Goal: Task Accomplishment & Management: Manage account settings

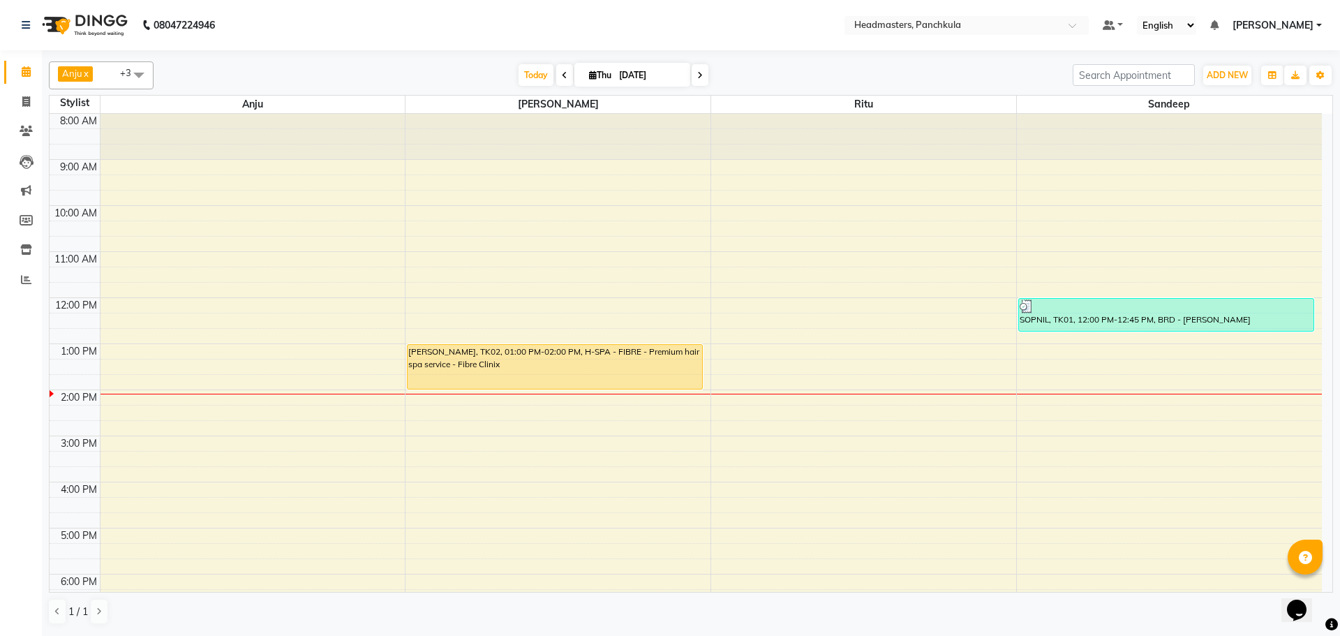
click at [1053, 378] on div "8:00 AM 9:00 AM 10:00 AM 11:00 AM 12:00 PM 1:00 PM 2:00 PM 3:00 PM 4:00 PM 5:00…" at bounding box center [686, 413] width 1273 height 598
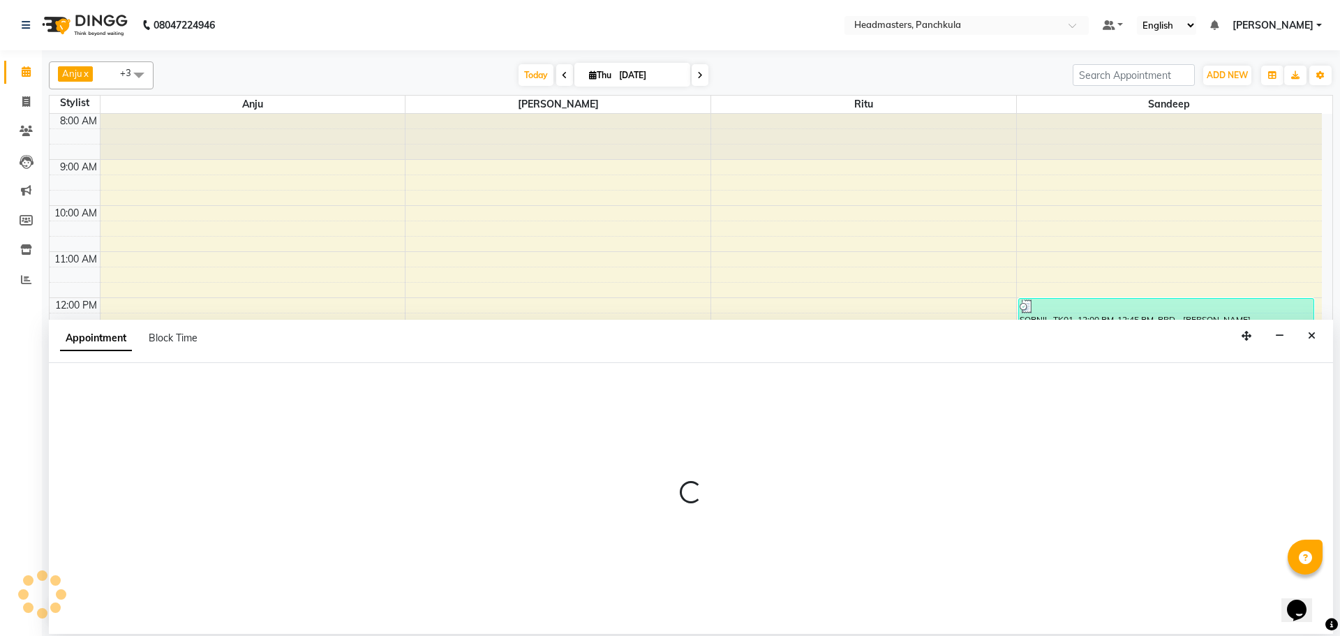
select select "64055"
select select "825"
select select "tentative"
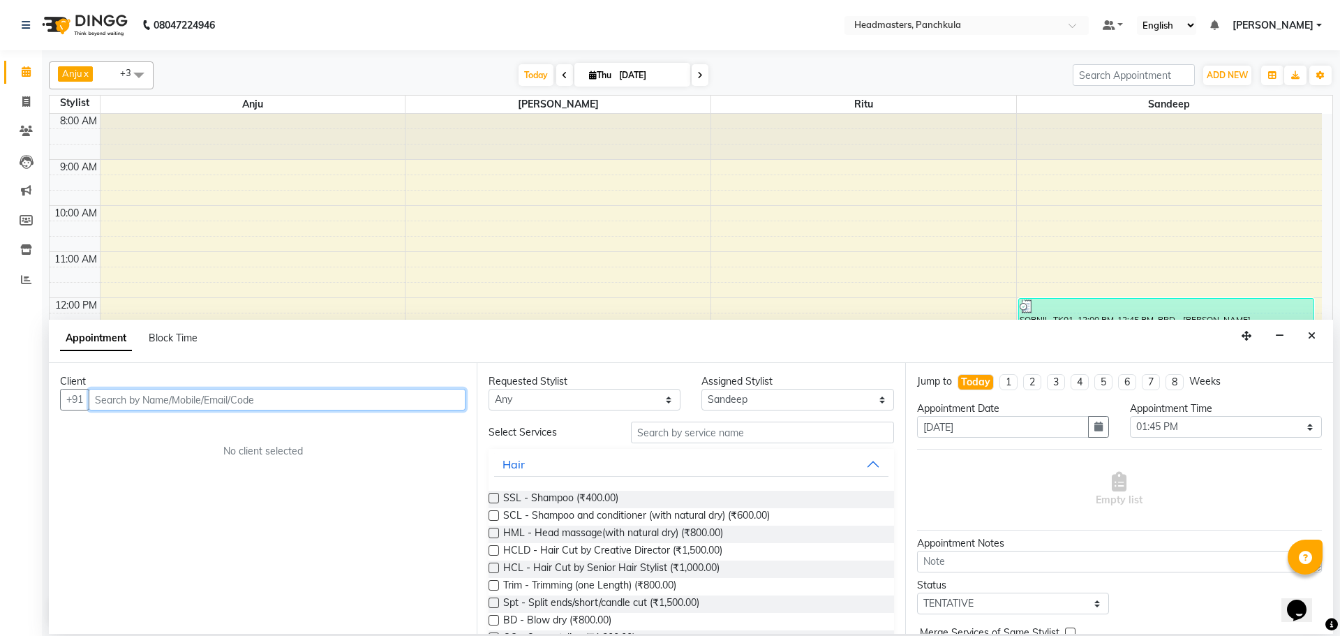
click at [130, 396] on input "text" at bounding box center [277, 400] width 377 height 22
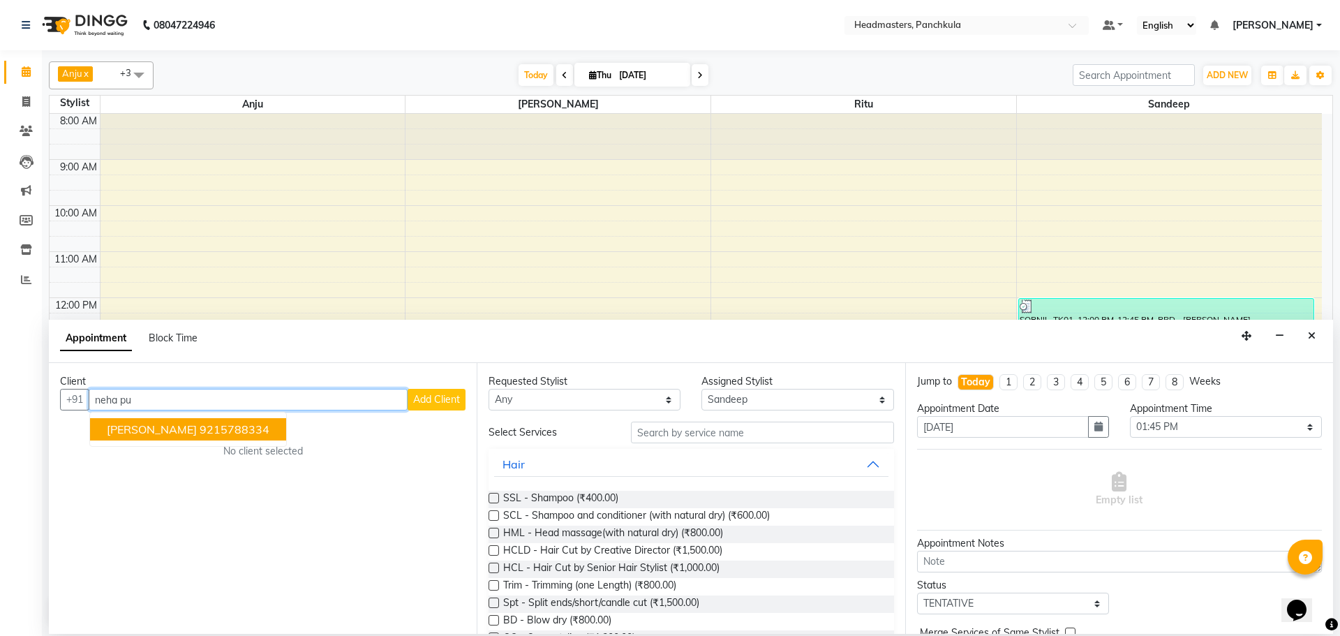
click at [200, 429] on ngb-highlight "9215788334" at bounding box center [235, 429] width 70 height 14
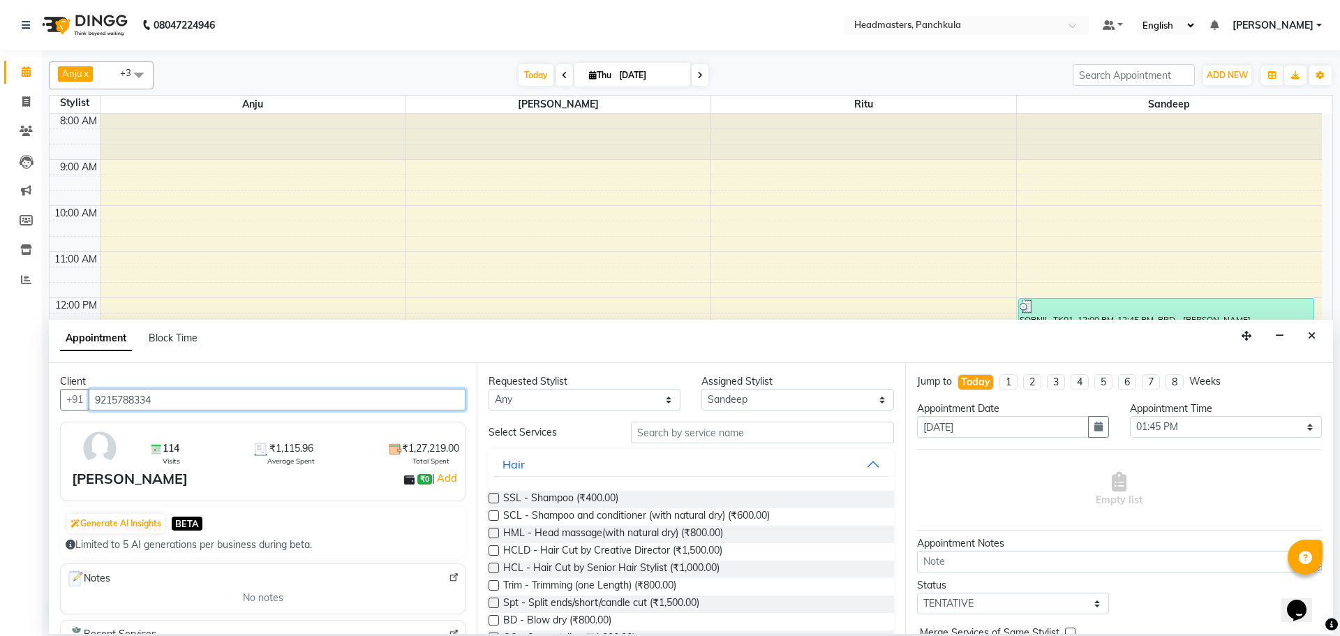
type input "9215788334"
click at [679, 434] on input "text" at bounding box center [762, 433] width 263 height 22
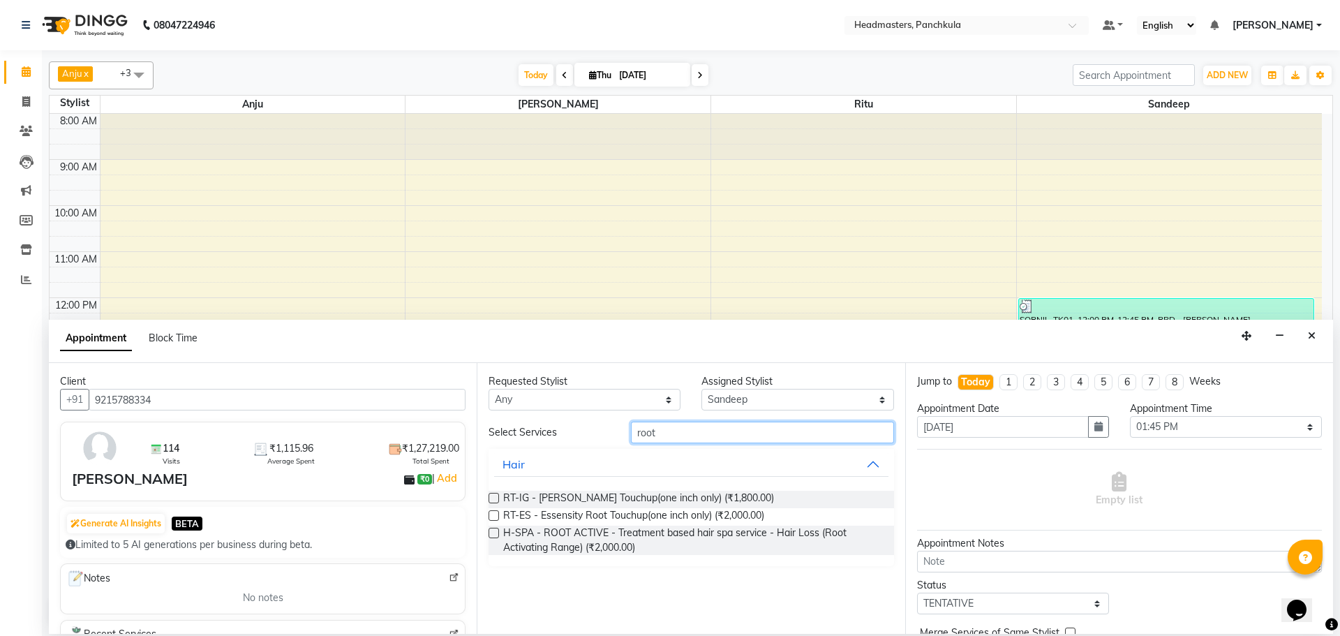
type input "root"
click at [498, 498] on label at bounding box center [494, 498] width 10 height 10
click at [498, 498] on input "checkbox" at bounding box center [493, 499] width 9 height 9
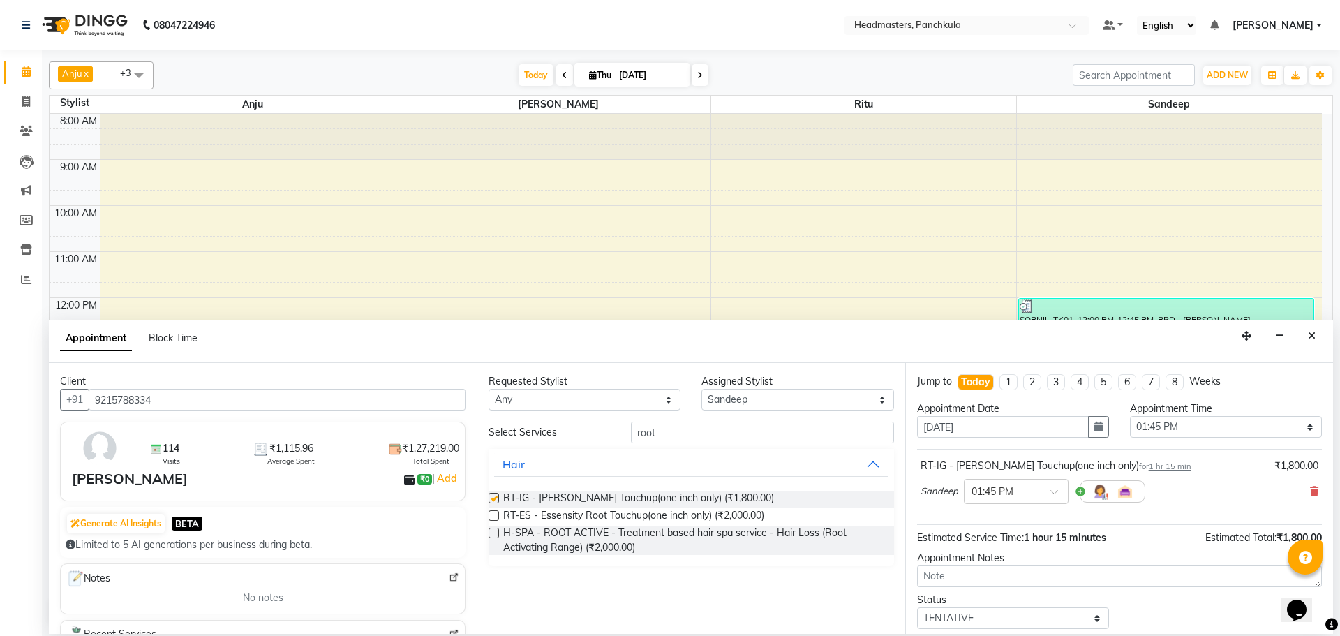
checkbox input "false"
click at [1154, 417] on select "Select 09:00 AM 09:15 AM 09:30 AM 09:45 AM 10:00 AM 10:15 AM 10:30 AM 10:45 AM …" at bounding box center [1226, 427] width 192 height 22
select select "840"
click at [1130, 416] on select "Select 09:00 AM 09:15 AM 09:30 AM 09:45 AM 10:00 AM 10:15 AM 10:30 AM 10:45 AM …" at bounding box center [1226, 427] width 192 height 22
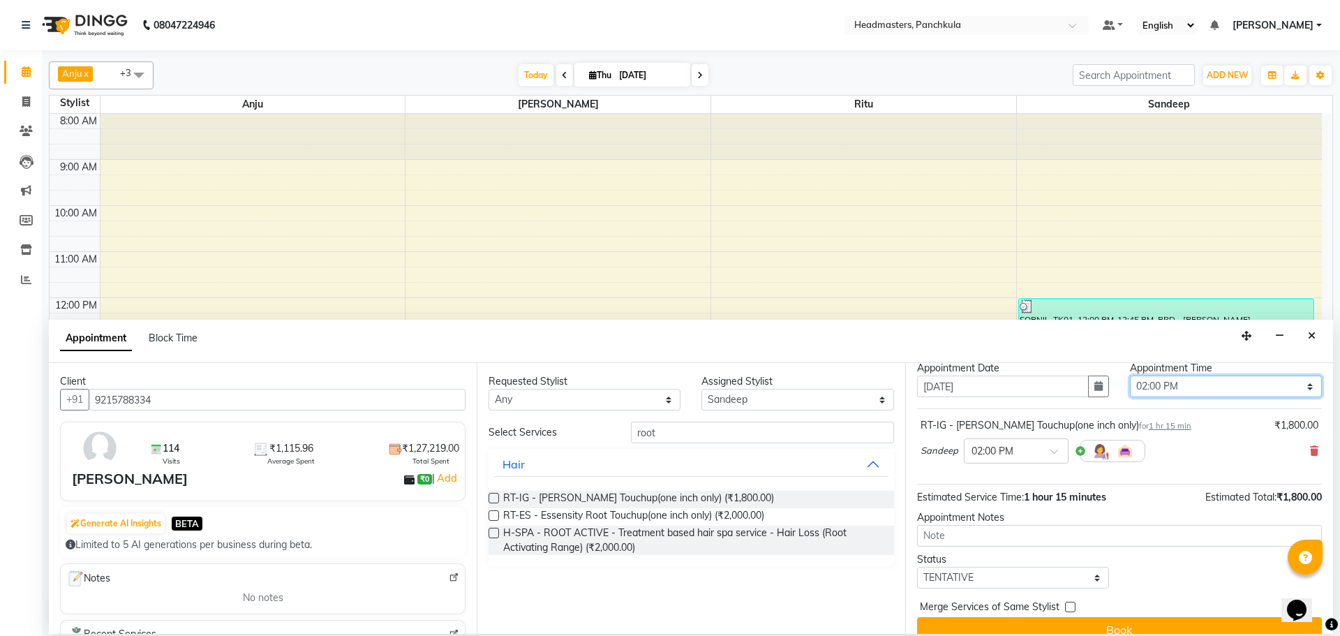
scroll to position [60, 0]
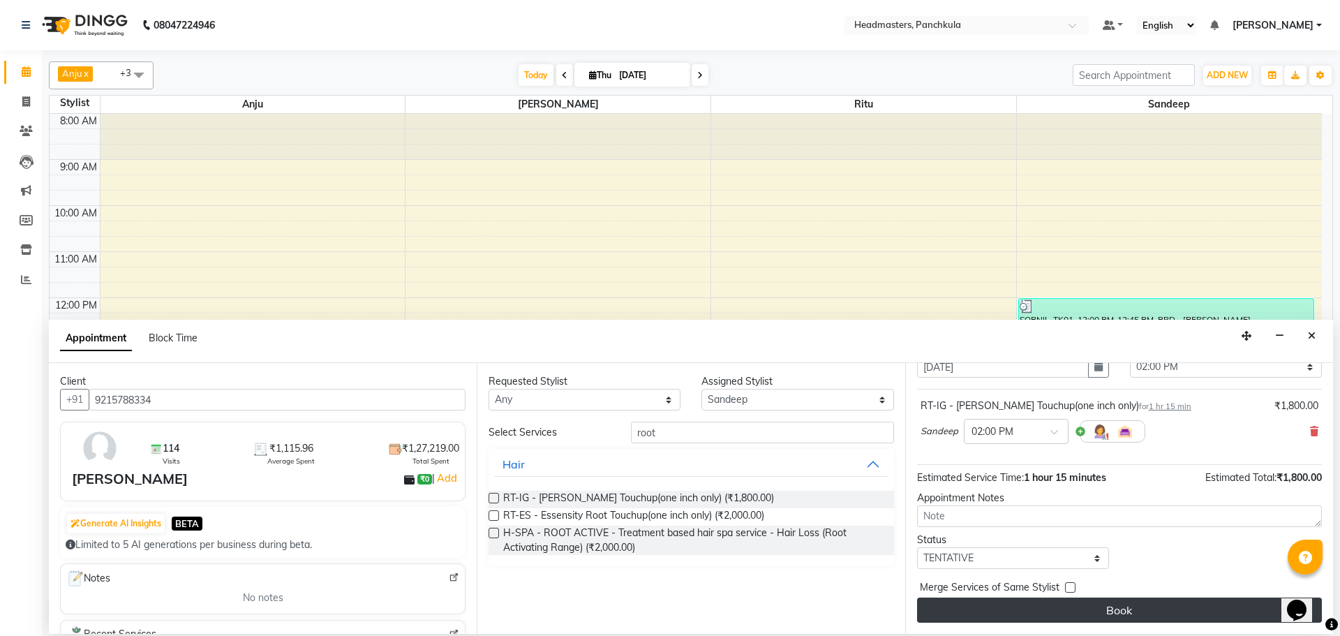
click at [1138, 602] on button "Book" at bounding box center [1119, 610] width 405 height 25
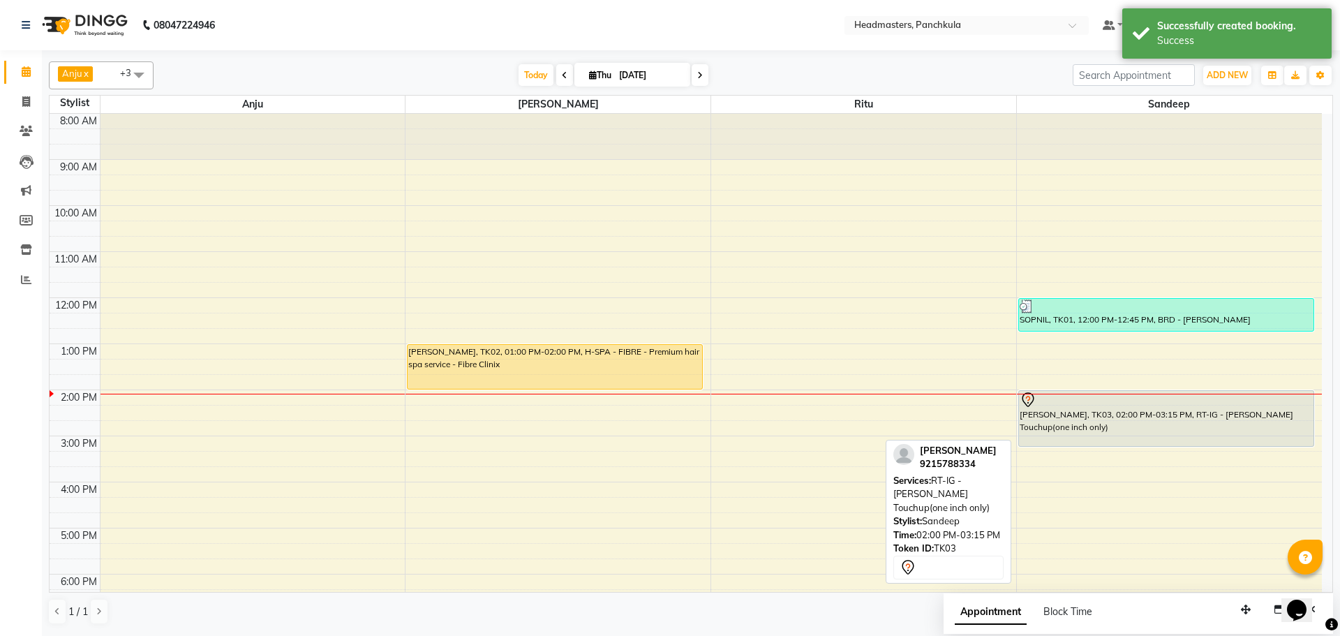
click at [1068, 408] on div "[PERSON_NAME], TK03, 02:00 PM-03:15 PM, RT-IG - [PERSON_NAME] Touchup(one inch …" at bounding box center [1166, 418] width 295 height 55
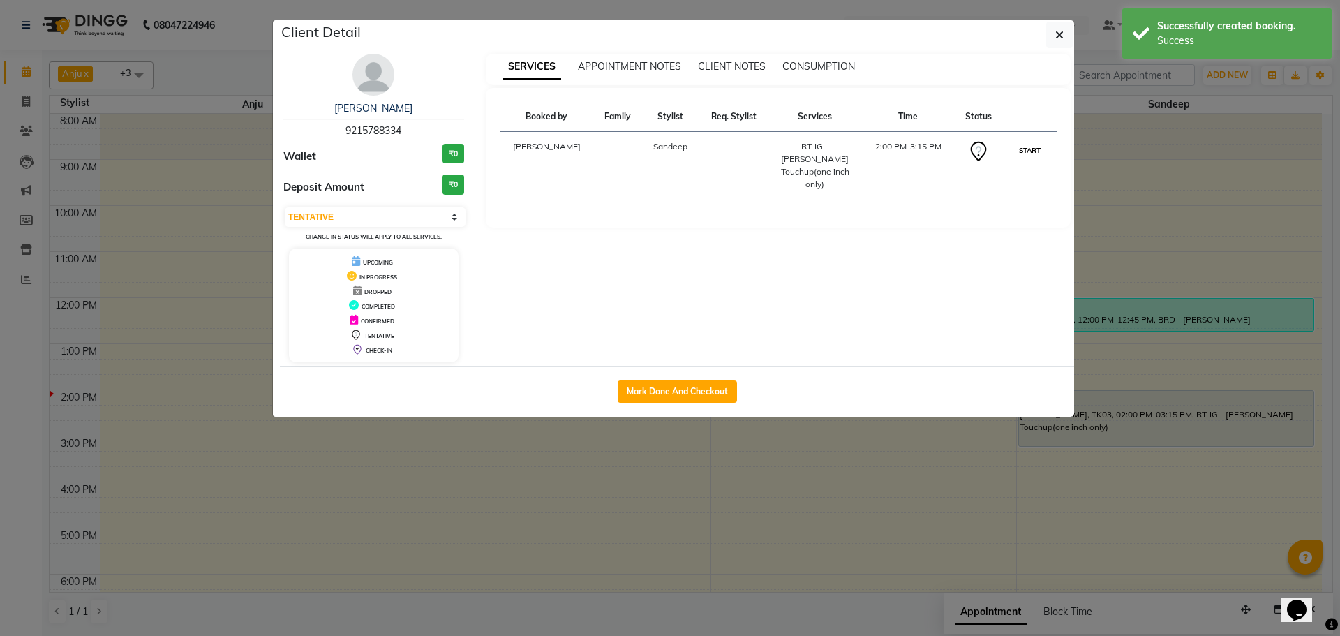
click at [1027, 149] on button "START" at bounding box center [1030, 150] width 29 height 17
select select "1"
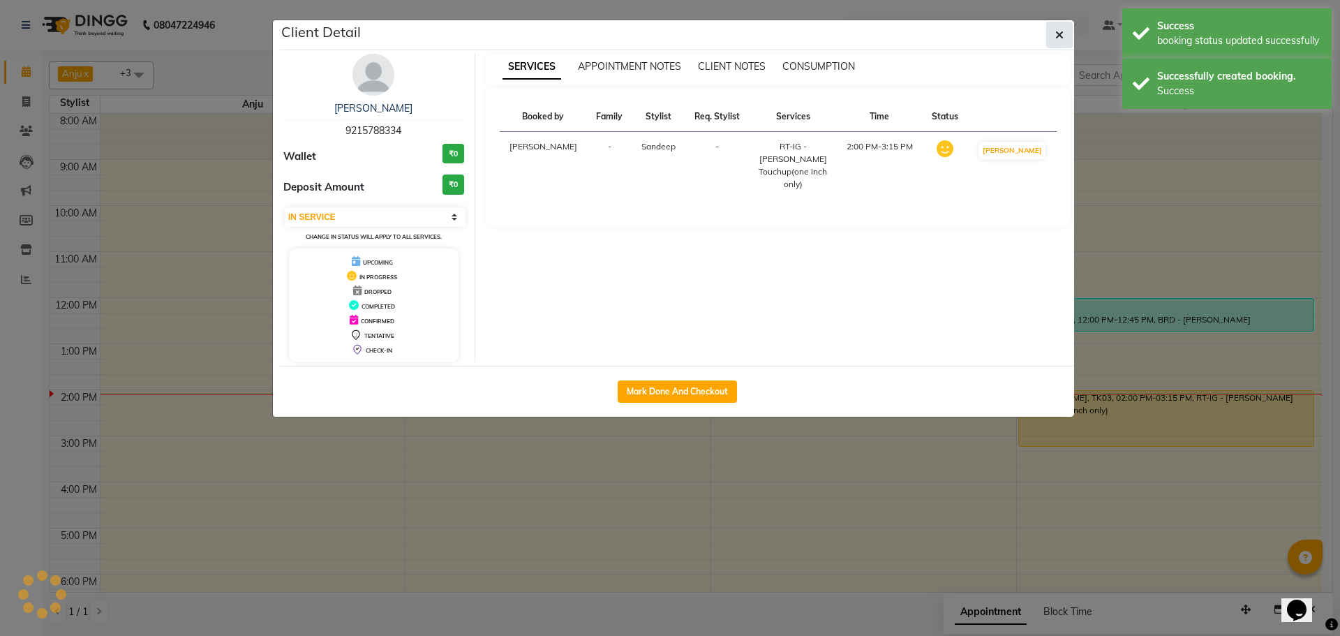
click at [1051, 38] on button "button" at bounding box center [1059, 35] width 27 height 27
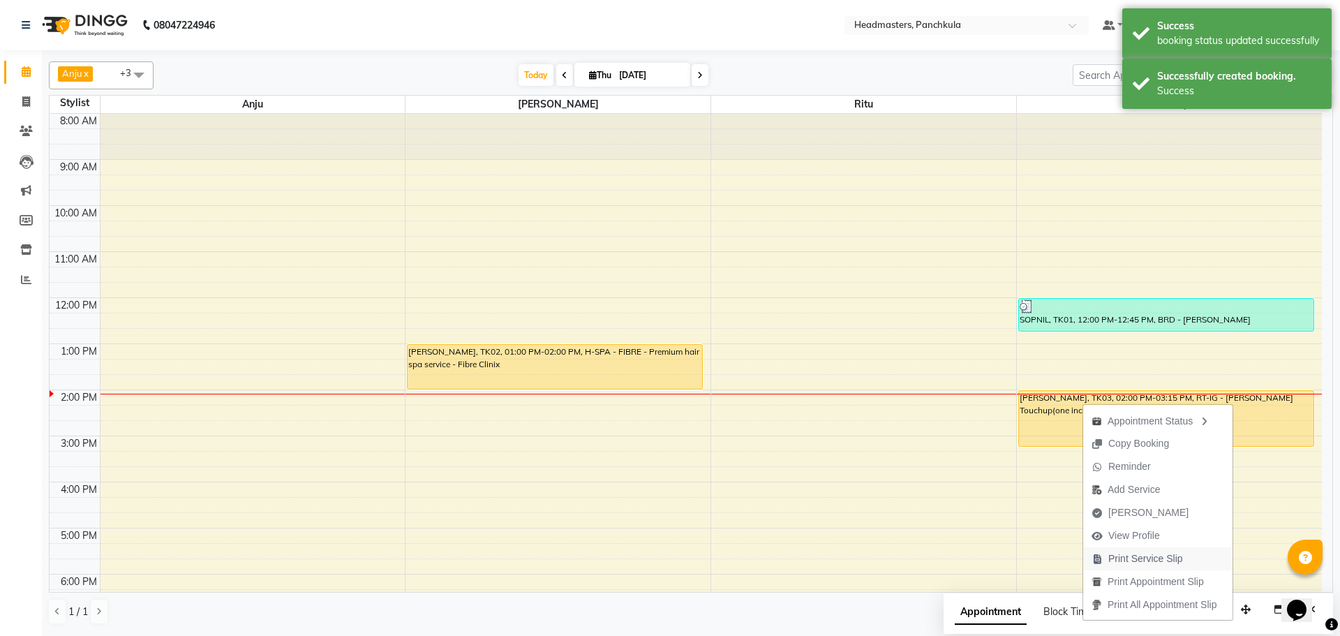
click at [1158, 554] on span "Print Service Slip" at bounding box center [1146, 558] width 75 height 15
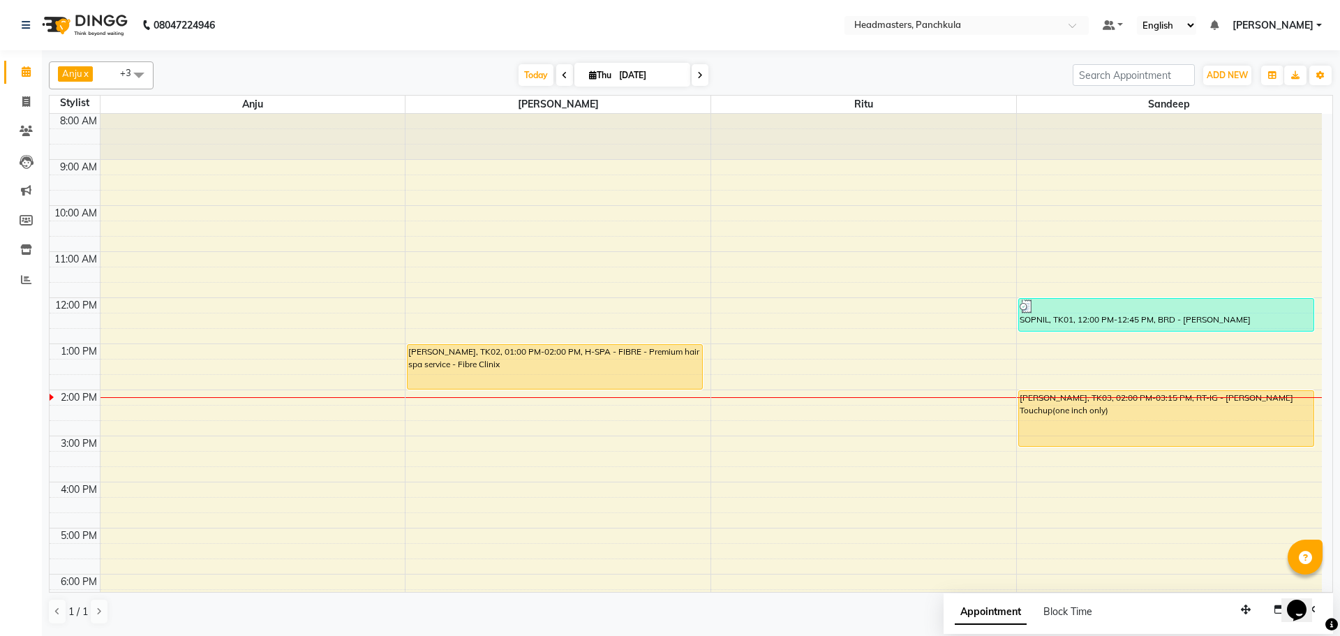
click at [202, 364] on div "8:00 AM 9:00 AM 10:00 AM 11:00 AM 12:00 PM 1:00 PM 2:00 PM 3:00 PM 4:00 PM 5:00…" at bounding box center [686, 413] width 1273 height 598
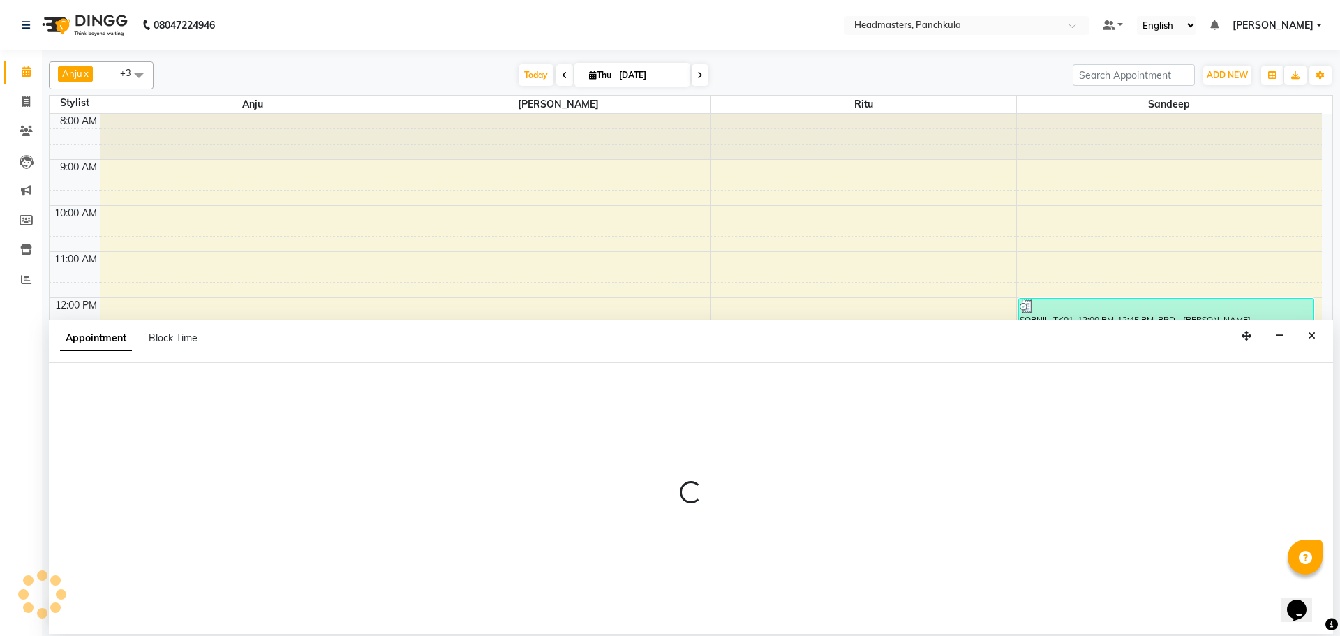
select select "64054"
select select "795"
select select "tentative"
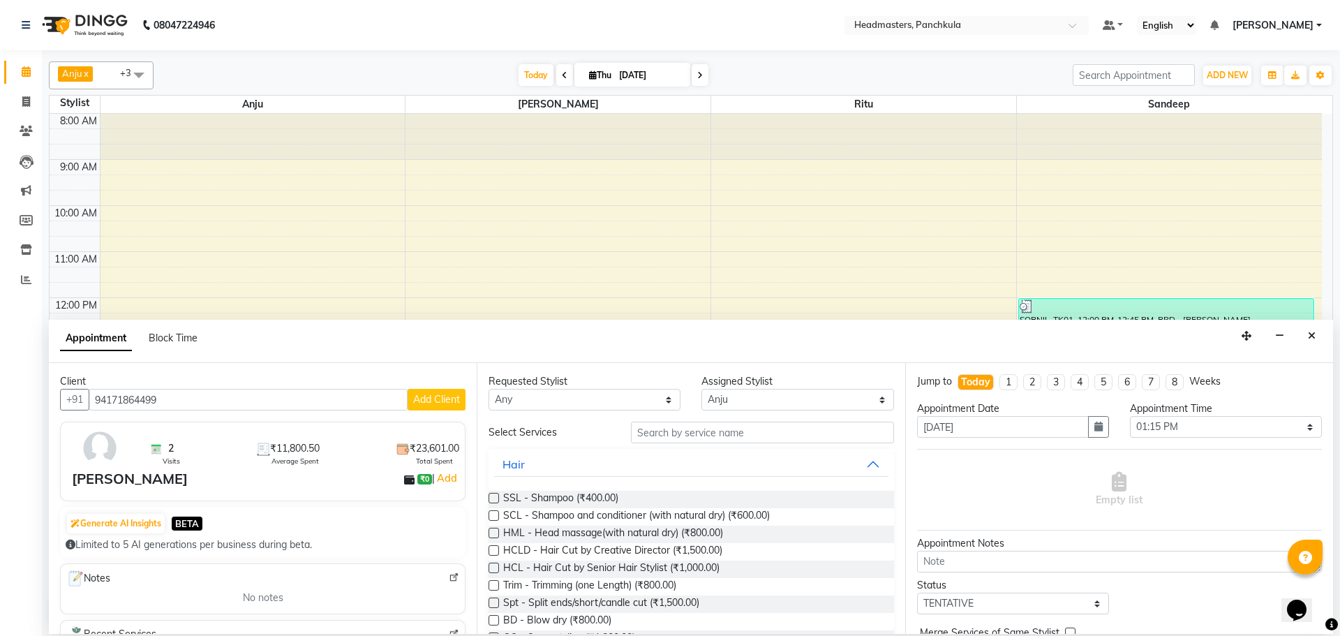
type input "94171864499"
click at [669, 429] on input "text" at bounding box center [762, 433] width 263 height 22
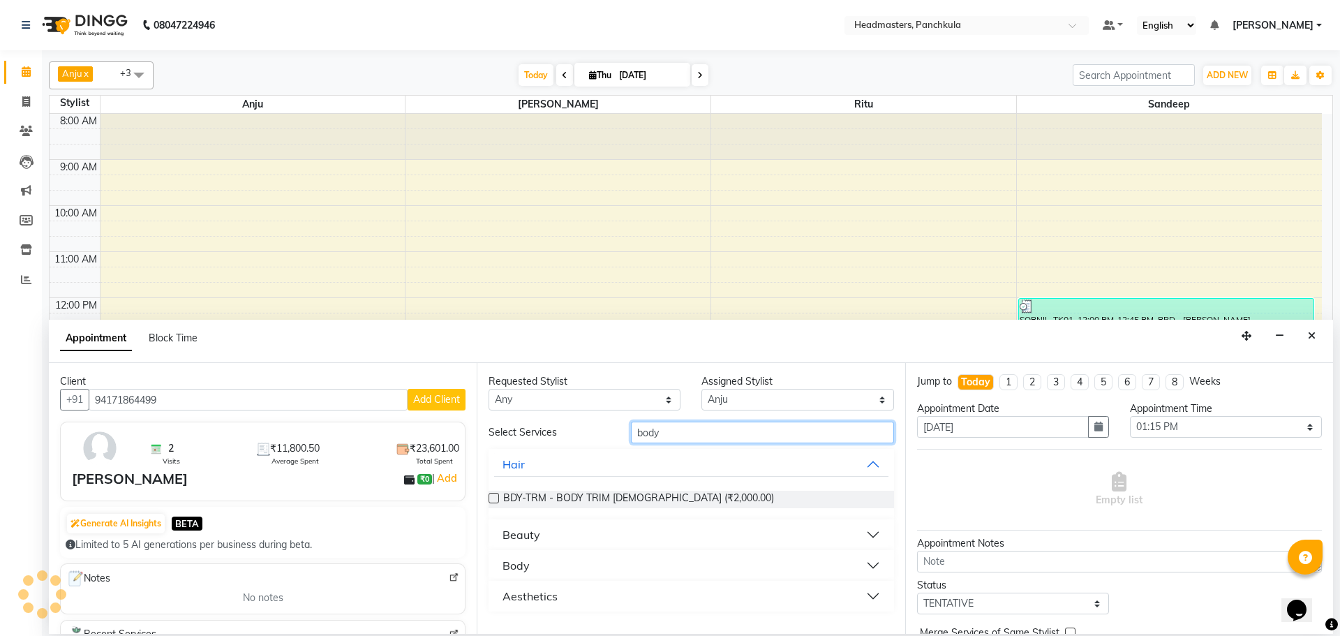
type input "body"
click at [536, 541] on div "Beauty" at bounding box center [522, 534] width 38 height 17
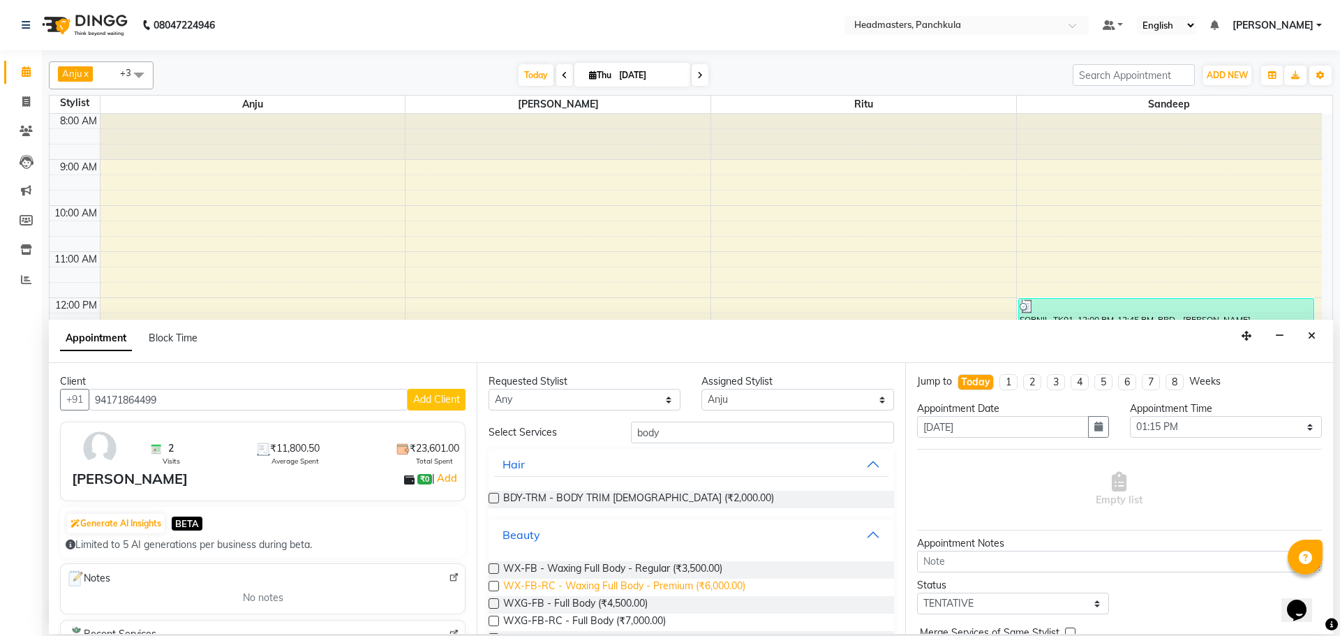
scroll to position [70, 0]
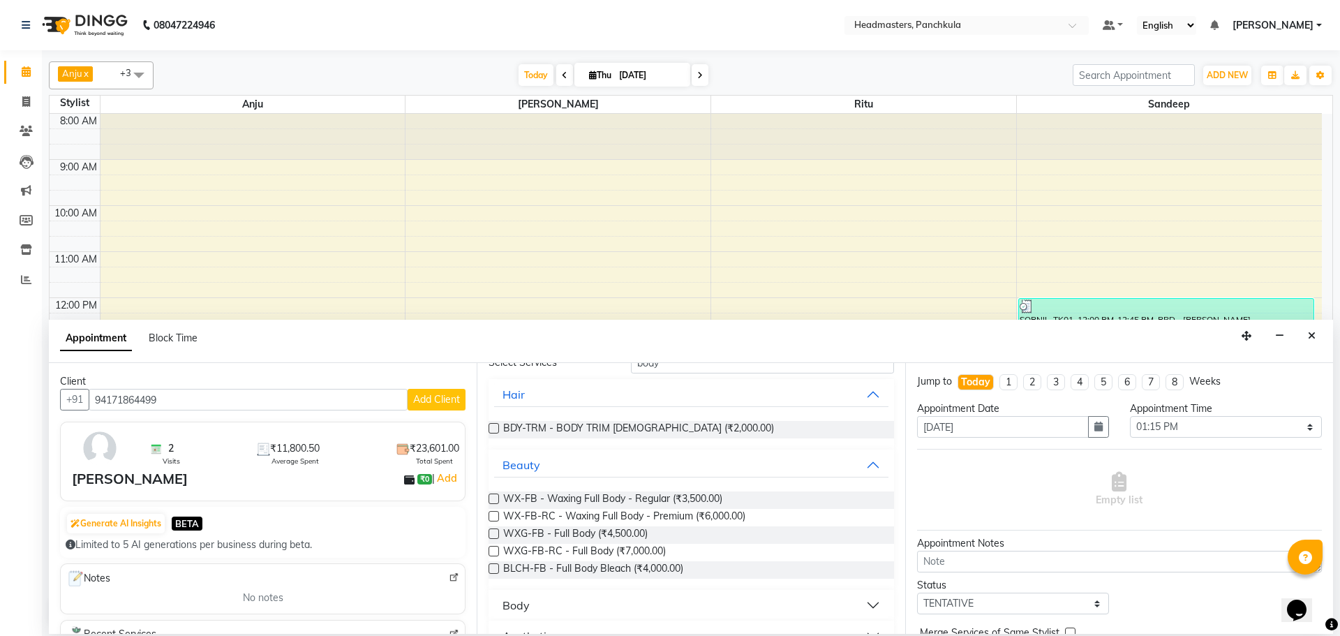
click at [530, 598] on button "Body" at bounding box center [691, 605] width 394 height 25
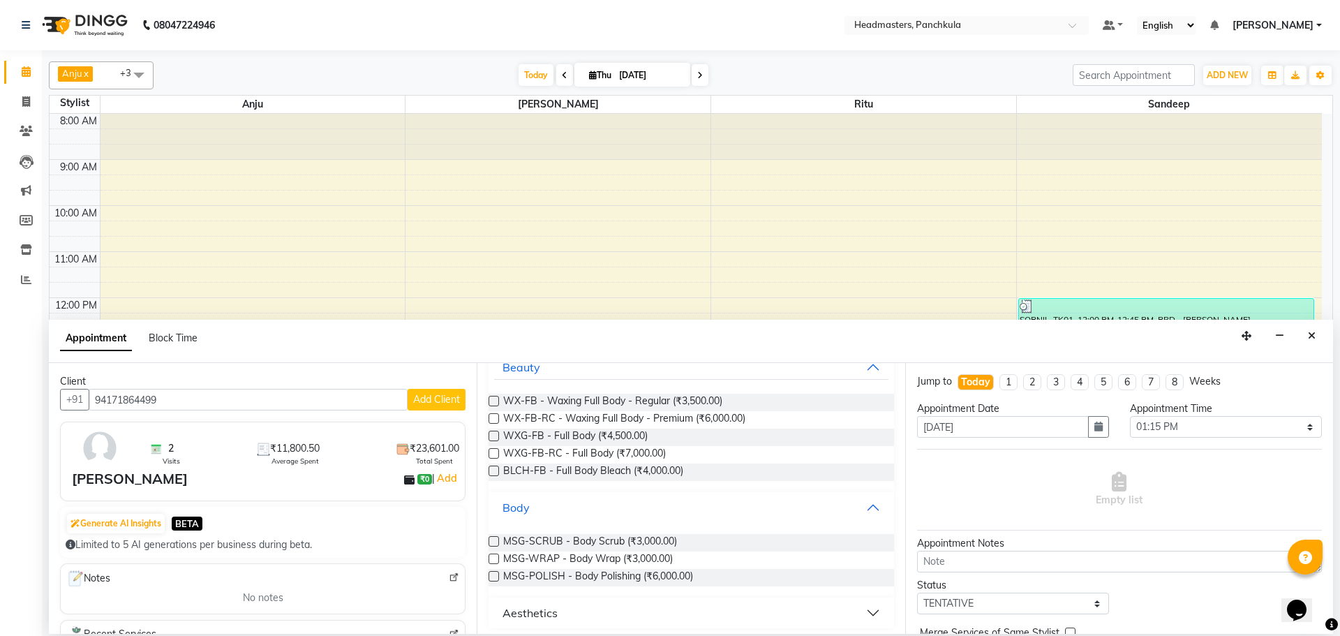
scroll to position [173, 0]
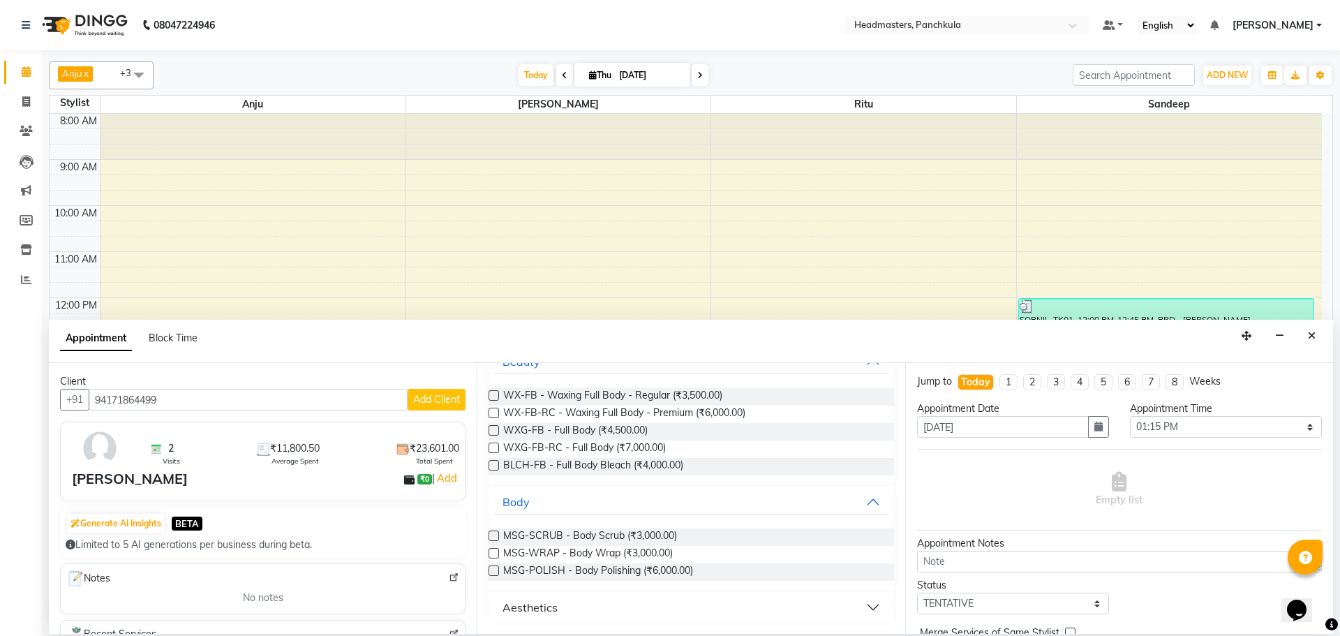
click at [492, 568] on label at bounding box center [494, 570] width 10 height 10
click at [492, 568] on input "checkbox" at bounding box center [493, 572] width 9 height 9
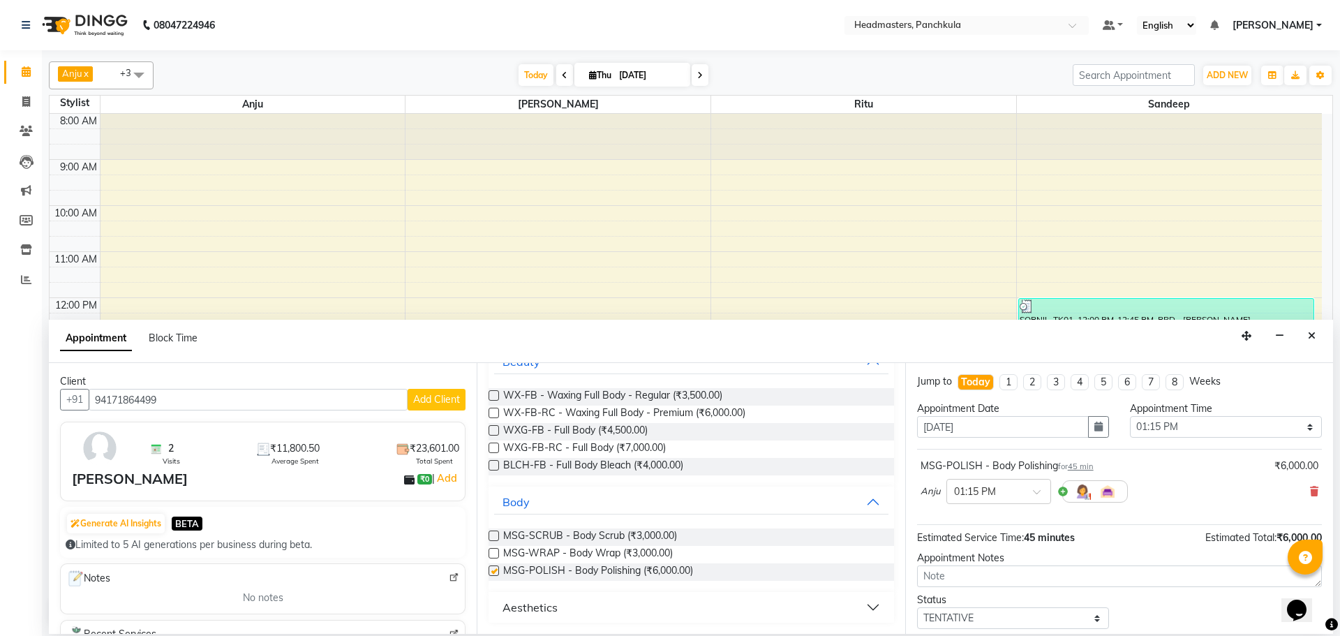
checkbox input "false"
click at [1196, 431] on select "Select 09:00 AM 09:15 AM 09:30 AM 09:45 AM 10:00 AM 10:15 AM 10:30 AM 10:45 AM …" at bounding box center [1226, 427] width 192 height 22
select select "840"
click at [1130, 416] on select "Select 09:00 AM 09:15 AM 09:30 AM 09:45 AM 10:00 AM 10:15 AM 10:30 AM 10:45 AM …" at bounding box center [1226, 427] width 192 height 22
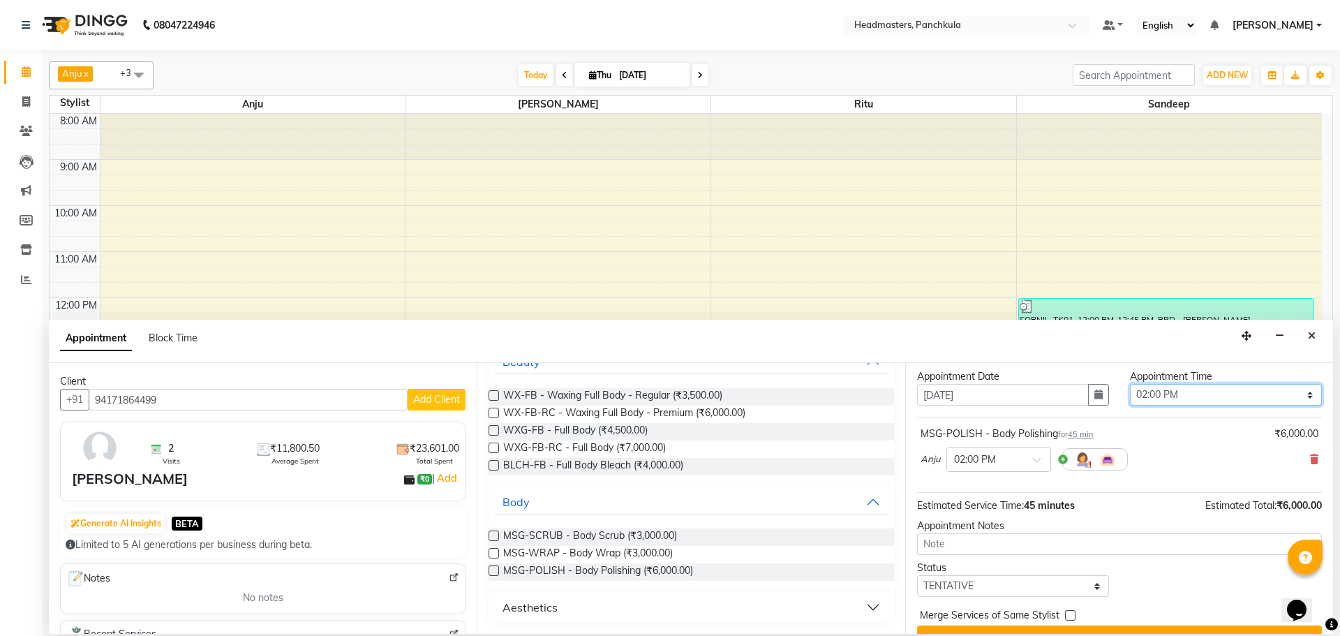
scroll to position [60, 0]
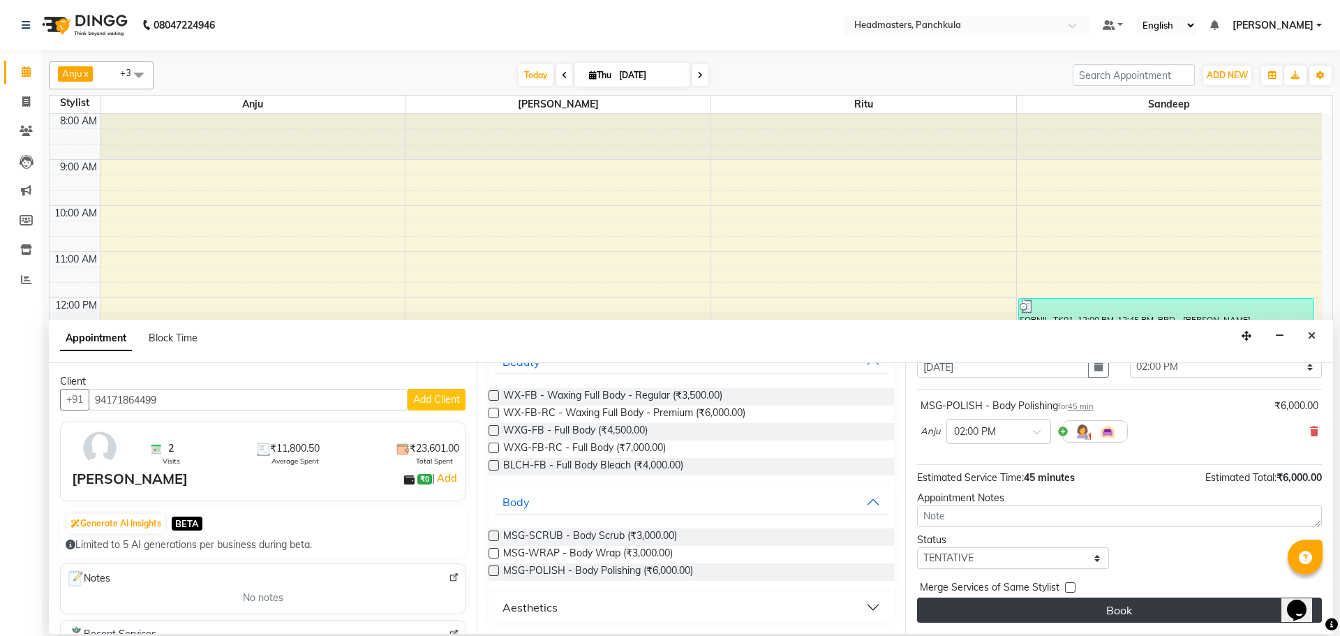
click at [1118, 602] on button "Book" at bounding box center [1119, 610] width 405 height 25
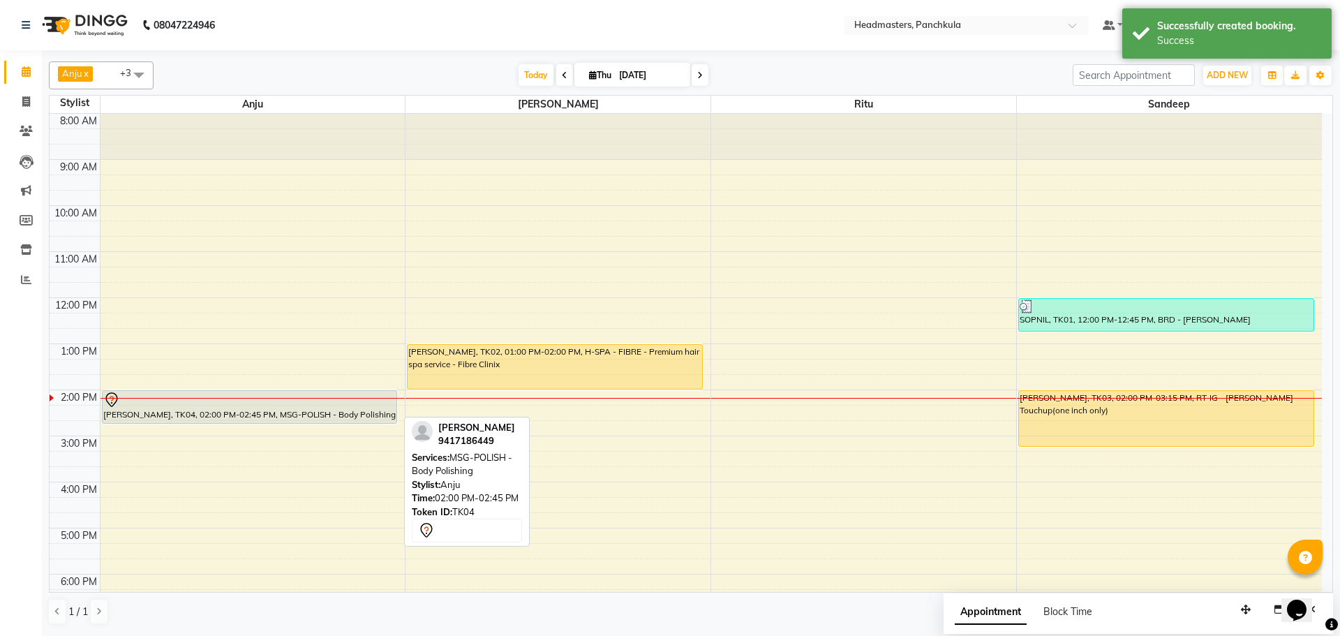
click at [295, 401] on div at bounding box center [249, 400] width 293 height 17
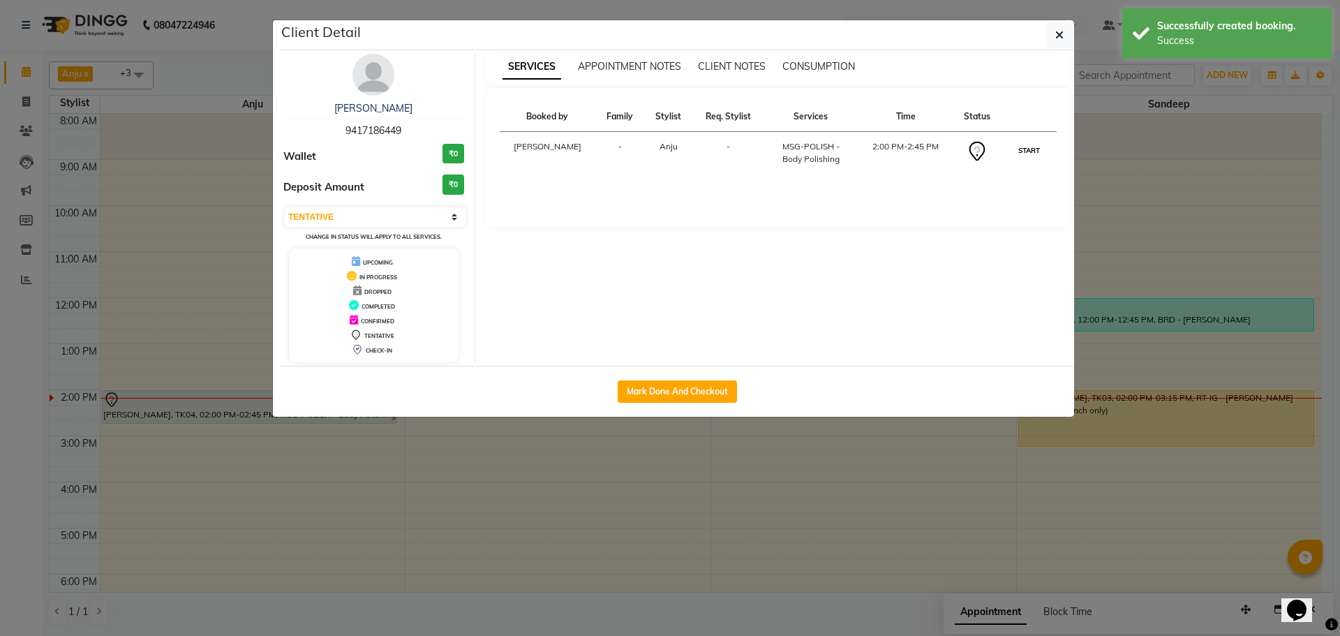
click at [1032, 149] on button "START" at bounding box center [1029, 150] width 29 height 17
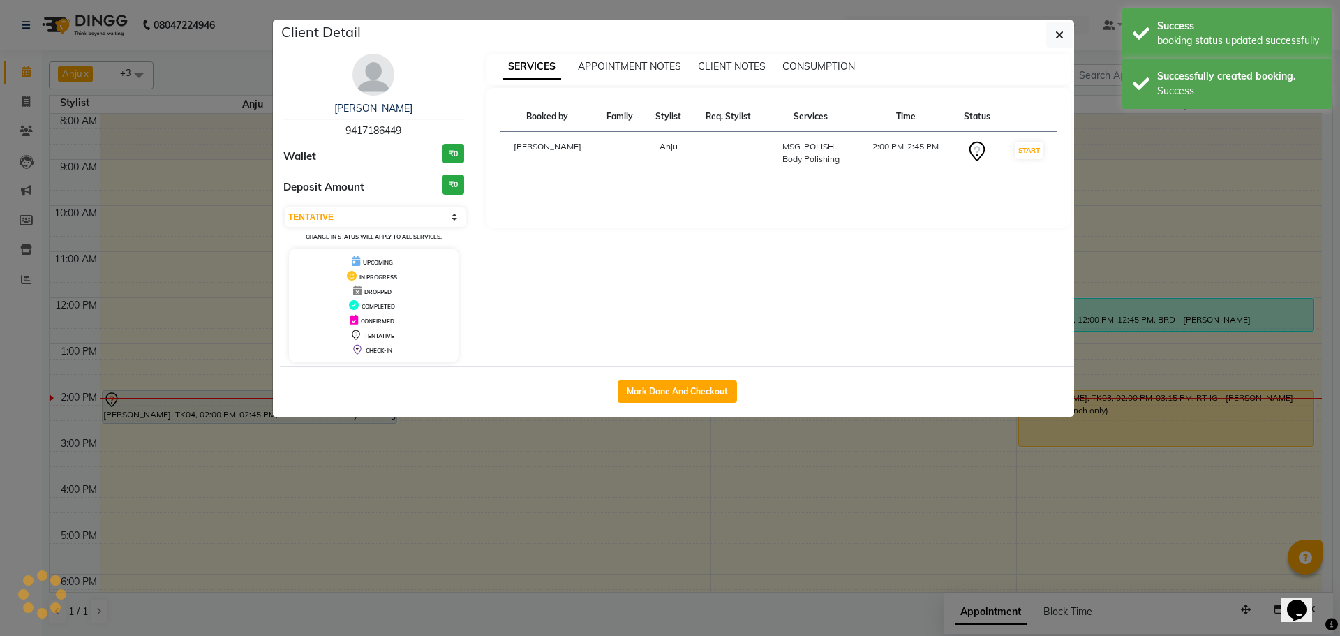
select select "1"
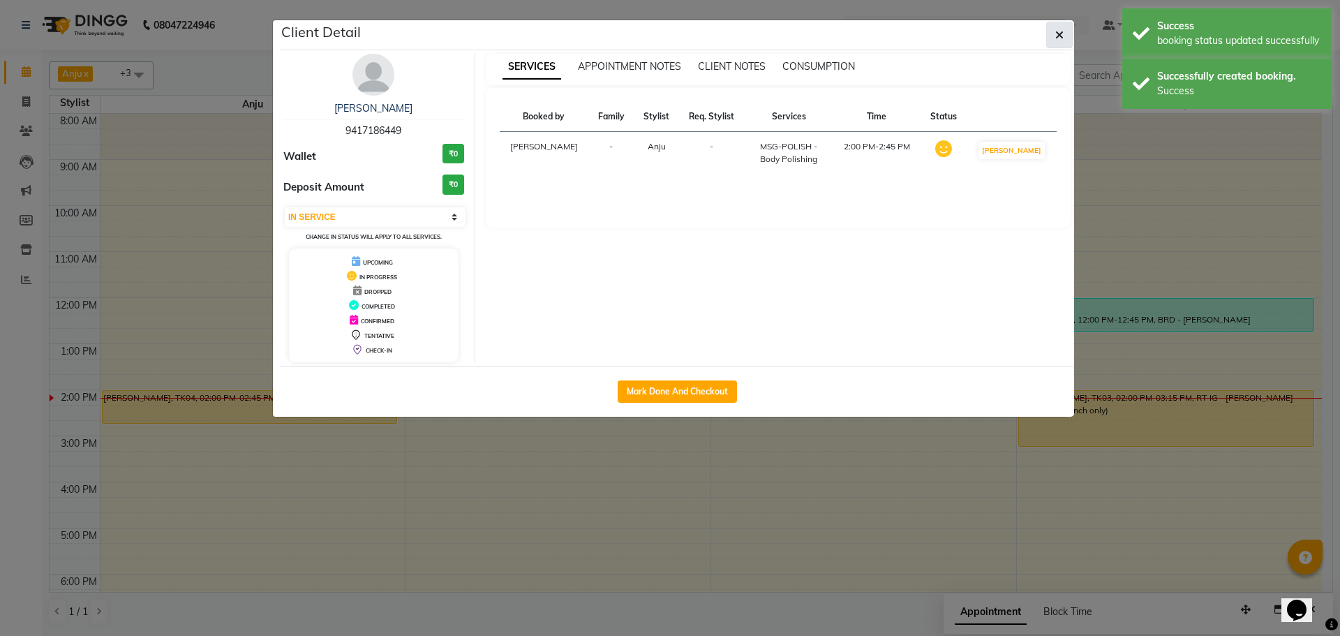
click at [1071, 28] on button "button" at bounding box center [1059, 35] width 27 height 27
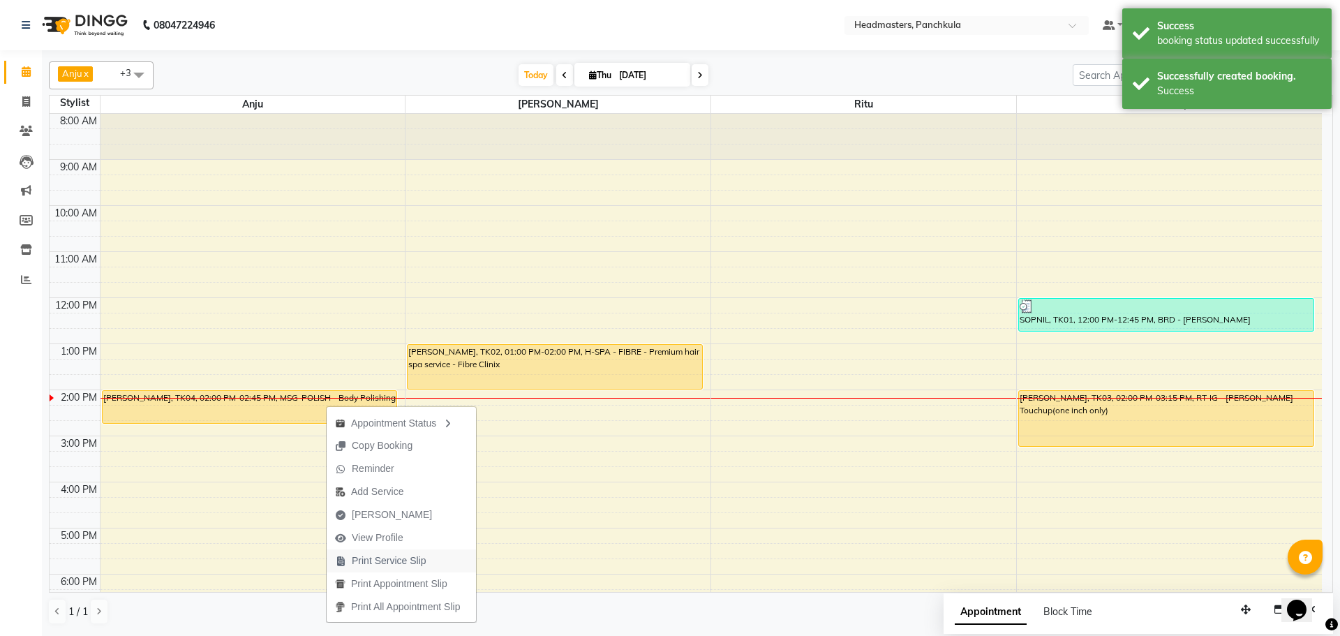
click at [378, 562] on span "Print Service Slip" at bounding box center [389, 561] width 75 height 15
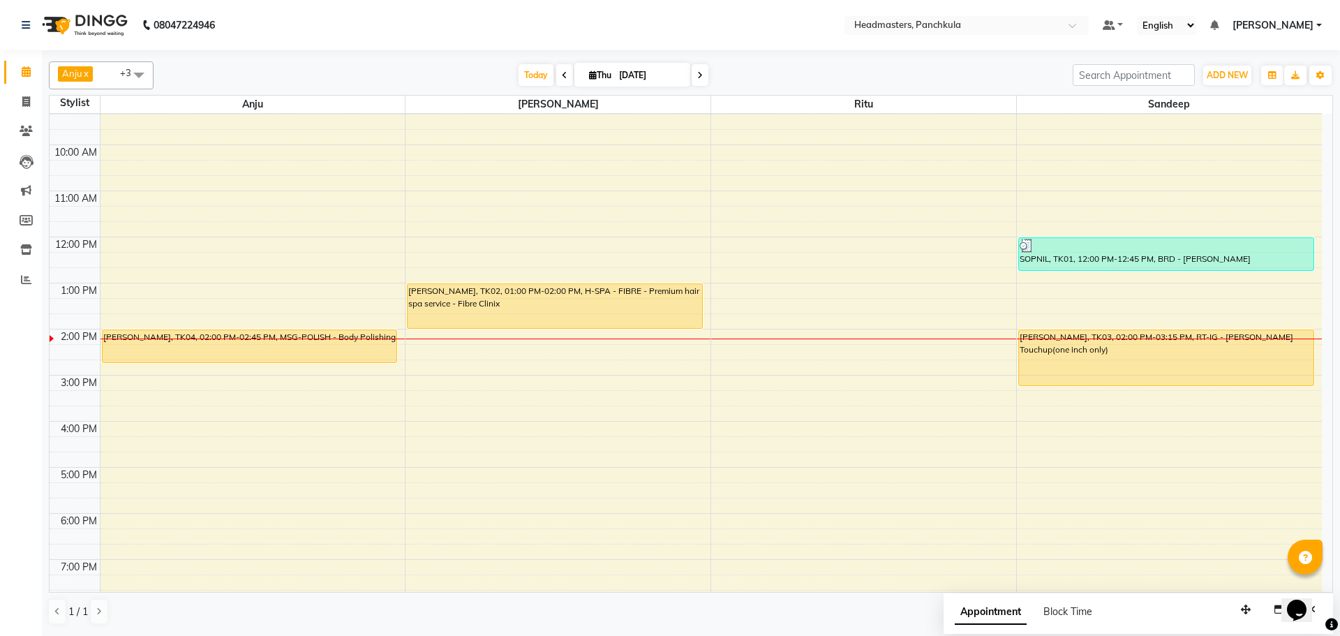
scroll to position [120, 0]
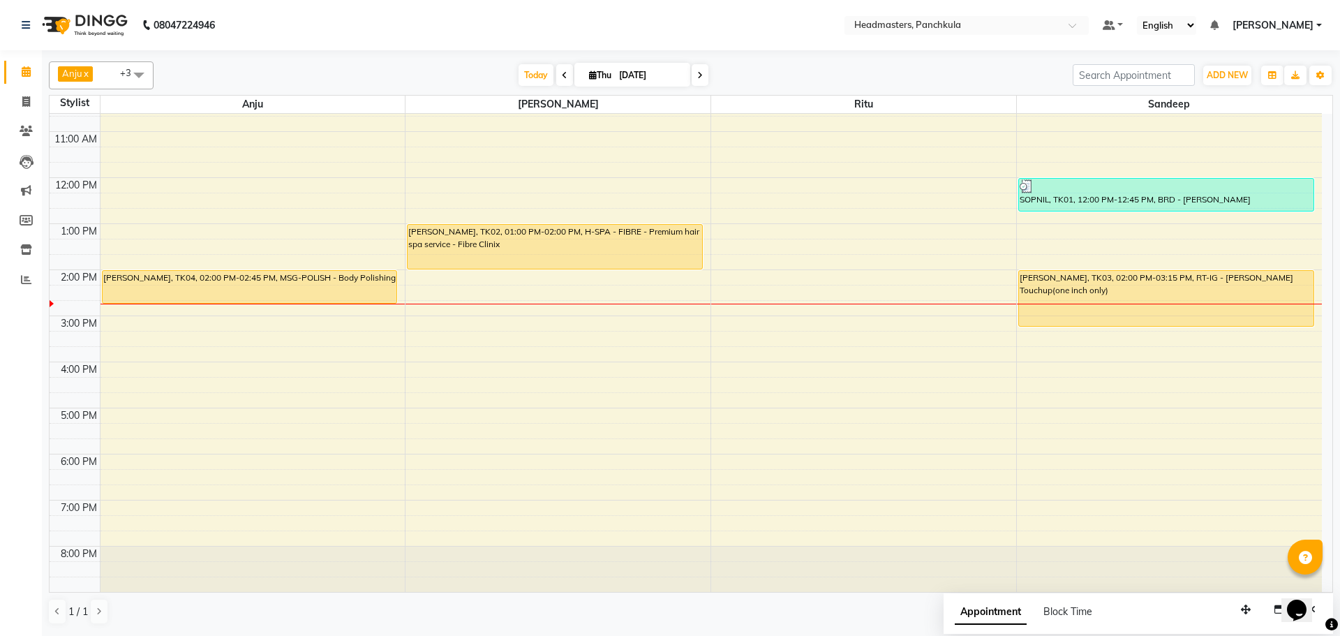
click at [794, 202] on div "8:00 AM 9:00 AM 10:00 AM 11:00 AM 12:00 PM 1:00 PM 2:00 PM 3:00 PM 4:00 PM 5:00…" at bounding box center [686, 293] width 1273 height 598
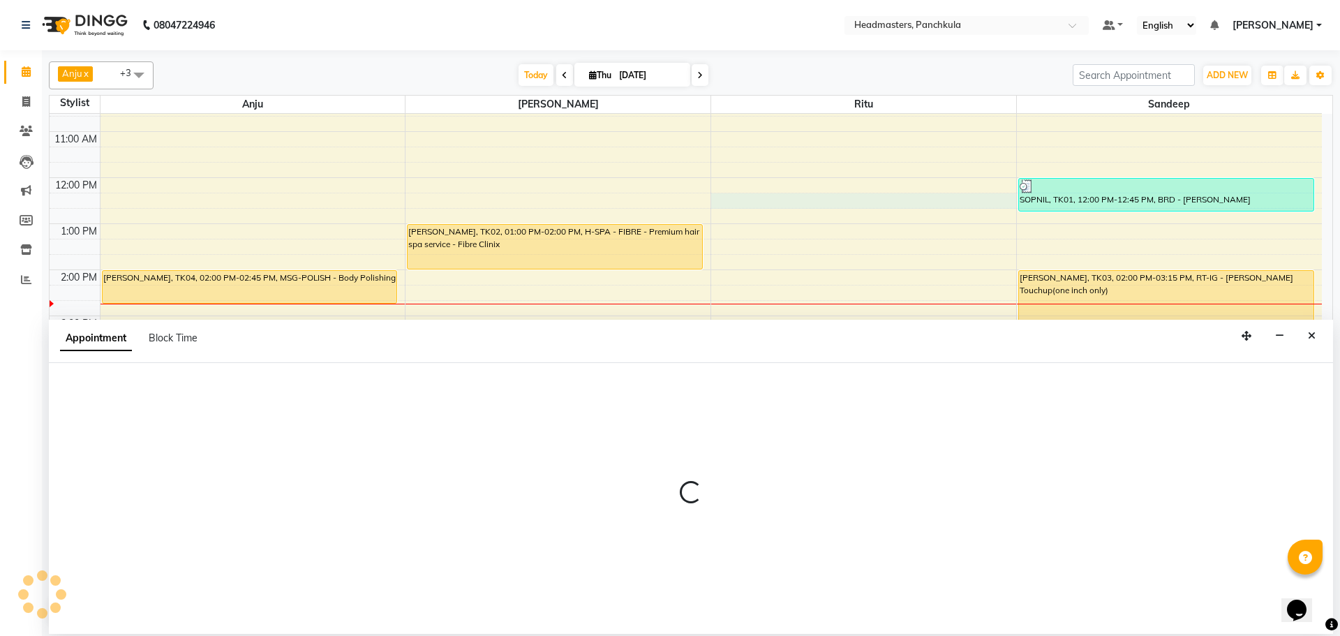
select select "64053"
select select "tentative"
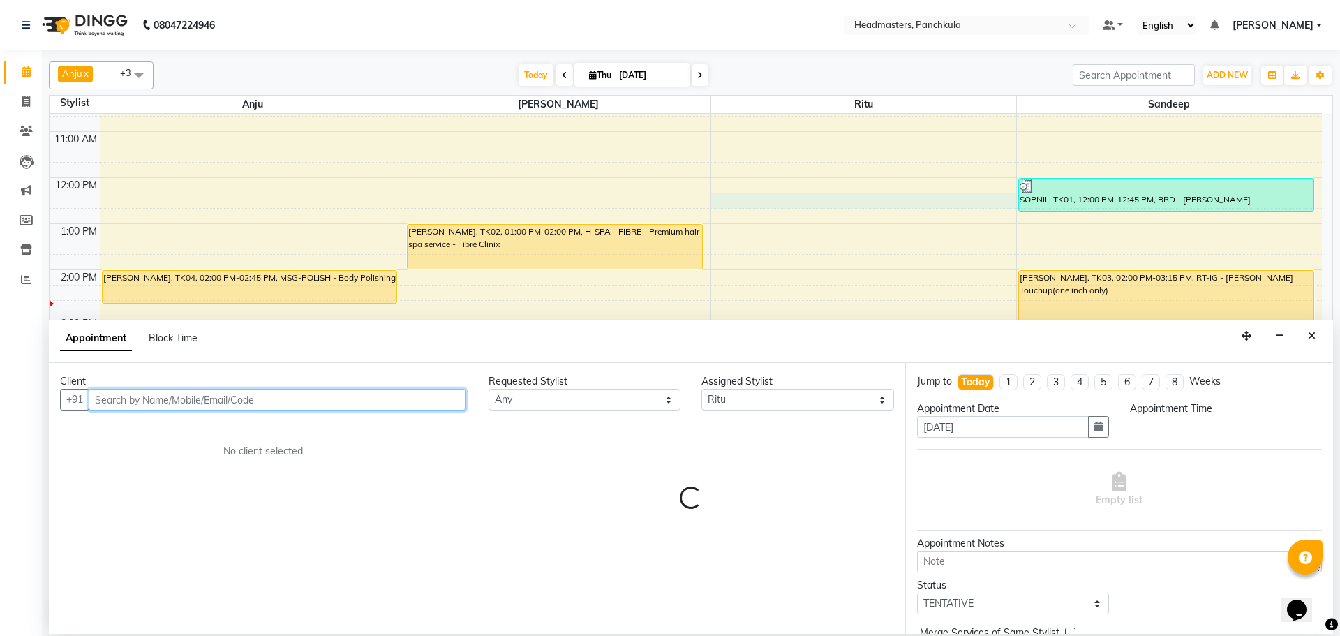
select select "735"
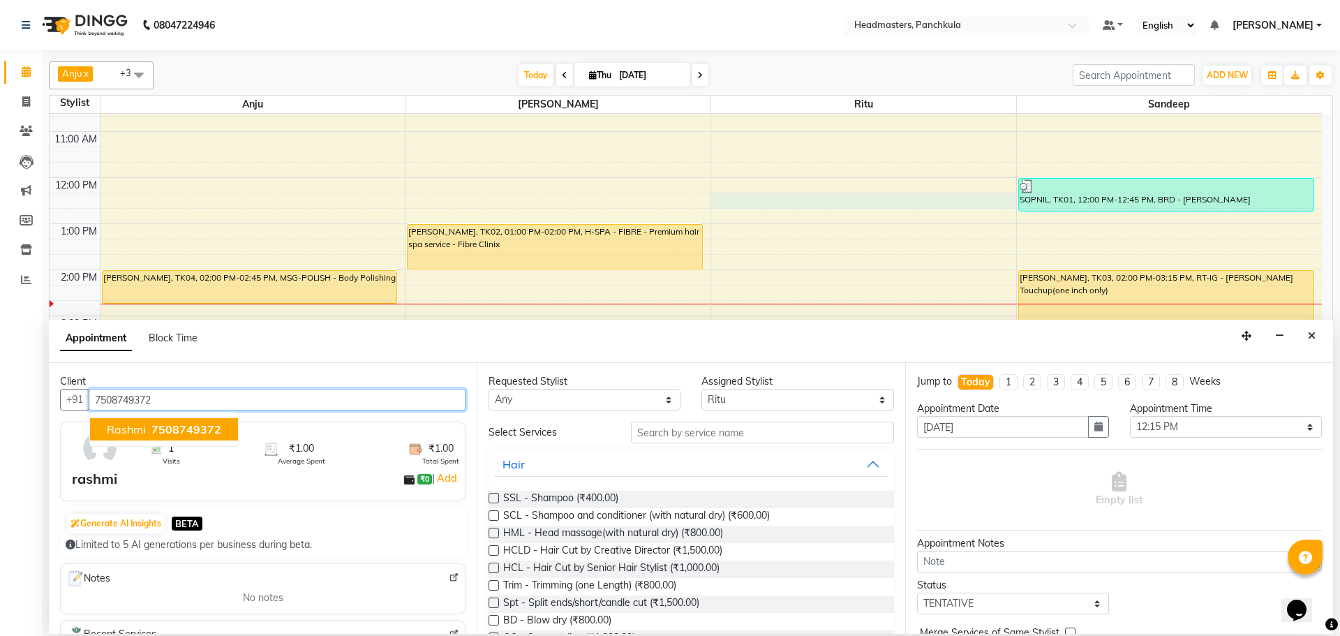
click at [162, 431] on span "7508749372" at bounding box center [186, 429] width 70 height 14
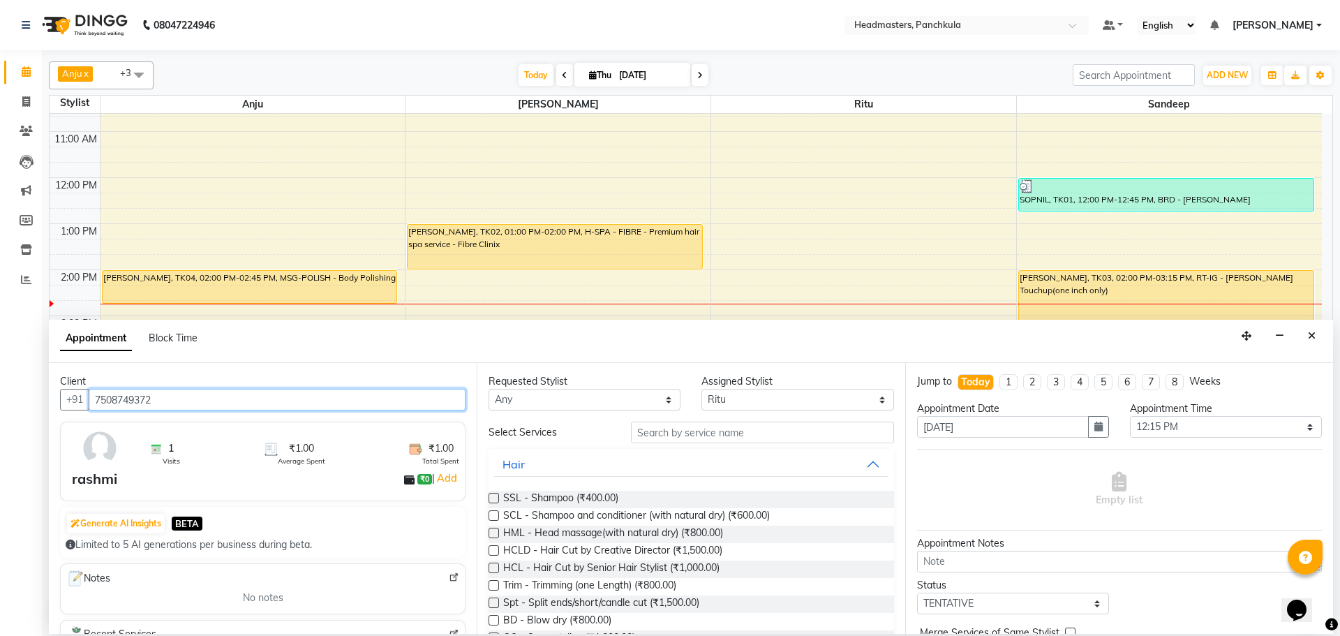
type input "7508749372"
click at [666, 423] on input "text" at bounding box center [762, 433] width 263 height 22
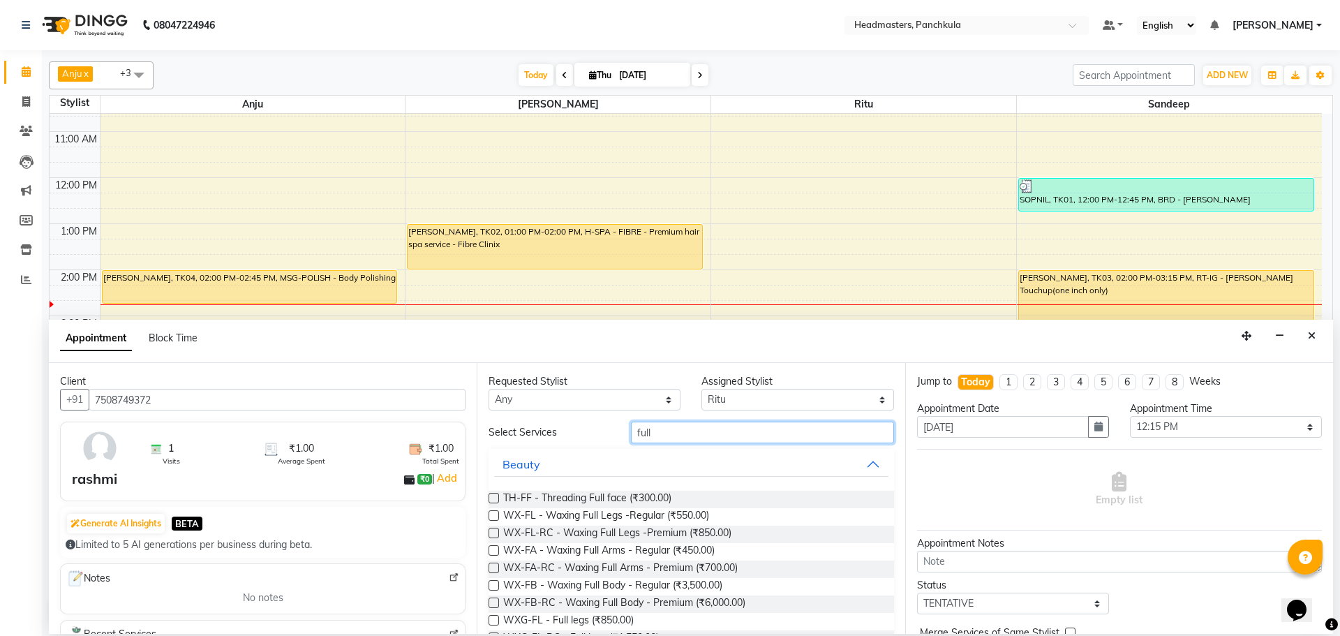
type input "full"
click at [488, 569] on div "Requested Stylist Any Amjad Anju Danish HEAD [PERSON_NAME] [PERSON_NAME] Ritu […" at bounding box center [691, 498] width 428 height 271
click at [498, 569] on label at bounding box center [494, 568] width 10 height 10
click at [498, 569] on input "checkbox" at bounding box center [493, 569] width 9 height 9
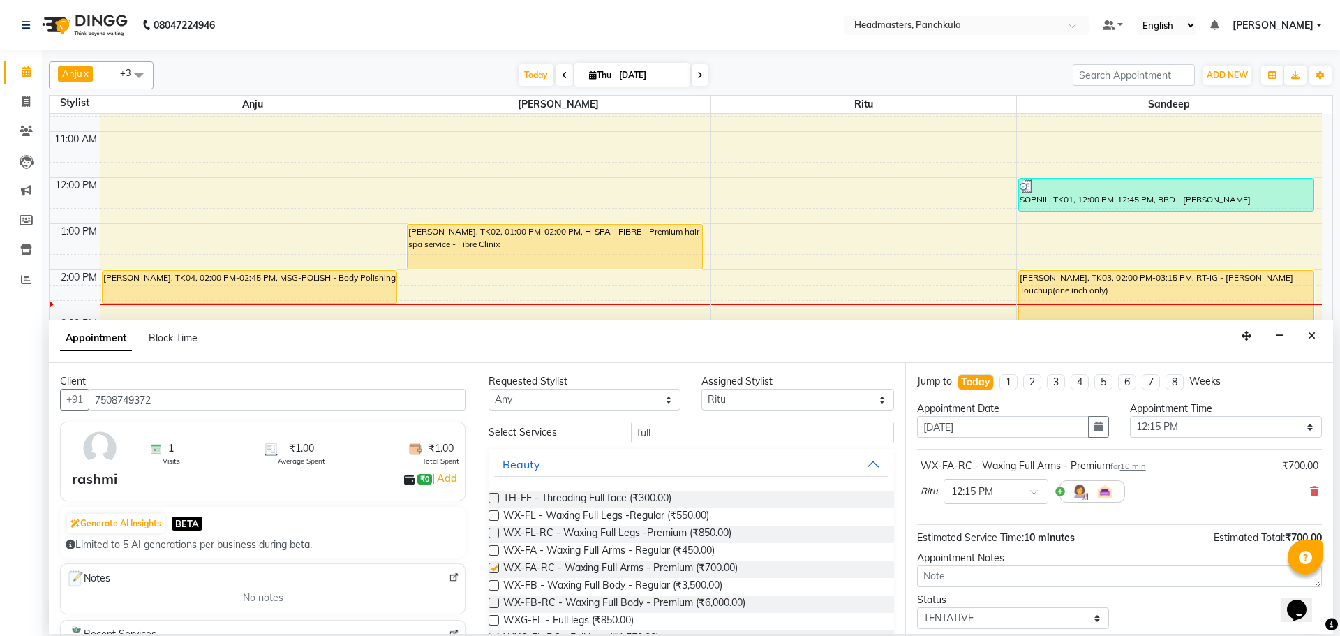
checkbox input "false"
click at [1160, 419] on select "Select 09:00 AM 09:15 AM 09:30 AM 09:45 AM 10:00 AM 10:15 AM 10:30 AM 10:45 AM …" at bounding box center [1226, 427] width 192 height 22
select select "885"
click at [1130, 416] on select "Select 09:00 AM 09:15 AM 09:30 AM 09:45 AM 10:00 AM 10:15 AM 10:30 AM 10:45 AM …" at bounding box center [1226, 427] width 192 height 22
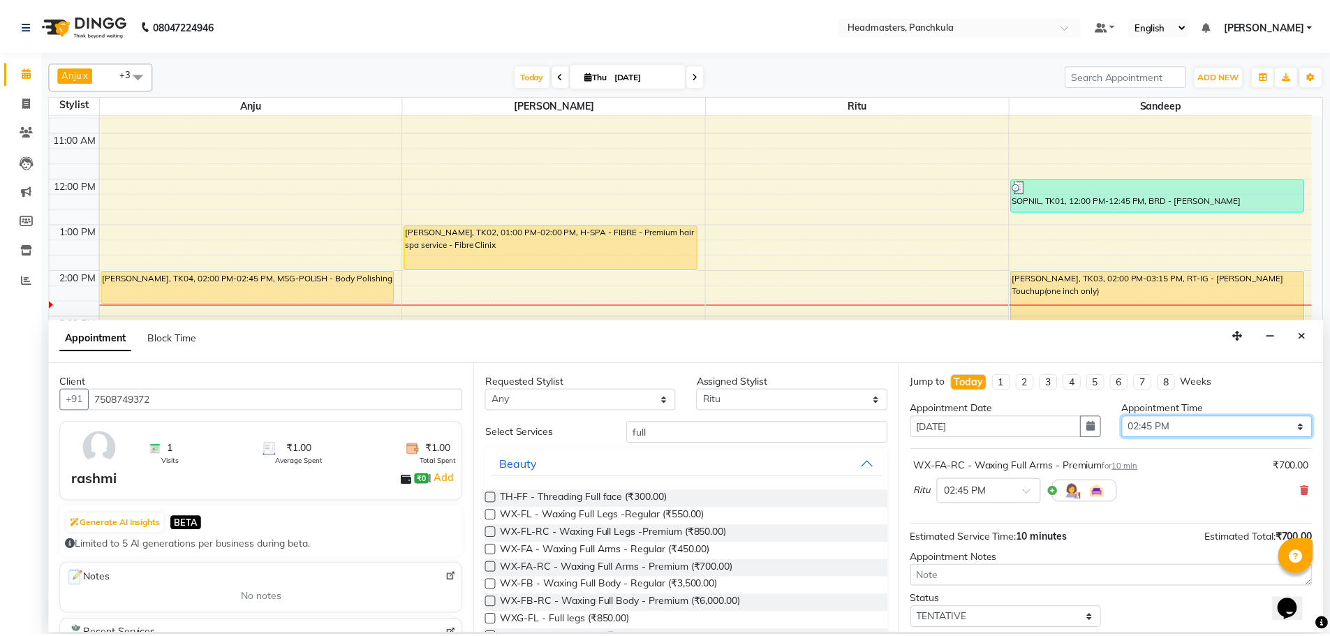
scroll to position [60, 0]
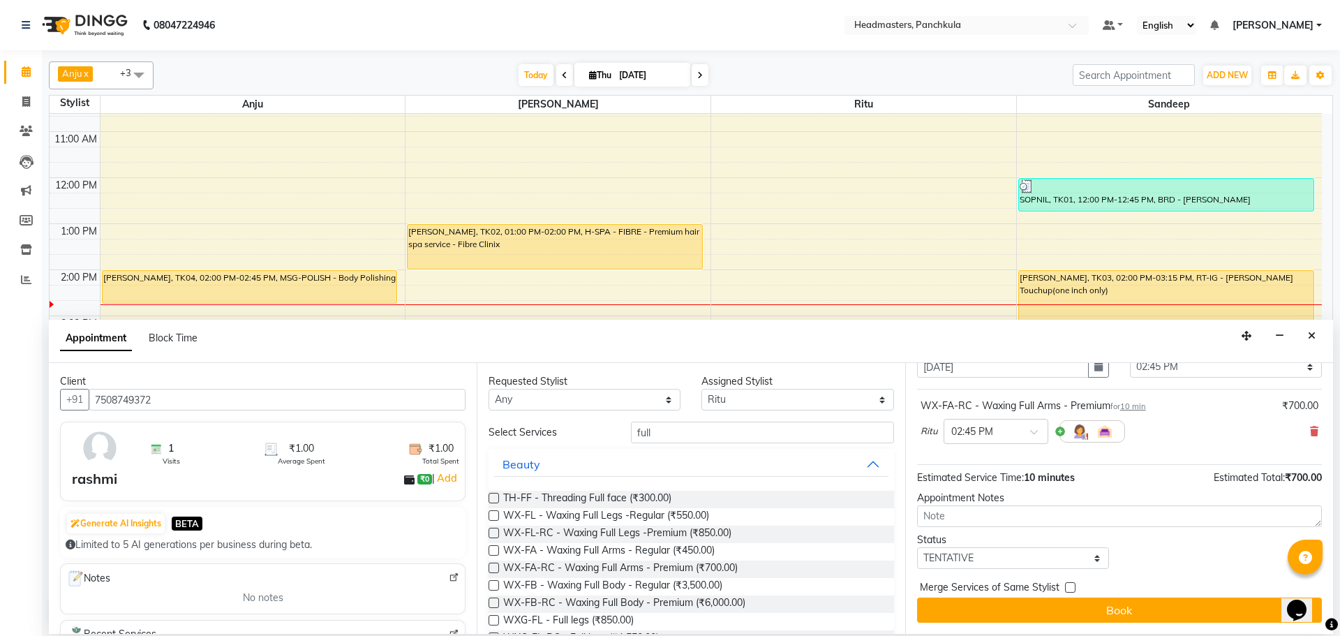
click at [1097, 623] on div "Jump to [DATE] 1 2 3 4 5 6 7 8 Weeks Appointment Date [DATE] Appointment Time S…" at bounding box center [1119, 498] width 428 height 271
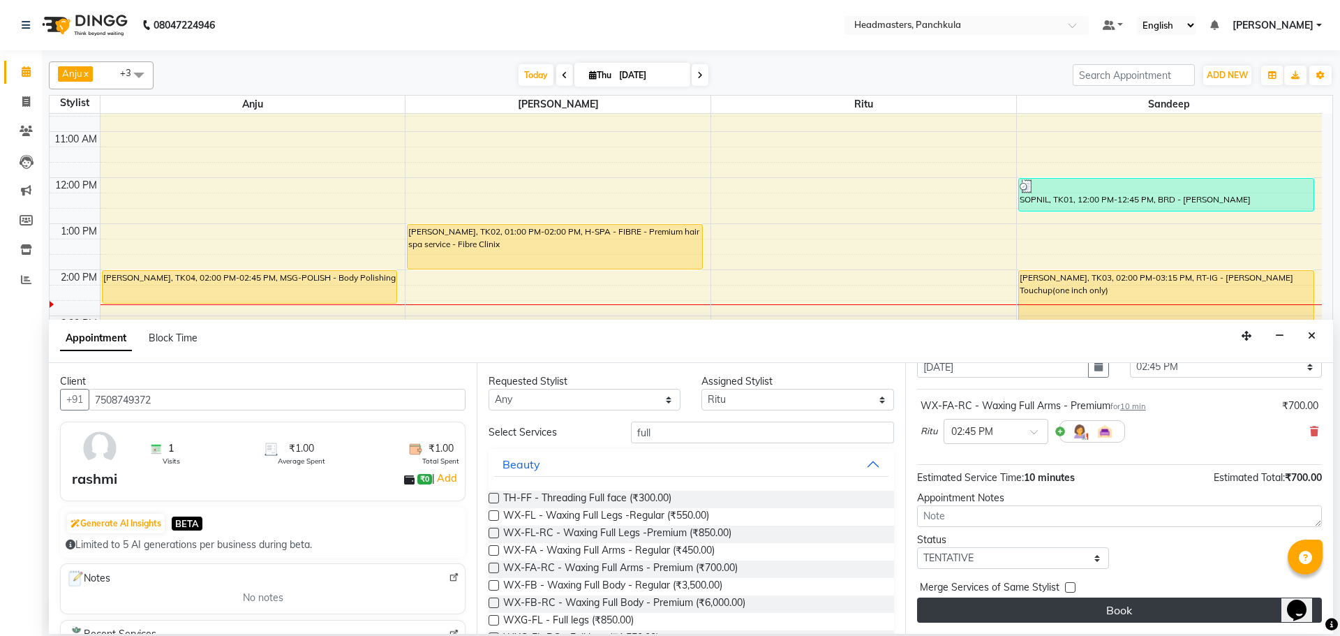
click at [1096, 616] on button "Book" at bounding box center [1119, 610] width 405 height 25
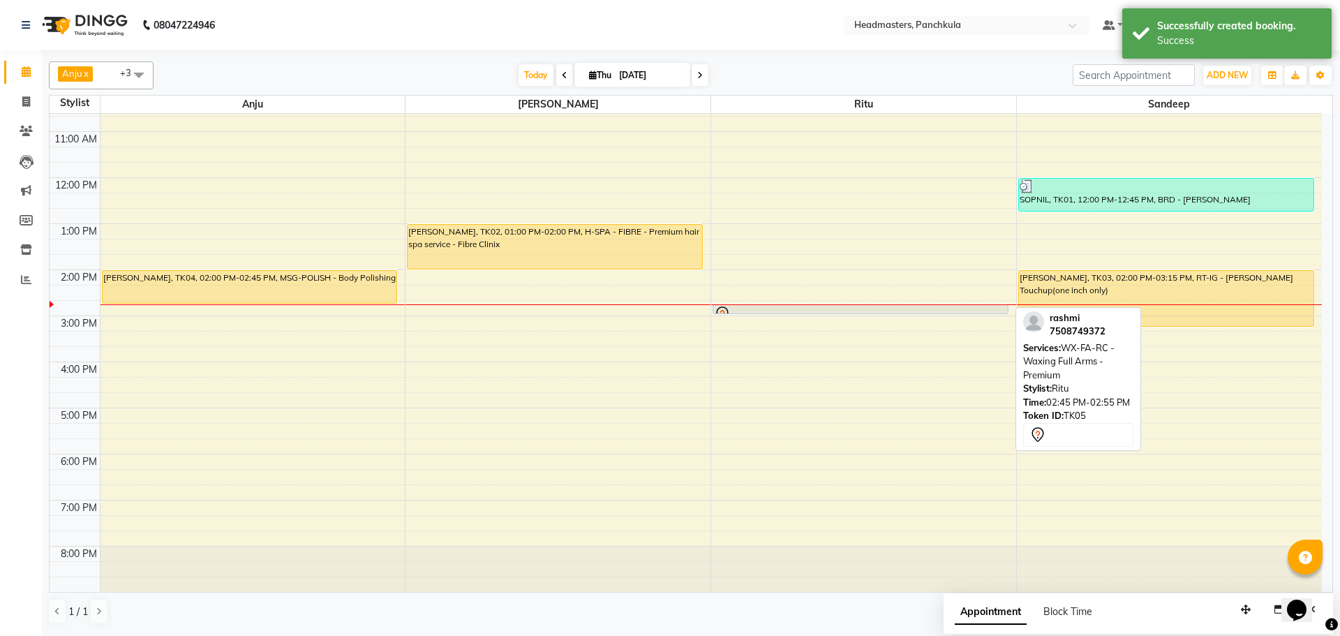
click at [755, 311] on div at bounding box center [860, 314] width 295 height 6
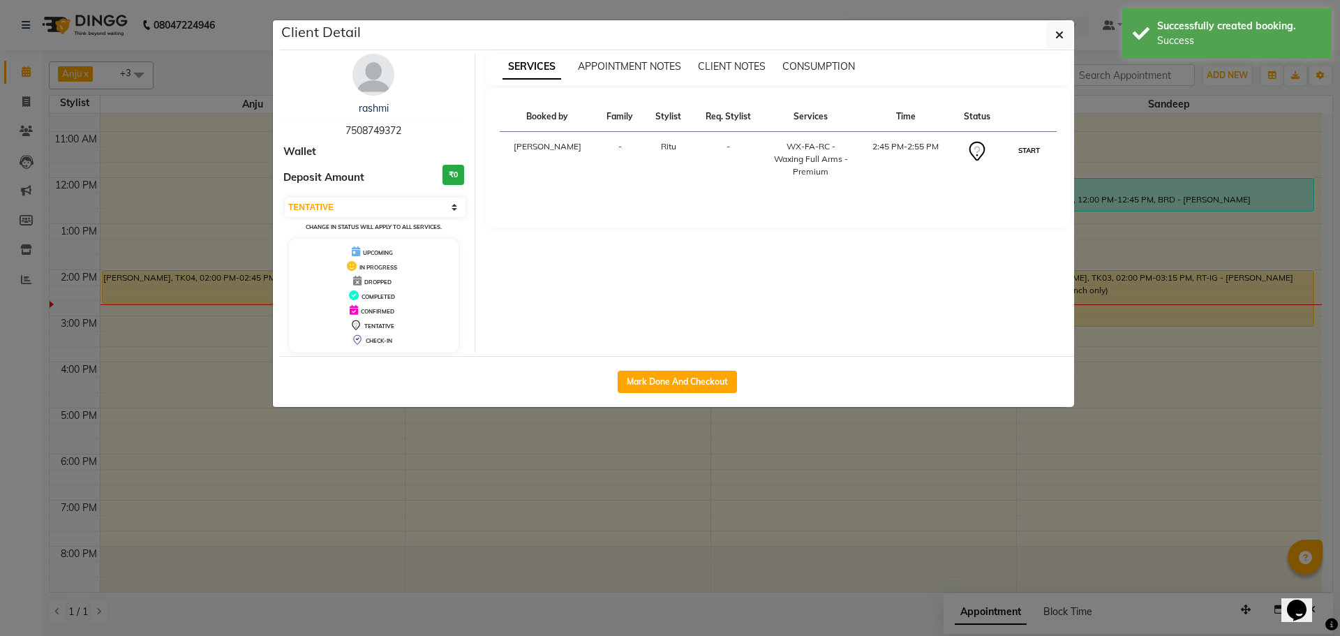
click at [1024, 154] on button "START" at bounding box center [1029, 150] width 29 height 17
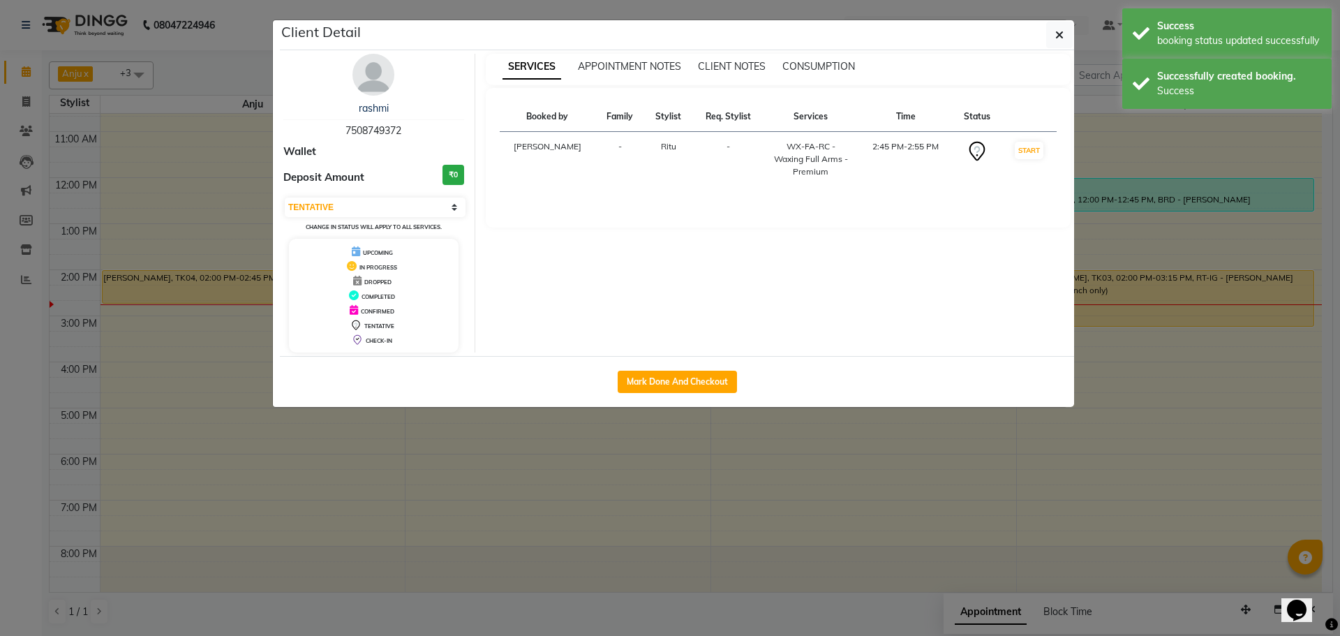
select select "1"
click at [1060, 31] on icon "button" at bounding box center [1059, 34] width 8 height 11
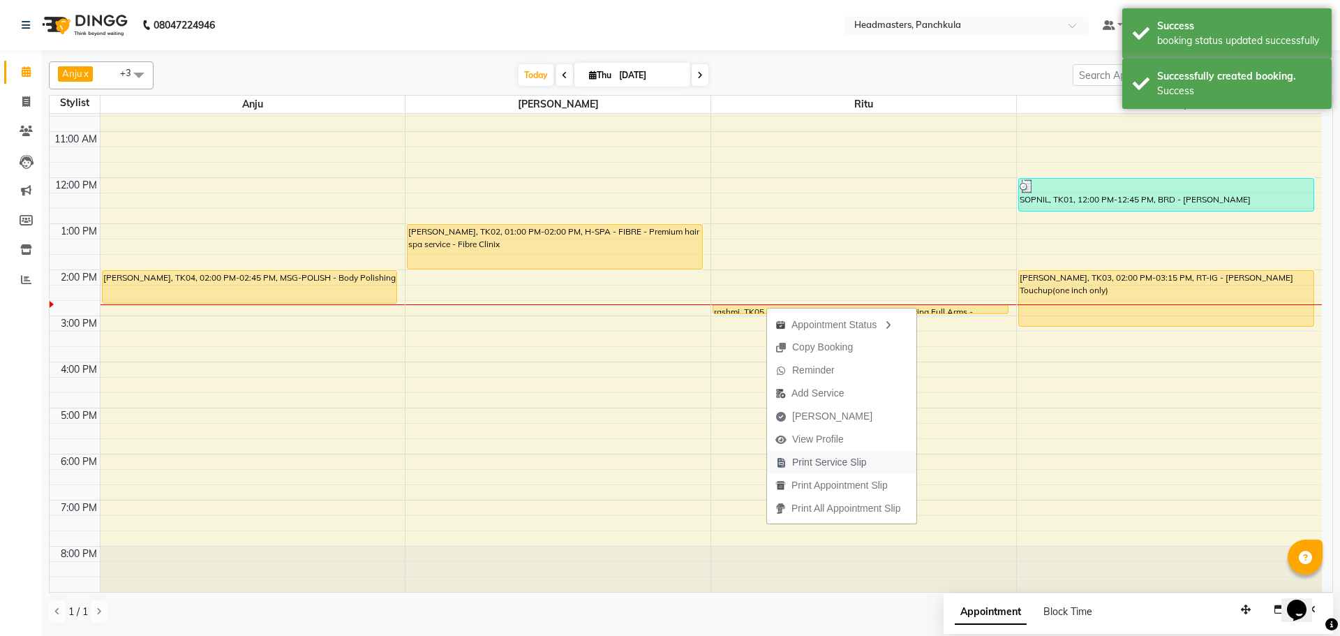
click at [817, 464] on span "Print Service Slip" at bounding box center [829, 462] width 75 height 15
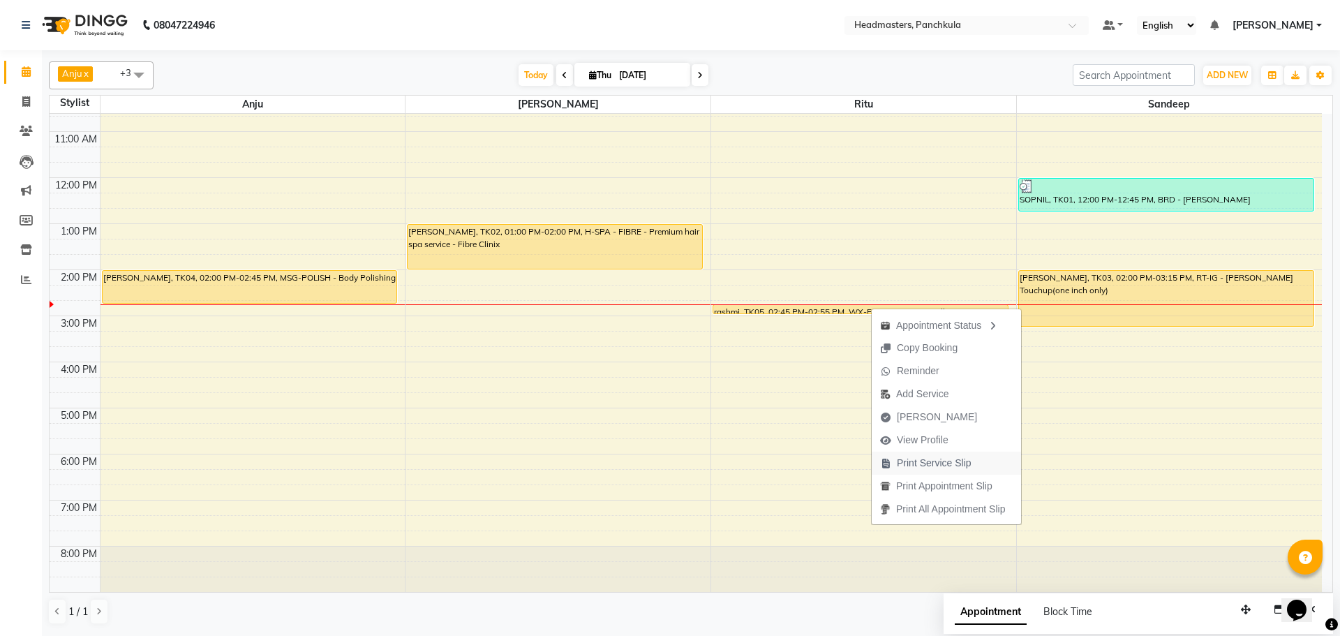
click at [924, 464] on span "Print Service Slip" at bounding box center [934, 463] width 75 height 15
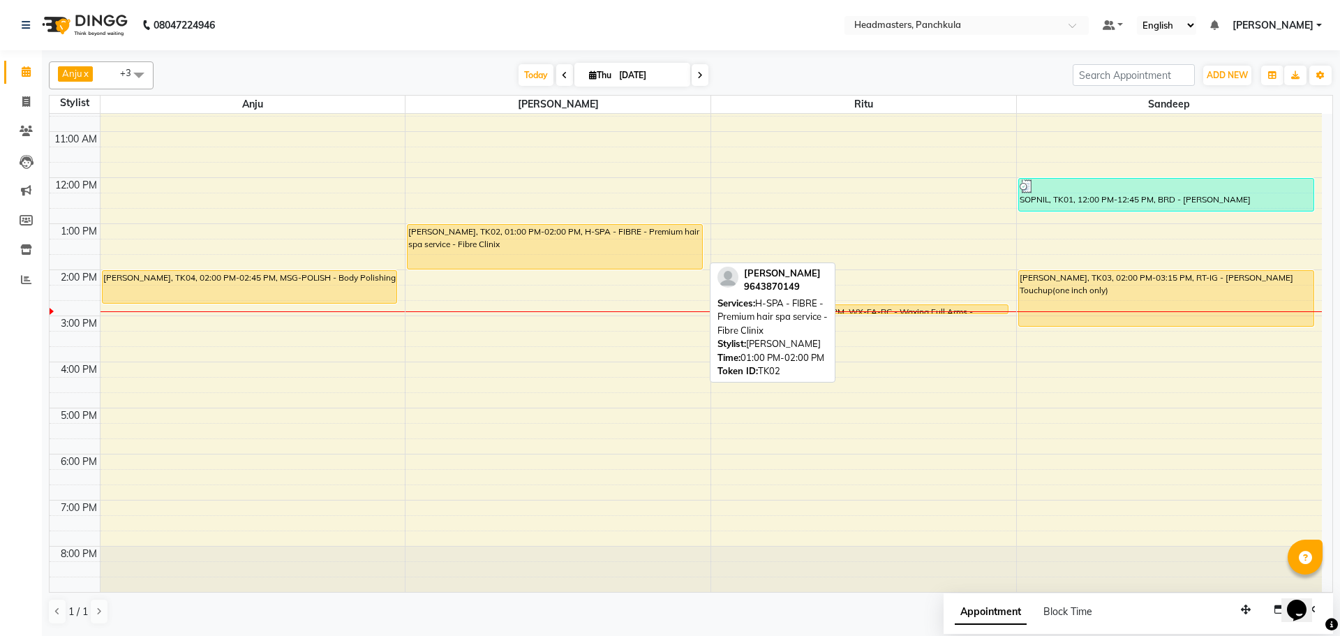
click at [437, 251] on div "[PERSON_NAME], TK02, 01:00 PM-02:00 PM, H-SPA - FIBRE - Premium hair spa servic…" at bounding box center [555, 247] width 295 height 44
select select "1"
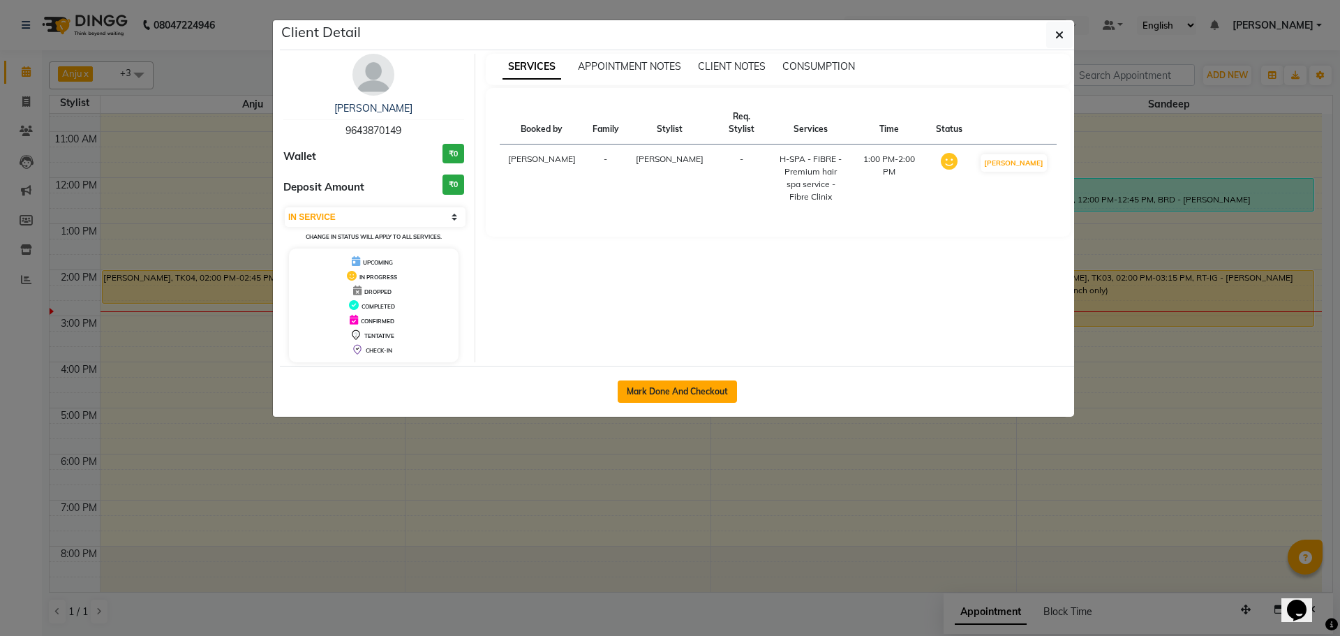
click at [670, 389] on button "Mark Done And Checkout" at bounding box center [677, 391] width 119 height 22
select select "service"
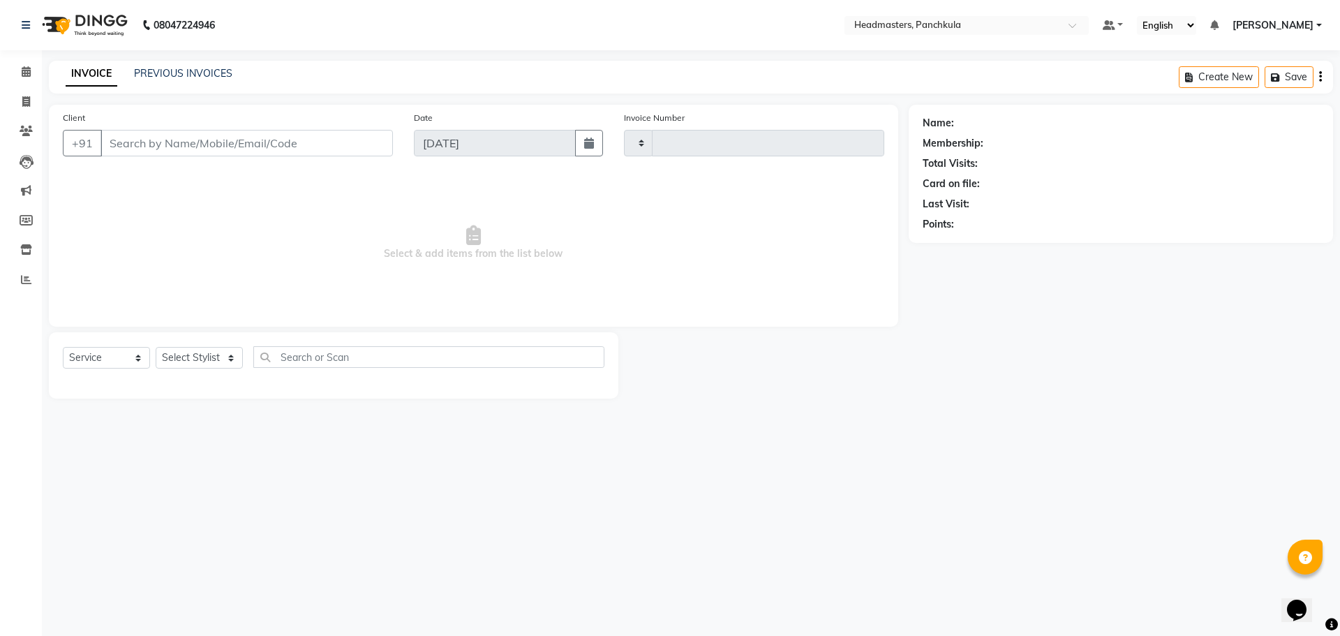
type input "2890"
select select "7376"
type input "9643870149"
select select "64061"
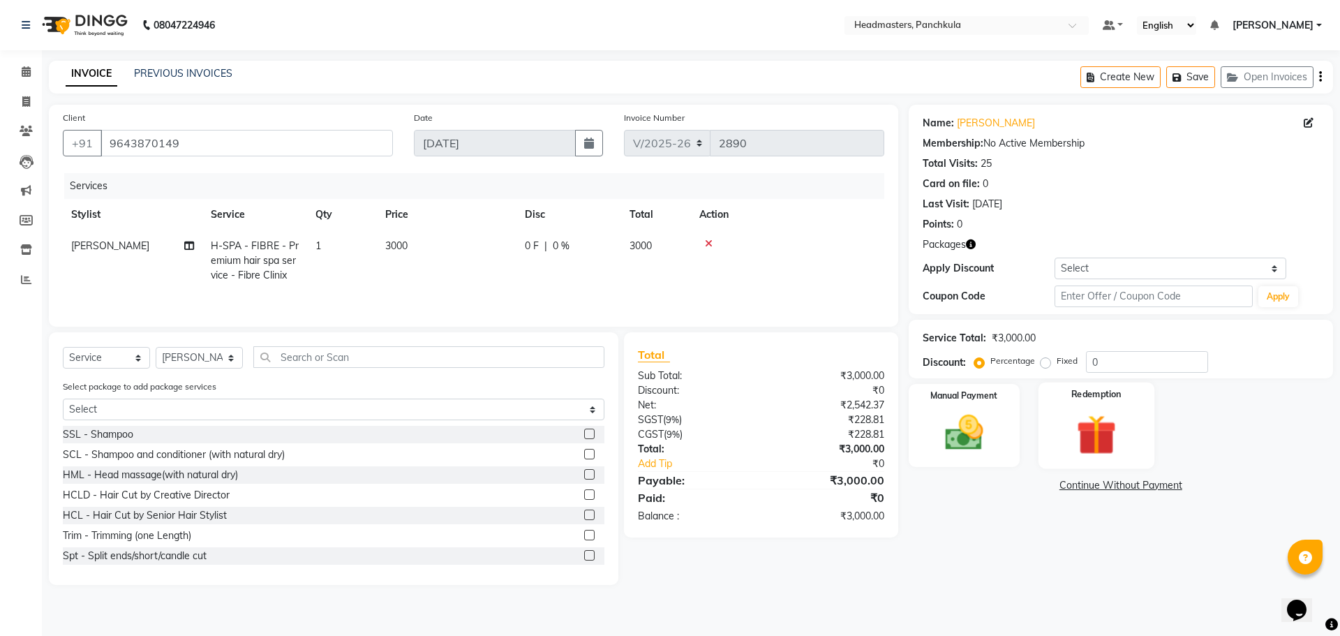
click at [1073, 438] on img at bounding box center [1096, 435] width 65 height 50
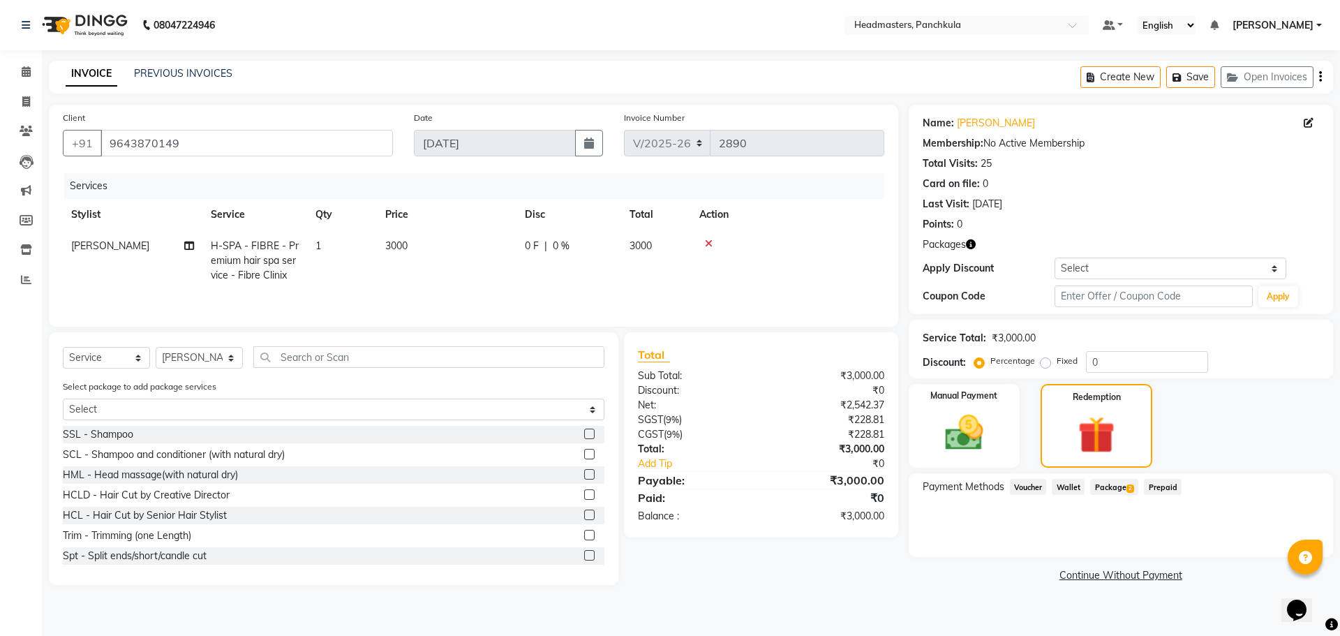
click at [1118, 486] on span "Package 2" at bounding box center [1114, 487] width 48 height 16
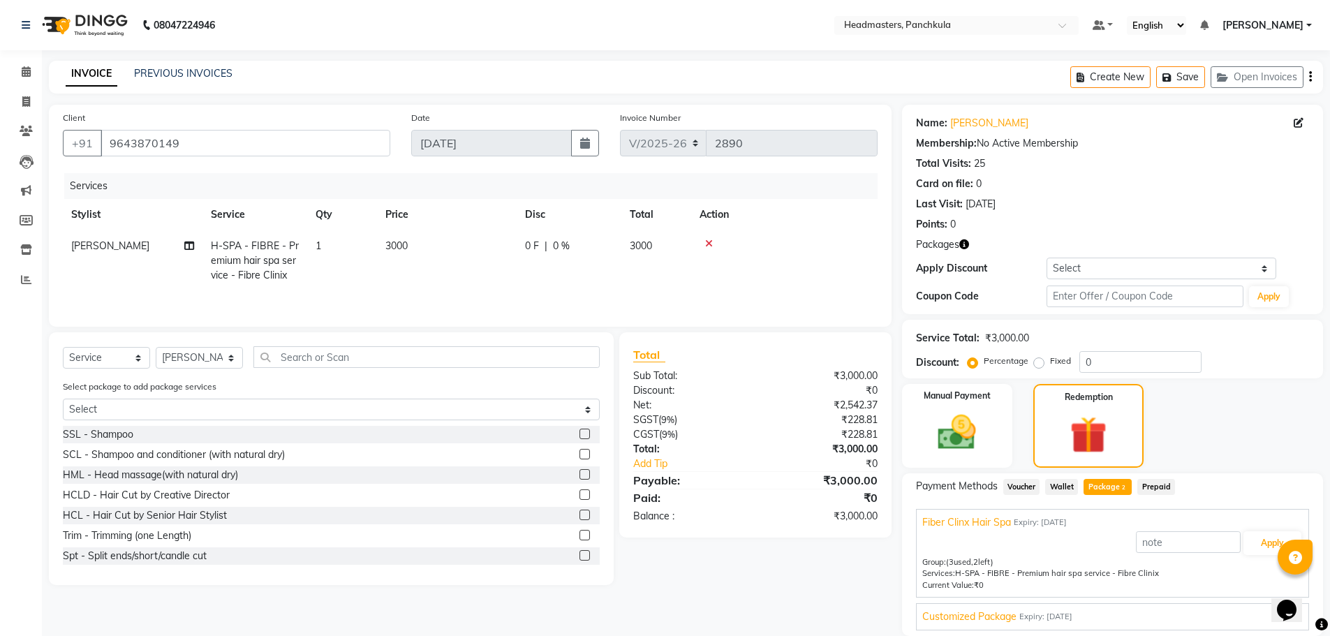
scroll to position [50, 0]
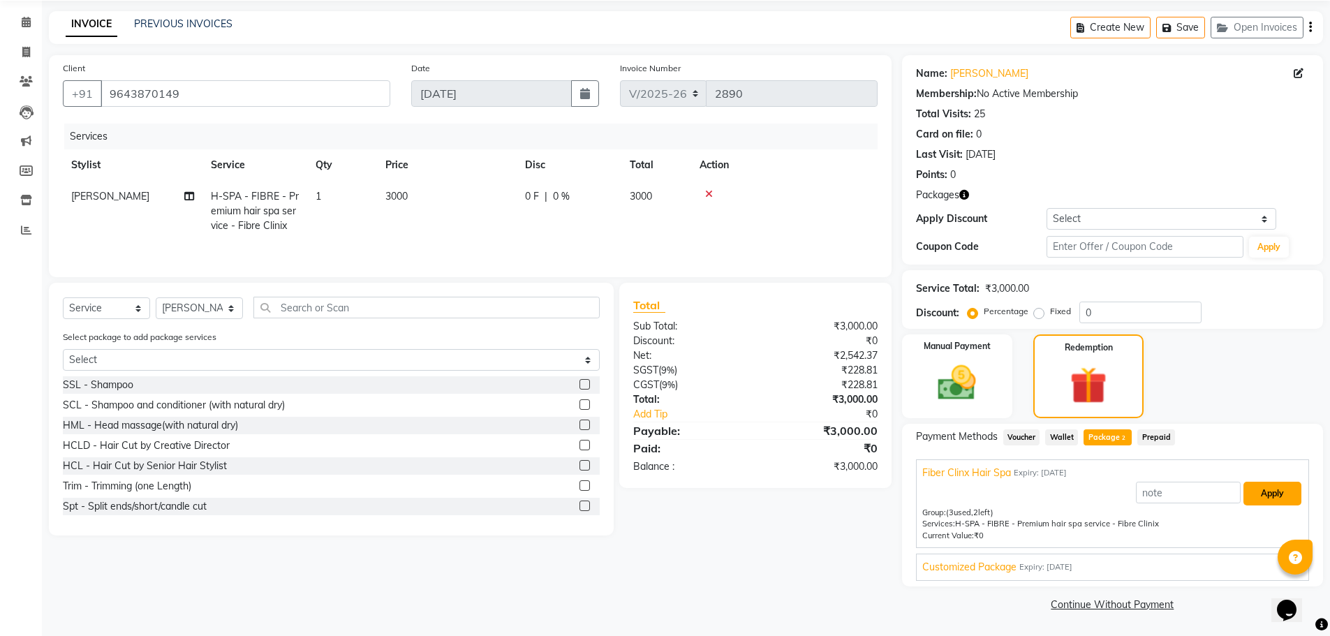
click at [1258, 497] on button "Apply" at bounding box center [1272, 494] width 58 height 24
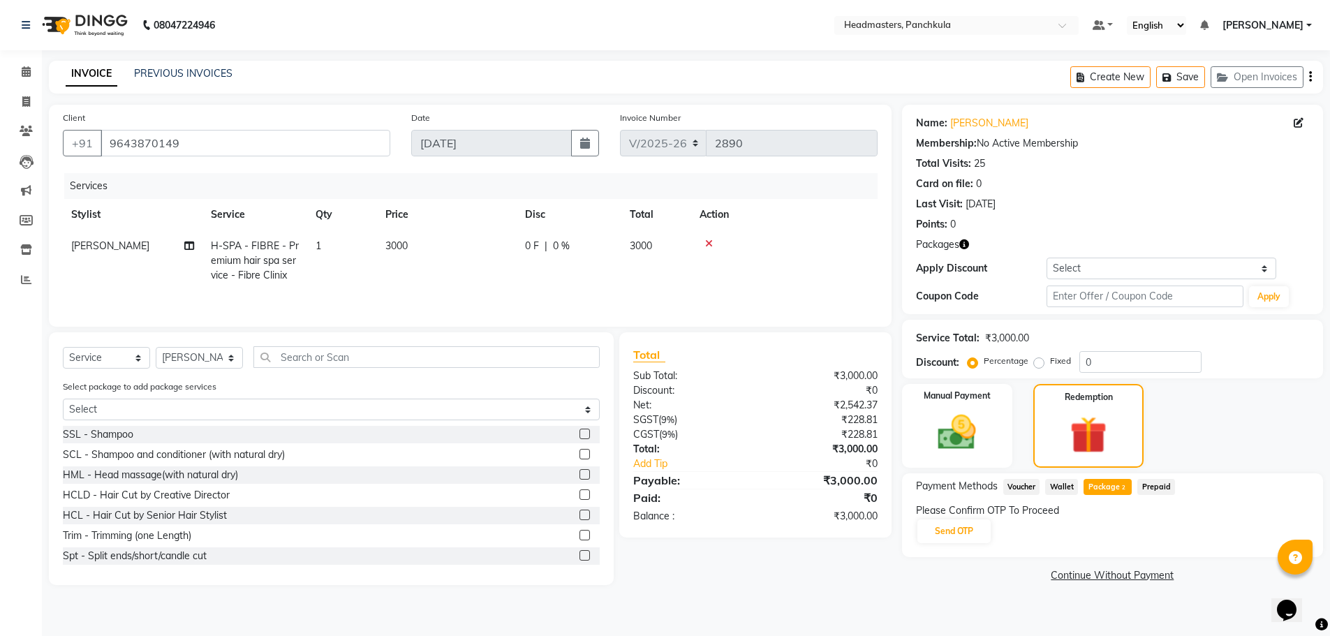
scroll to position [0, 0]
click at [958, 530] on button "Send OTP" at bounding box center [960, 531] width 73 height 24
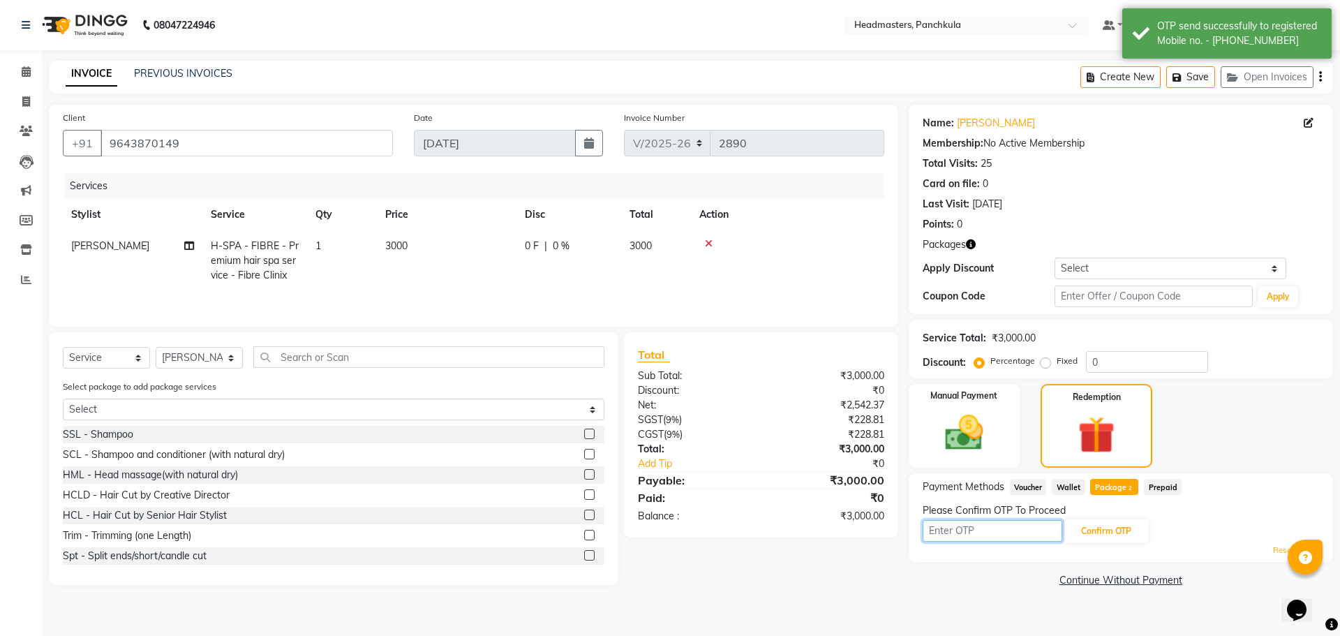
click at [958, 533] on input "text" at bounding box center [993, 531] width 140 height 22
type input "2329"
click at [1093, 526] on button "Confirm OTP" at bounding box center [1106, 531] width 85 height 24
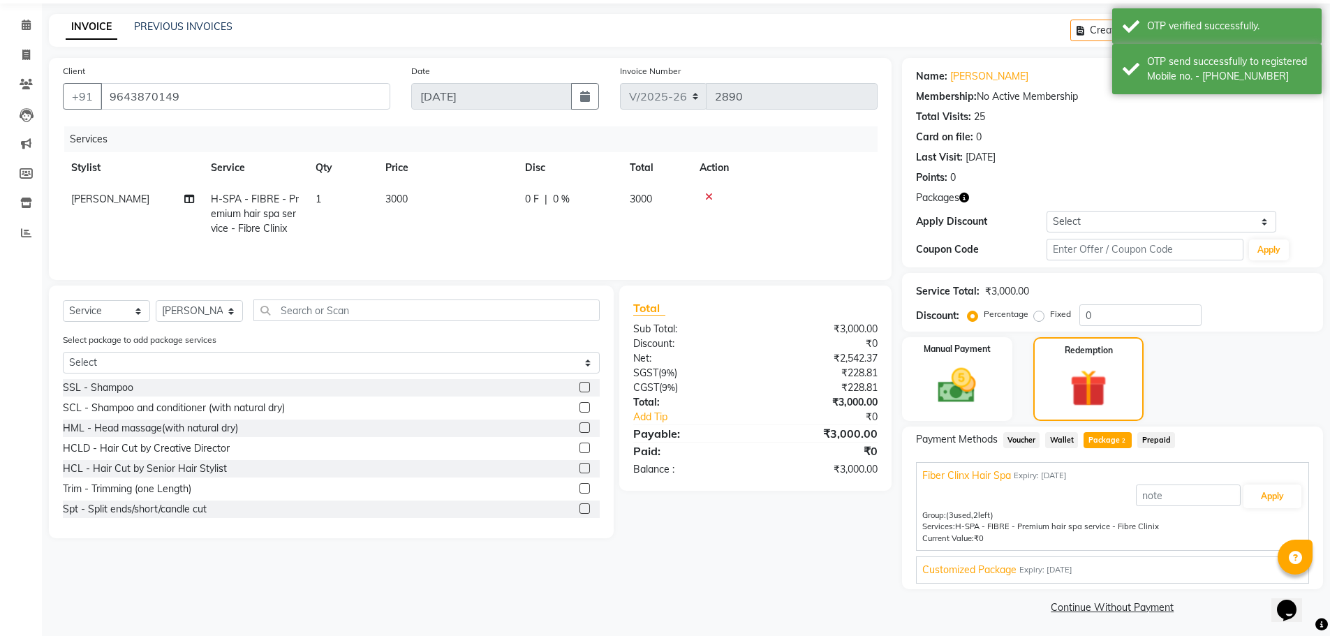
scroll to position [50, 0]
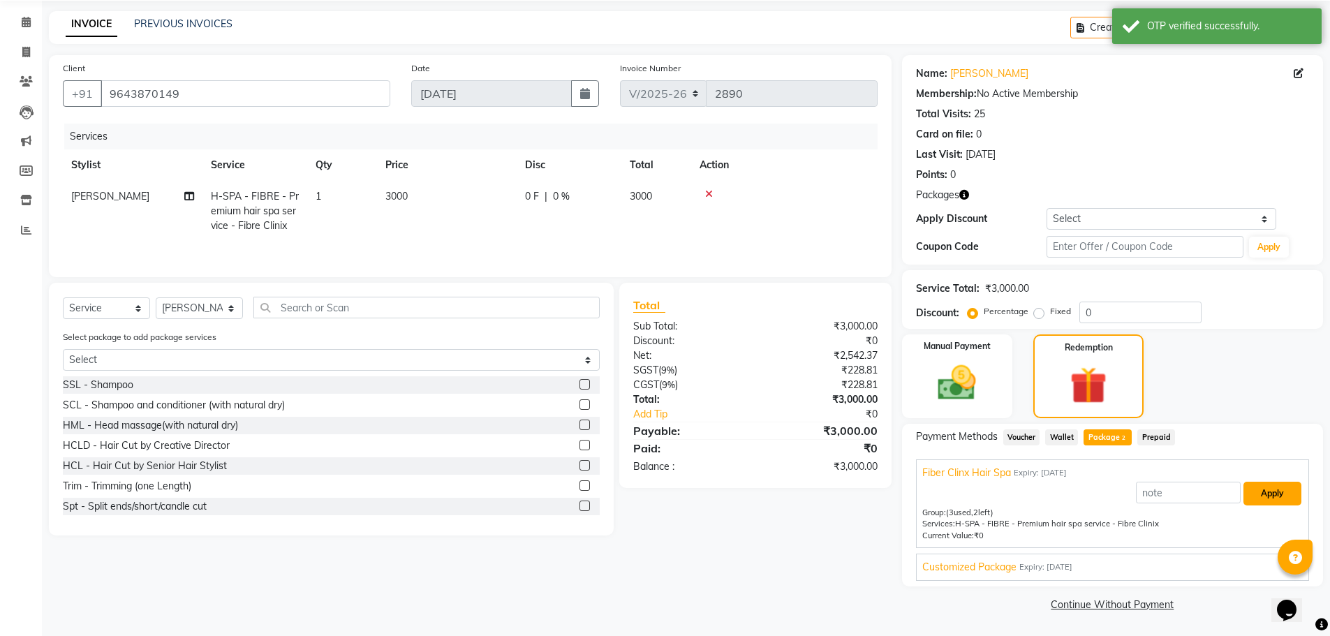
click at [1263, 494] on button "Apply" at bounding box center [1272, 494] width 58 height 24
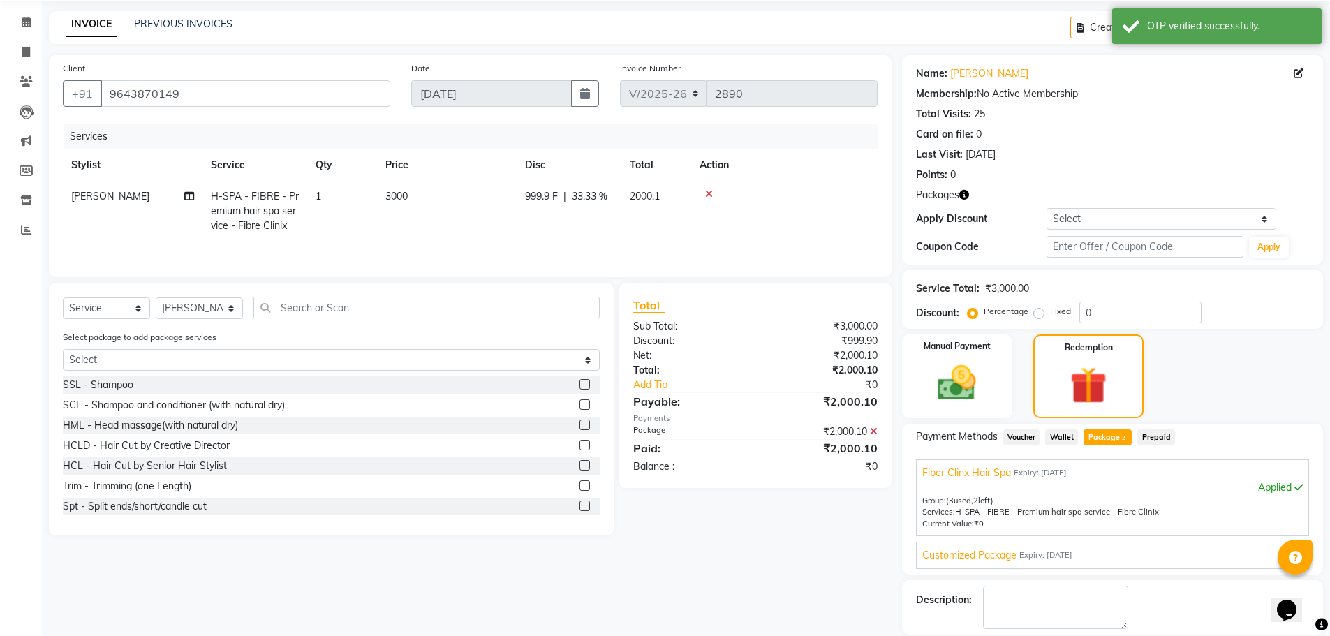
scroll to position [96, 0]
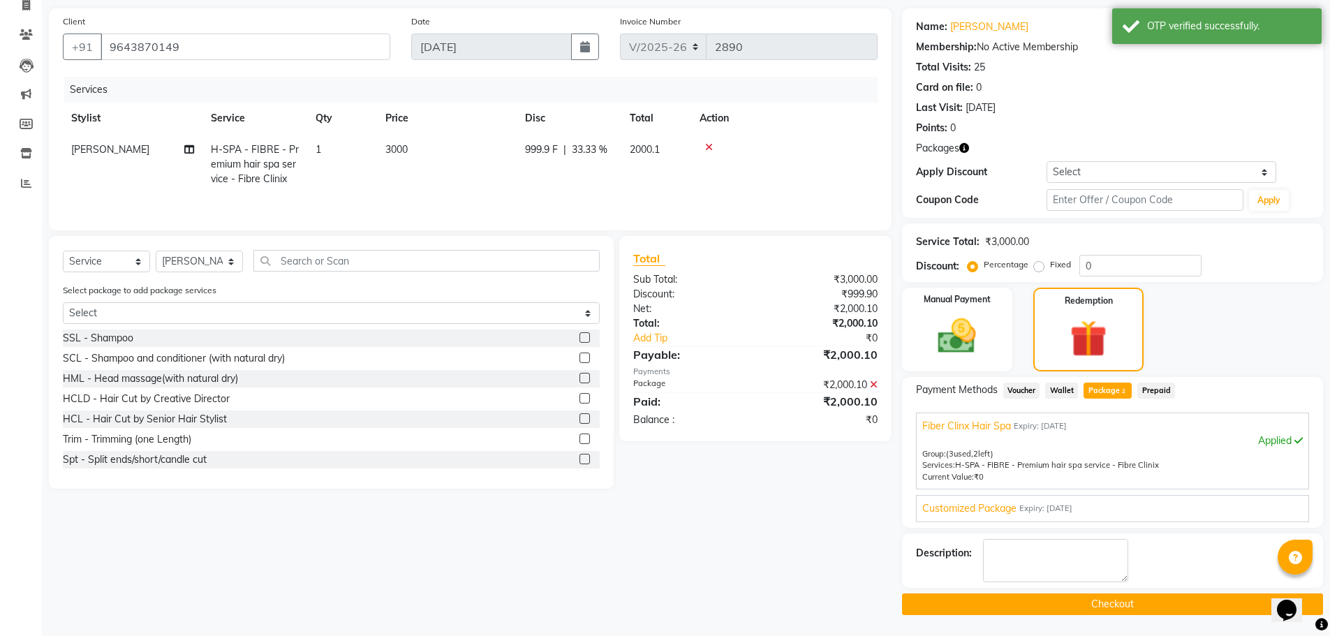
click at [1122, 606] on button "Checkout" at bounding box center [1112, 604] width 421 height 22
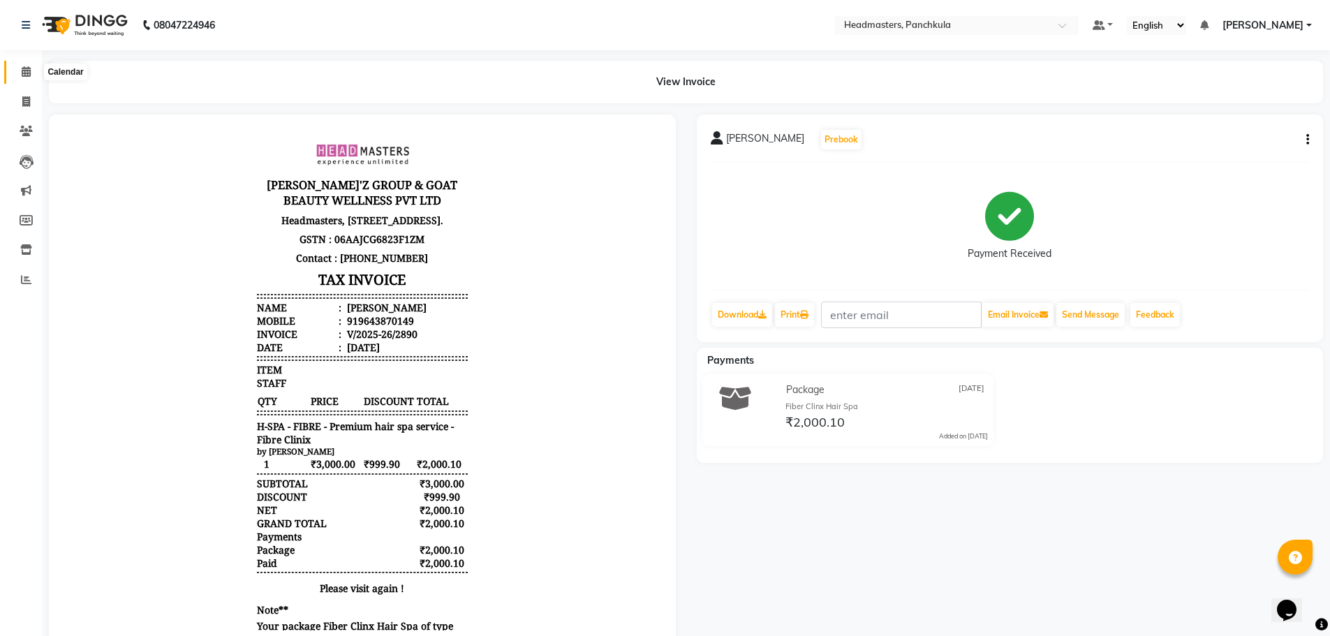
click at [34, 75] on span at bounding box center [26, 72] width 24 height 16
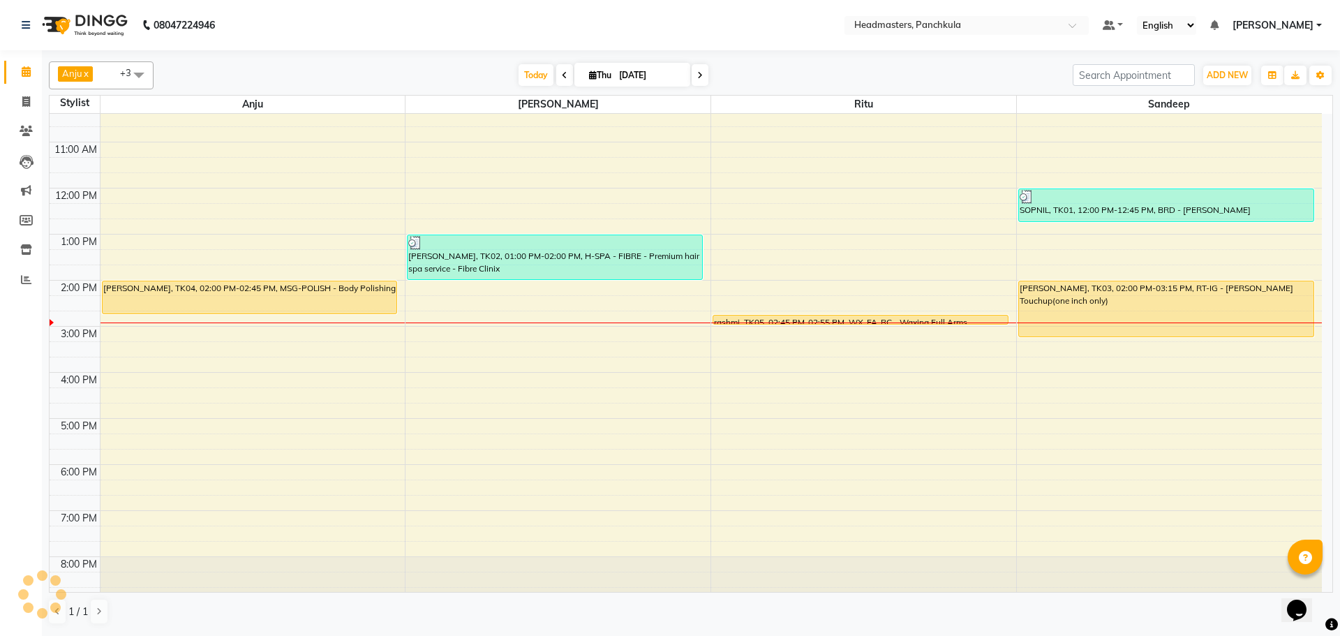
scroll to position [120, 0]
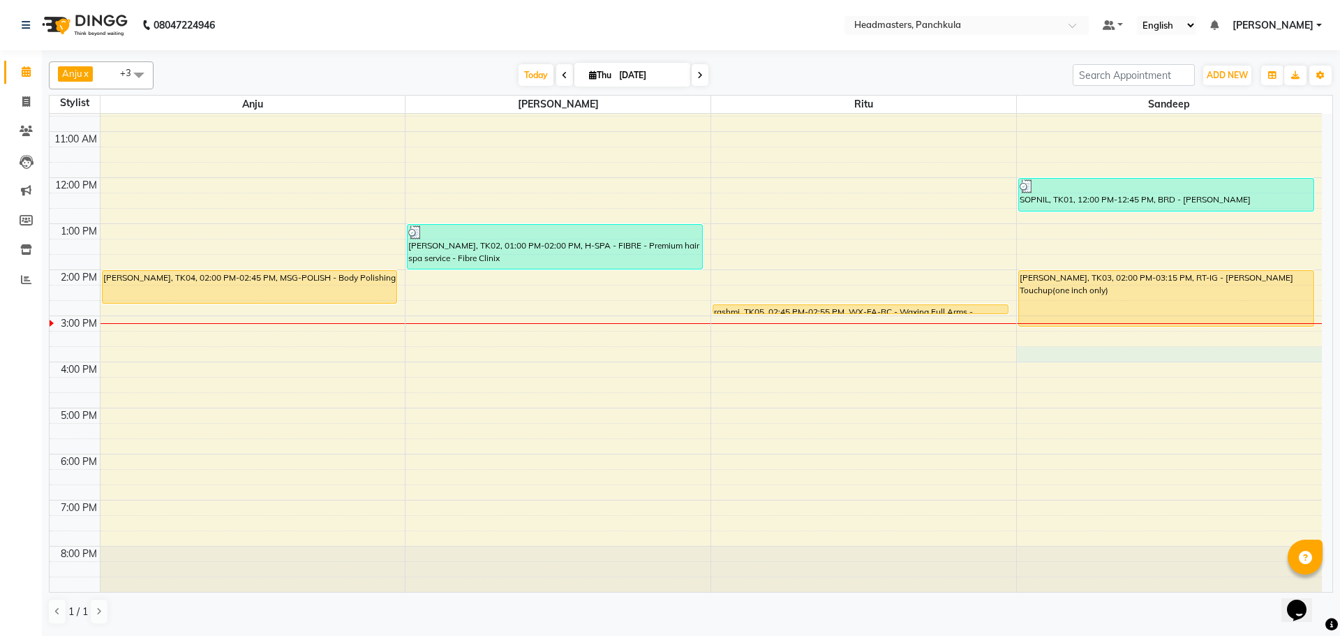
click at [1124, 358] on div "8:00 AM 9:00 AM 10:00 AM 11:00 AM 12:00 PM 1:00 PM 2:00 PM 3:00 PM 4:00 PM 5:00…" at bounding box center [686, 293] width 1273 height 598
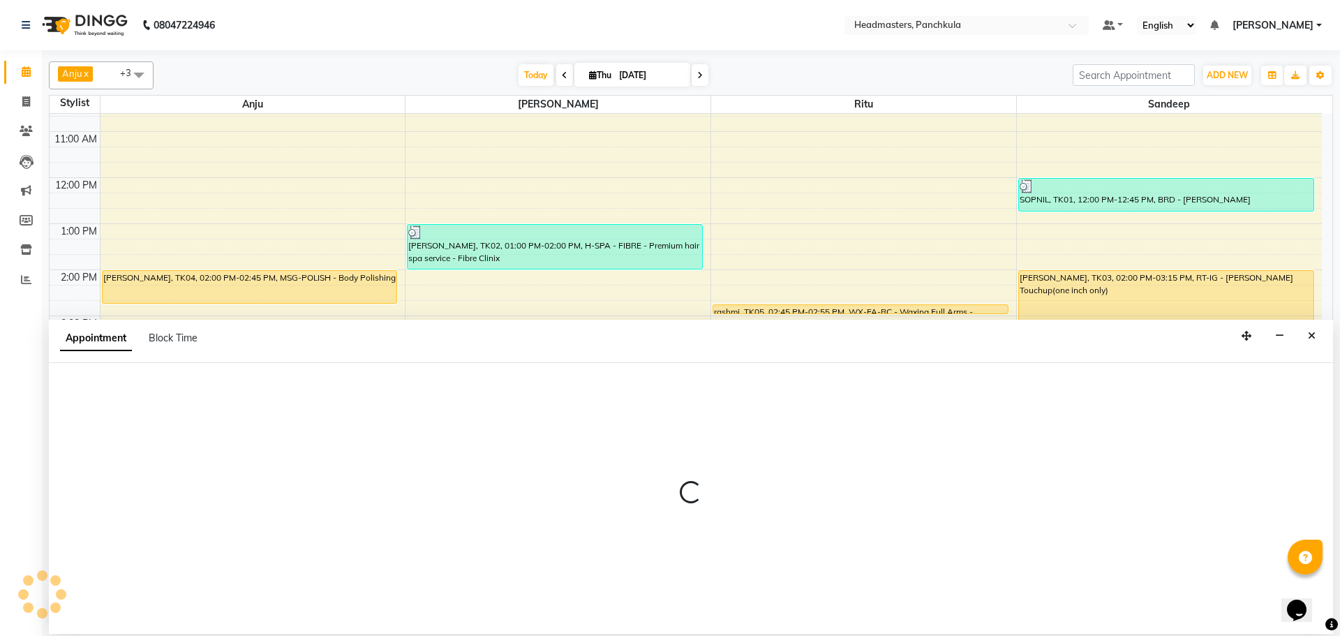
select select "64055"
select select "tentative"
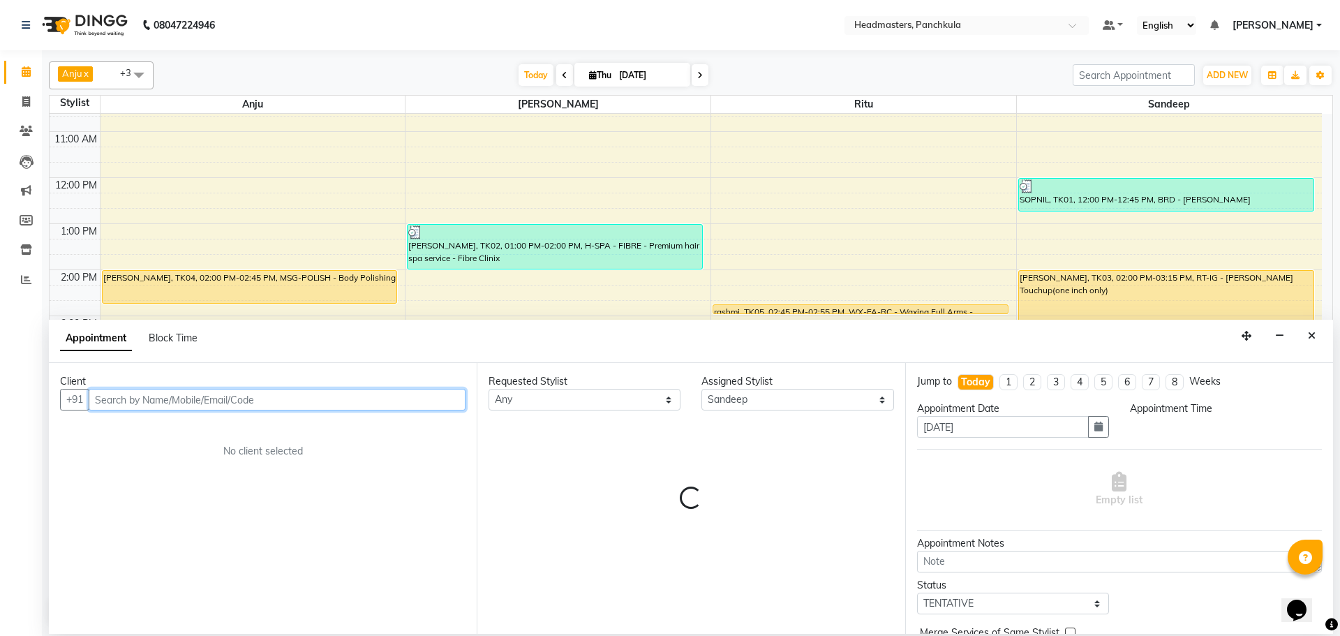
select select "945"
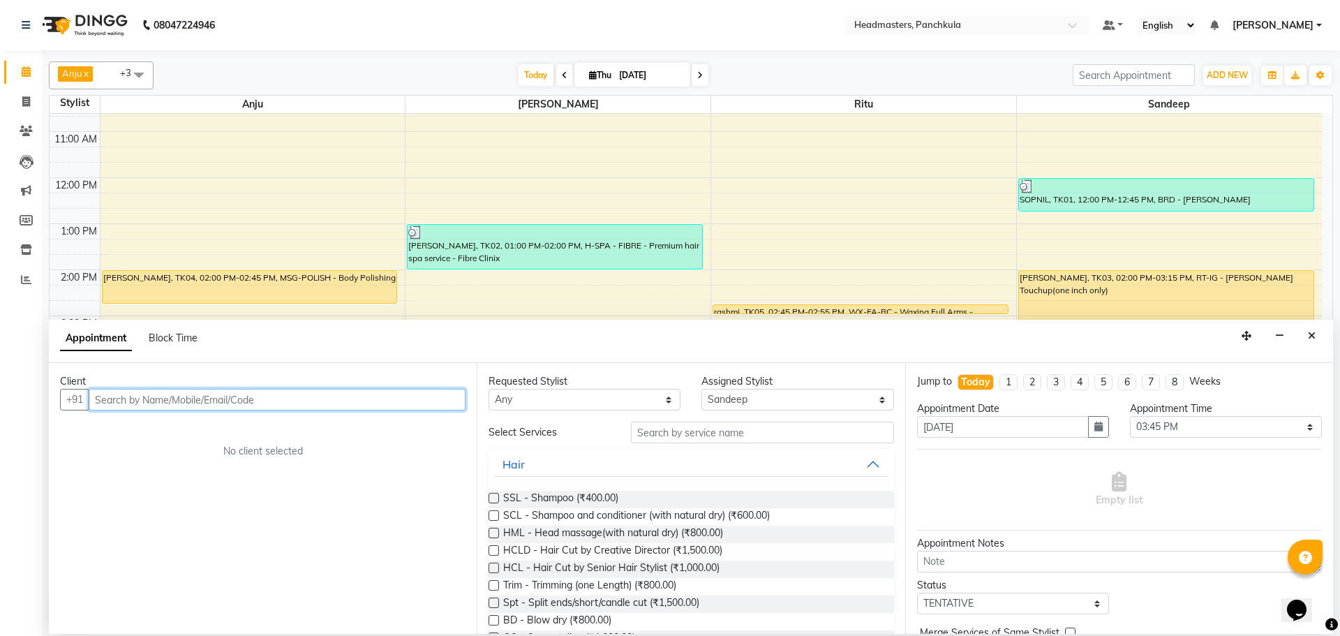
click at [156, 405] on input "text" at bounding box center [277, 400] width 377 height 22
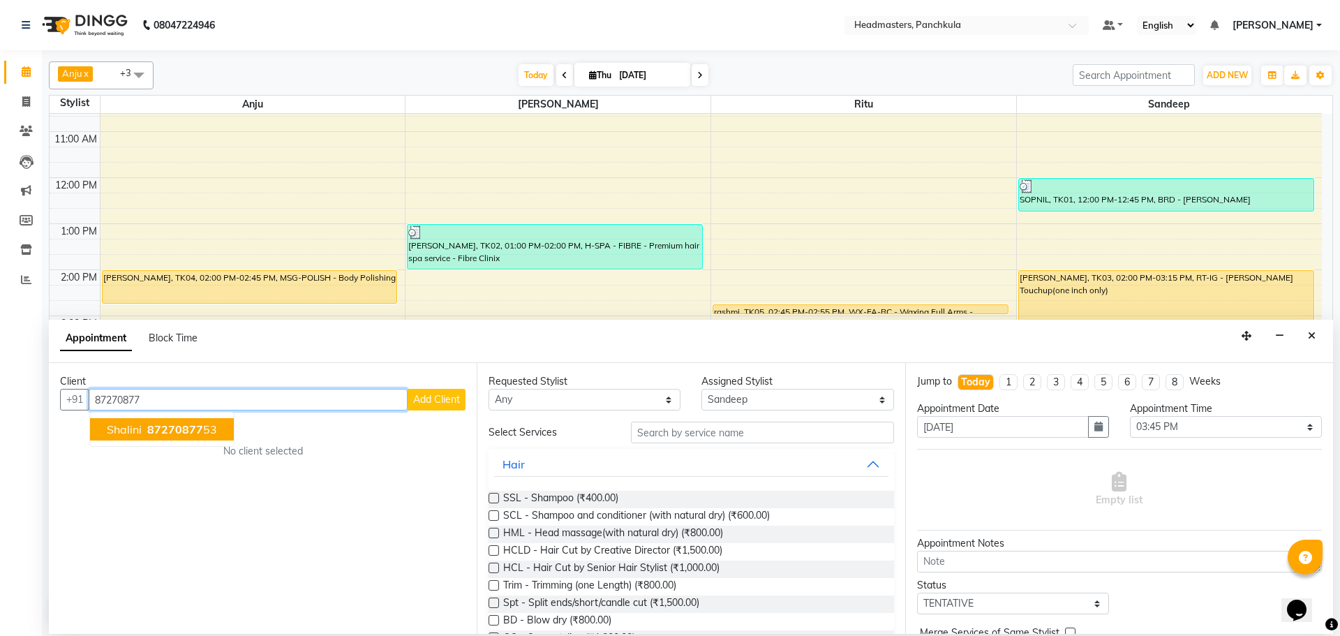
click at [160, 431] on span "87270877" at bounding box center [175, 429] width 56 height 14
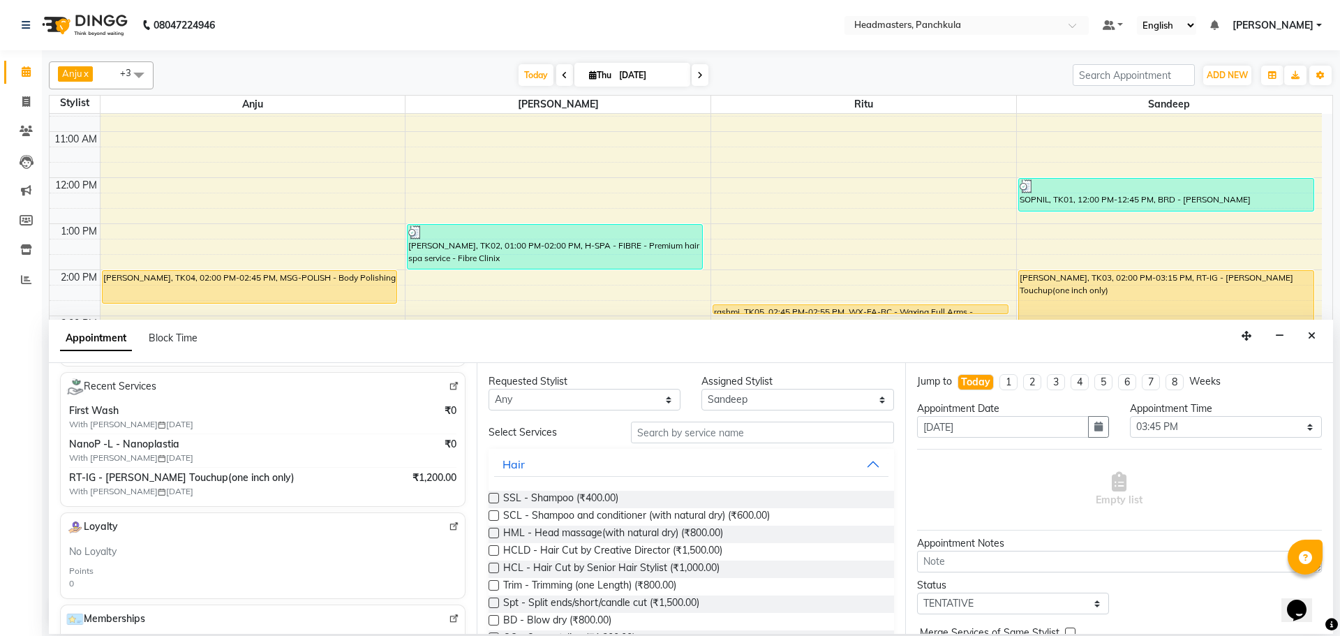
scroll to position [279, 0]
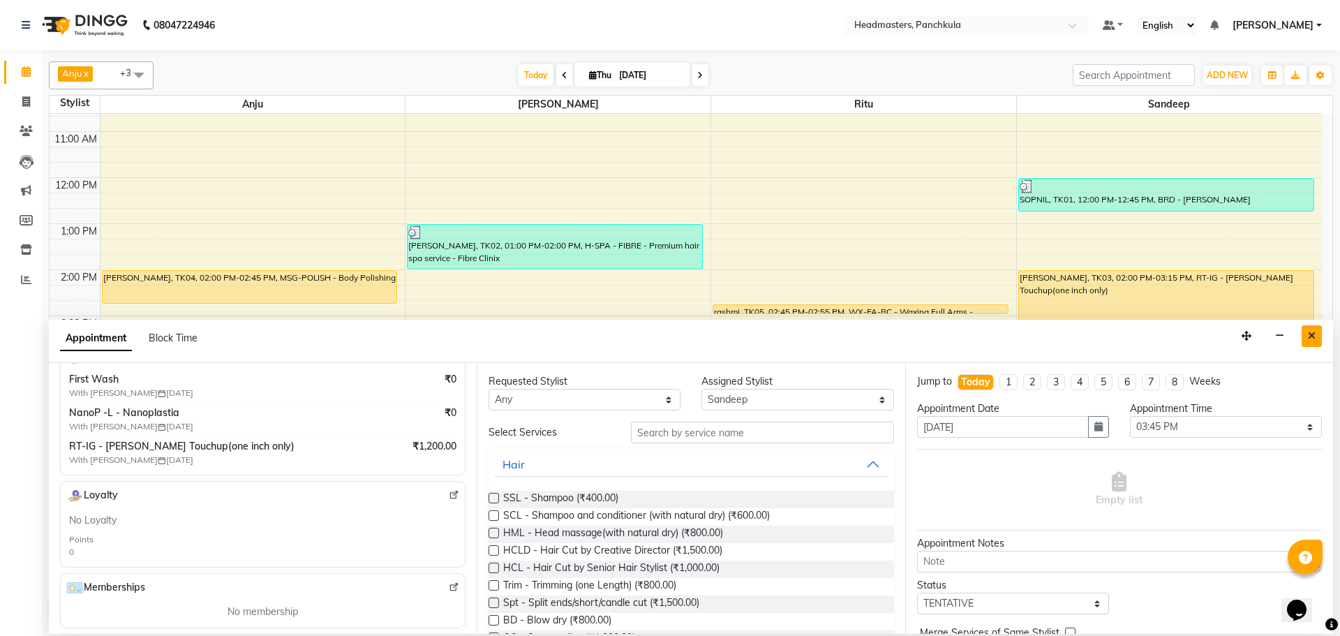
type input "8727087753"
click at [1307, 331] on button "Close" at bounding box center [1312, 336] width 20 height 22
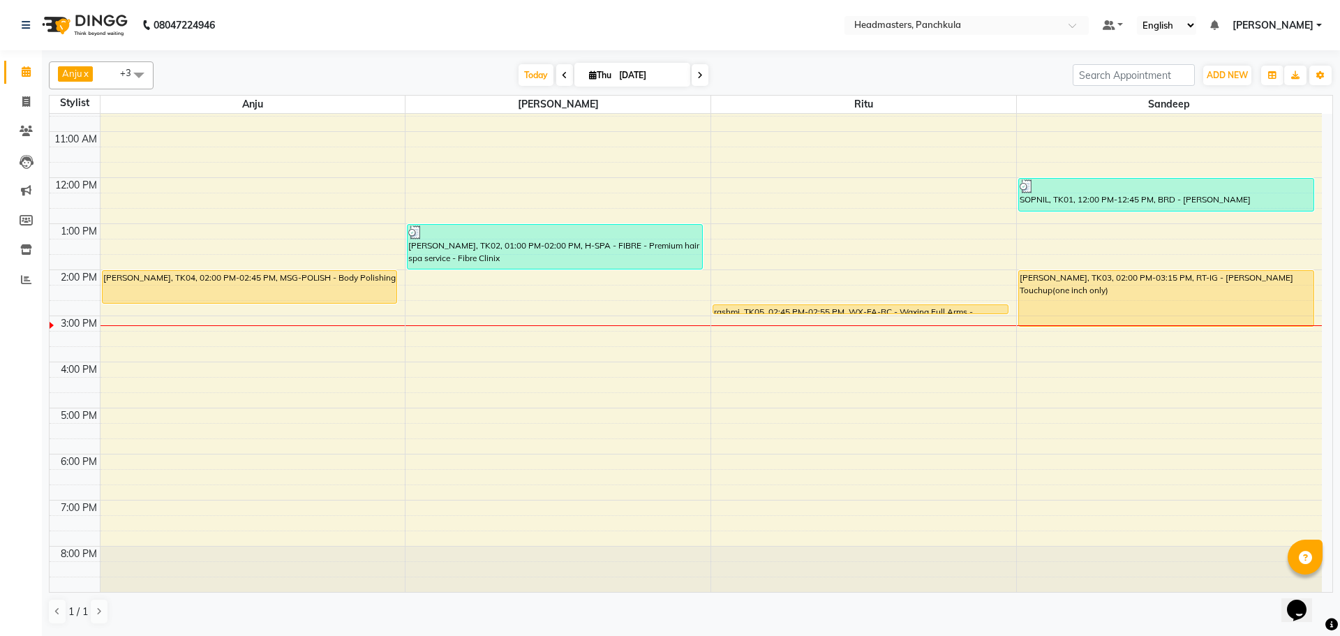
click at [1121, 356] on div "8:00 AM 9:00 AM 10:00 AM 11:00 AM 12:00 PM 1:00 PM 2:00 PM 3:00 PM 4:00 PM 5:00…" at bounding box center [686, 293] width 1273 height 598
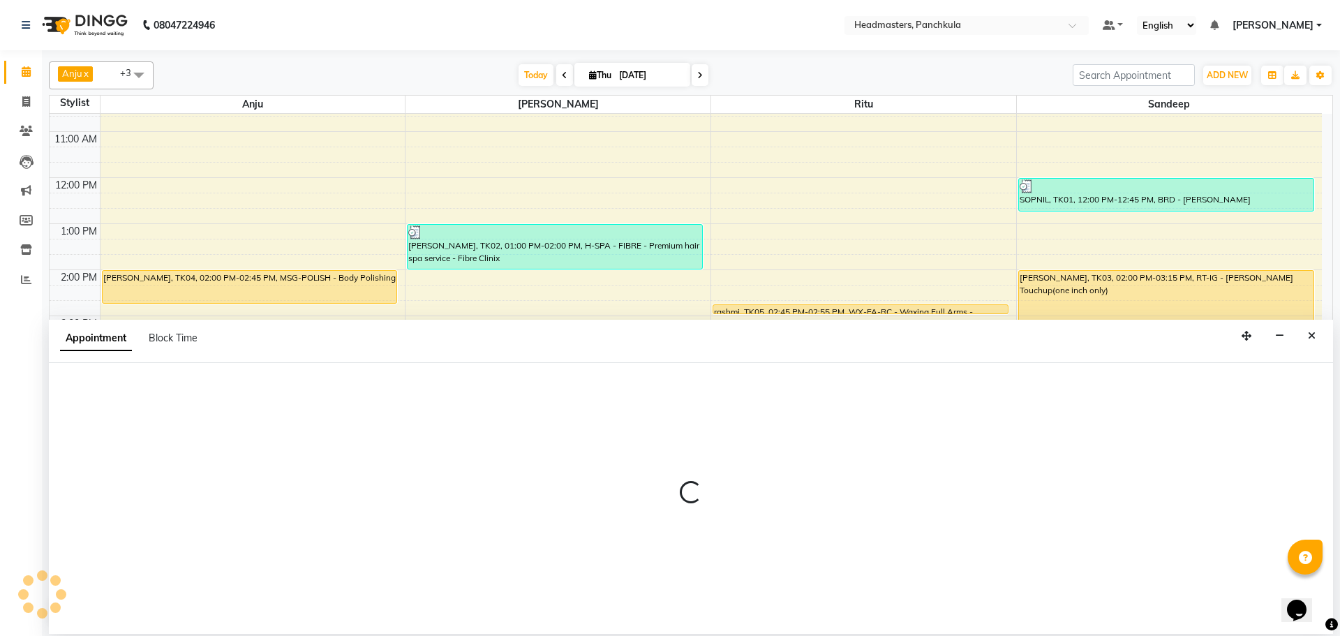
select select "64055"
select select "tentative"
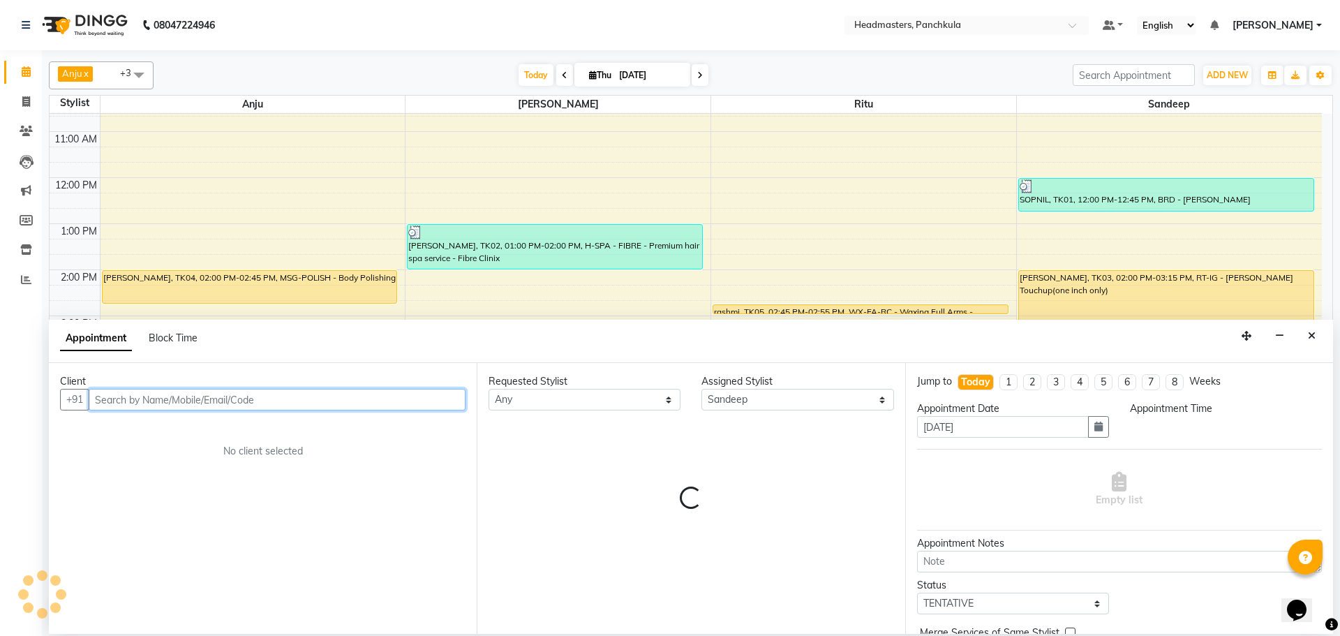
select select "945"
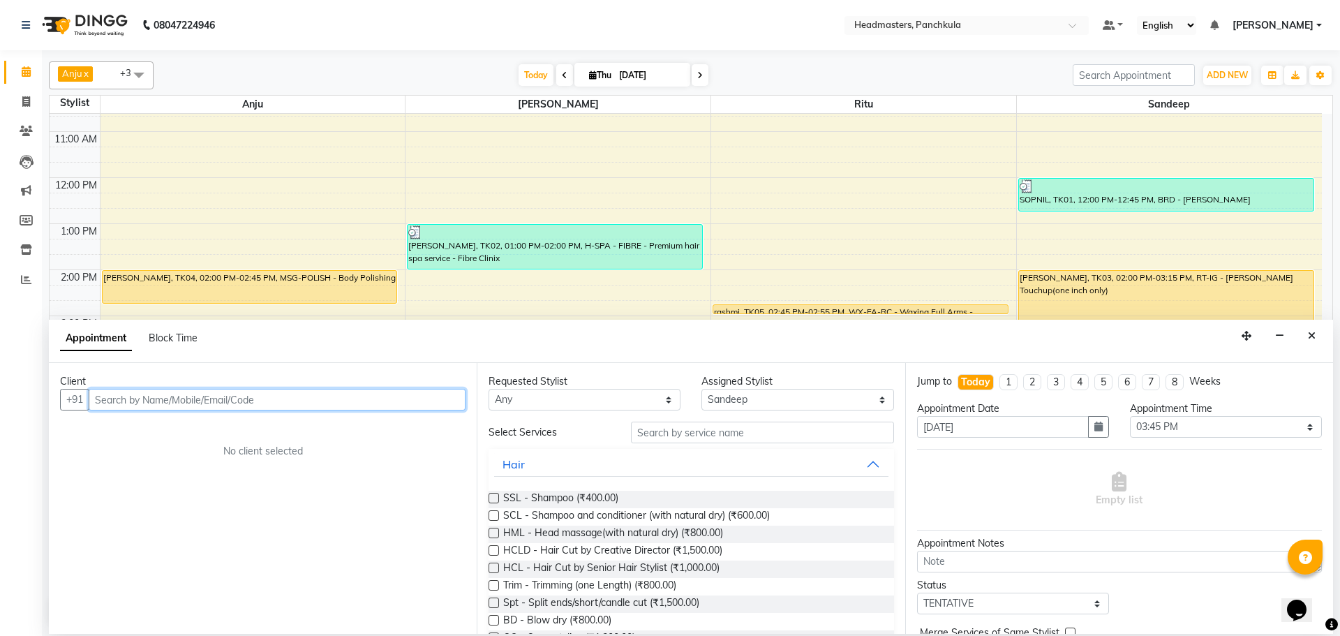
click at [140, 409] on input "text" at bounding box center [277, 400] width 377 height 22
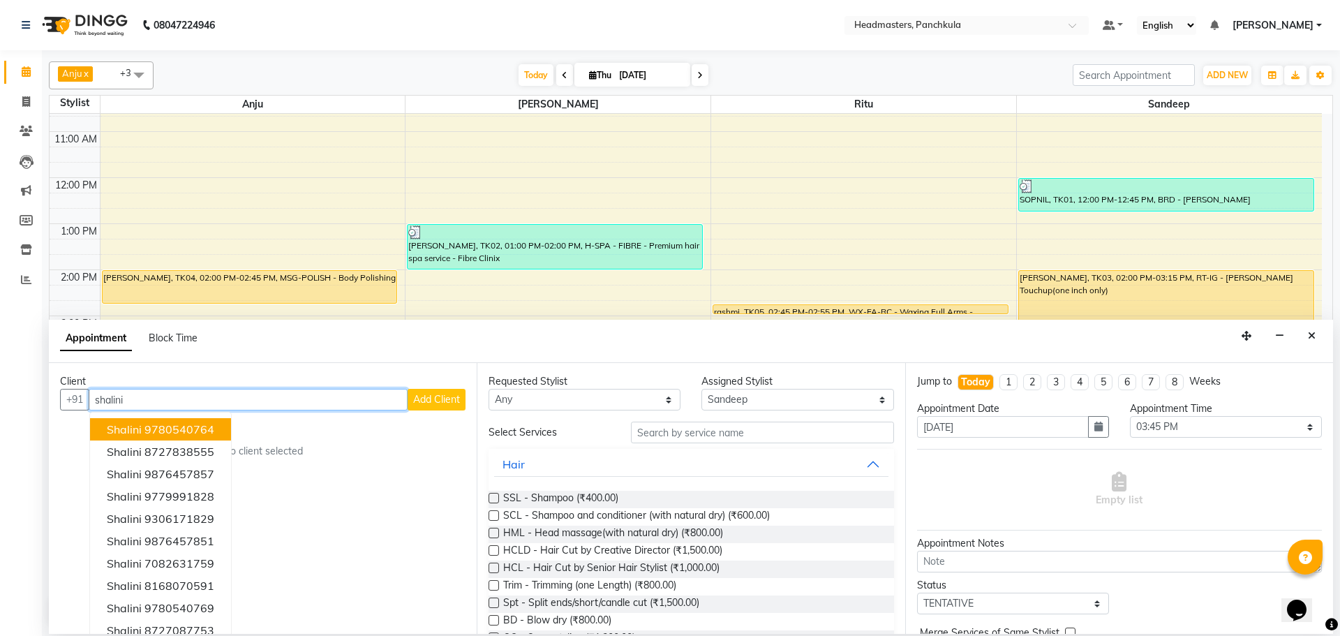
click at [163, 429] on ngb-highlight "9780540764" at bounding box center [179, 429] width 70 height 14
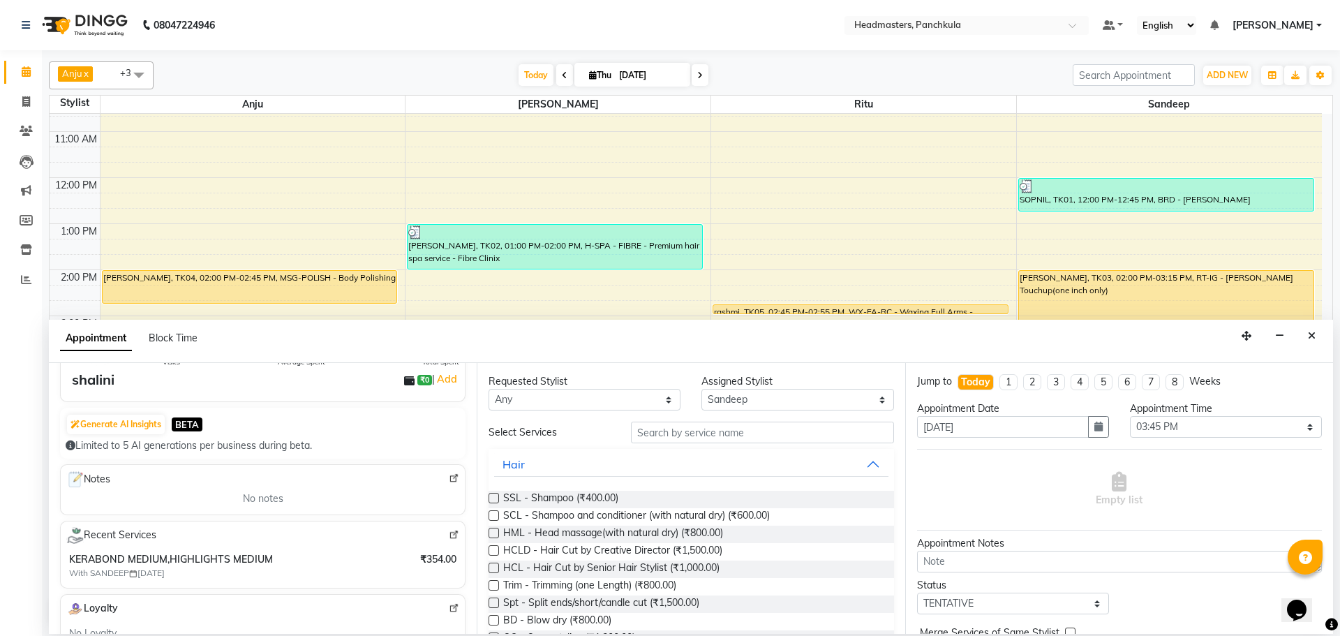
scroll to position [0, 0]
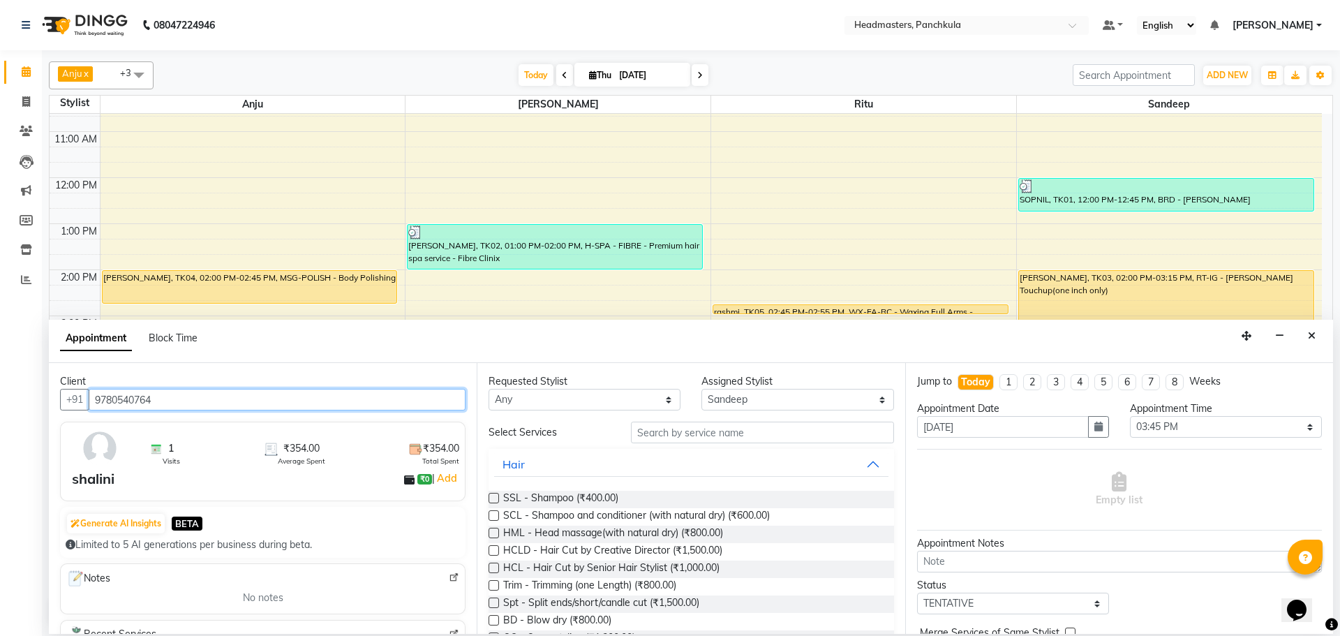
drag, startPoint x: 142, startPoint y: 399, endPoint x: 18, endPoint y: 388, distance: 124.7
click at [18, 388] on app-home "08047224946 Select Location × Headmasters, Panchkula Default Panel My Panel Eng…" at bounding box center [670, 317] width 1340 height 634
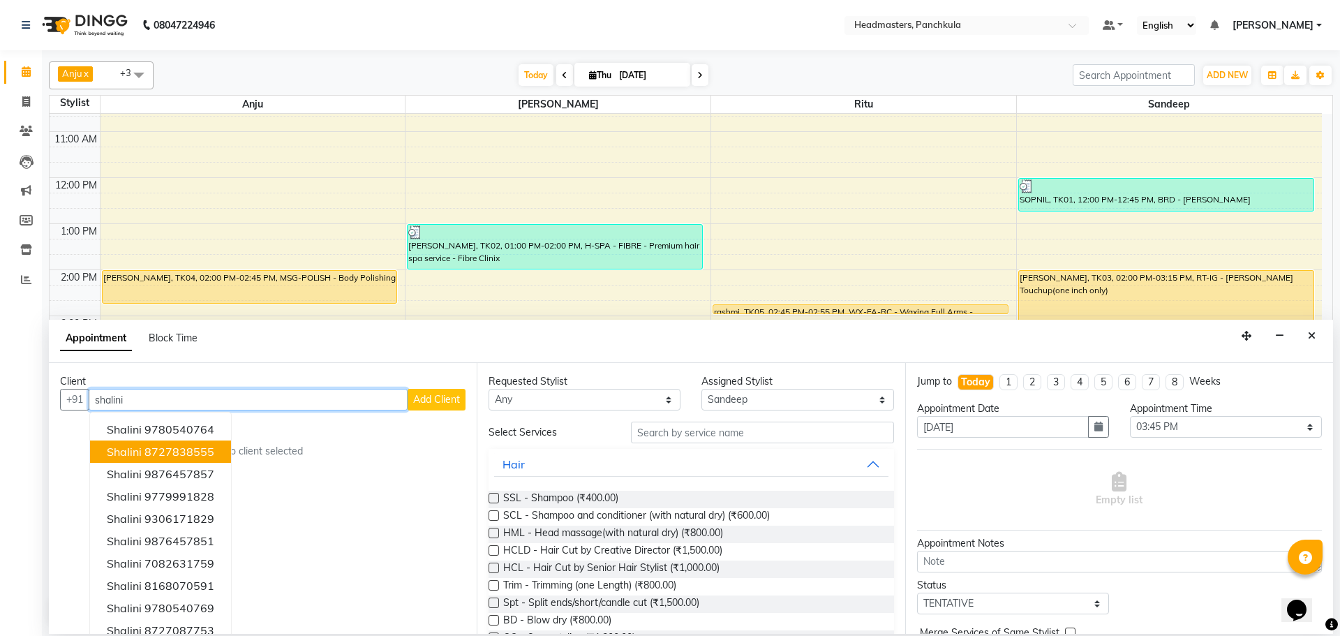
click at [156, 453] on ngb-highlight "8727838555" at bounding box center [179, 452] width 70 height 14
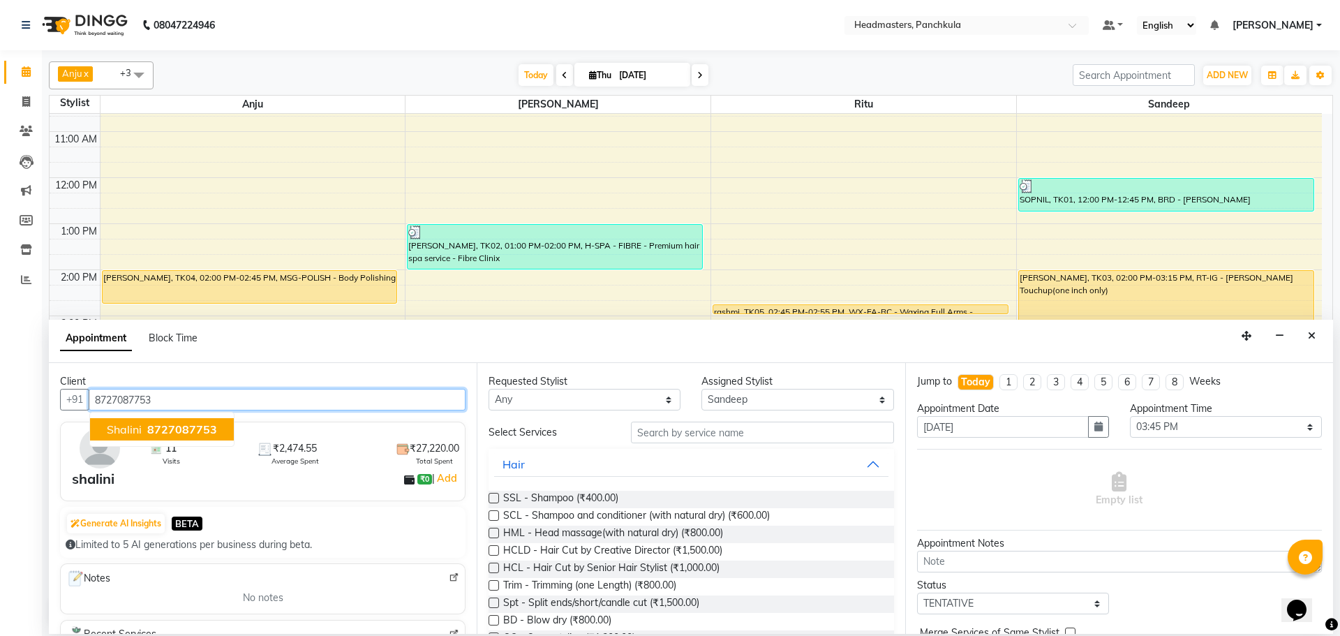
click at [123, 432] on span "shalini" at bounding box center [124, 429] width 35 height 14
type input "8727087753"
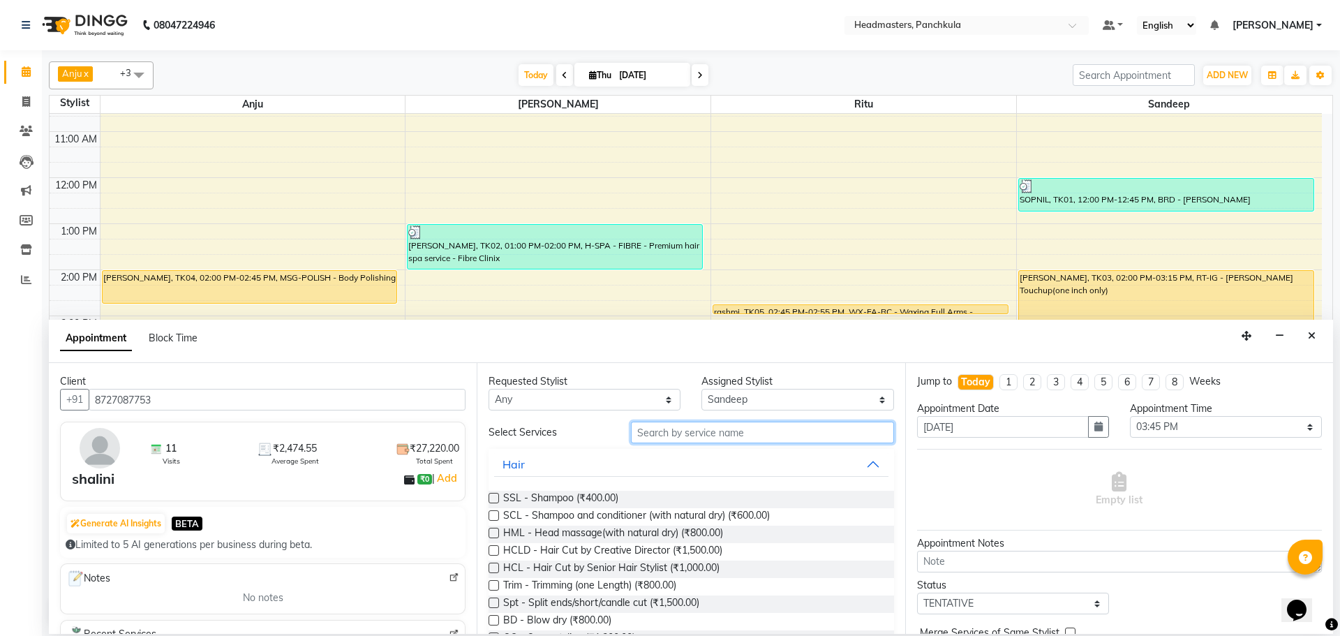
click at [669, 422] on input "text" at bounding box center [762, 433] width 263 height 22
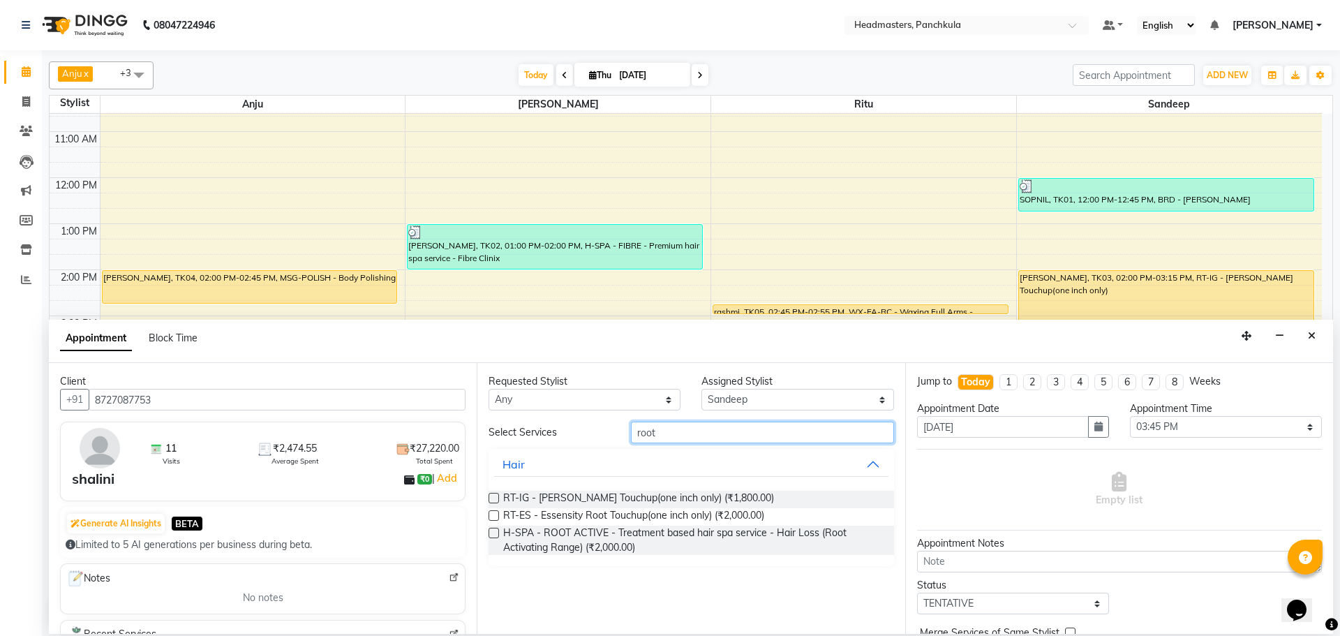
type input "root"
click at [490, 500] on label at bounding box center [494, 498] width 10 height 10
click at [490, 500] on input "checkbox" at bounding box center [493, 499] width 9 height 9
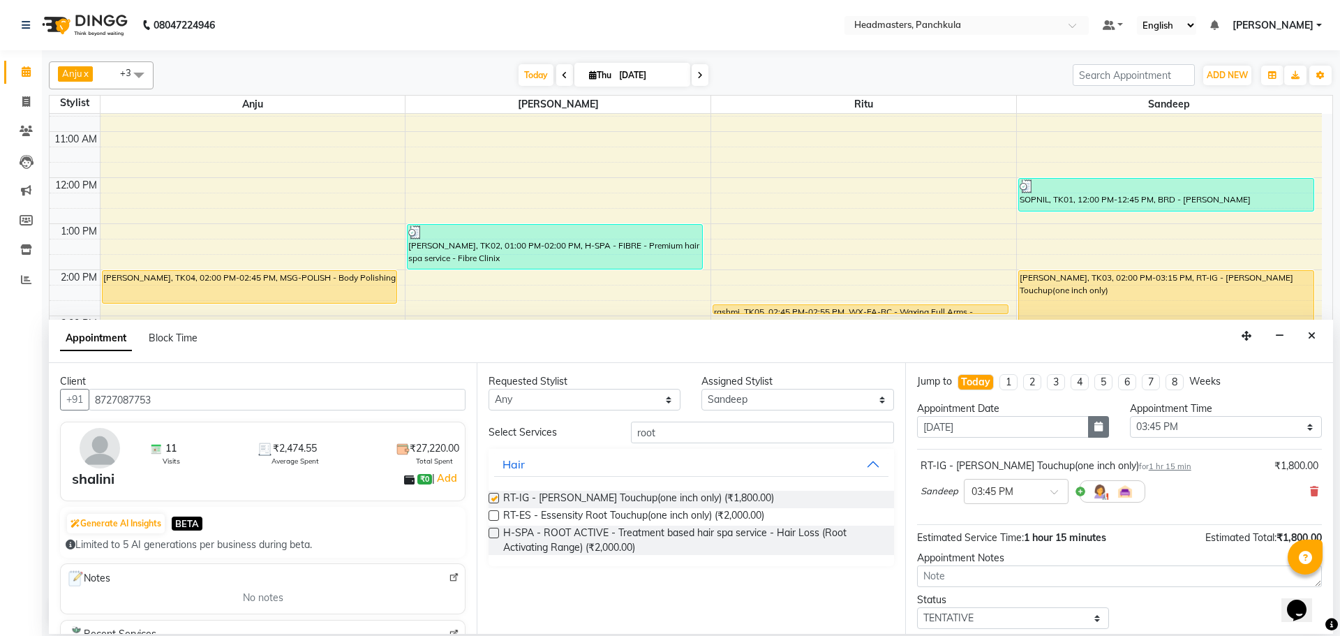
checkbox input "false"
click at [1173, 421] on select "Select 09:00 AM 09:15 AM 09:30 AM 09:45 AM 10:00 AM 10:15 AM 10:30 AM 10:45 AM …" at bounding box center [1226, 427] width 192 height 22
select select "915"
click at [1130, 416] on select "Select 09:00 AM 09:15 AM 09:30 AM 09:45 AM 10:00 AM 10:15 AM 10:30 AM 10:45 AM …" at bounding box center [1226, 427] width 192 height 22
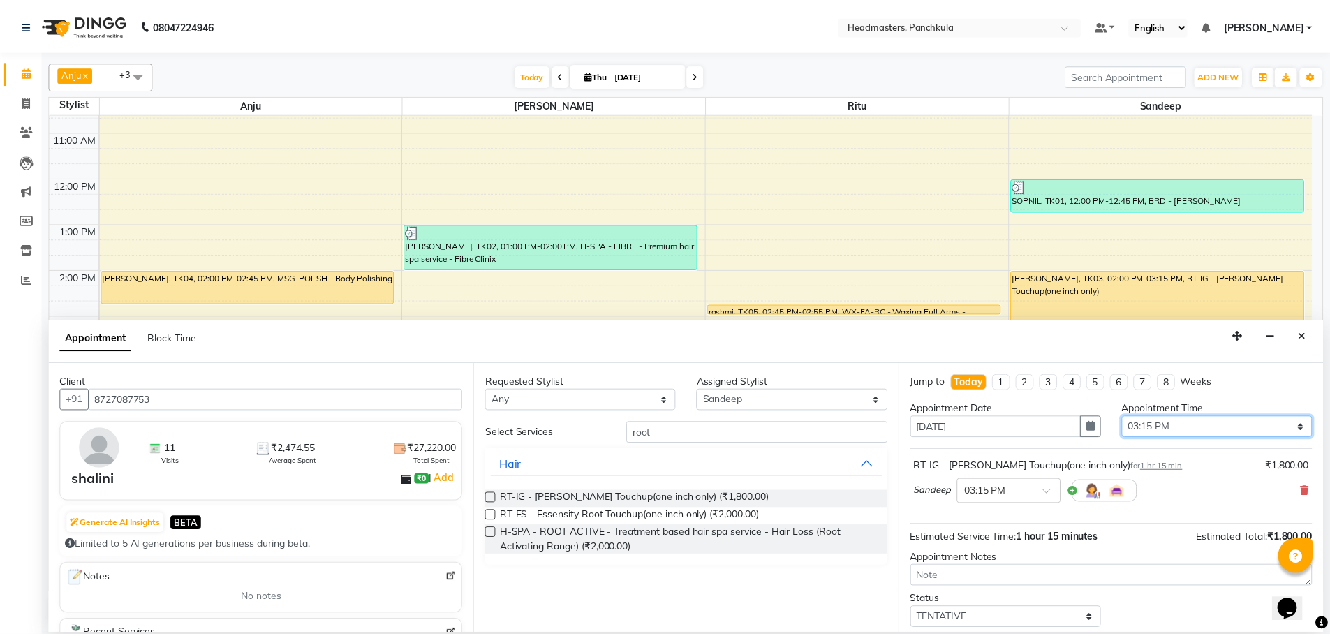
scroll to position [60, 0]
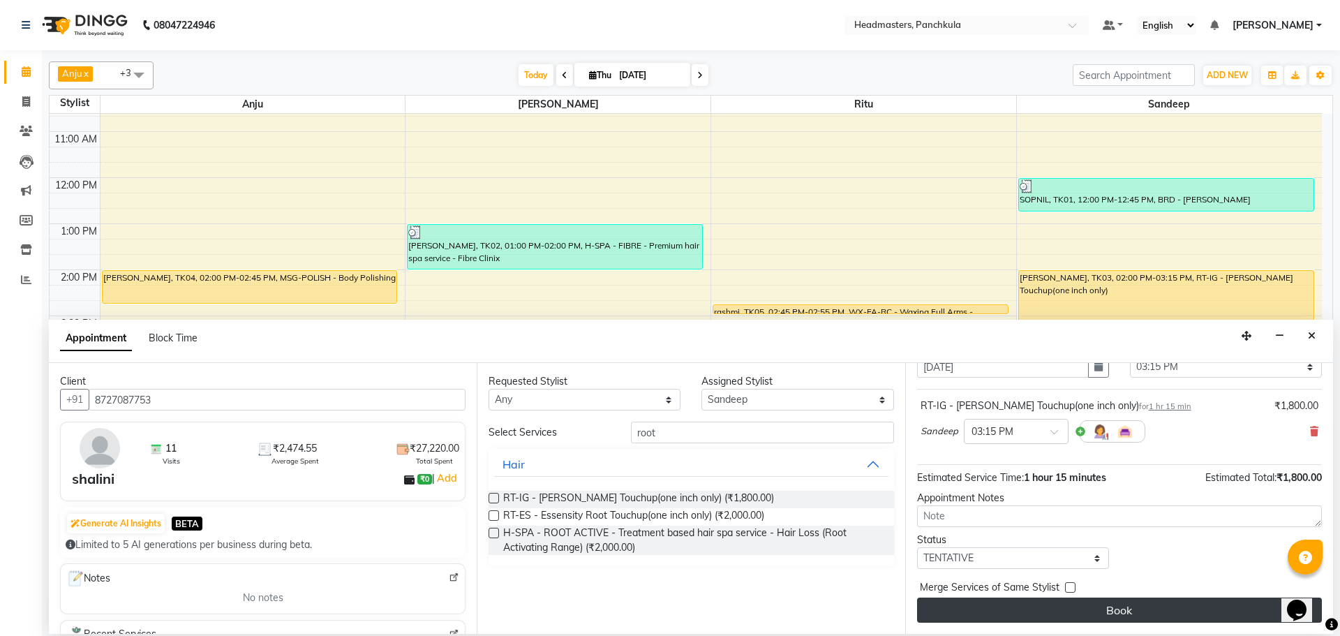
click at [1090, 611] on button "Book" at bounding box center [1119, 610] width 405 height 25
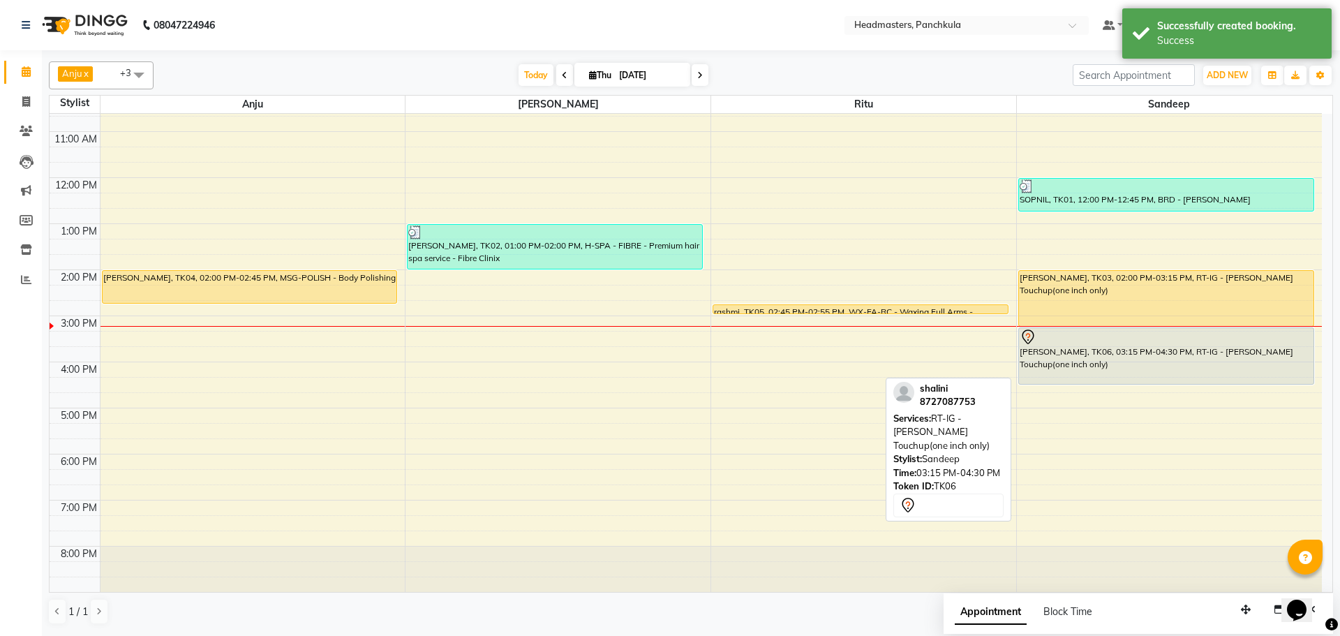
click at [1039, 358] on div "[PERSON_NAME], TK06, 03:15 PM-04:30 PM, RT-IG - [PERSON_NAME] Touchup(one inch …" at bounding box center [1166, 356] width 295 height 56
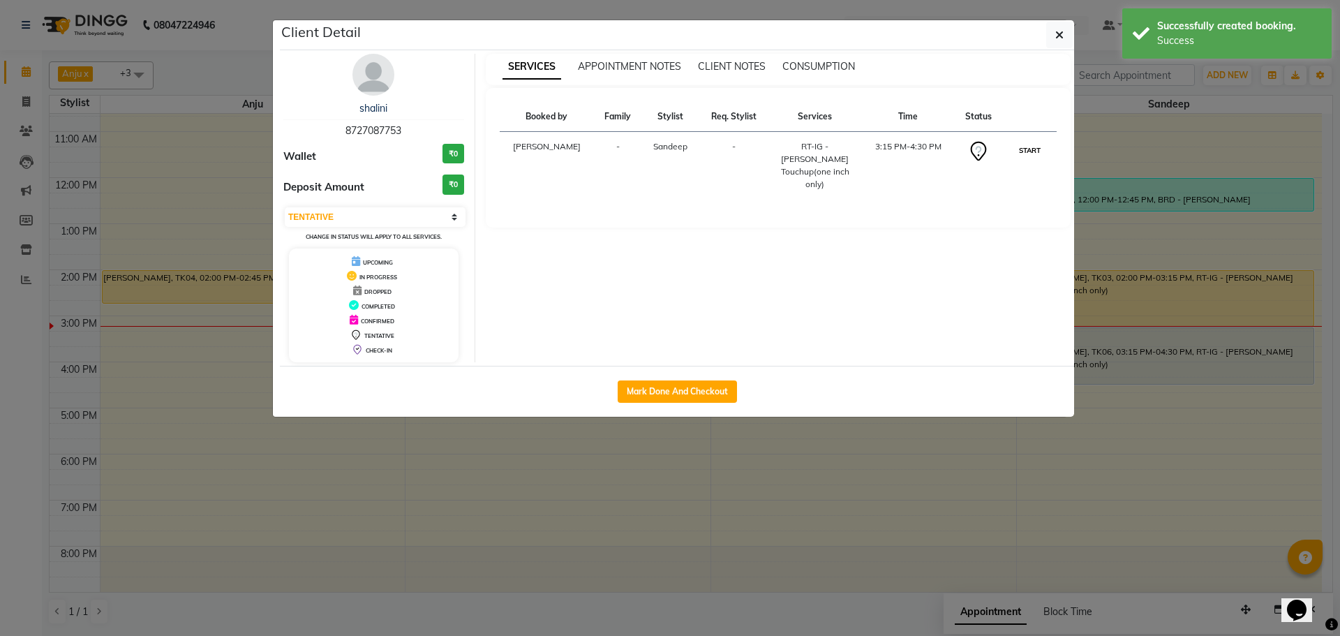
click at [1031, 157] on button "START" at bounding box center [1030, 150] width 29 height 17
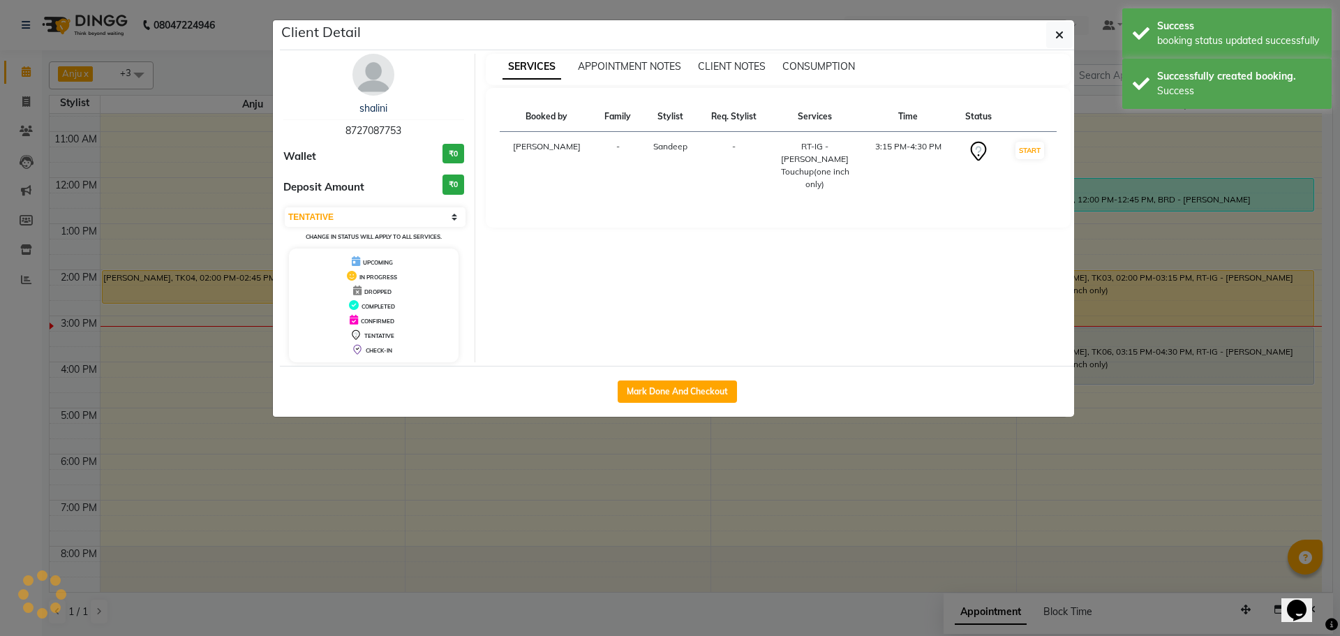
select select "1"
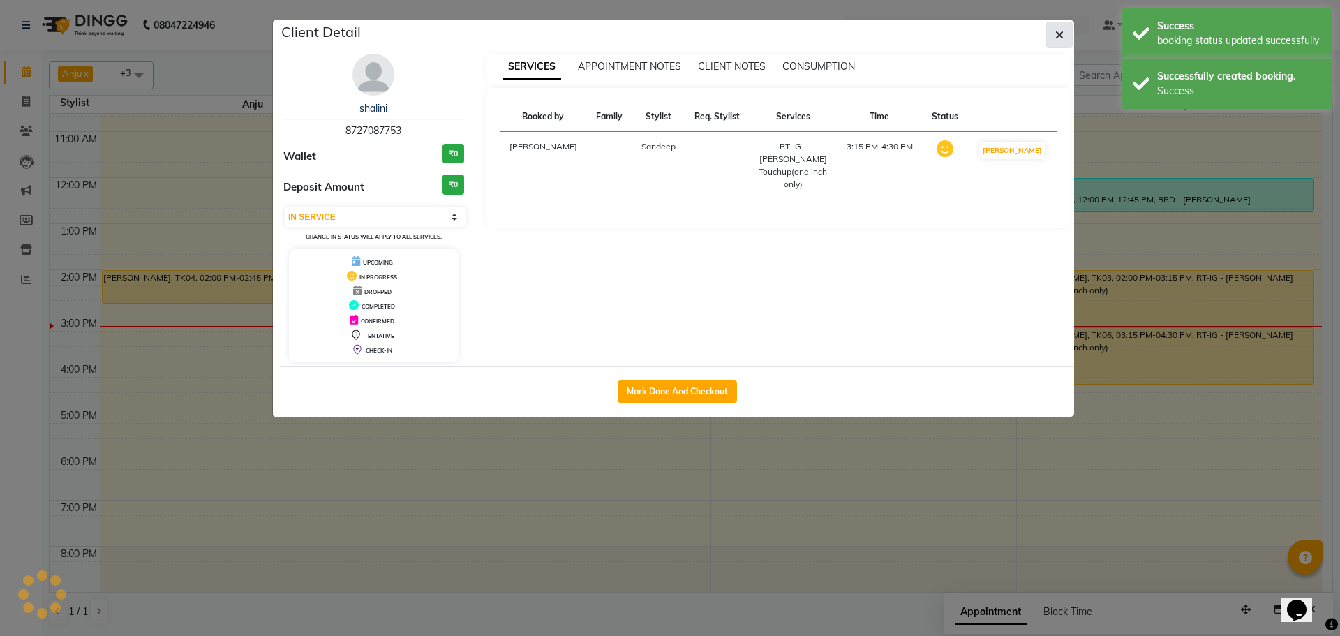
click at [1069, 32] on button "button" at bounding box center [1059, 35] width 27 height 27
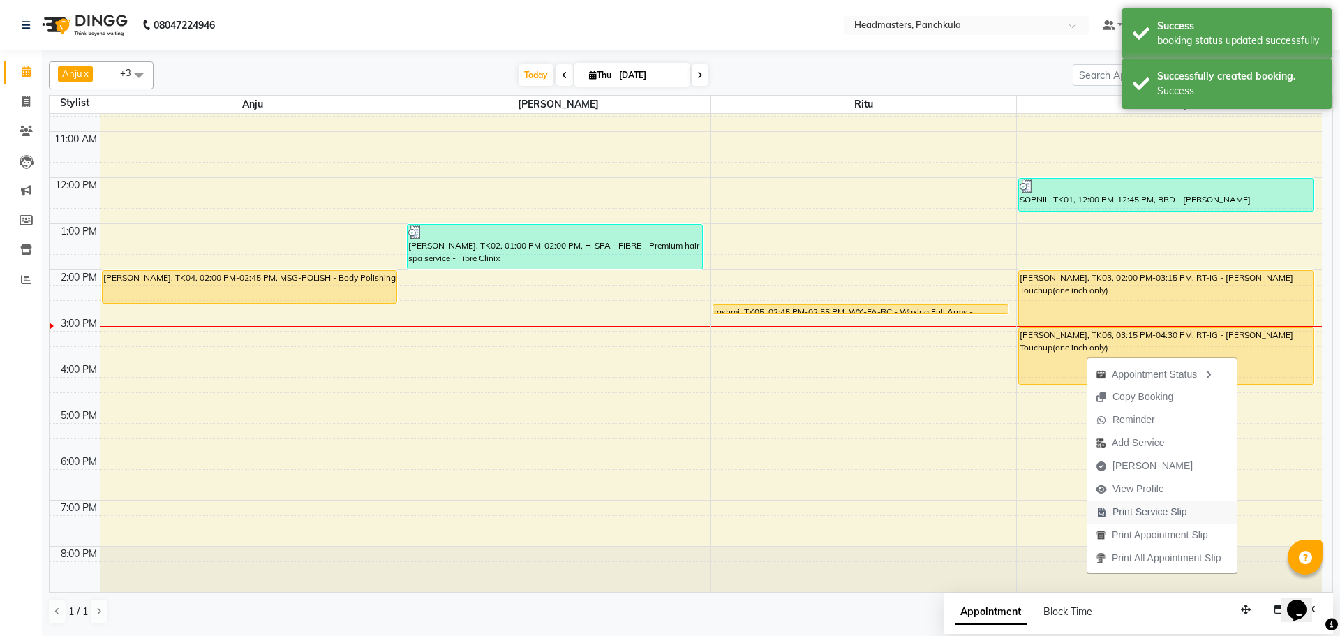
click at [1129, 514] on span "Print Service Slip" at bounding box center [1150, 512] width 75 height 15
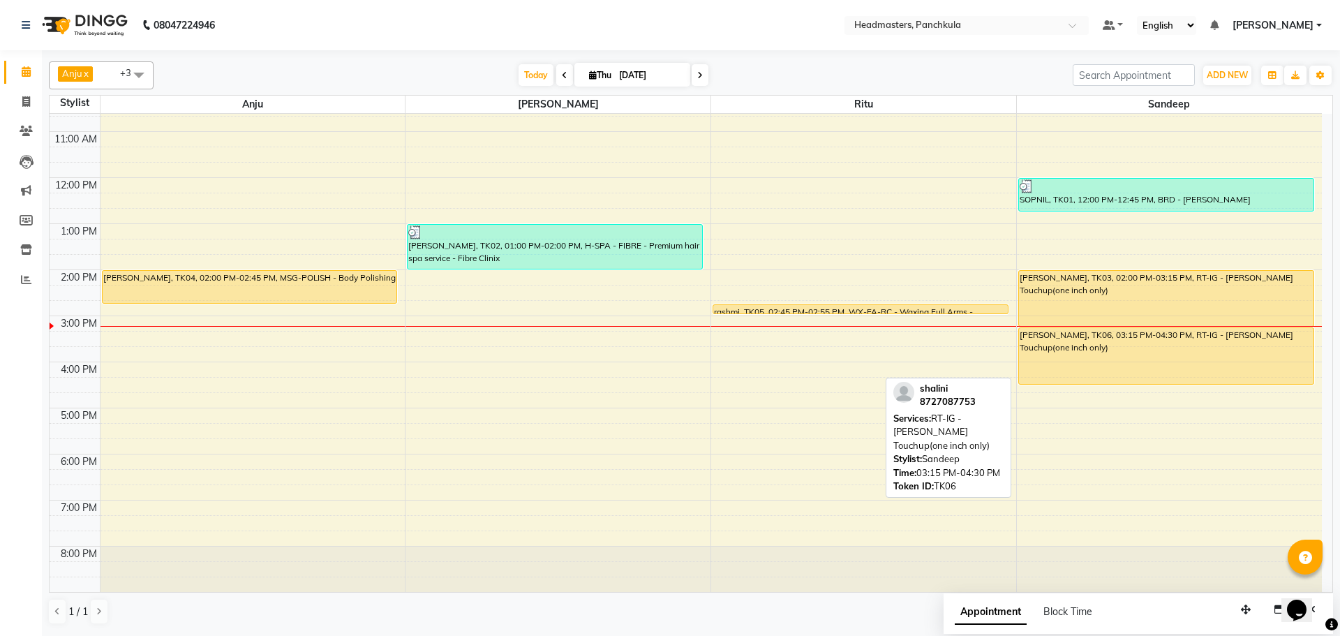
click at [1065, 369] on div "[PERSON_NAME], TK06, 03:15 PM-04:30 PM, RT-IG - [PERSON_NAME] Touchup(one inch …" at bounding box center [1166, 356] width 295 height 56
select select "1"
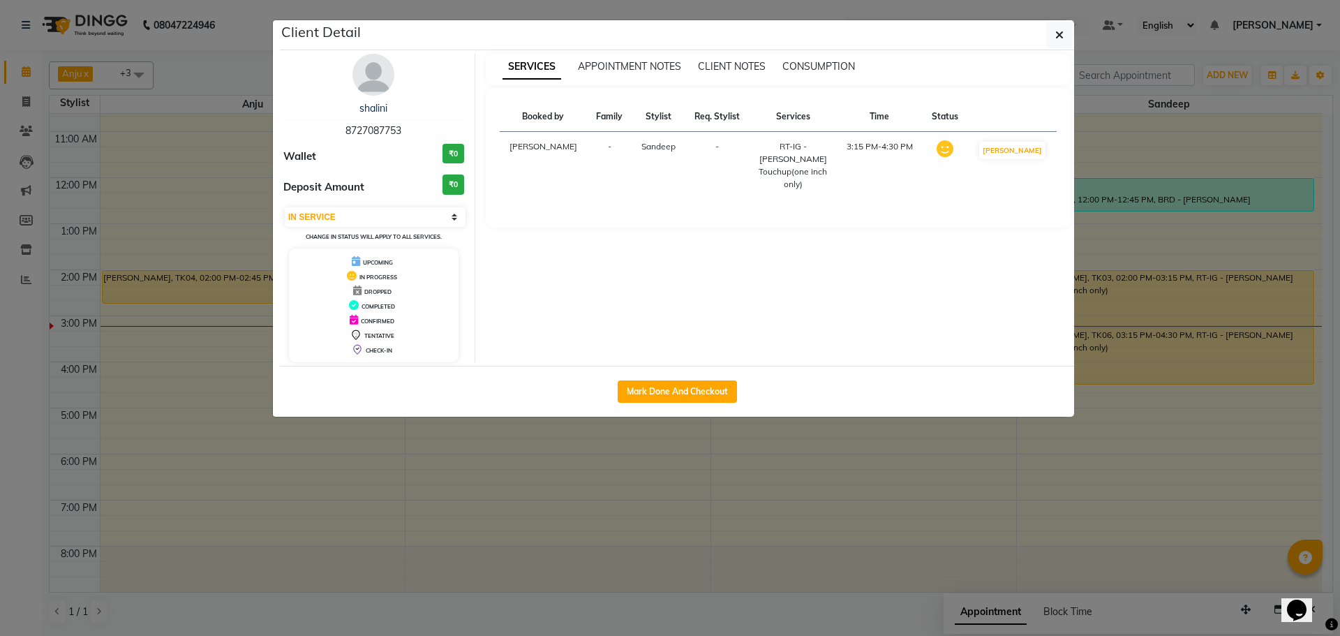
click at [361, 77] on img at bounding box center [374, 75] width 42 height 42
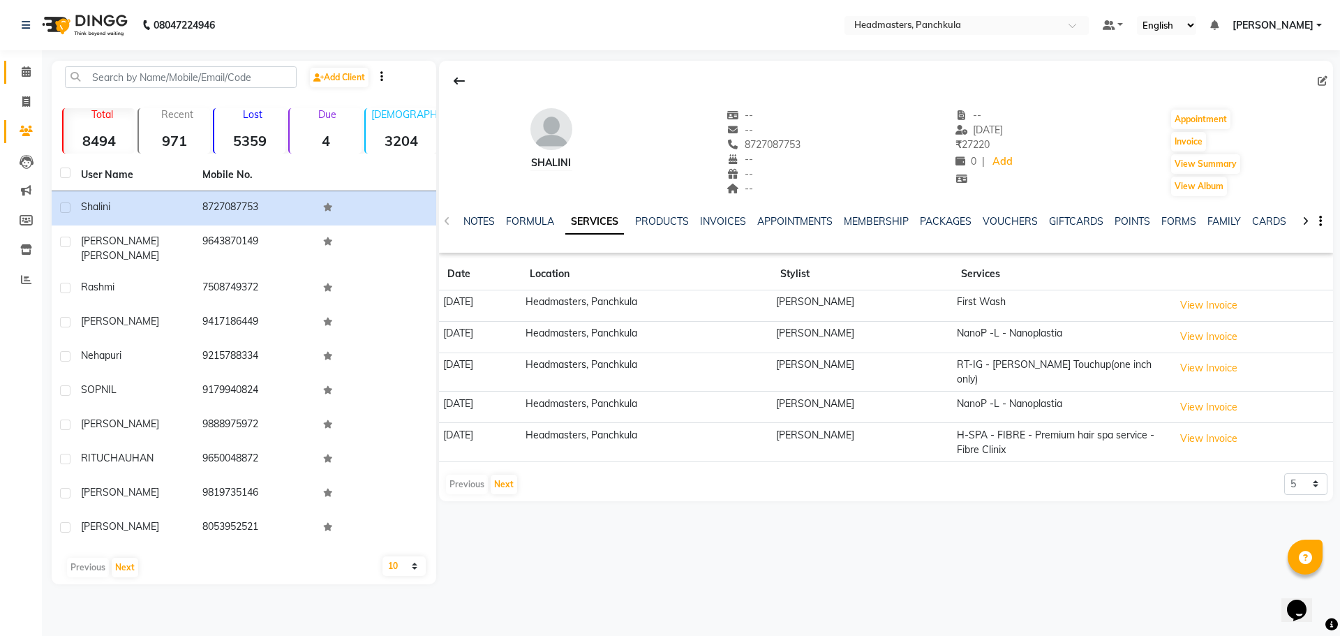
click at [19, 64] on span at bounding box center [26, 72] width 24 height 16
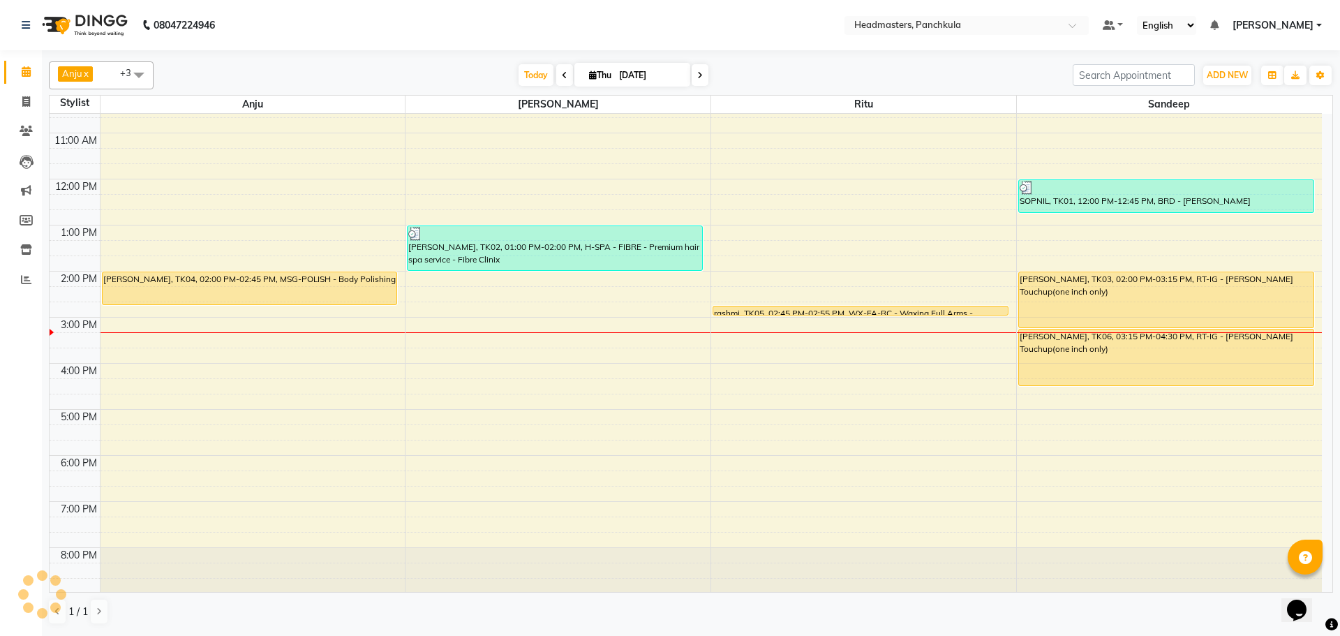
scroll to position [120, 0]
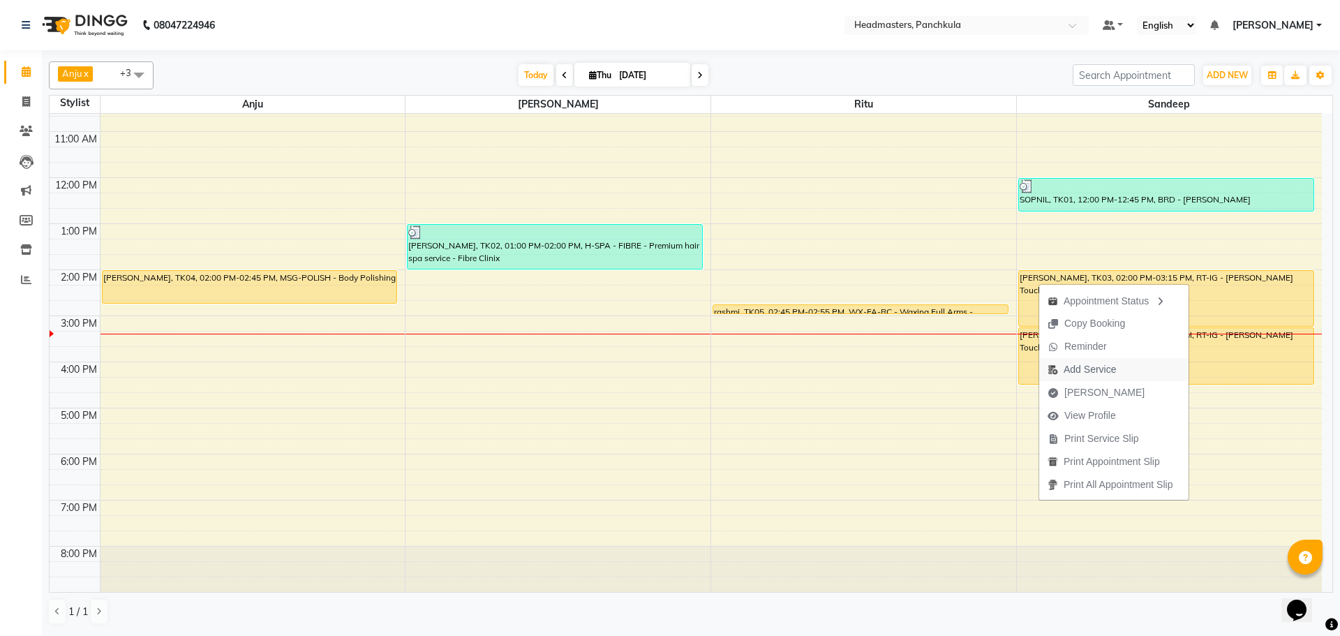
click at [1081, 372] on span "Add Service" at bounding box center [1090, 369] width 52 height 15
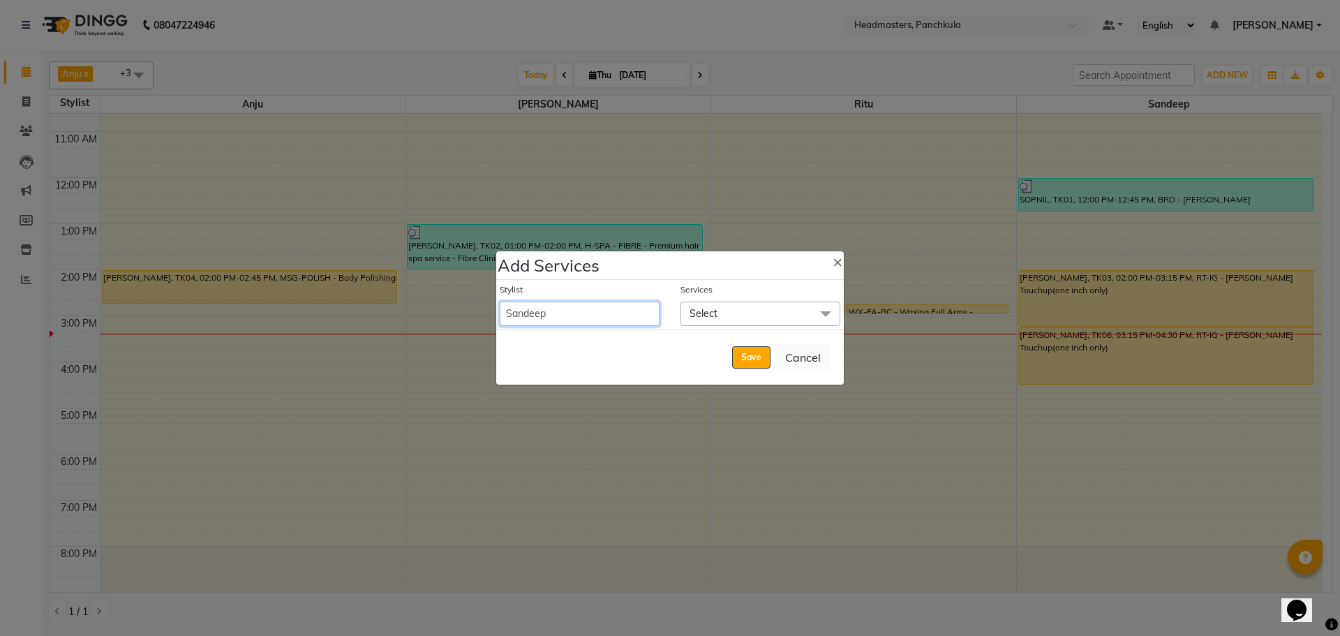
click at [550, 315] on select "[PERSON_NAME] Danish HEAD [PERSON_NAME] [PERSON_NAME] Ritu [PERSON_NAME] [PERSO…" at bounding box center [580, 314] width 160 height 24
select select "64061"
click at [500, 302] on select "[PERSON_NAME] Danish HEAD [PERSON_NAME] [PERSON_NAME] Ritu [PERSON_NAME] [PERSO…" at bounding box center [580, 314] width 160 height 24
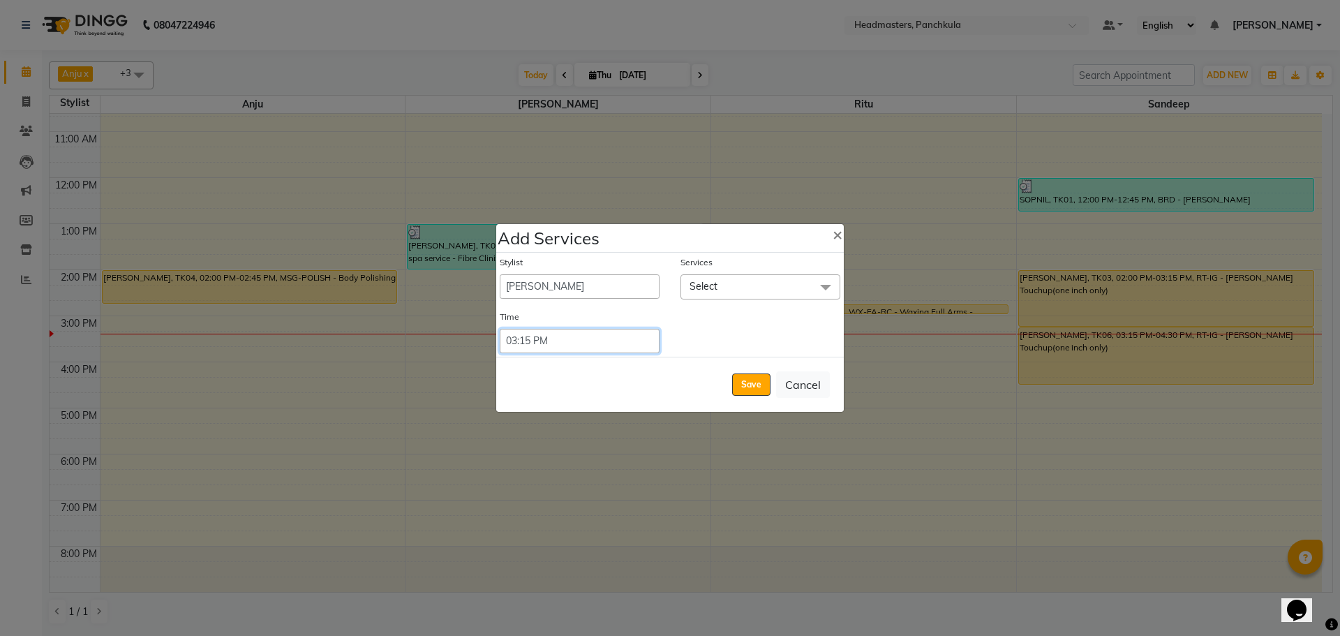
click at [570, 346] on select "Select 09:00 AM 09:15 AM 09:30 AM 09:45 AM 10:00 AM 10:15 AM 10:30 AM 10:45 AM …" at bounding box center [580, 341] width 160 height 24
select select "930"
click at [500, 329] on select "Select 09:00 AM 09:15 AM 09:30 AM 09:45 AM 10:00 AM 10:15 AM 10:30 AM 10:45 AM …" at bounding box center [580, 341] width 160 height 24
click at [704, 278] on span "Select" at bounding box center [761, 286] width 160 height 24
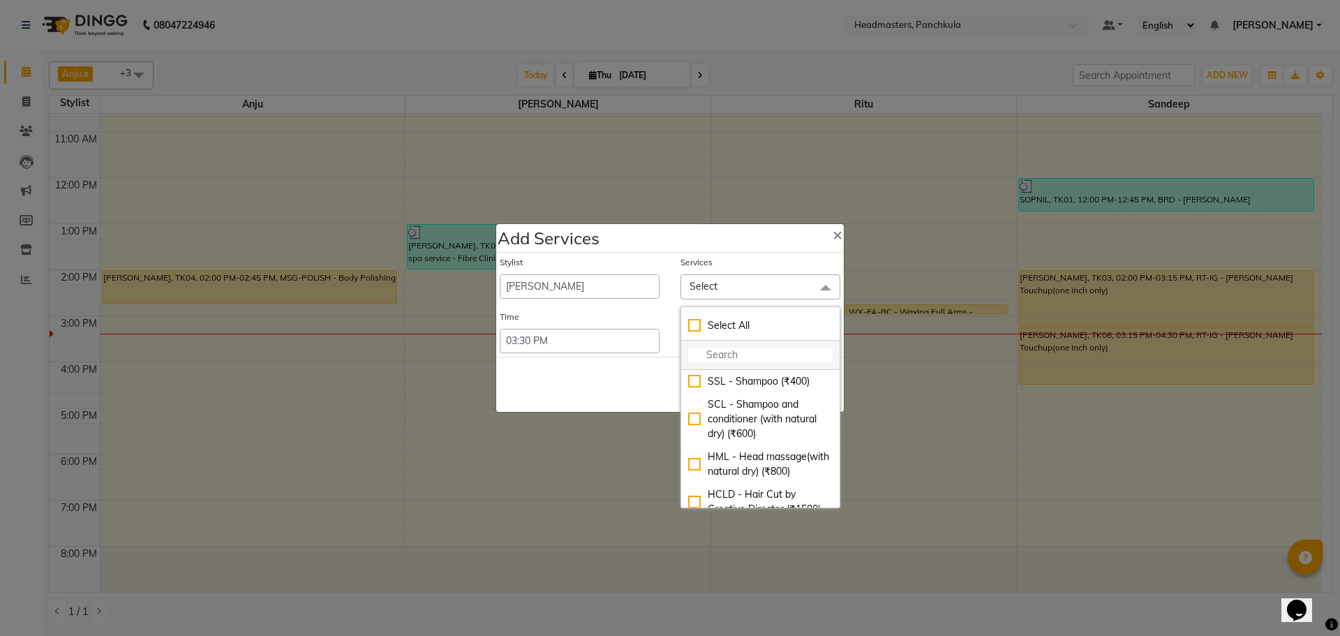
click at [718, 353] on input "multiselect-search" at bounding box center [760, 355] width 144 height 15
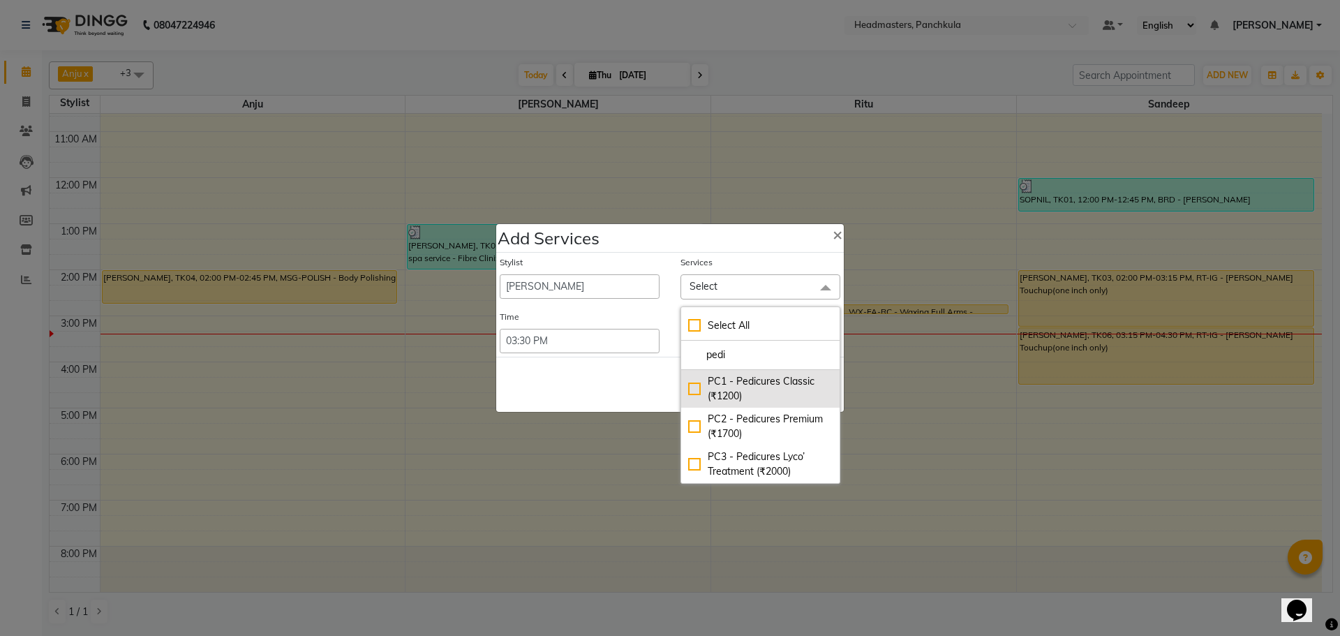
type input "pedi"
click at [695, 394] on div "PC1 - Pedicures Classic (₹1200)" at bounding box center [760, 388] width 144 height 29
checkbox input "true"
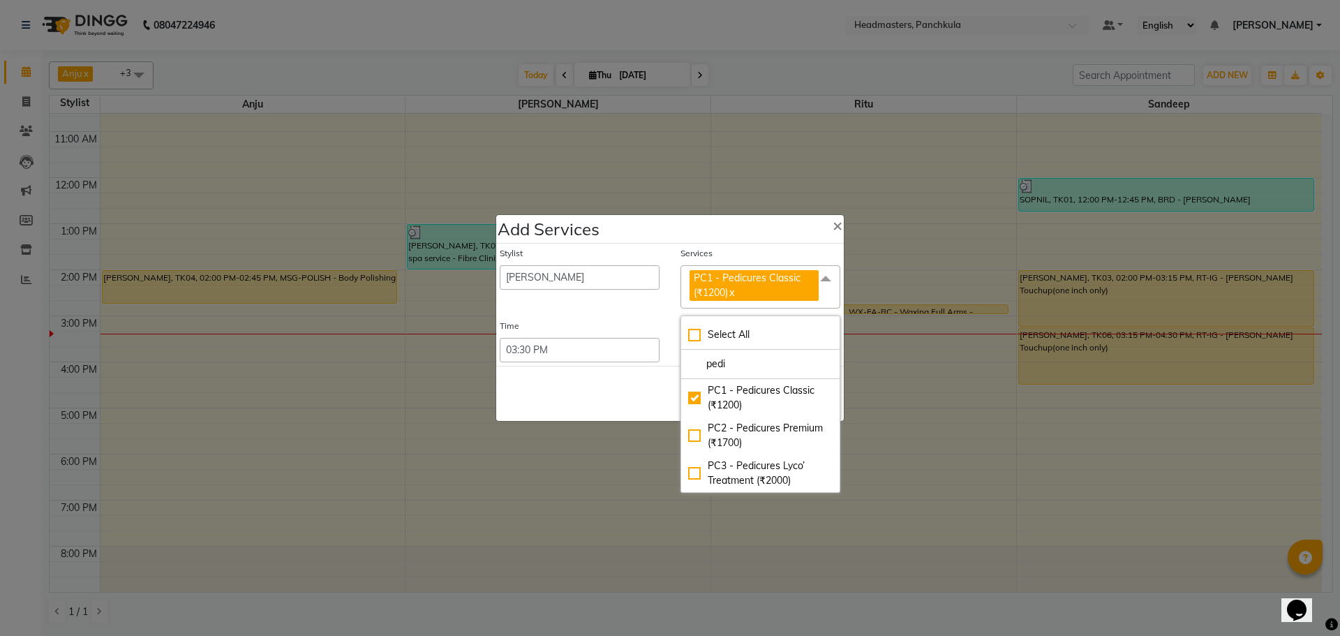
click at [612, 396] on div "Save Cancel" at bounding box center [670, 393] width 348 height 55
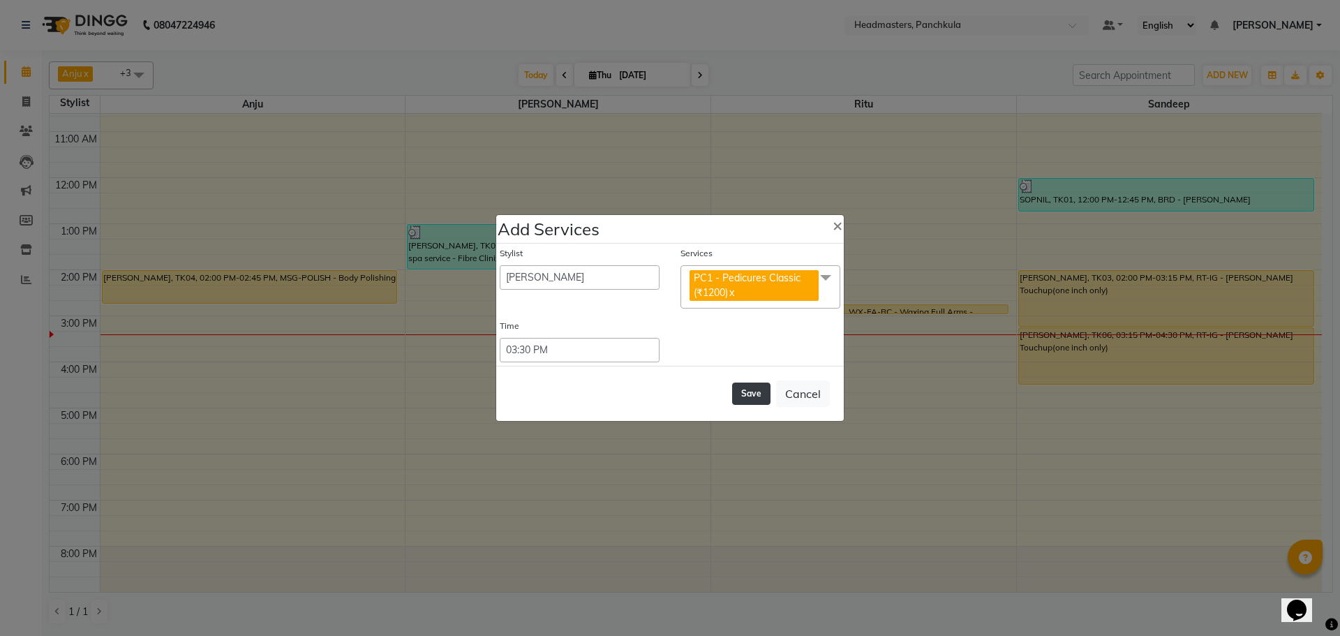
click at [742, 397] on button "Save" at bounding box center [751, 394] width 38 height 22
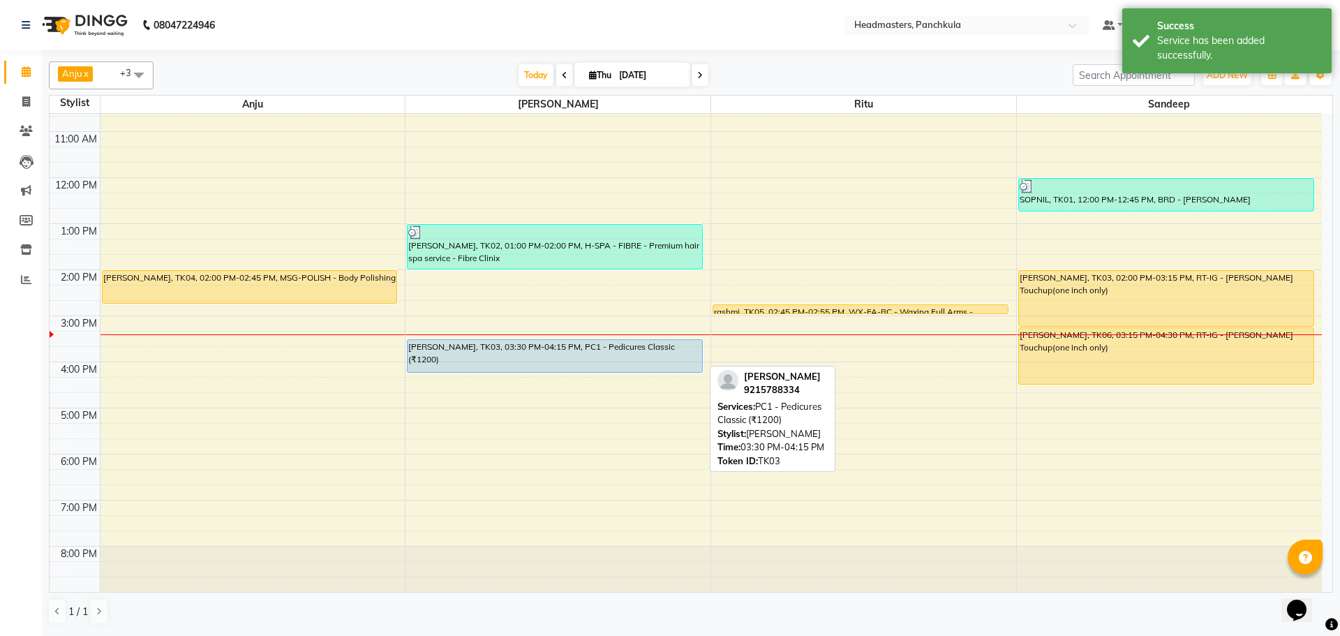
click at [549, 355] on div "[PERSON_NAME], TK03, 03:30 PM-04:15 PM, PC1 - Pedicures Classic (₹1200)" at bounding box center [555, 356] width 295 height 32
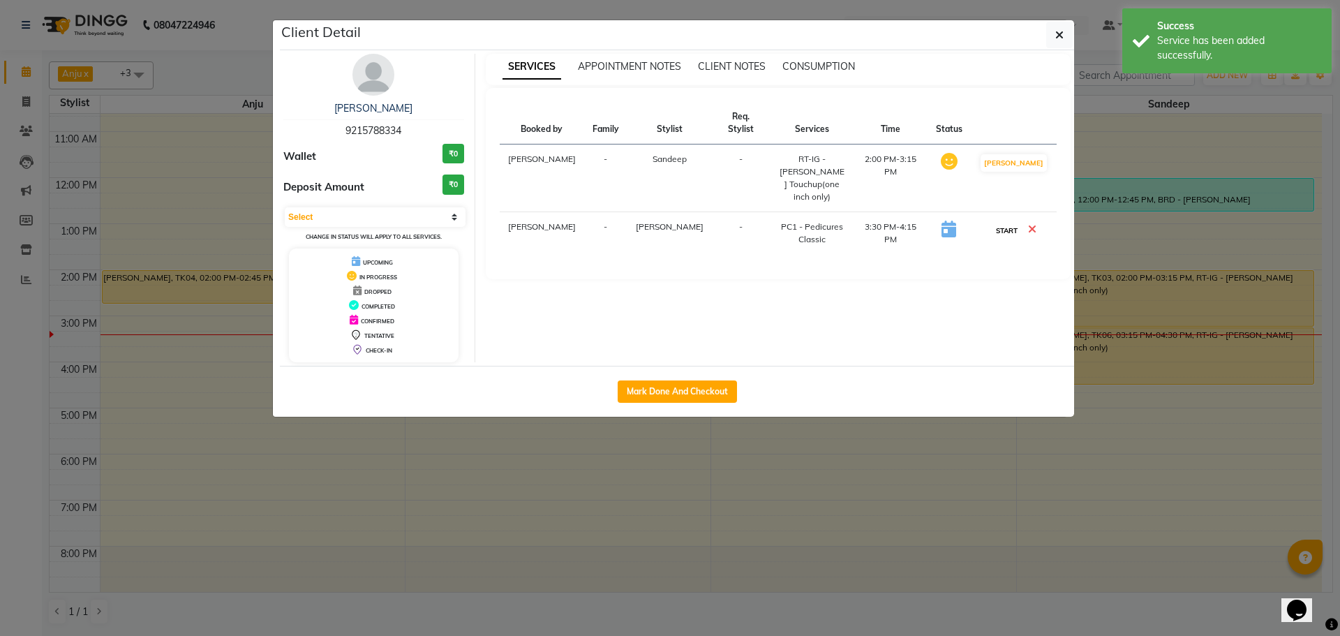
click at [1007, 222] on button "START" at bounding box center [1007, 230] width 29 height 17
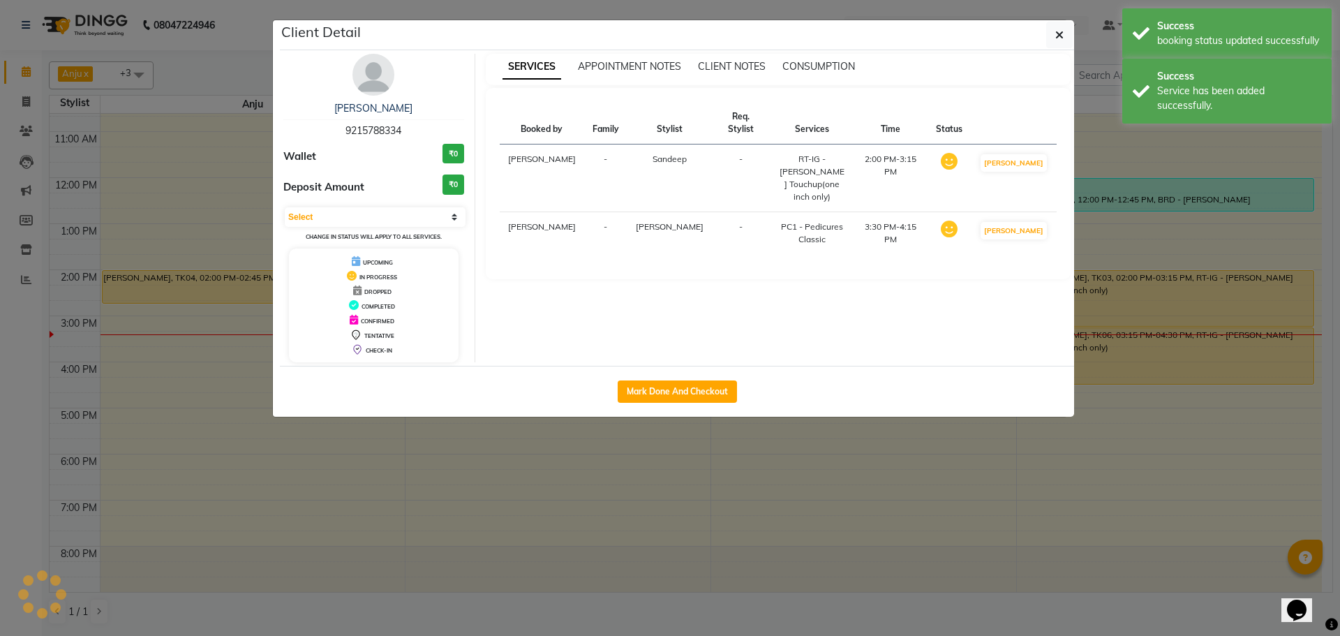
select select "1"
click at [1046, 37] on div "Client Detail" at bounding box center [677, 35] width 794 height 30
click at [1055, 36] on button "button" at bounding box center [1059, 35] width 27 height 27
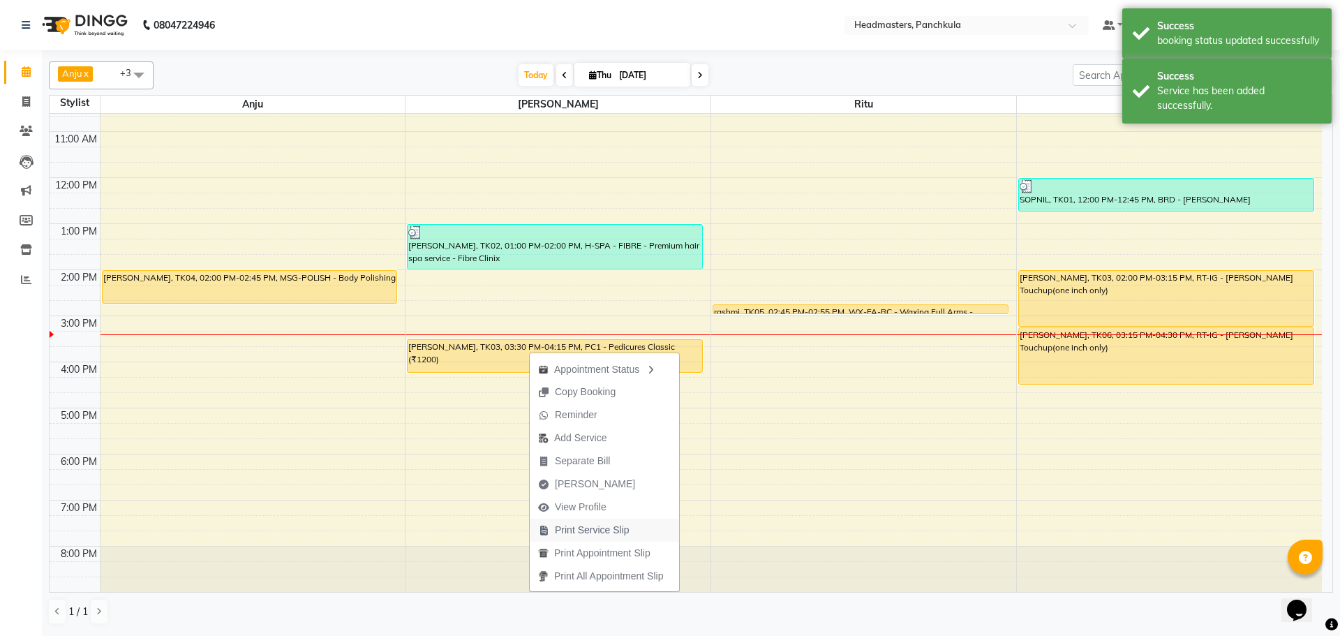
click at [594, 531] on span "Print Service Slip" at bounding box center [592, 530] width 75 height 15
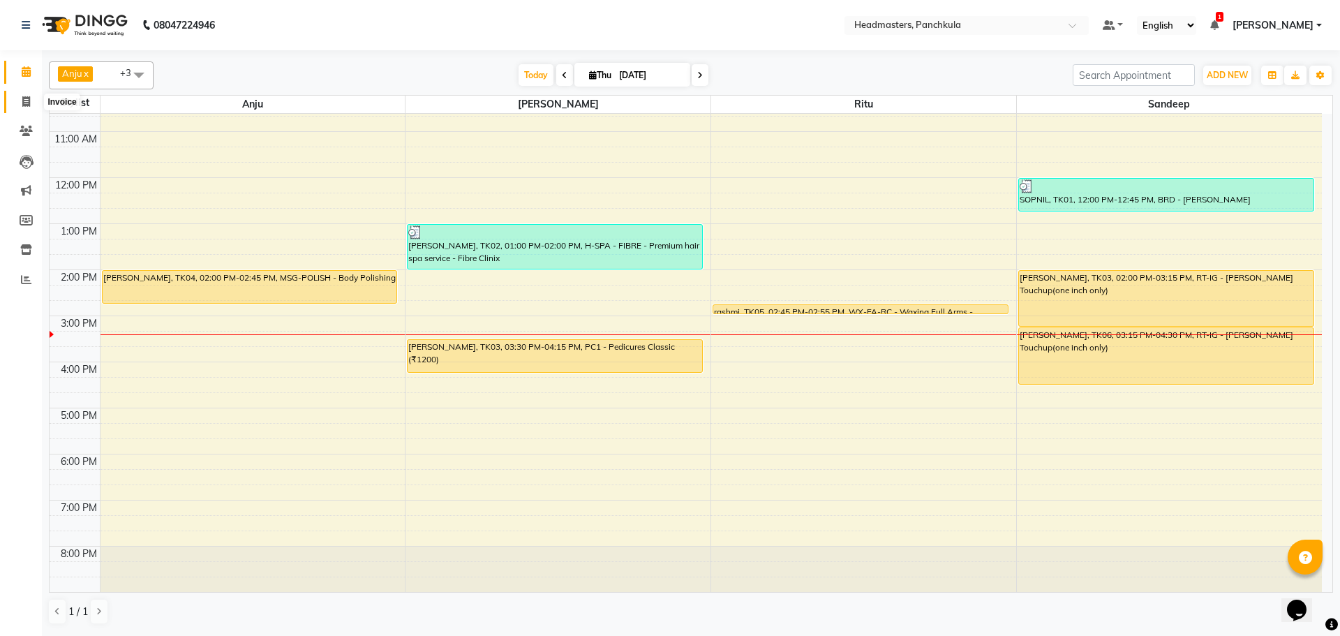
click at [31, 105] on span at bounding box center [26, 102] width 24 height 16
select select "service"
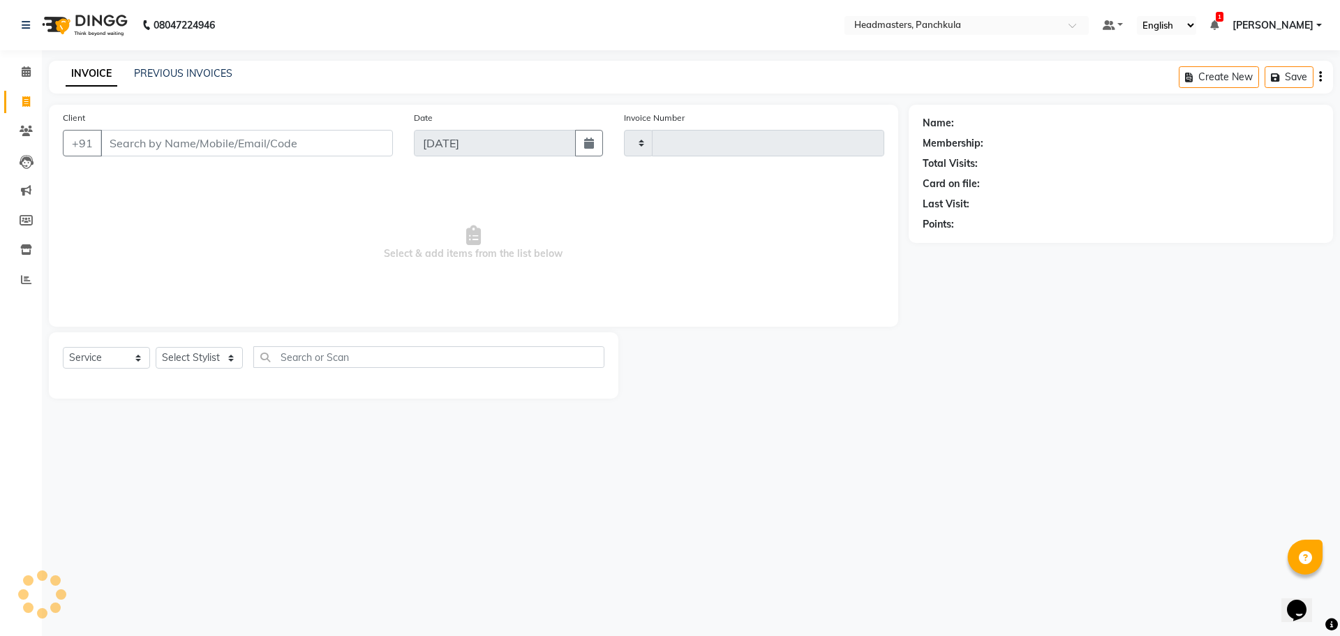
type input "2891"
select select "7376"
click at [33, 71] on span at bounding box center [26, 72] width 24 height 16
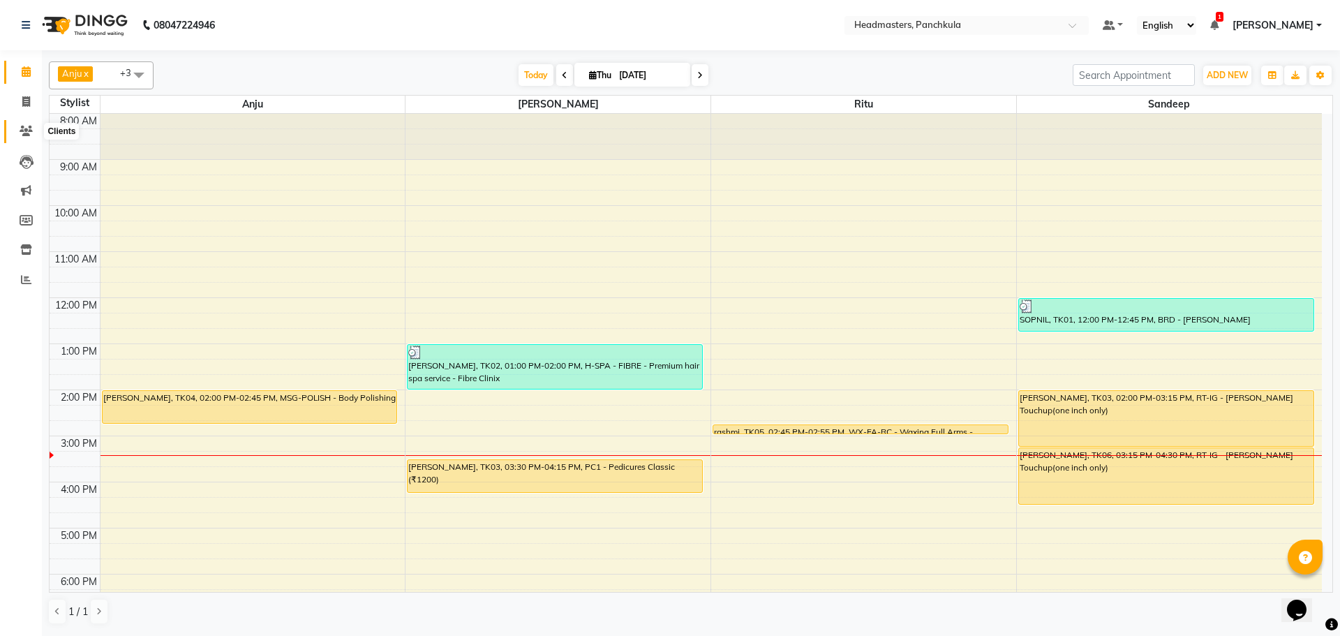
click at [35, 131] on span at bounding box center [26, 132] width 24 height 16
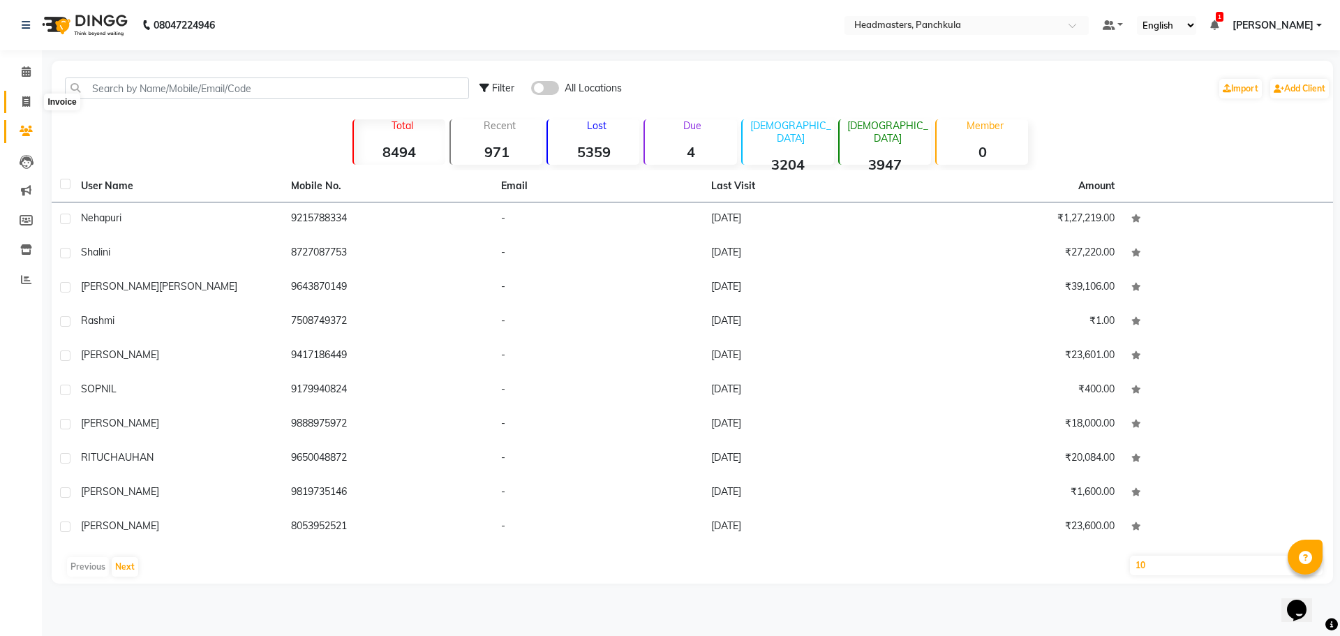
click at [27, 98] on icon at bounding box center [26, 101] width 8 height 10
select select "service"
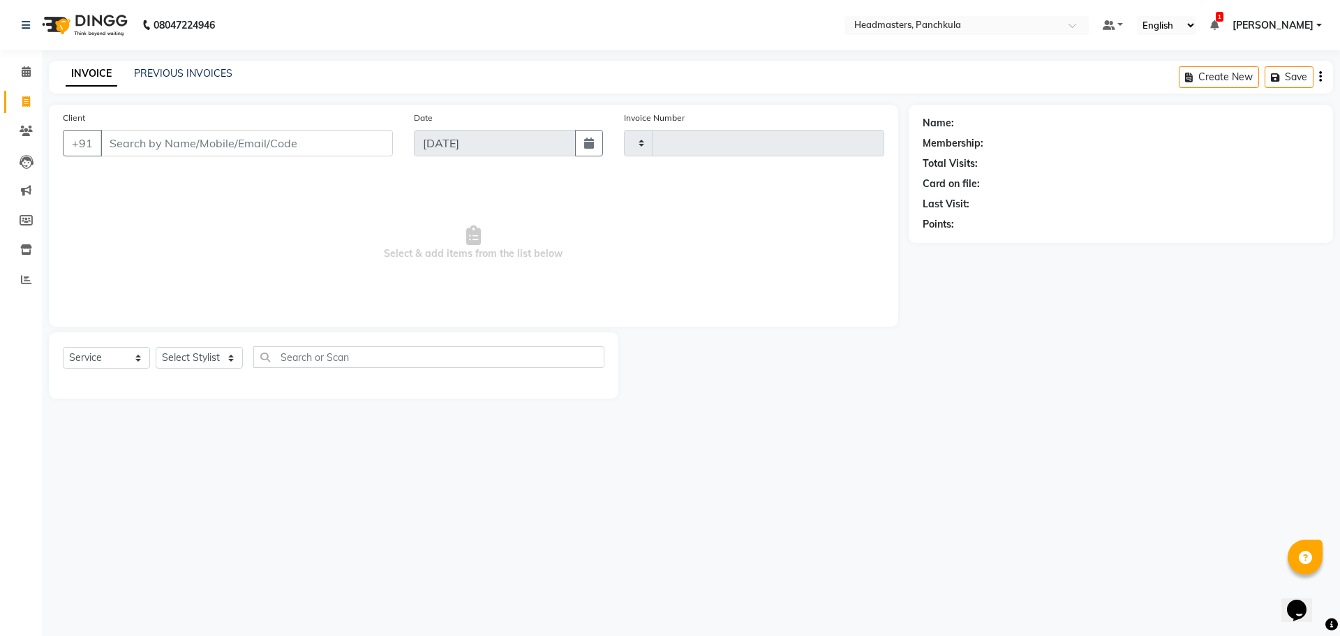
type input "2891"
select select "7376"
click at [21, 77] on span at bounding box center [26, 72] width 24 height 16
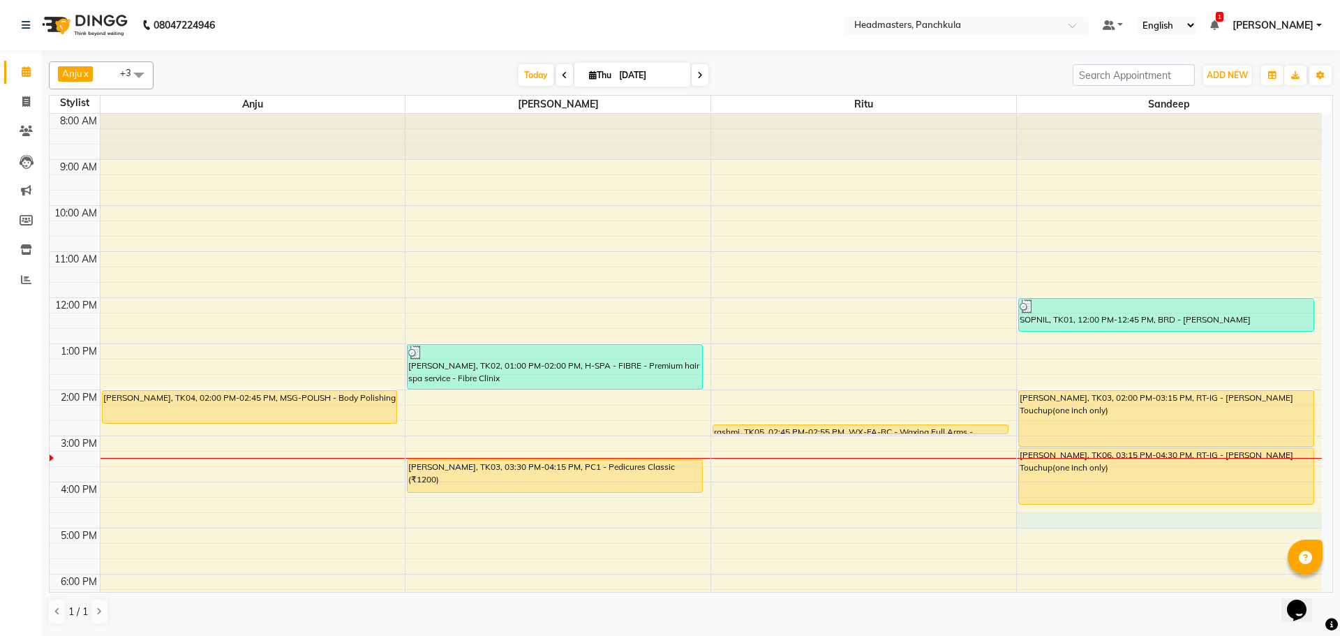
click at [1130, 527] on div "8:00 AM 9:00 AM 10:00 AM 11:00 AM 12:00 PM 1:00 PM 2:00 PM 3:00 PM 4:00 PM 5:00…" at bounding box center [686, 413] width 1273 height 598
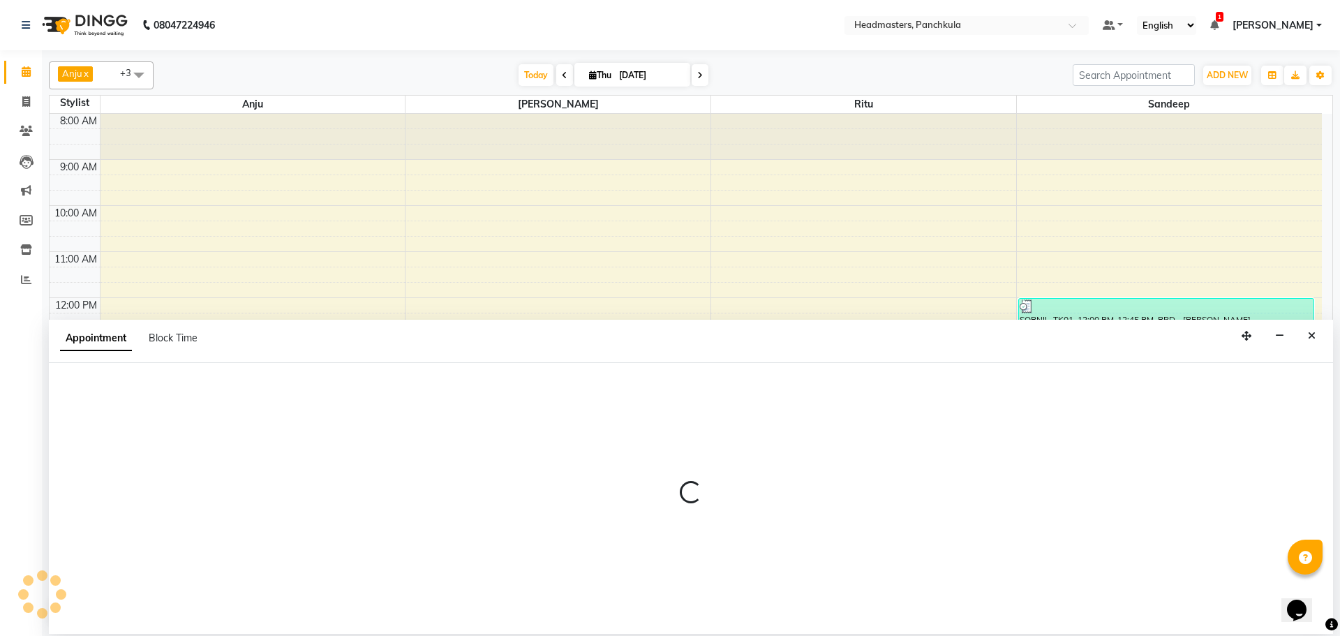
select select "64055"
select select "1005"
select select "tentative"
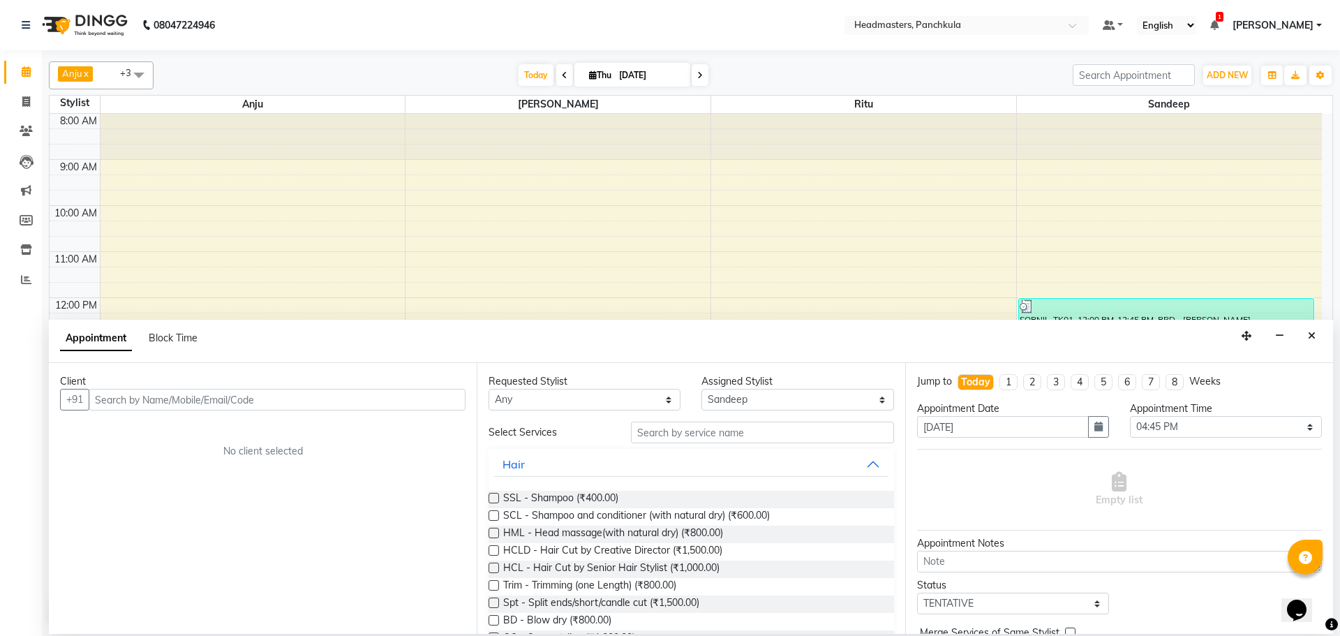
click at [124, 404] on input "text" at bounding box center [277, 400] width 377 height 22
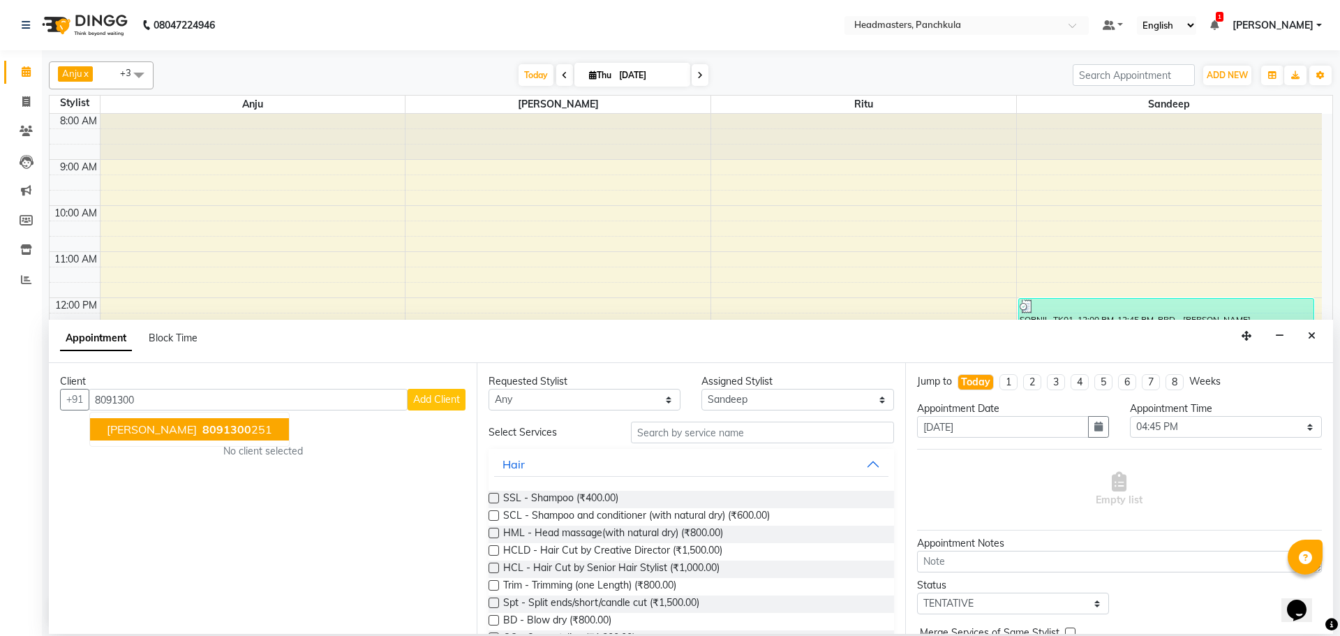
click at [136, 423] on span "[PERSON_NAME]" at bounding box center [152, 429] width 90 height 14
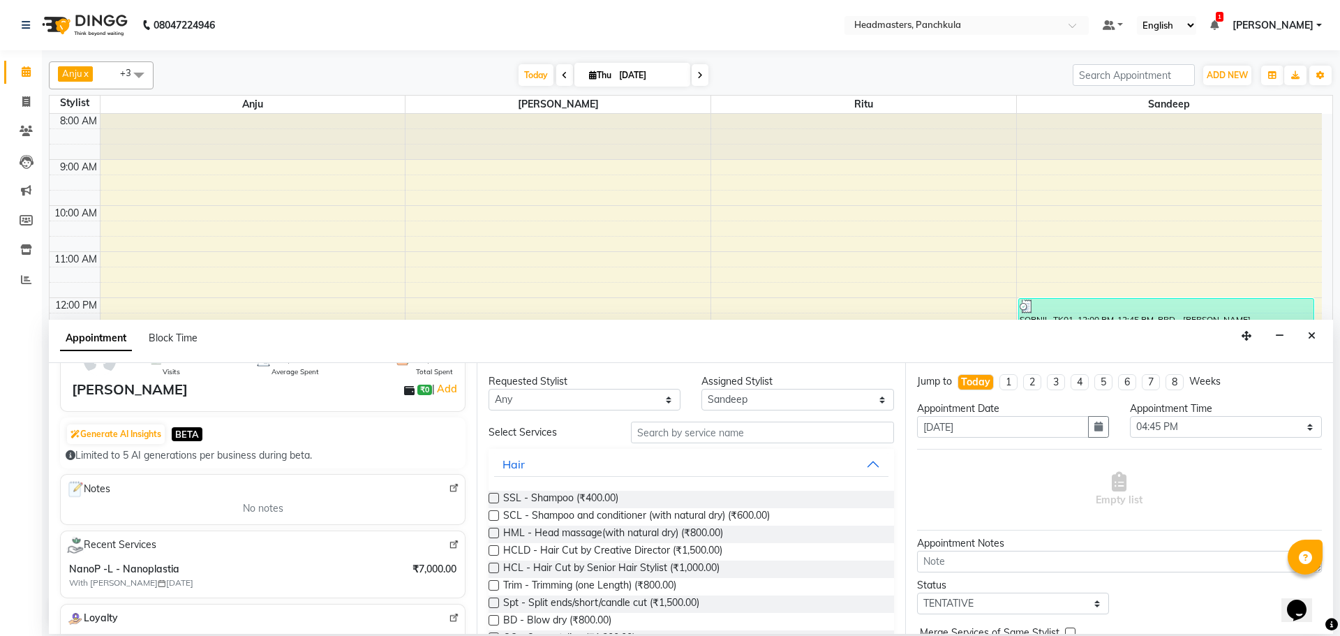
scroll to position [209, 0]
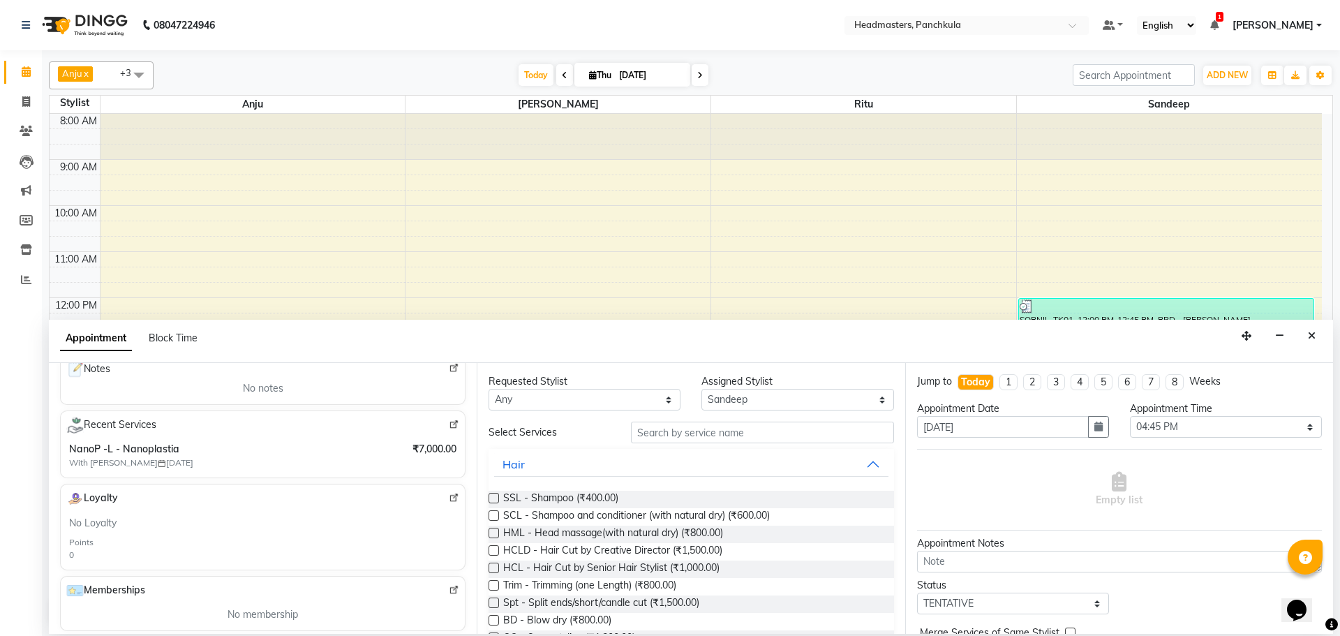
type input "8091300251"
click at [676, 439] on input "text" at bounding box center [762, 433] width 263 height 22
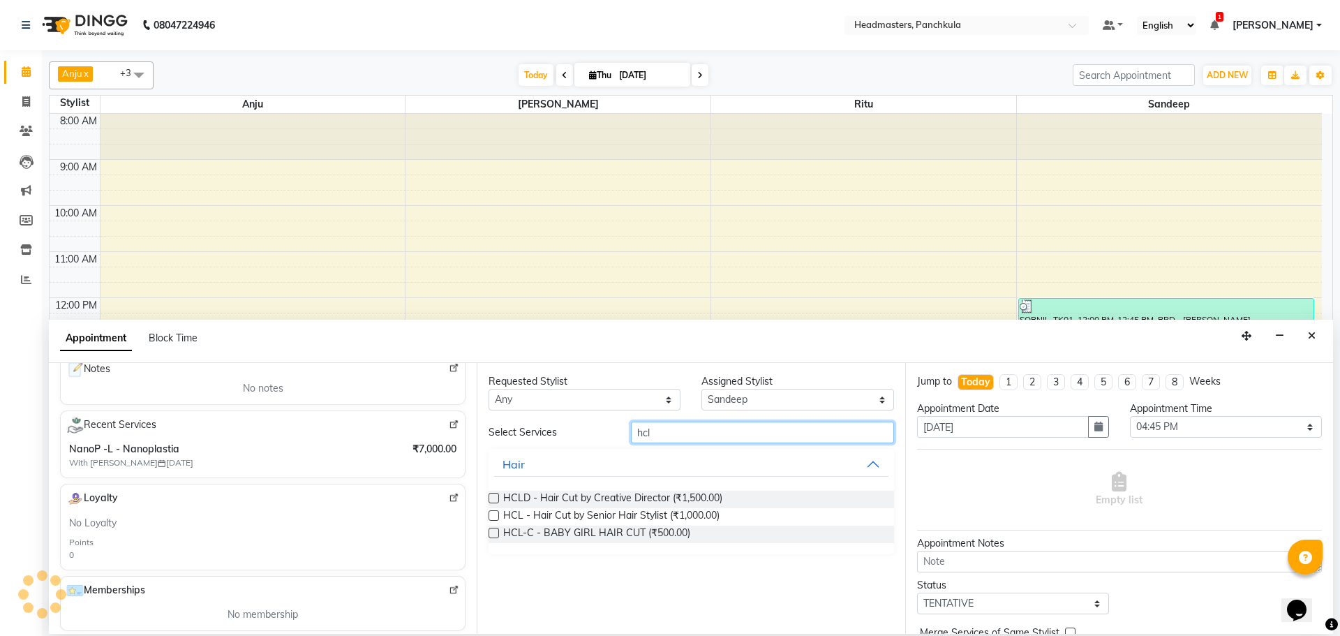
type input "hcl"
click at [494, 512] on label at bounding box center [494, 515] width 10 height 10
click at [494, 512] on input "checkbox" at bounding box center [493, 516] width 9 height 9
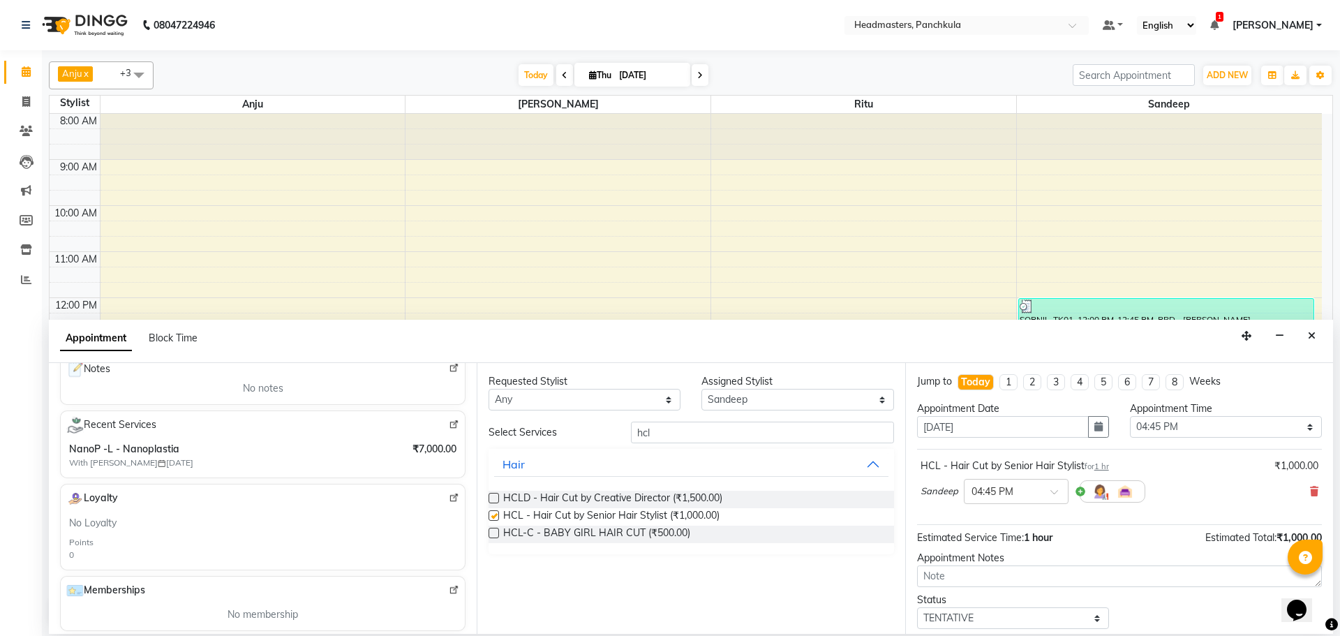
checkbox input "false"
click at [1130, 431] on select "Select 09:00 AM 09:15 AM 09:30 AM 09:45 AM 10:00 AM 10:15 AM 10:30 AM 10:45 AM …" at bounding box center [1226, 427] width 192 height 22
click at [1130, 416] on select "Select 09:00 AM 09:15 AM 09:30 AM 09:45 AM 10:00 AM 10:15 AM 10:30 AM 10:45 AM …" at bounding box center [1226, 427] width 192 height 22
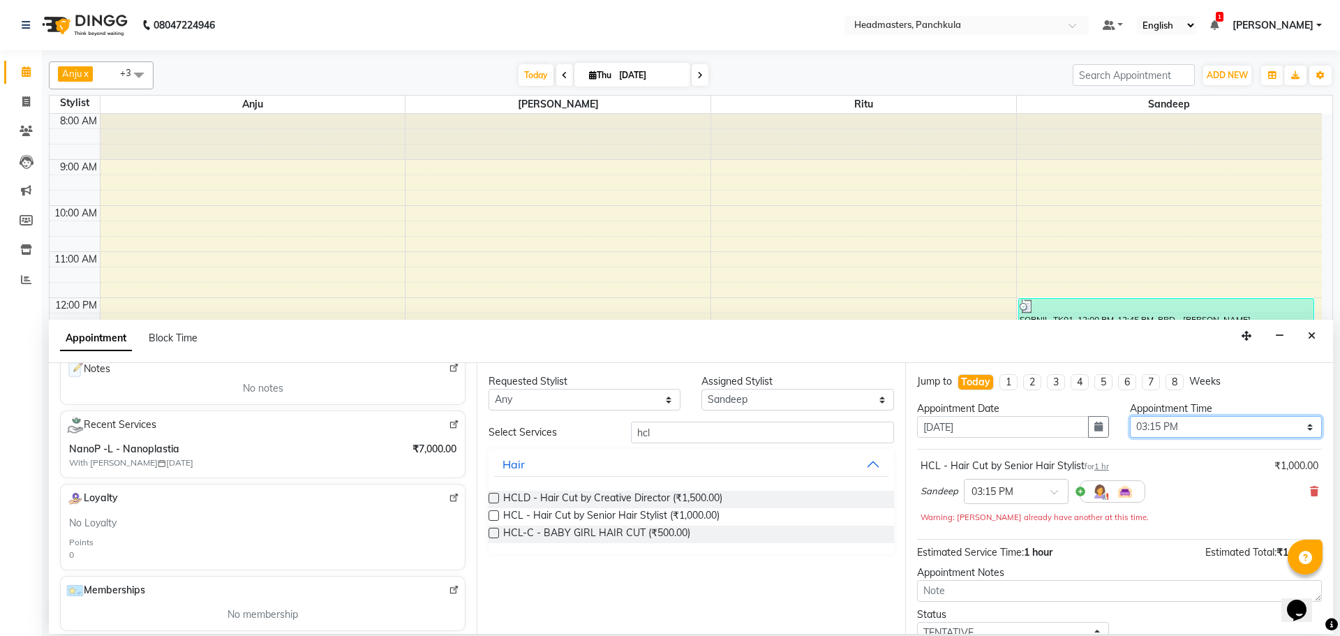
click at [1152, 422] on select "Select 09:00 AM 09:15 AM 09:30 AM 09:45 AM 10:00 AM 10:15 AM 10:30 AM 10:45 AM …" at bounding box center [1226, 427] width 192 height 22
select select "930"
click at [1130, 416] on select "Select 09:00 AM 09:15 AM 09:30 AM 09:45 AM 10:00 AM 10:15 AM 10:30 AM 10:45 AM …" at bounding box center [1226, 427] width 192 height 22
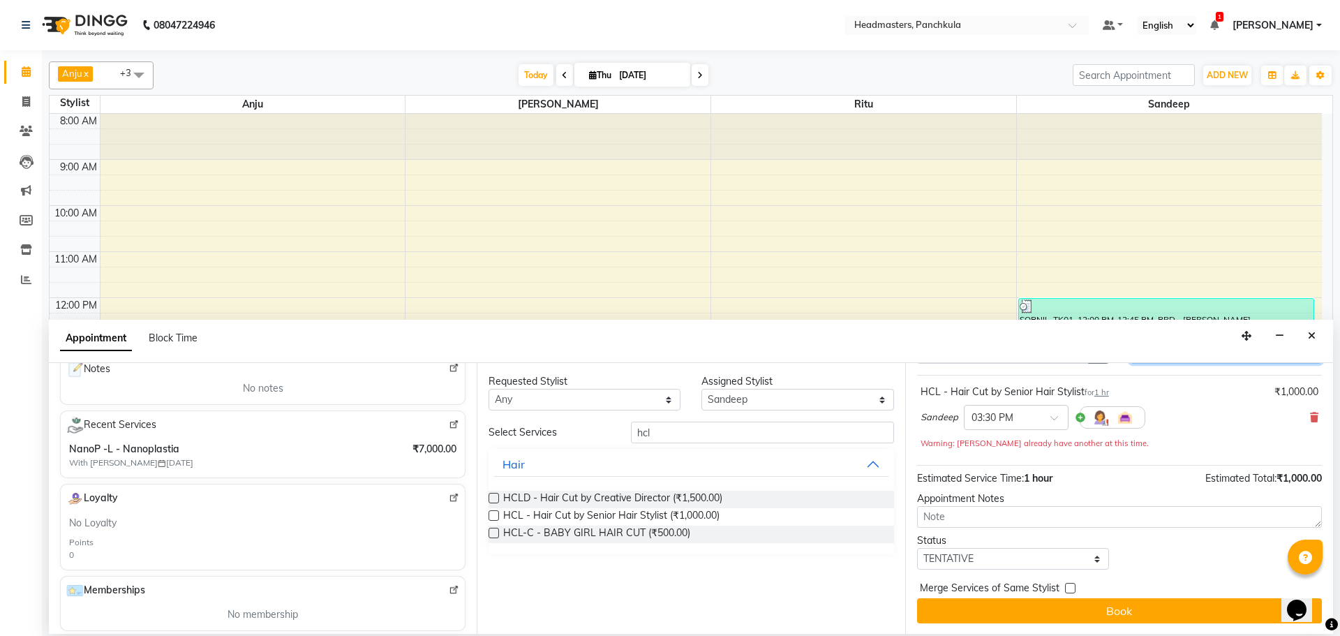
scroll to position [75, 0]
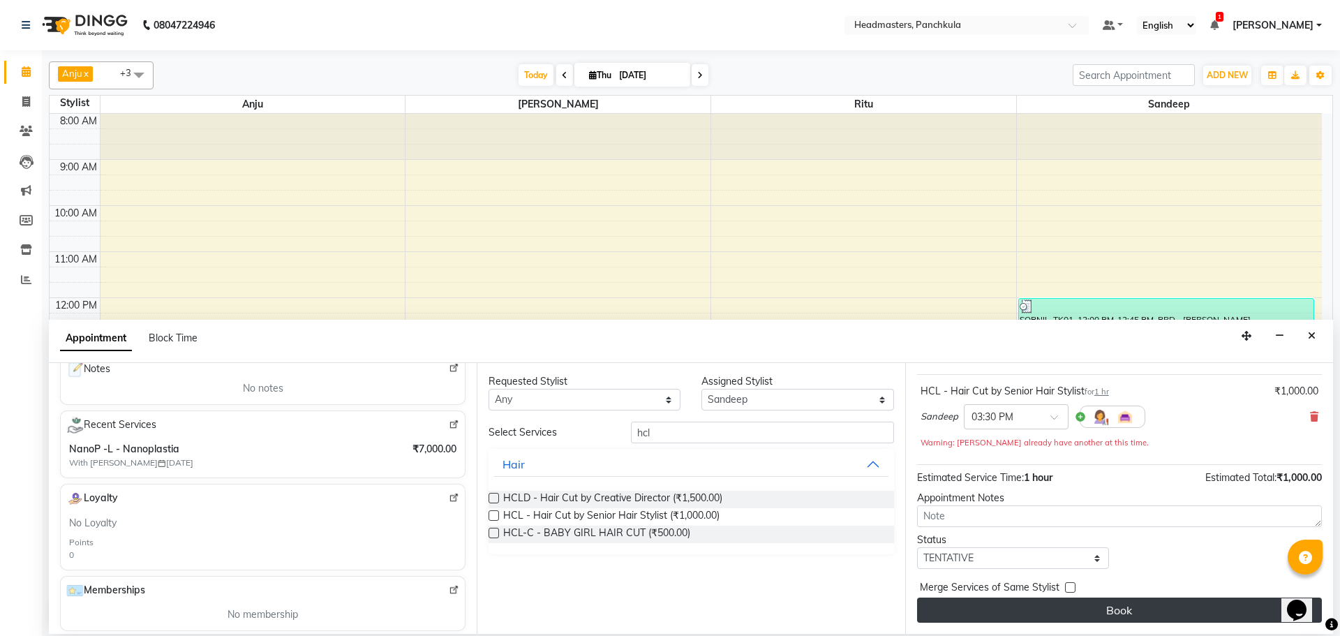
click at [1109, 612] on button "Book" at bounding box center [1119, 610] width 405 height 25
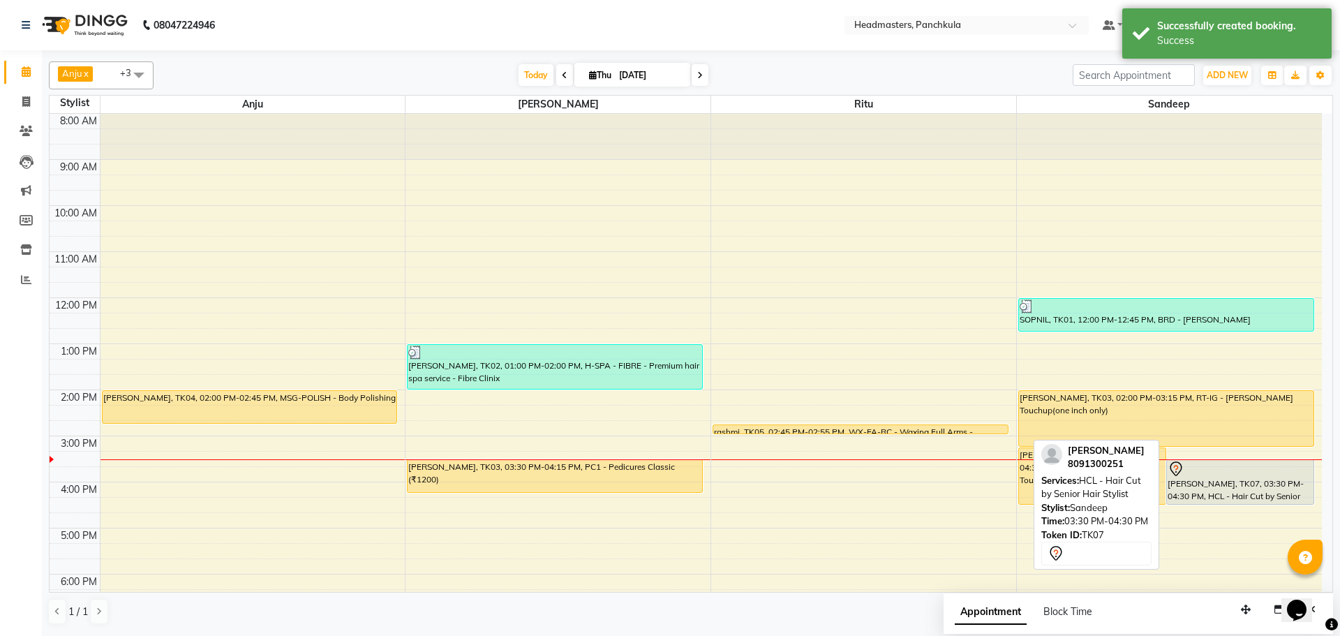
click at [1187, 491] on div "[PERSON_NAME], TK07, 03:30 PM-04:30 PM, HCL - Hair Cut by Senior Hair Stylist" at bounding box center [1240, 482] width 147 height 44
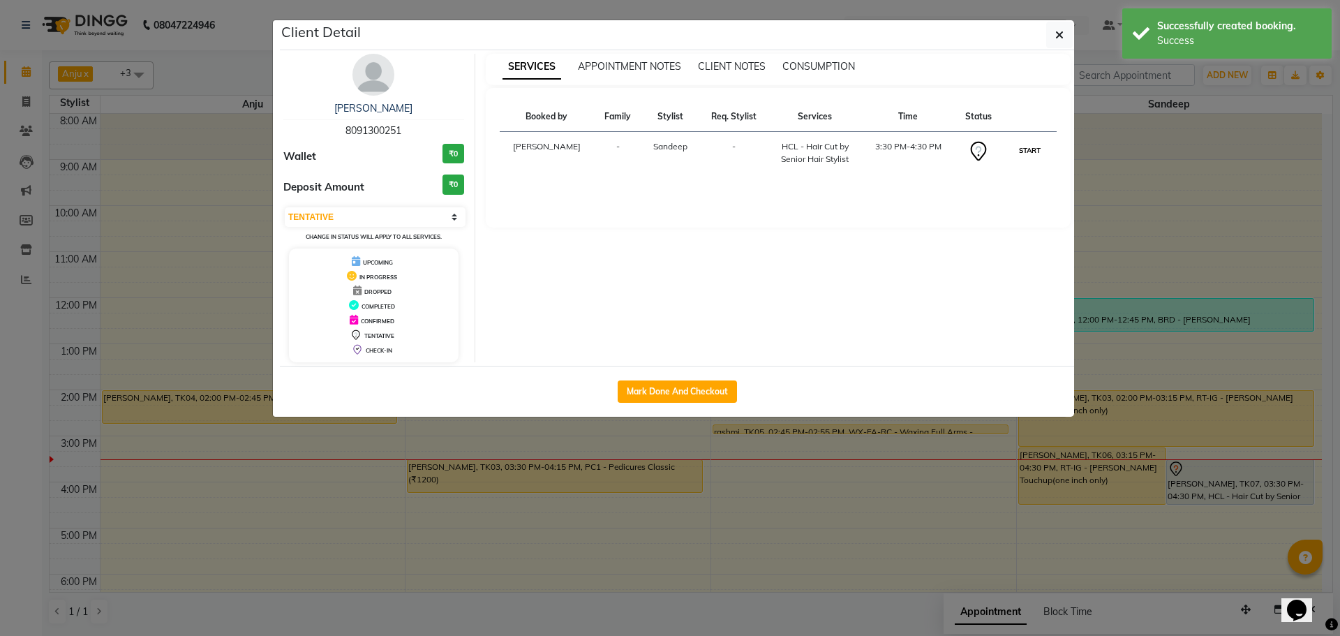
click at [1035, 151] on button "START" at bounding box center [1030, 150] width 29 height 17
select select "1"
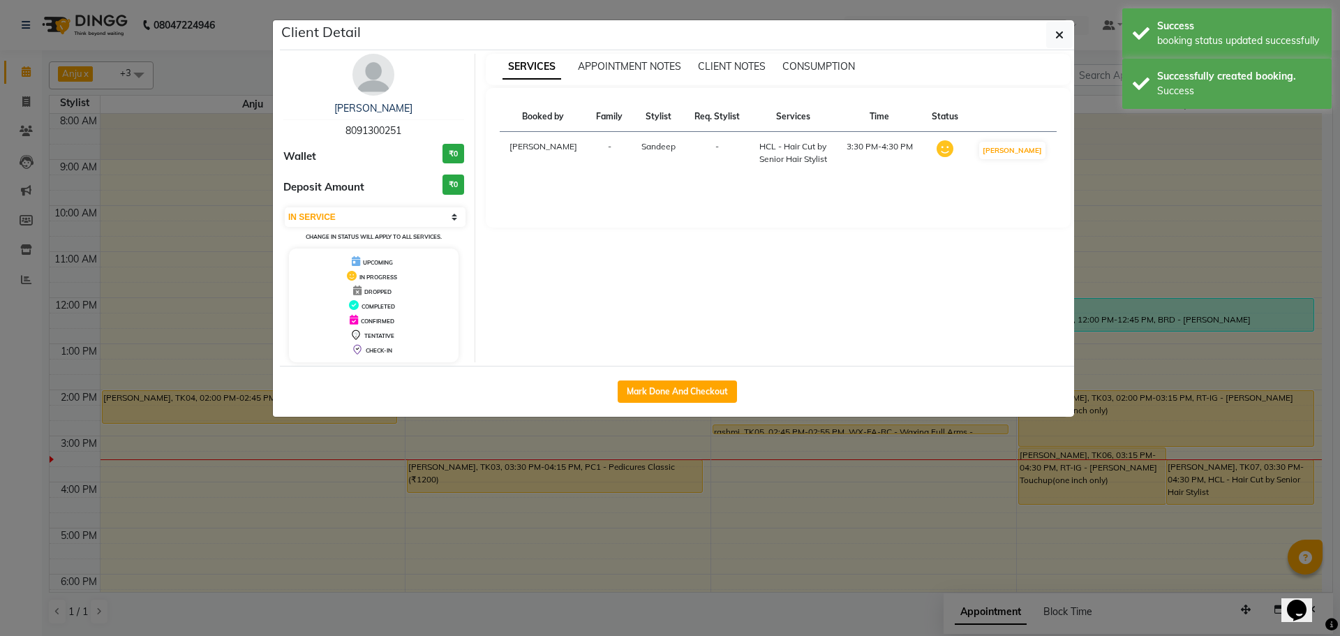
drag, startPoint x: 1194, startPoint y: 485, endPoint x: 1126, endPoint y: 591, distance: 125.3
click at [1124, 597] on ngb-modal-window "Client Detail [PERSON_NAME] 8091300251 Wallet ₹0 Deposit Amount ₹0 Select IN SE…" at bounding box center [670, 318] width 1340 height 636
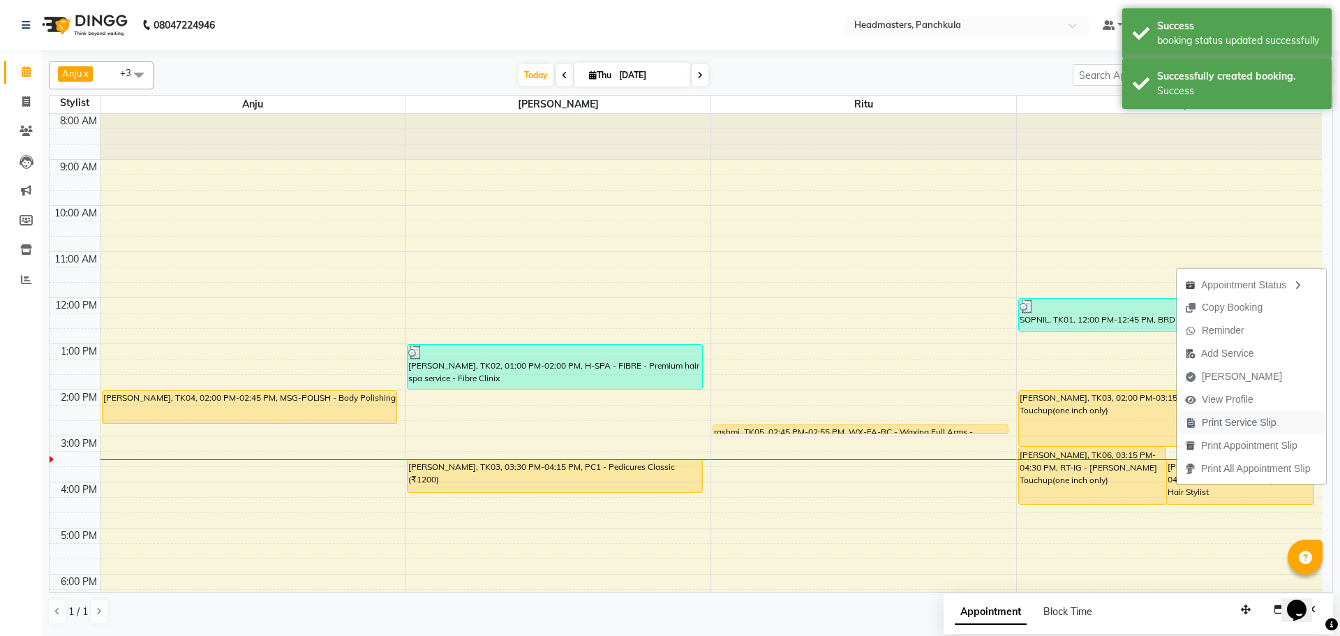
click at [1224, 413] on span "Print Service Slip" at bounding box center [1231, 422] width 108 height 23
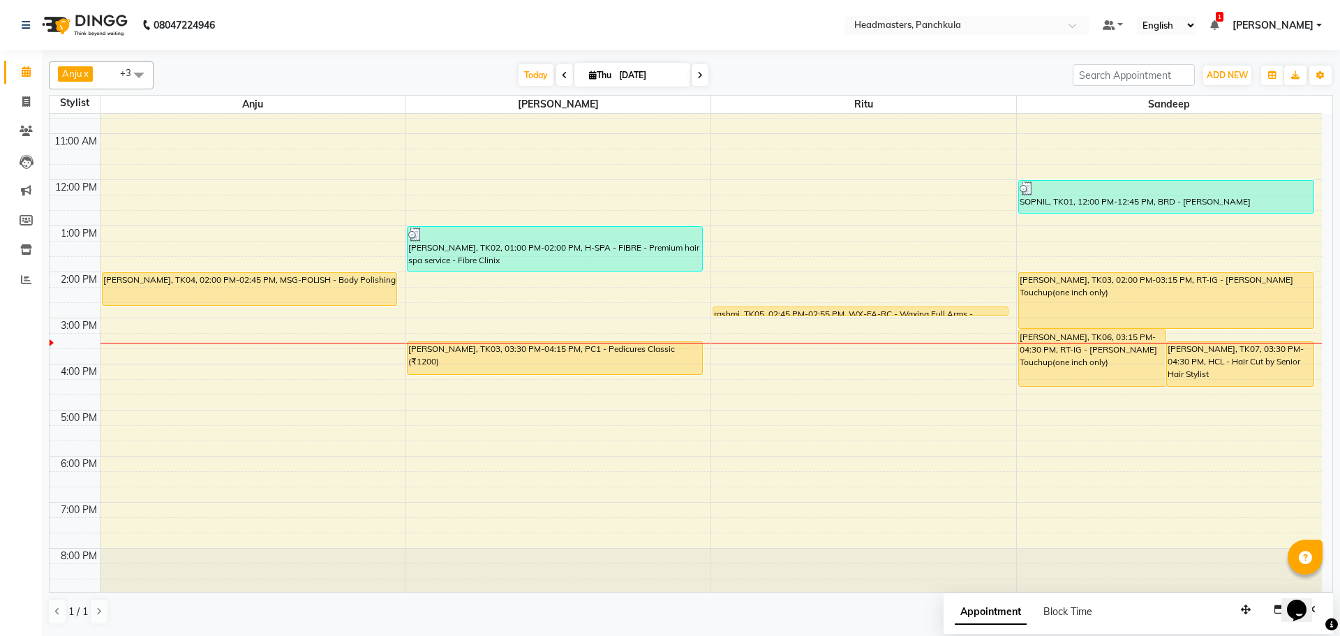
scroll to position [120, 0]
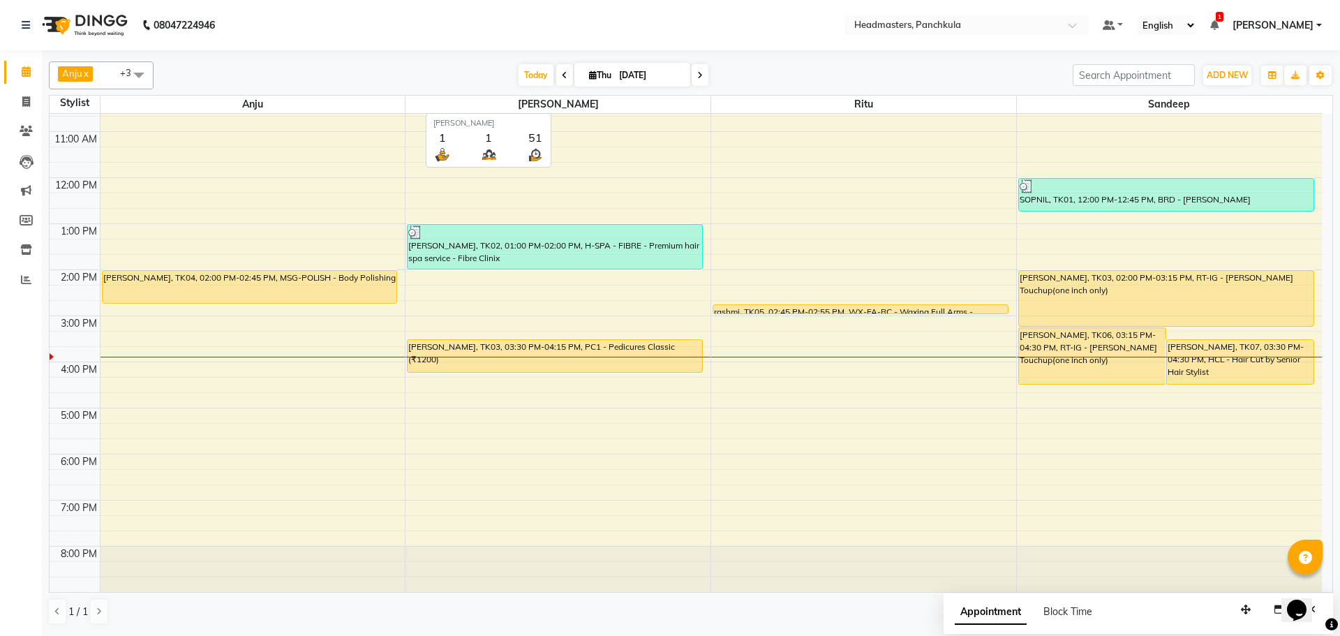
click at [544, 105] on span "[PERSON_NAME]" at bounding box center [558, 104] width 305 height 17
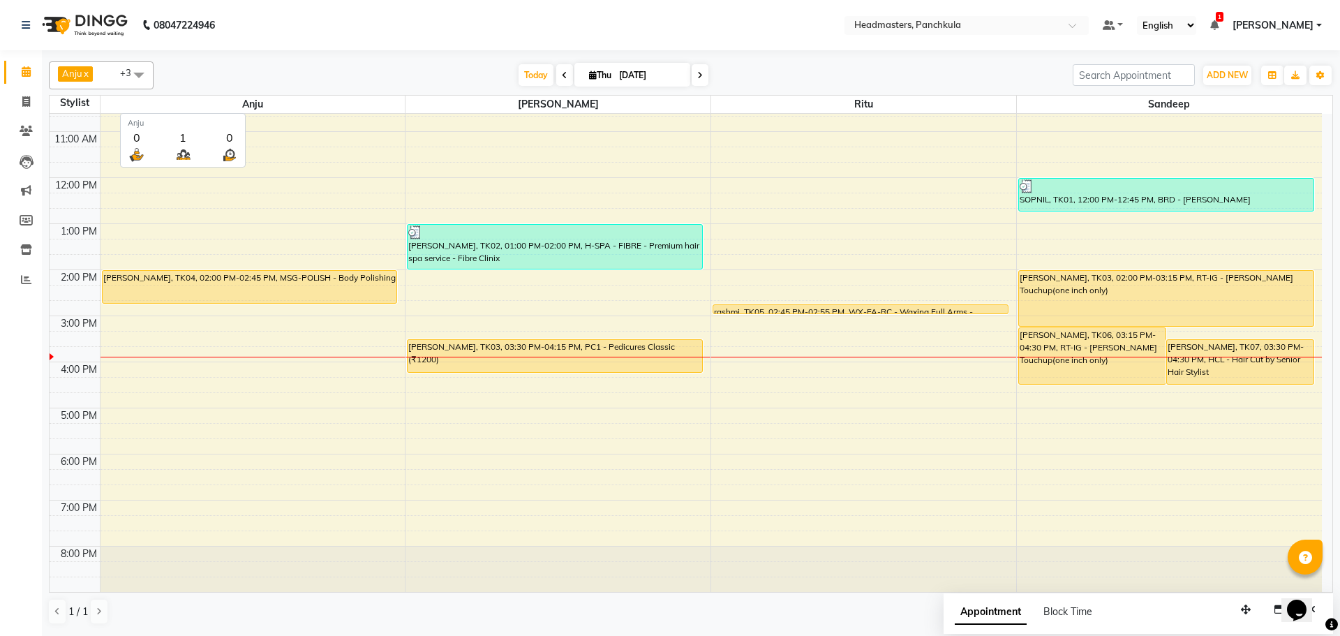
click at [225, 105] on span "Anju" at bounding box center [253, 104] width 305 height 17
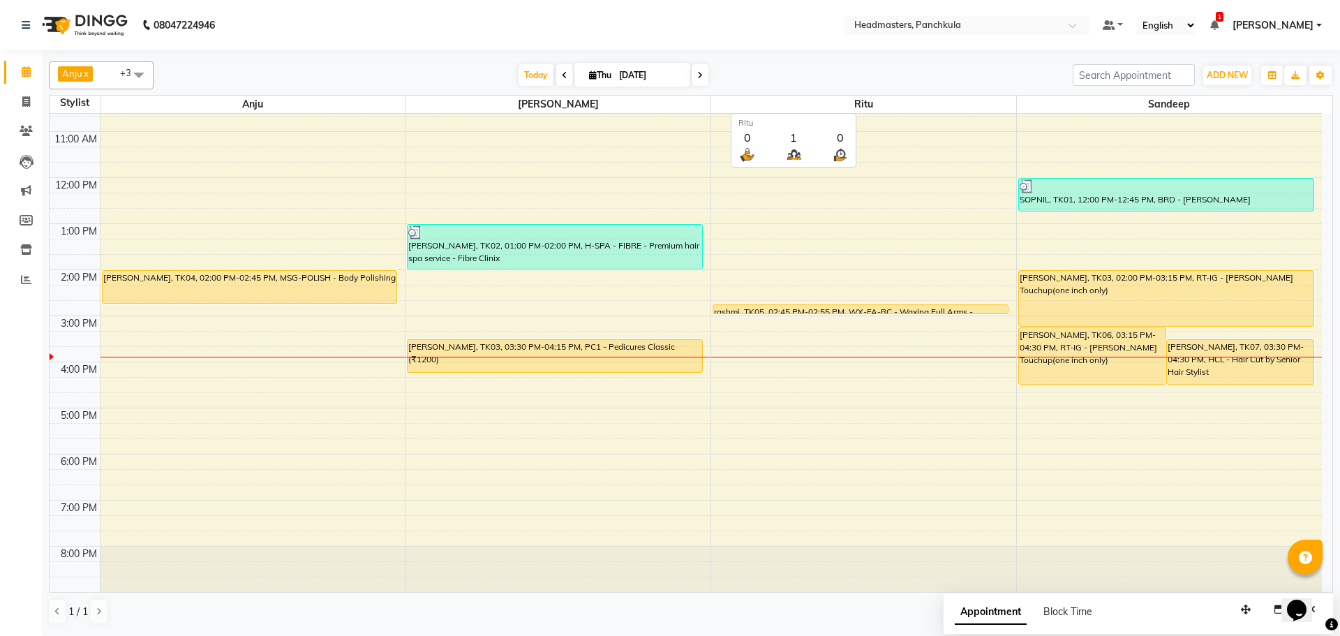
click at [841, 108] on span "Ritu" at bounding box center [863, 104] width 305 height 17
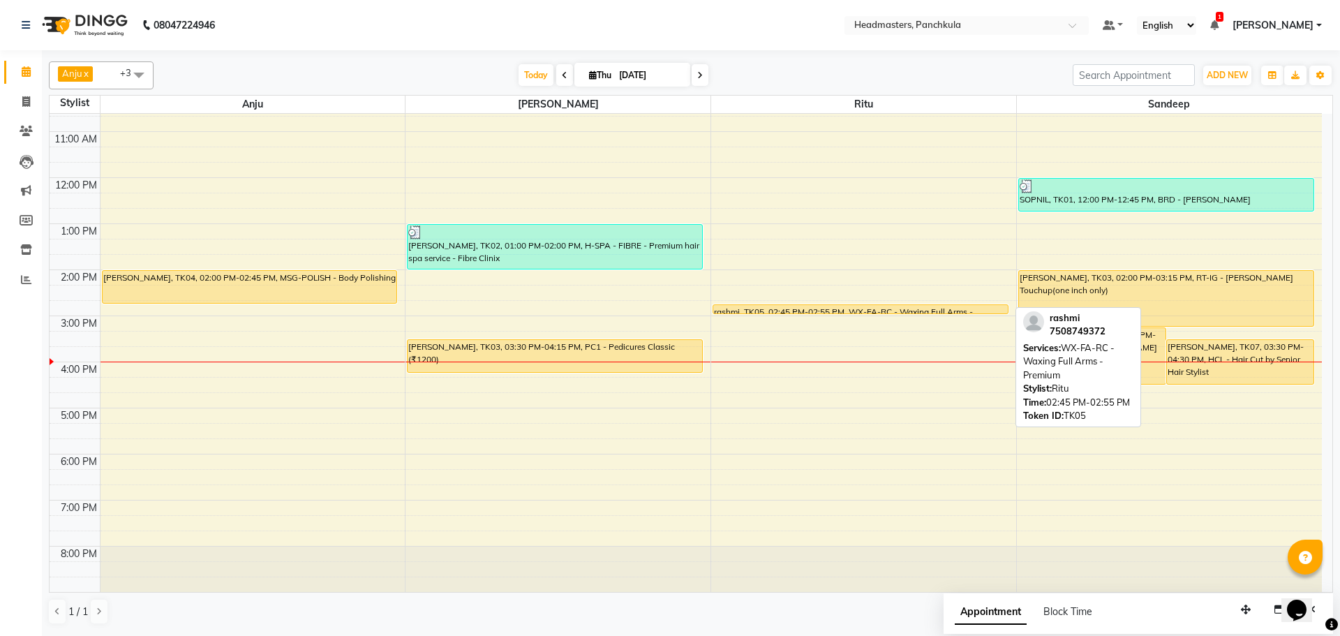
click at [765, 309] on div "rashmi, TK05, 02:45 PM-02:55 PM, WX-FA-RC - Waxing Full Arms - Premium" at bounding box center [860, 309] width 295 height 8
select select "1"
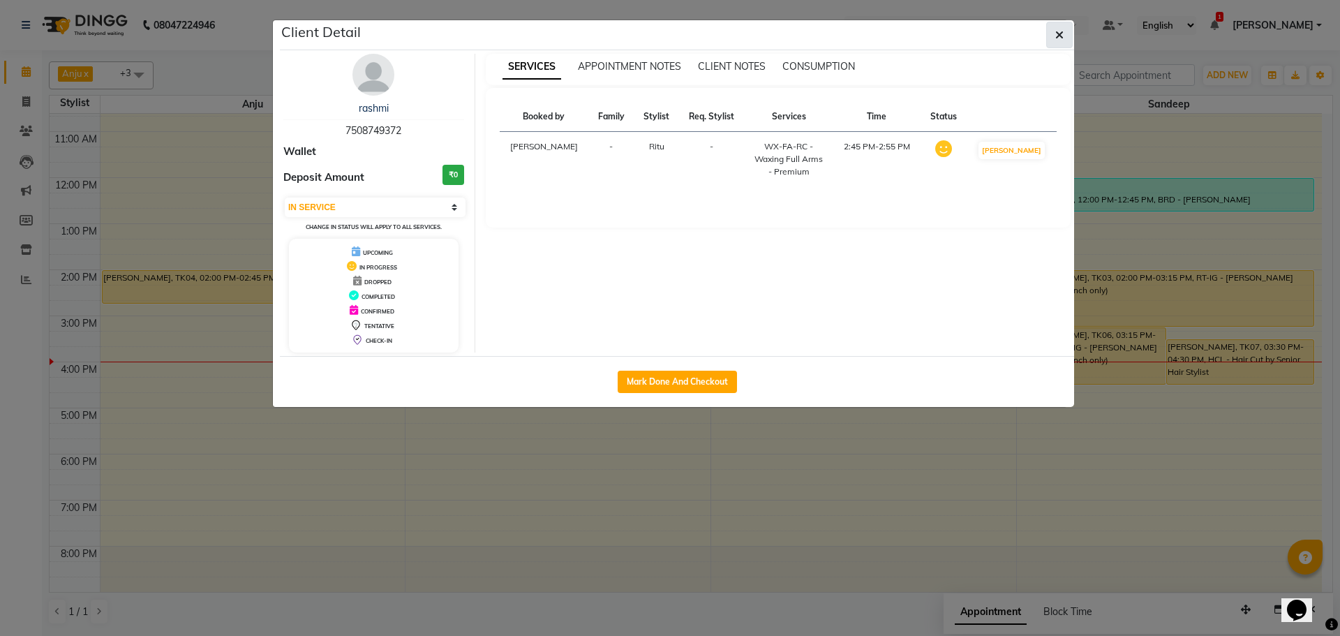
click at [1064, 30] on button "button" at bounding box center [1059, 35] width 27 height 27
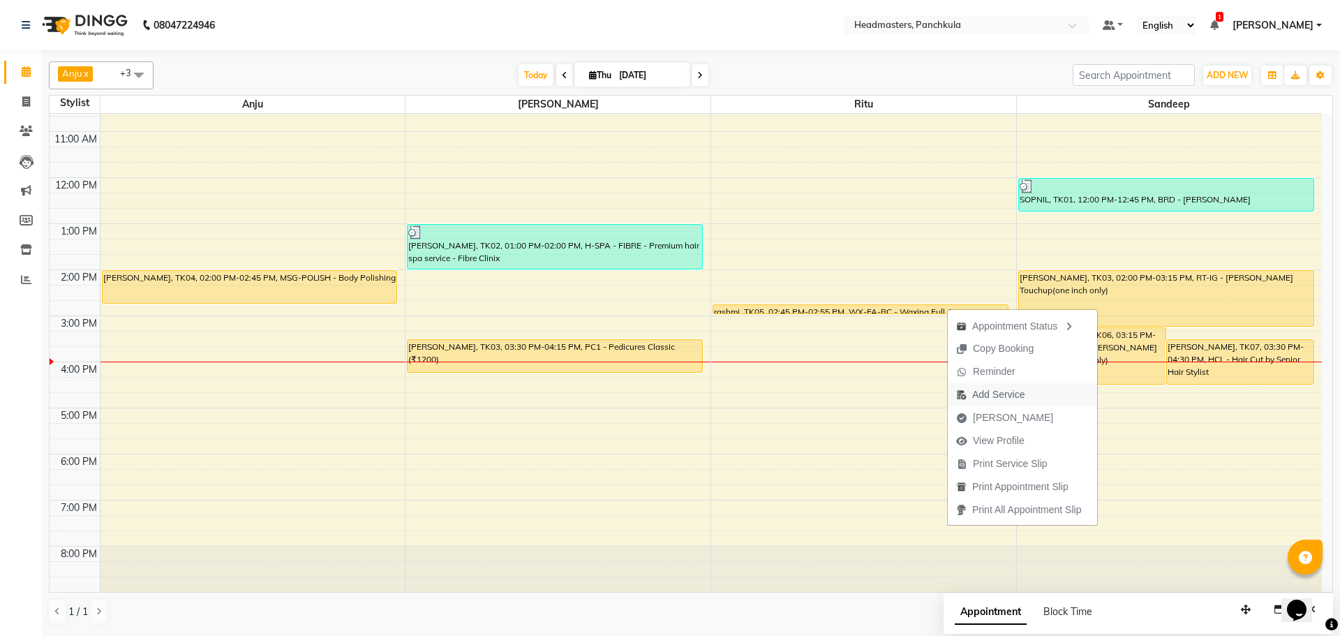
click at [979, 391] on span "Add Service" at bounding box center [998, 394] width 52 height 15
select select "64053"
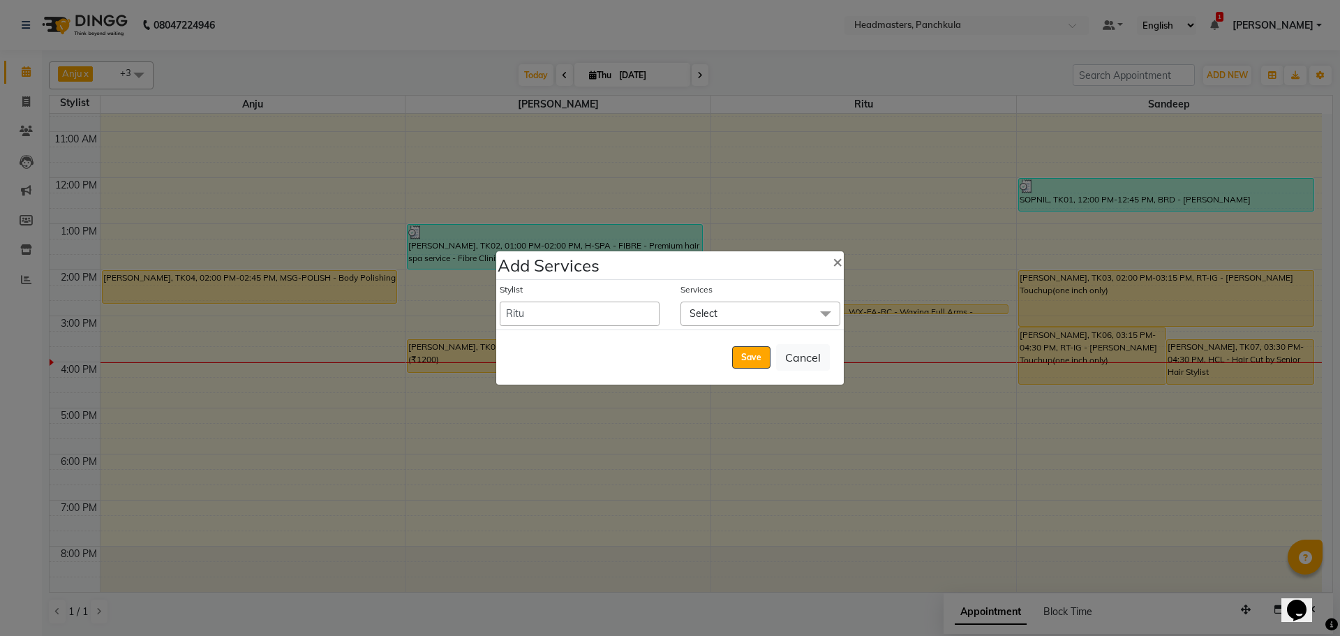
click at [753, 321] on span "Select" at bounding box center [761, 314] width 160 height 24
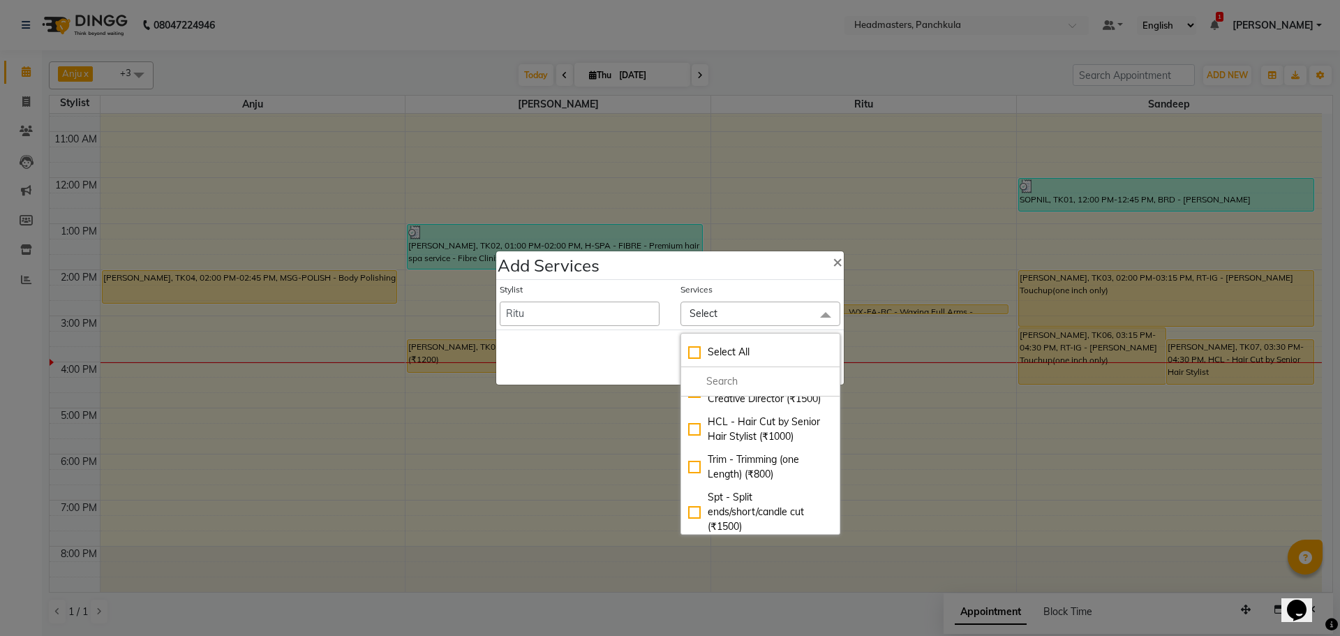
scroll to position [140, 0]
click at [746, 368] on li at bounding box center [760, 381] width 158 height 29
click at [745, 371] on li at bounding box center [760, 381] width 158 height 29
click at [744, 378] on input "multiselect-search" at bounding box center [760, 381] width 144 height 15
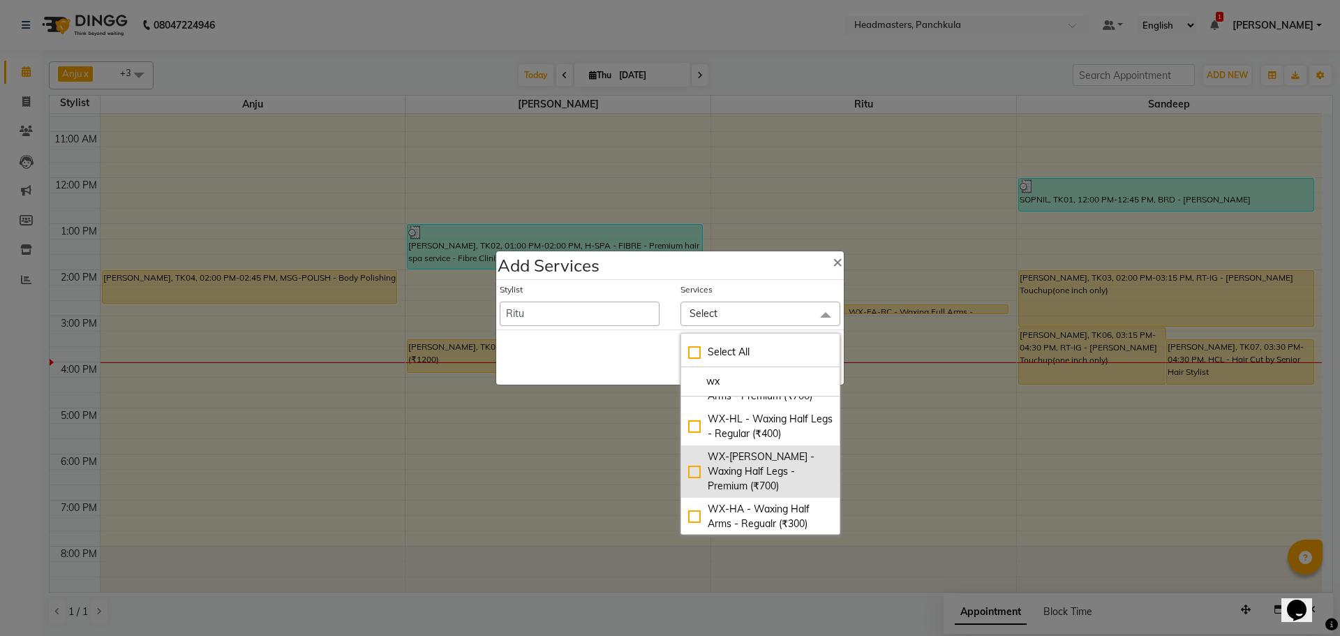
type input "wx"
click at [741, 456] on div "WX-[PERSON_NAME] - Waxing Half Legs - Premium (₹700)" at bounding box center [760, 472] width 144 height 44
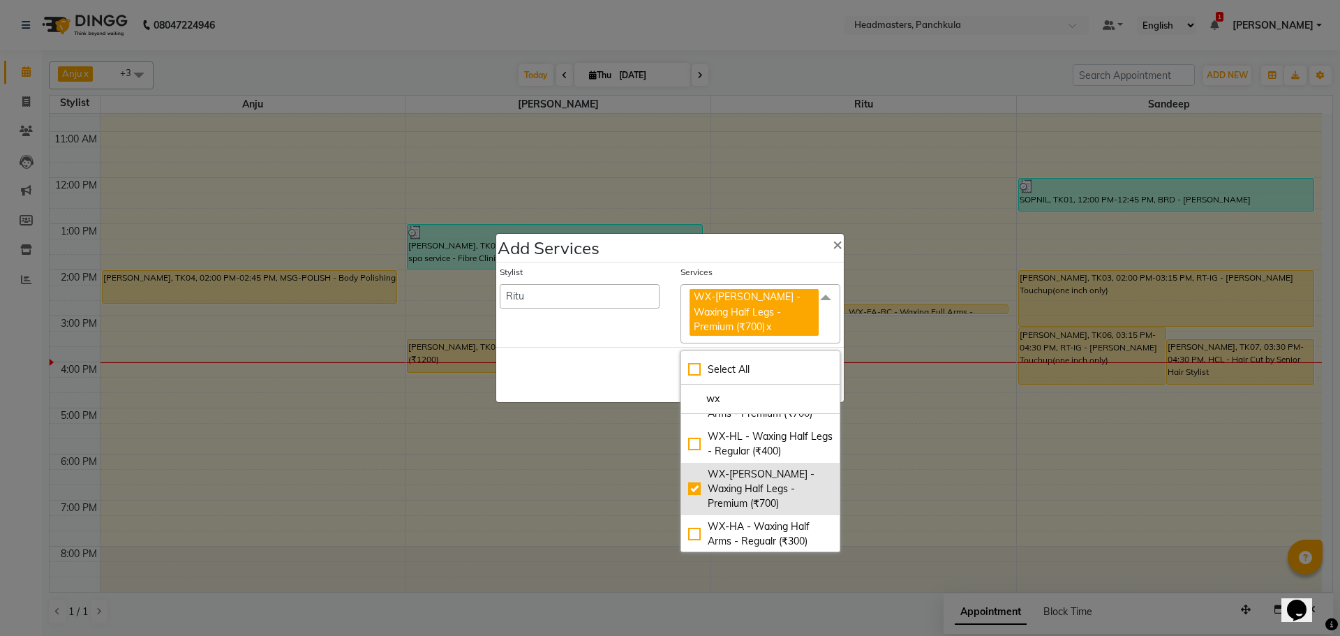
click at [723, 484] on div "WX-[PERSON_NAME] - Waxing Half Legs - Premium (₹700)" at bounding box center [760, 489] width 144 height 44
checkbox input "false"
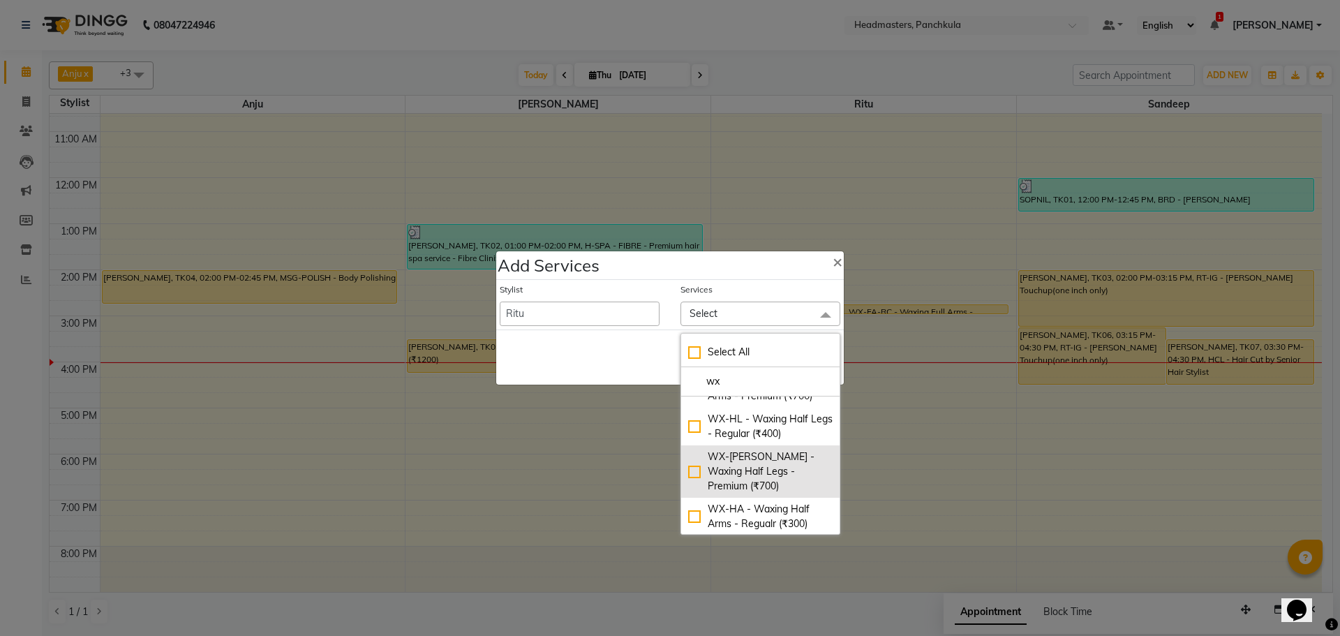
scroll to position [70, 0]
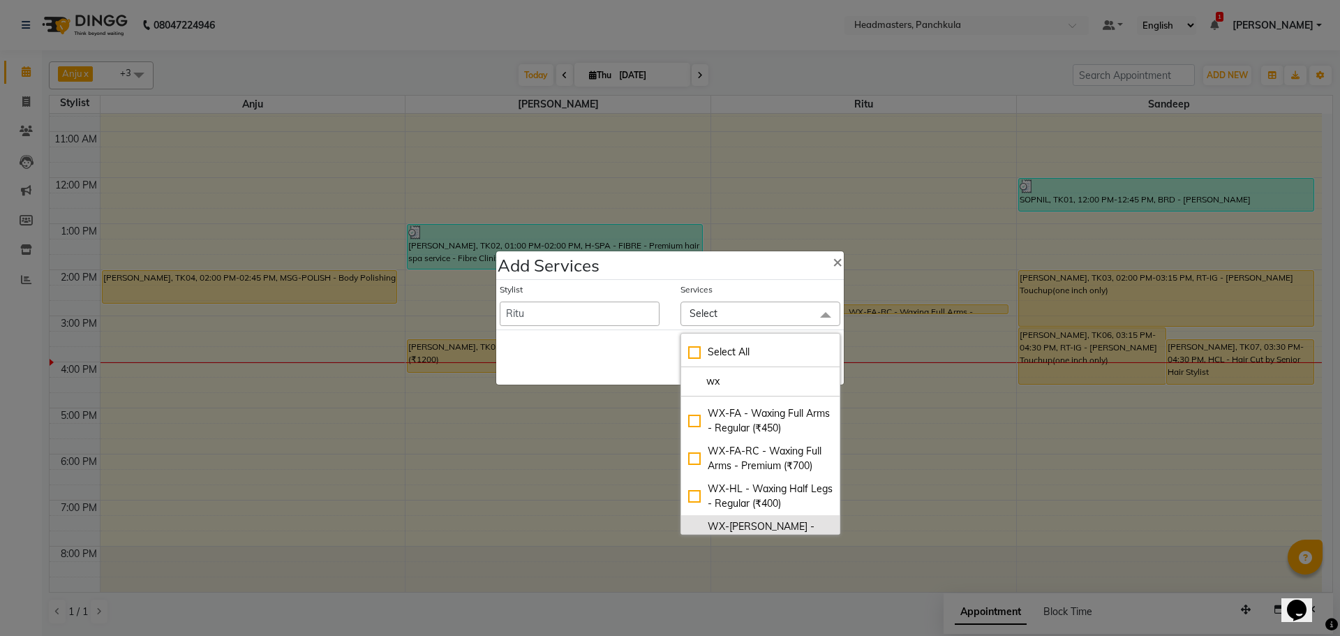
click at [734, 463] on div "WX-FA-RC - Waxing Full Arms - Premium (₹700)" at bounding box center [760, 458] width 144 height 29
checkbox input "true"
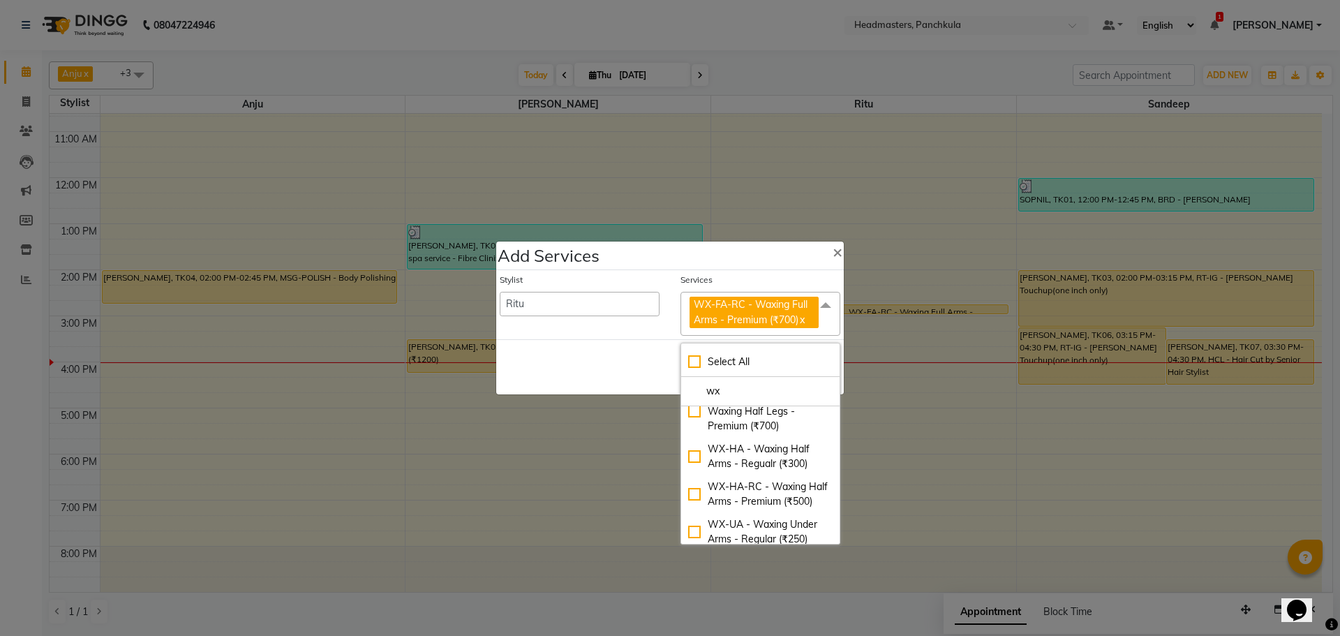
scroll to position [279, 0]
click at [734, 507] on div "WX-UA-RC - Waxing Under Arms - Premium (₹350)" at bounding box center [760, 507] width 144 height 44
checkbox input "true"
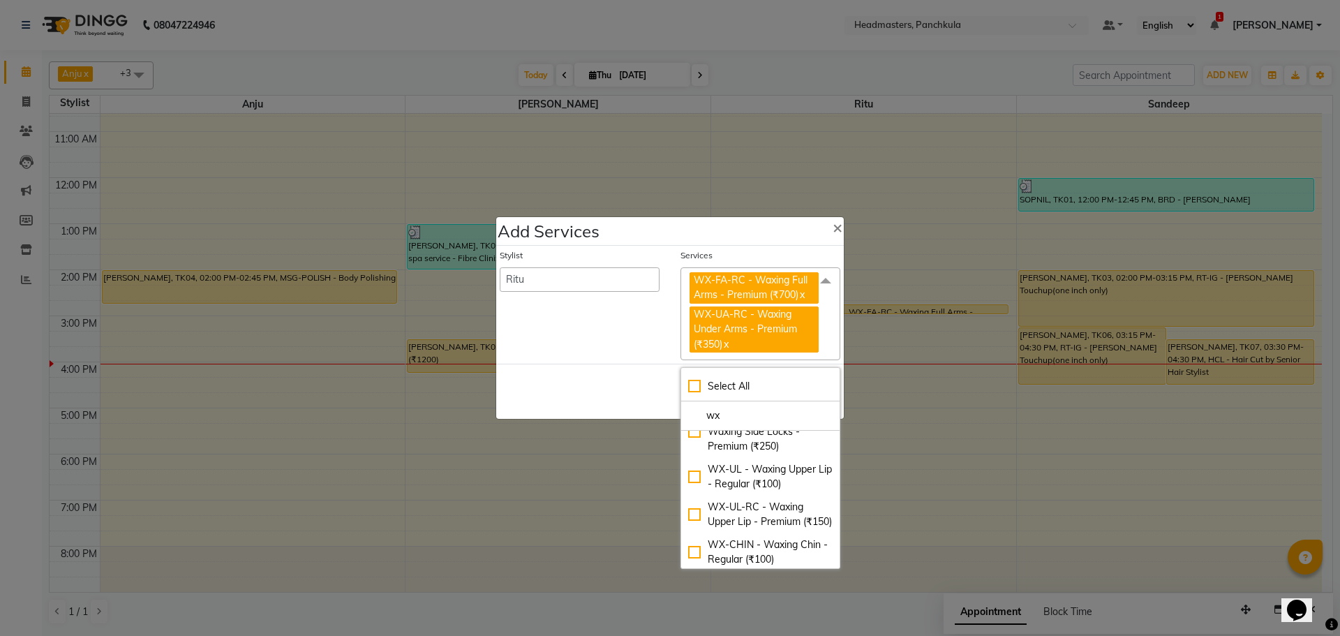
scroll to position [907, 0]
click at [734, 459] on div "WX-UL-RC - Waxing Upper Lip - Premium (₹150)" at bounding box center [760, 444] width 144 height 29
checkbox input "true"
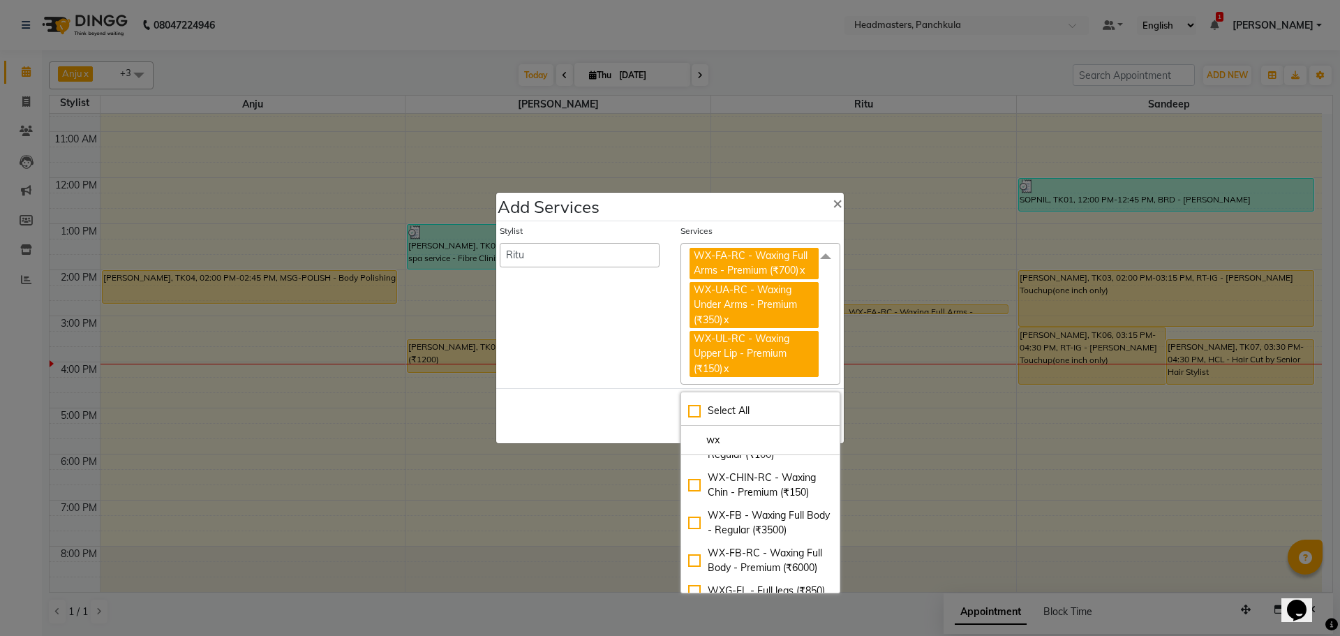
scroll to position [1047, 0]
click at [736, 420] on div "WX-CHIN-RC - Waxing Chin - Premium (₹150)" at bounding box center [760, 404] width 144 height 29
checkbox input "true"
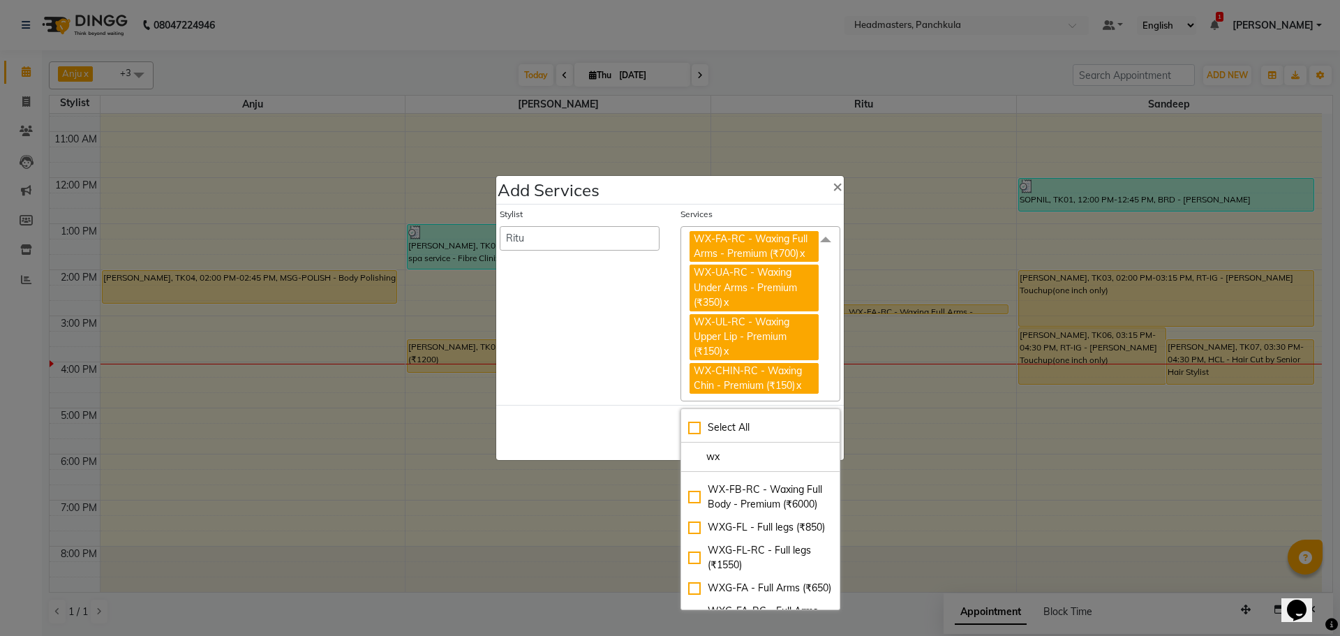
click at [561, 357] on div "Stylist [PERSON_NAME] Danish HEAD [PERSON_NAME] [PERSON_NAME] Ritu [PERSON_NAME…" at bounding box center [579, 305] width 181 height 194
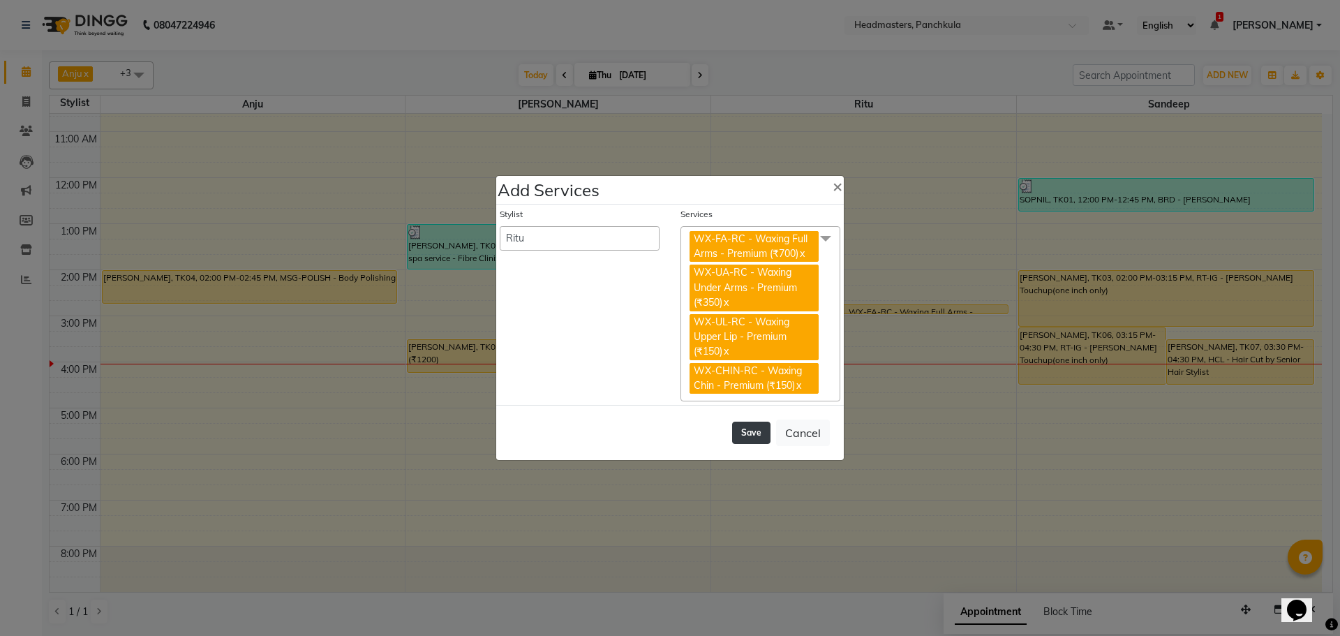
click at [763, 428] on button "Save" at bounding box center [751, 433] width 38 height 22
select select "66077"
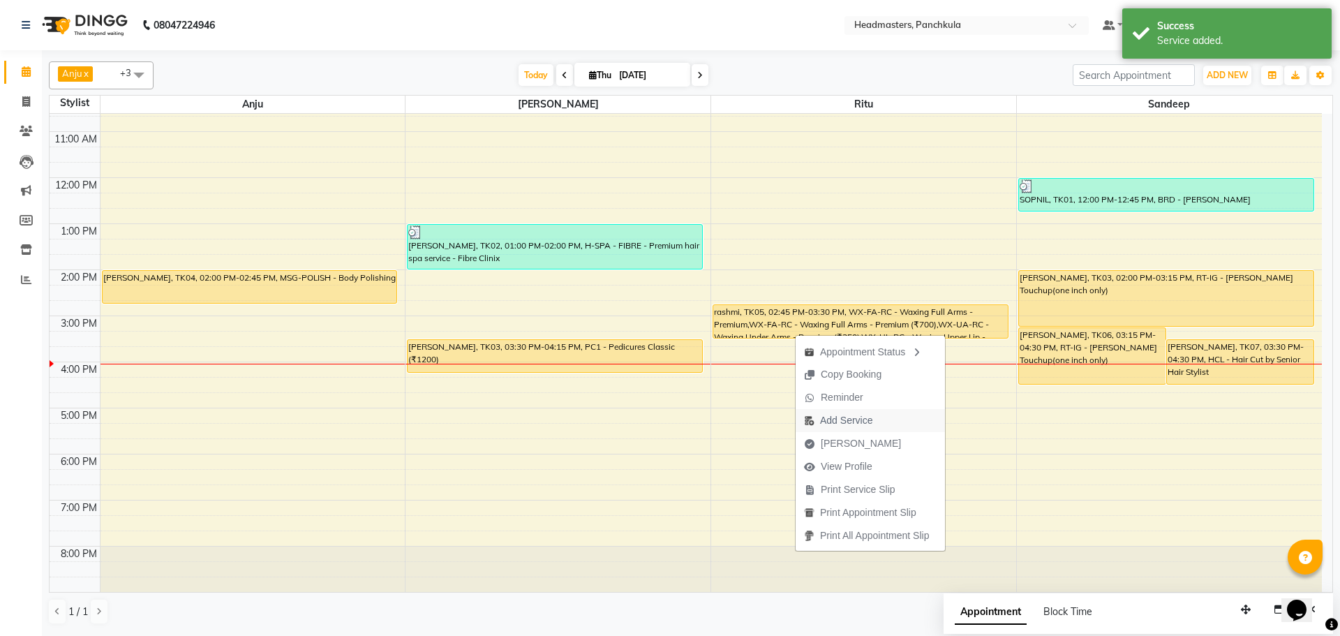
click at [847, 415] on span "Add Service" at bounding box center [846, 420] width 52 height 15
select select "64053"
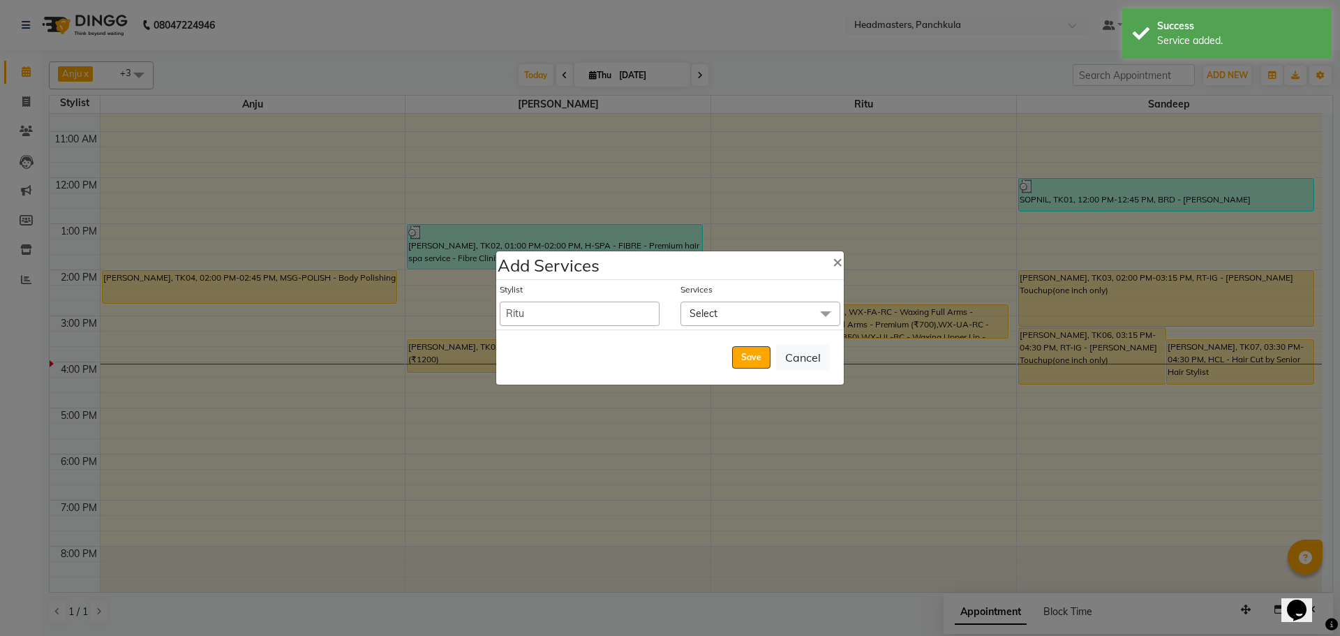
click at [708, 313] on span "Select" at bounding box center [704, 313] width 28 height 13
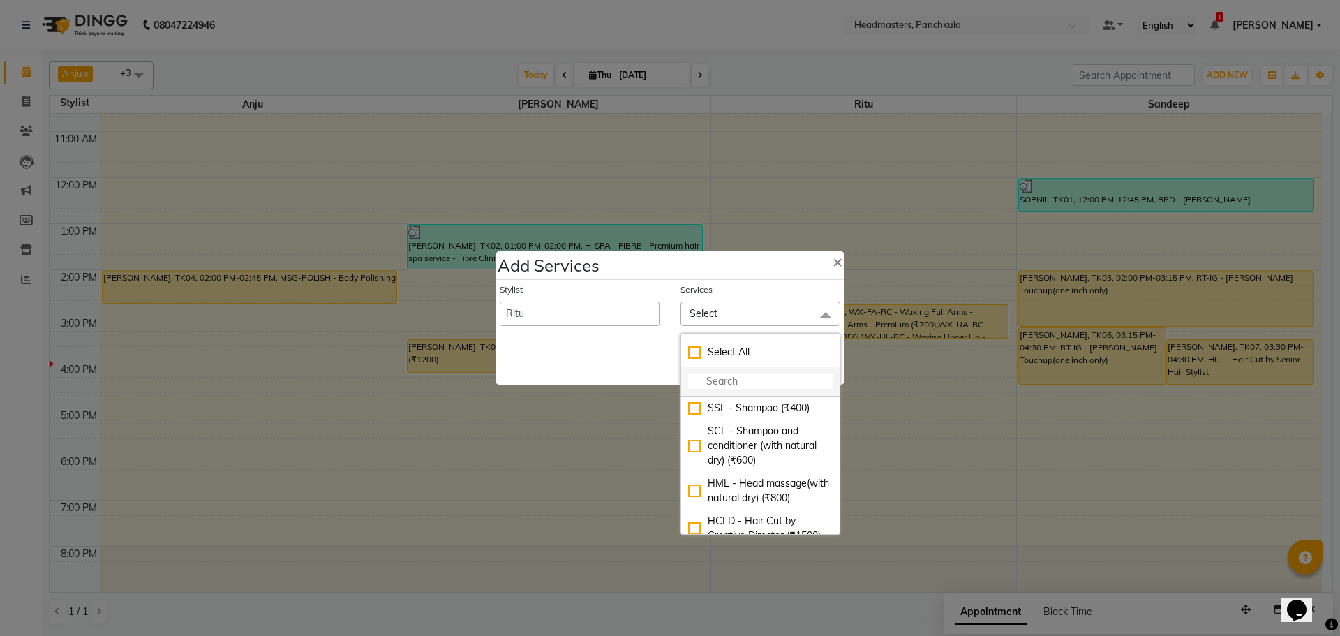
click at [711, 383] on input "multiselect-search" at bounding box center [760, 381] width 144 height 15
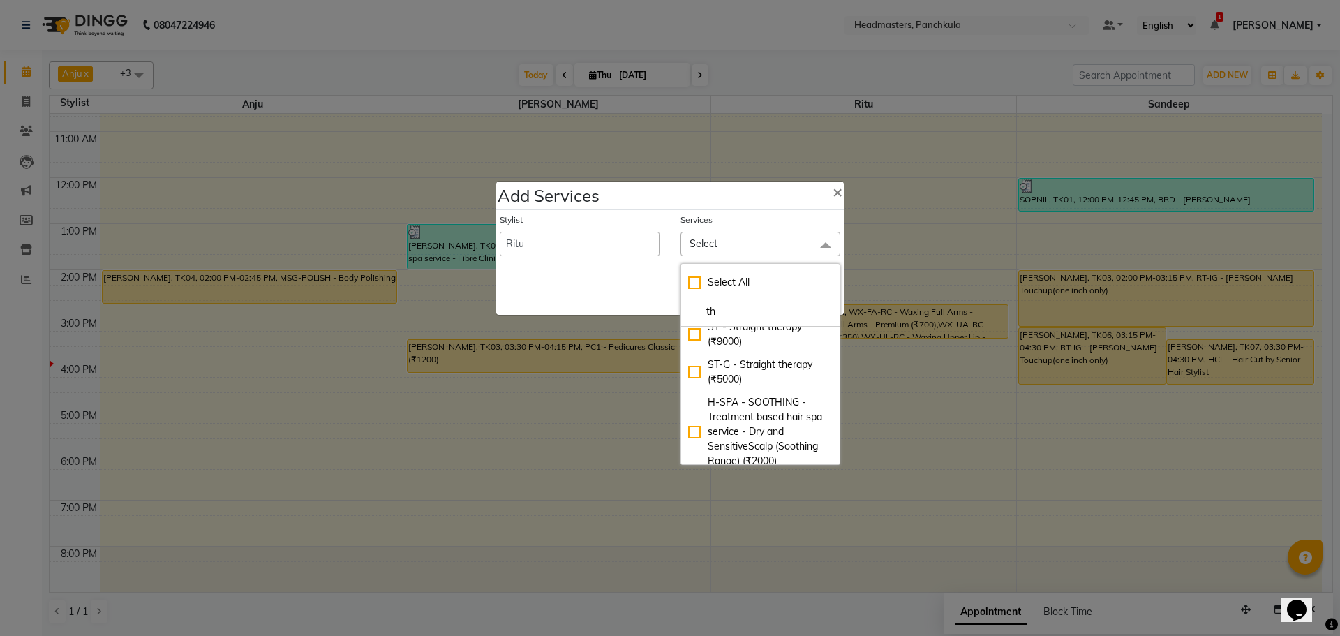
scroll to position [140, 0]
click at [740, 302] on li "th" at bounding box center [760, 311] width 158 height 29
click at [740, 306] on input "th" at bounding box center [760, 311] width 144 height 15
type input "t"
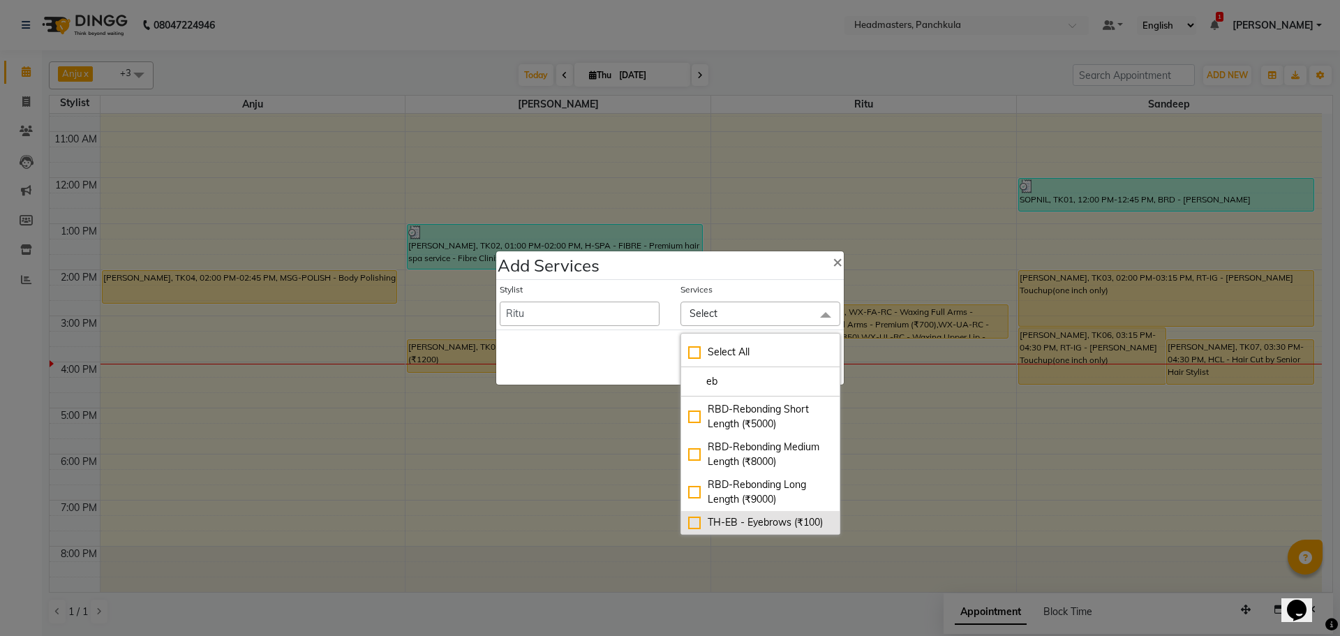
type input "eb"
click at [691, 515] on div "TH-EB - Eyebrows (₹100)" at bounding box center [760, 522] width 144 height 15
checkbox input "true"
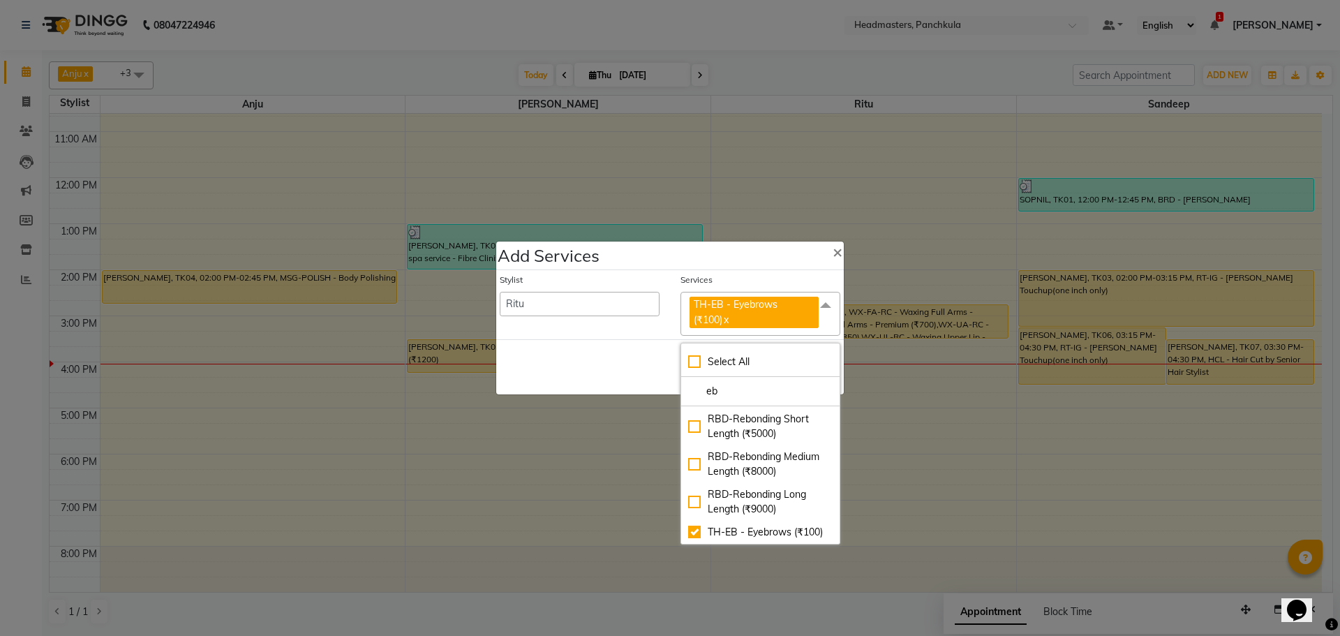
click at [667, 359] on div "Save Cancel" at bounding box center [670, 366] width 348 height 55
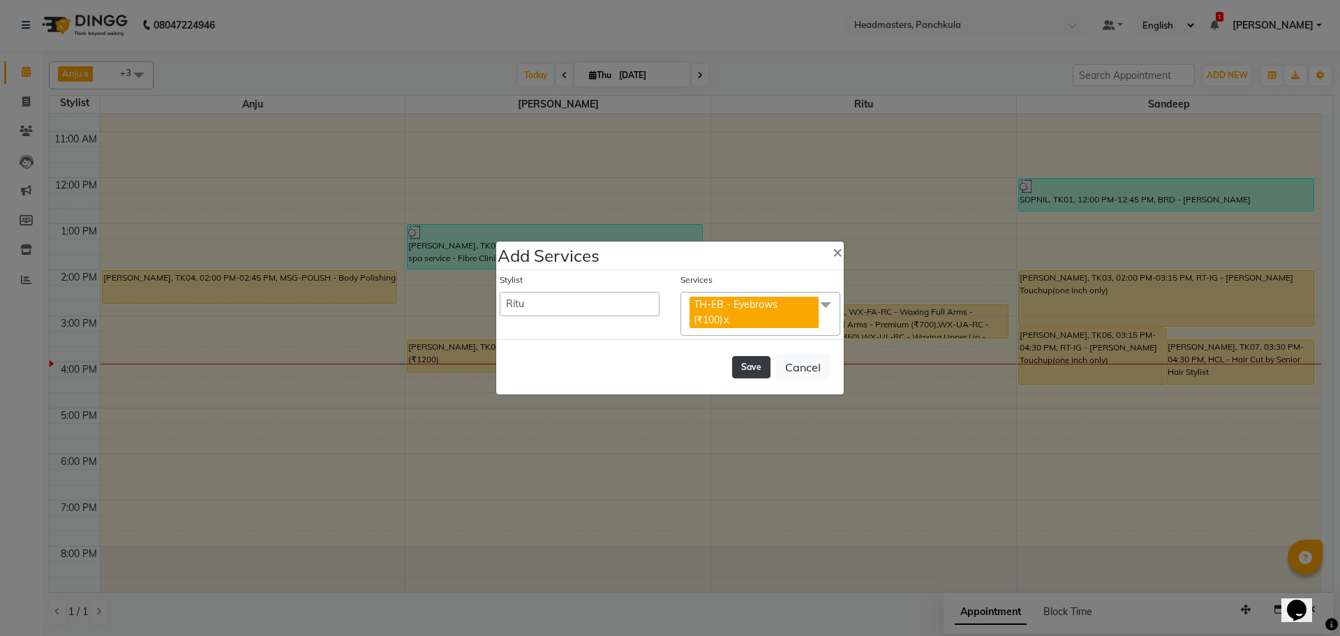
click at [749, 371] on button "Save" at bounding box center [751, 367] width 38 height 22
select select "66077"
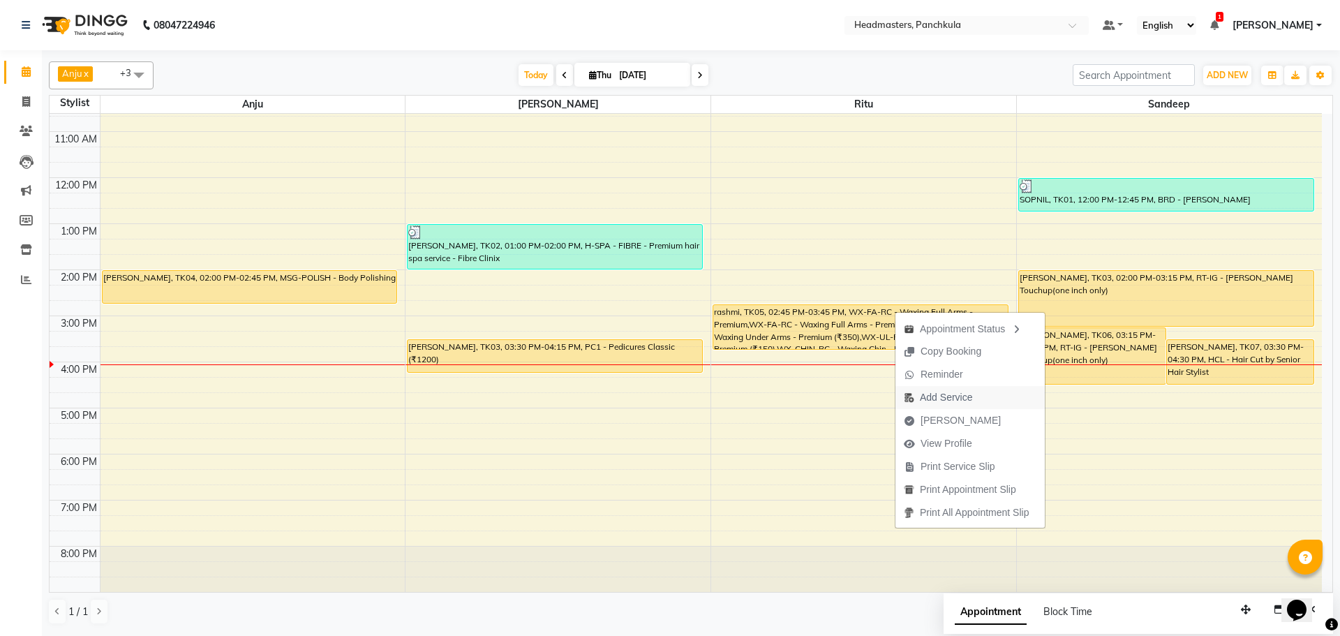
click at [931, 394] on span "Add Service" at bounding box center [946, 397] width 52 height 15
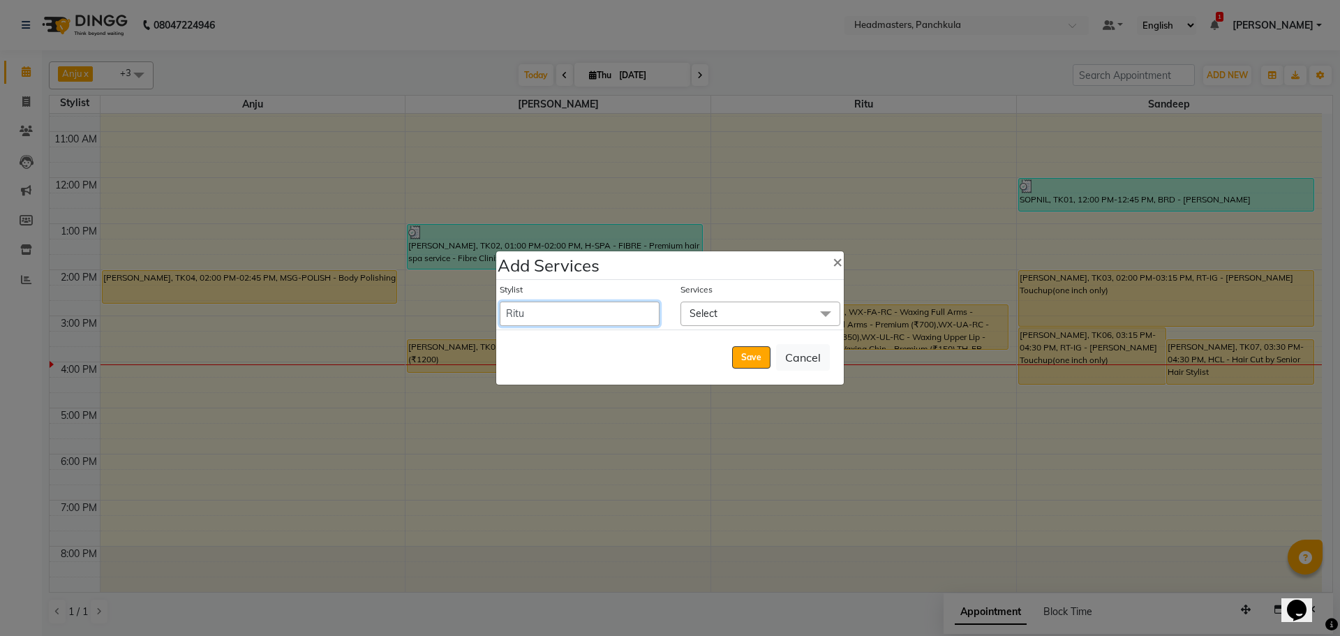
click at [653, 313] on select "[PERSON_NAME] Danish HEAD [PERSON_NAME] [PERSON_NAME] Ritu [PERSON_NAME] [PERSO…" at bounding box center [580, 314] width 160 height 24
select select "64061"
click at [500, 302] on select "[PERSON_NAME] Danish HEAD [PERSON_NAME] [PERSON_NAME] Ritu [PERSON_NAME] [PERSO…" at bounding box center [580, 314] width 160 height 24
select select "900"
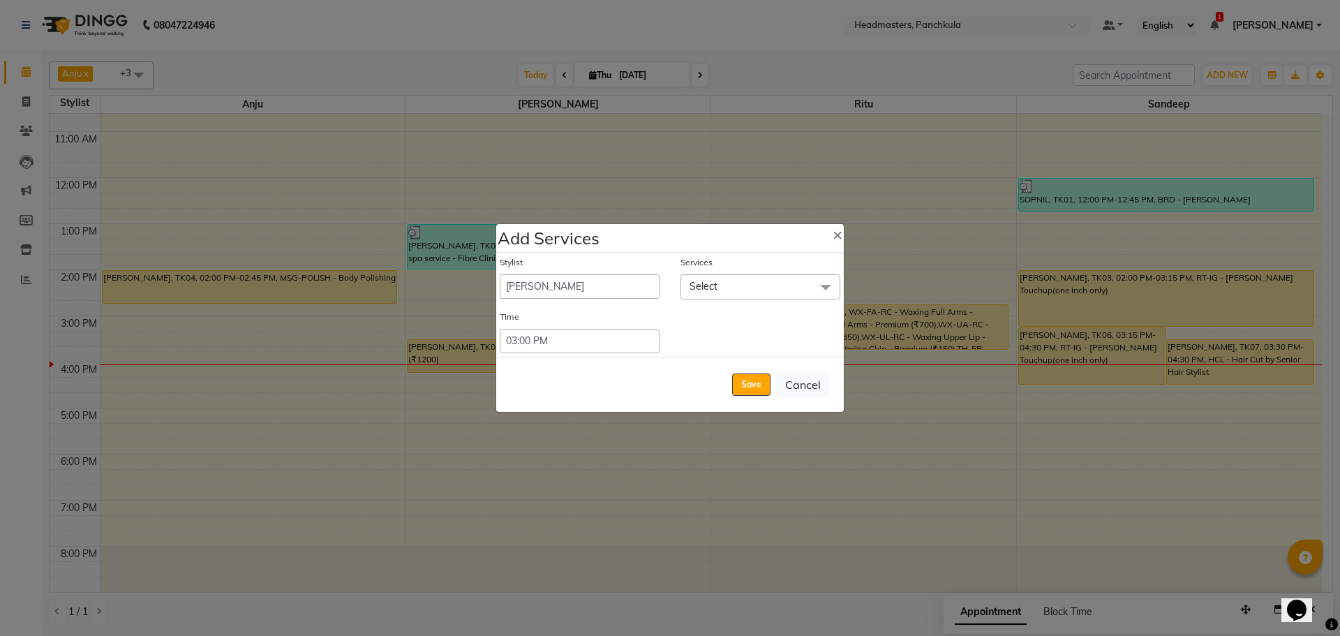
click at [747, 283] on span "Select" at bounding box center [761, 286] width 160 height 24
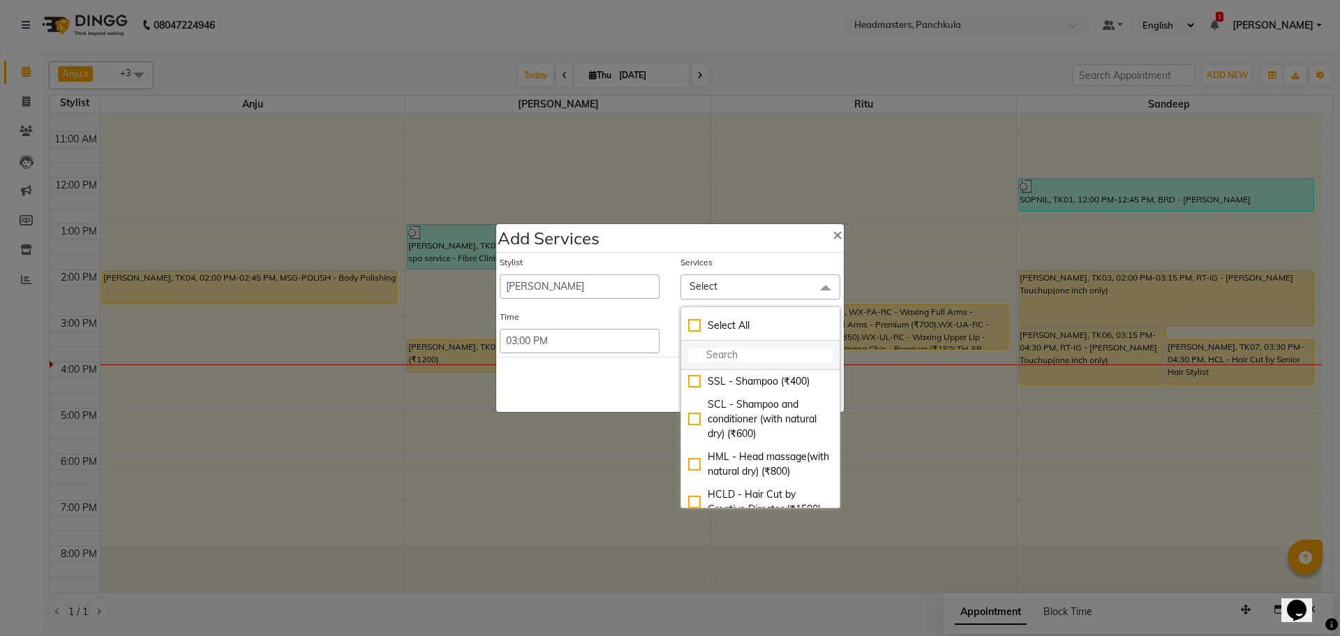
click at [725, 357] on input "multiselect-search" at bounding box center [760, 355] width 144 height 15
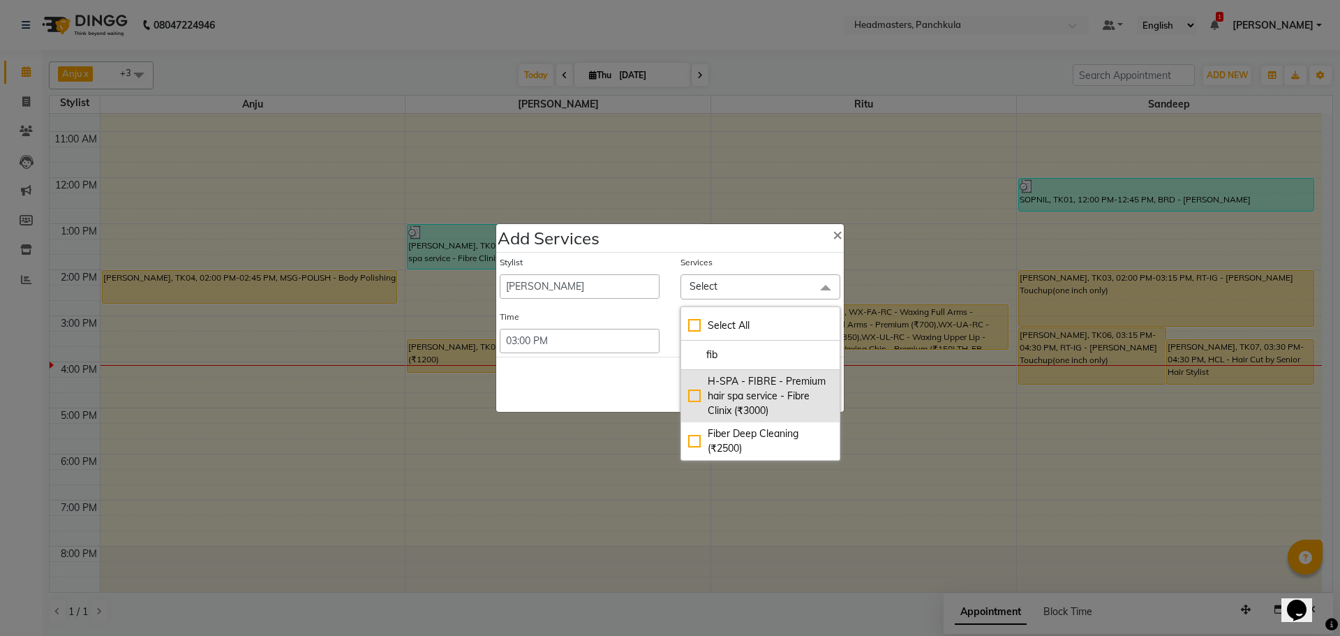
type input "fib"
click at [720, 398] on div "H-SPA - FIBRE - Premium hair spa service - Fibre Clinix (₹3000)" at bounding box center [760, 396] width 144 height 44
checkbox input "true"
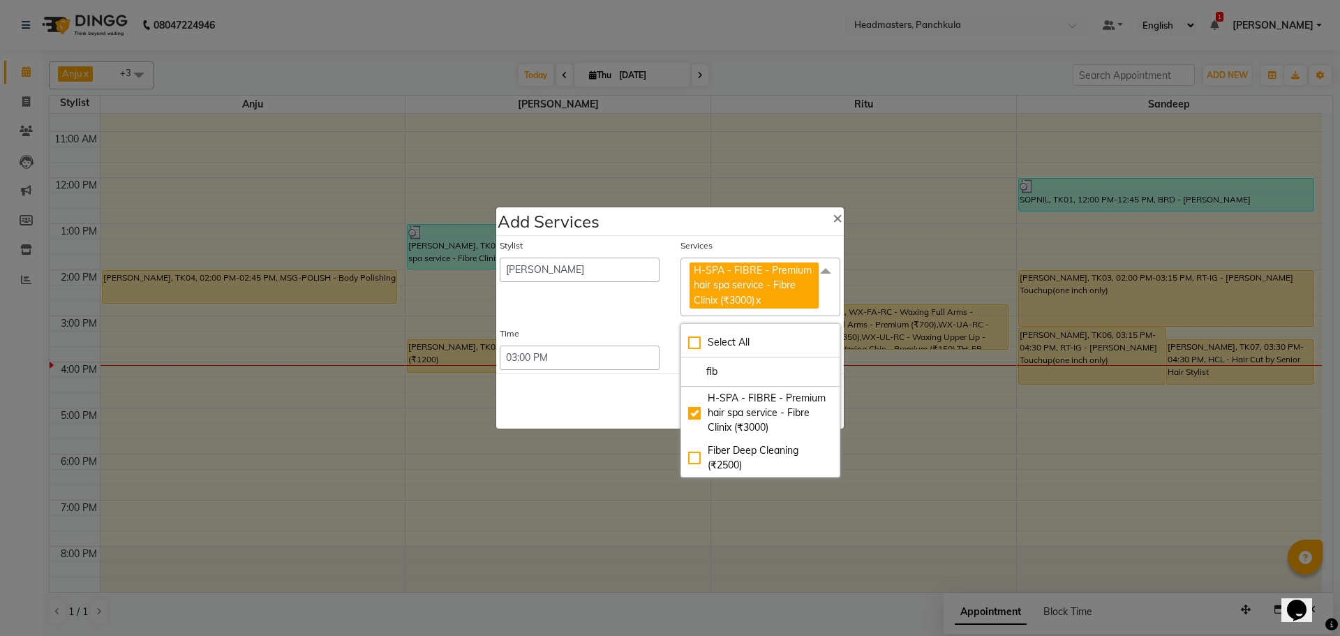
click at [653, 392] on div "Save Cancel" at bounding box center [670, 400] width 348 height 55
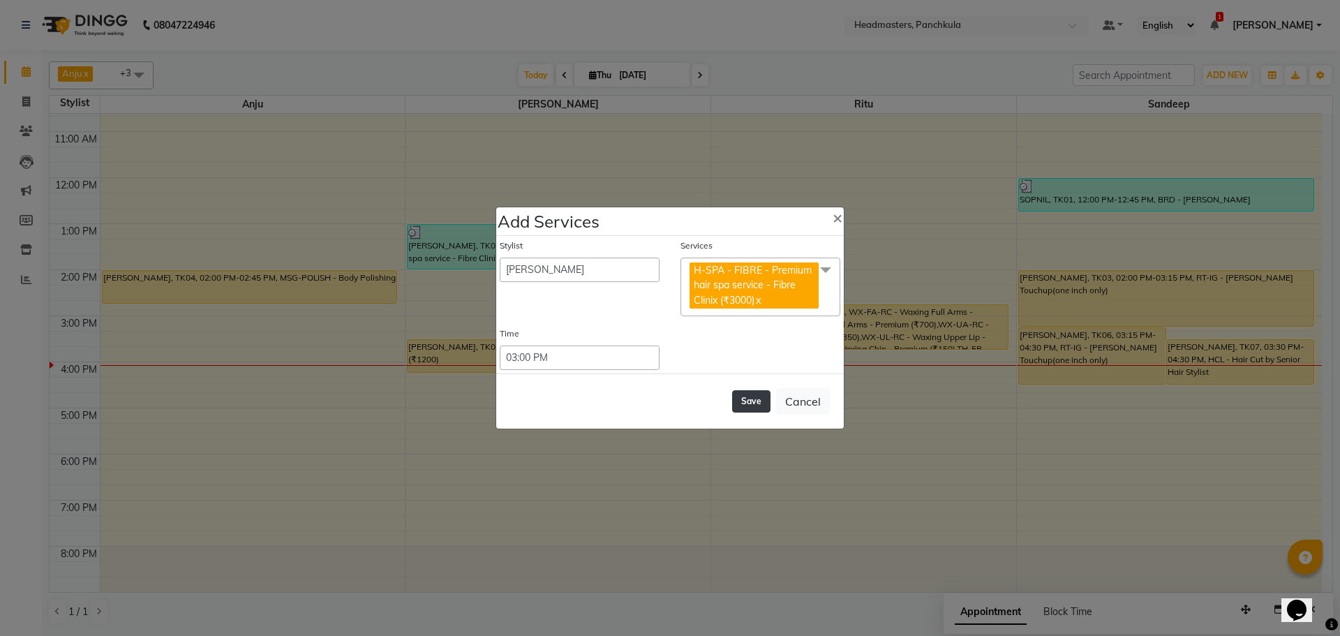
click at [741, 401] on button "Save" at bounding box center [751, 401] width 38 height 22
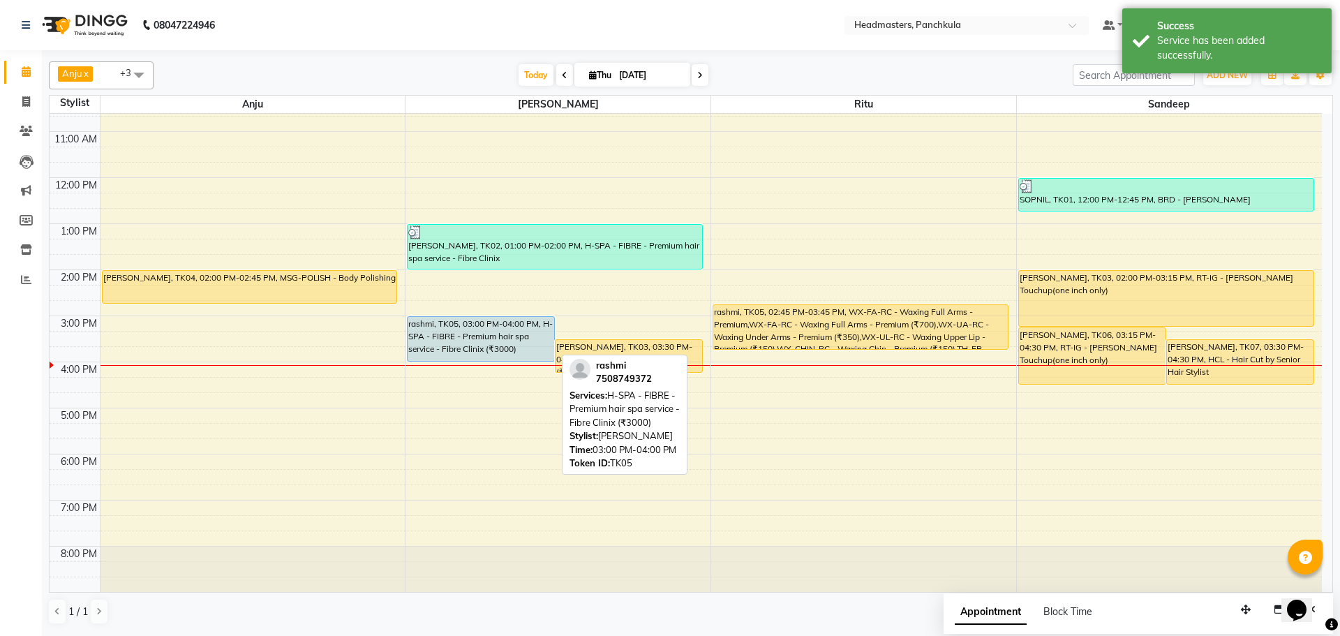
click at [482, 337] on div "rashmi, TK05, 03:00 PM-04:00 PM, H-SPA - FIBRE - Premium hair spa service - Fib…" at bounding box center [481, 339] width 147 height 44
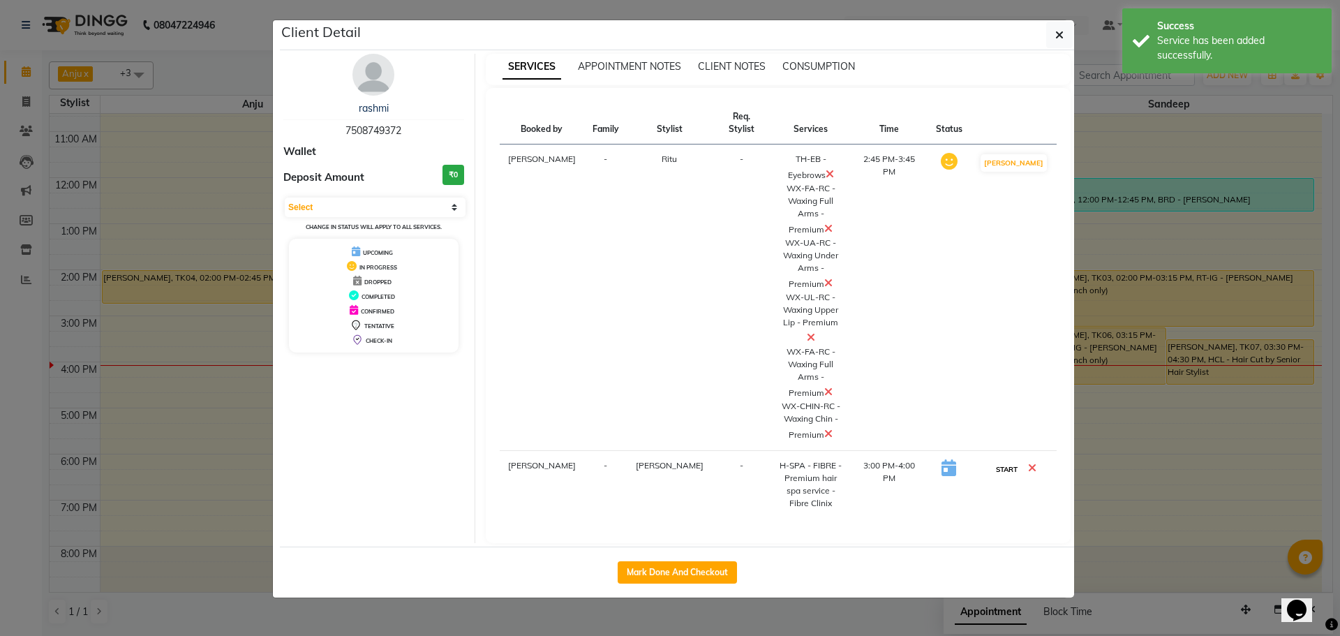
click at [1011, 461] on button "START" at bounding box center [1007, 469] width 29 height 17
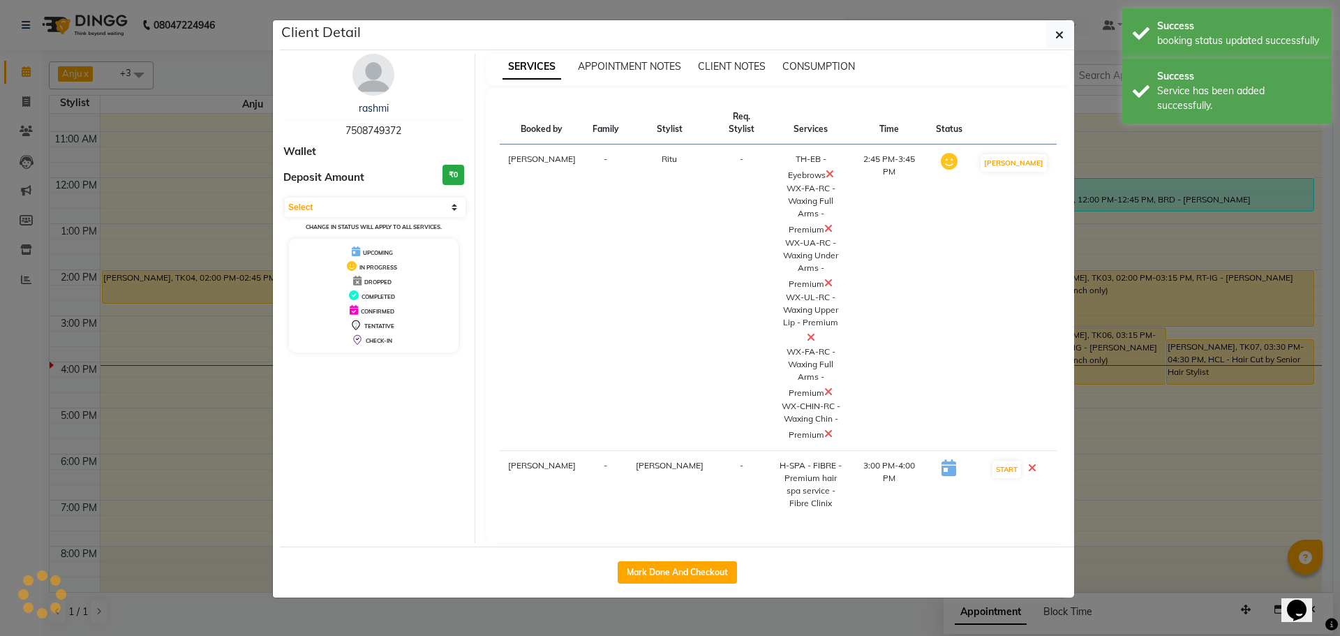
select select "1"
click at [1065, 39] on button "button" at bounding box center [1059, 35] width 27 height 27
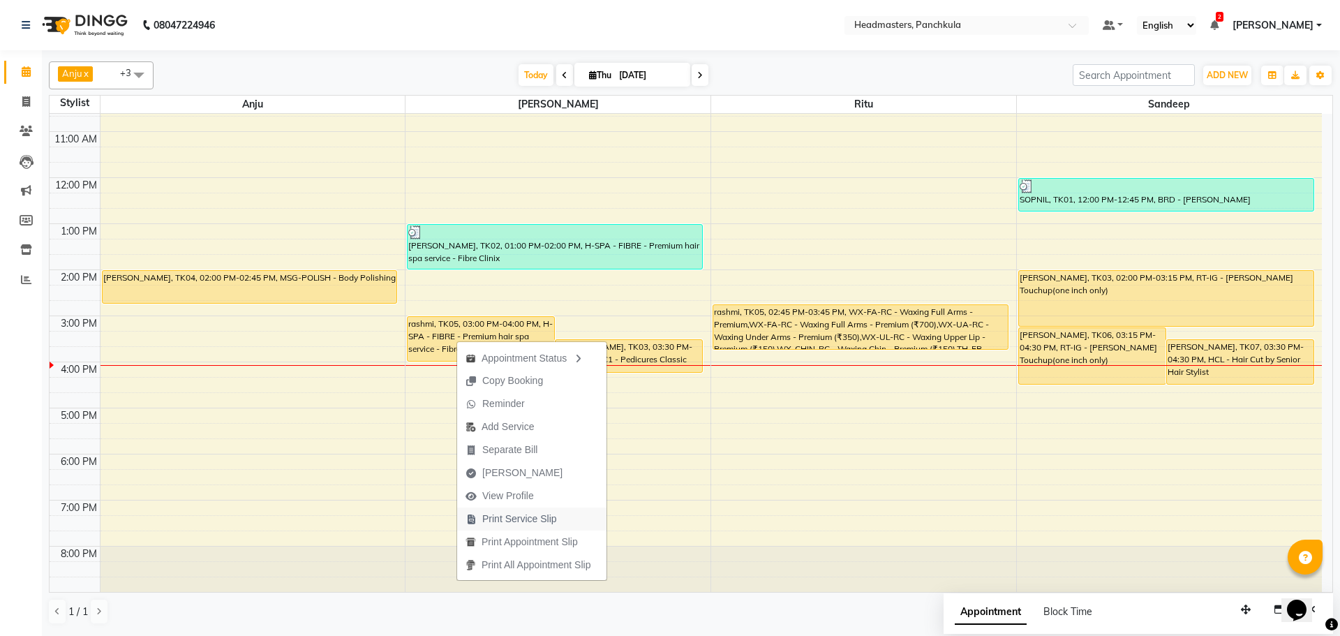
click at [491, 521] on span "Print Service Slip" at bounding box center [519, 519] width 75 height 15
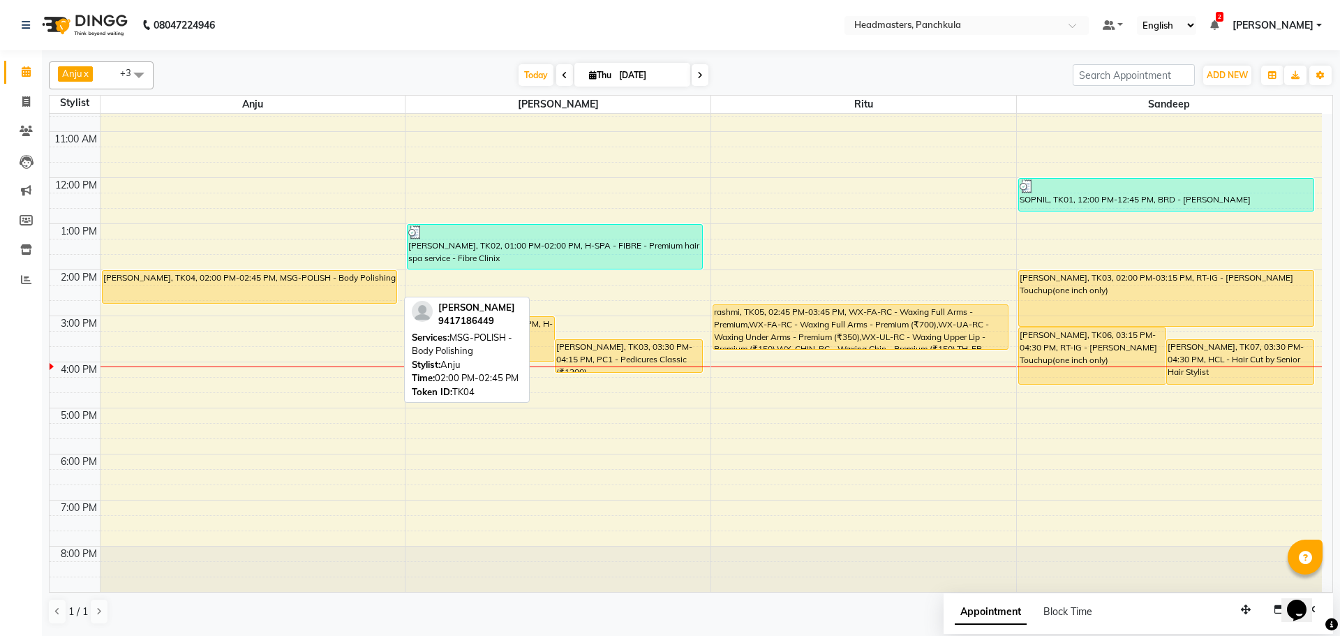
click at [210, 276] on div "[PERSON_NAME], TK04, 02:00 PM-02:45 PM, MSG-POLISH - Body Polishing" at bounding box center [250, 287] width 295 height 32
select select "1"
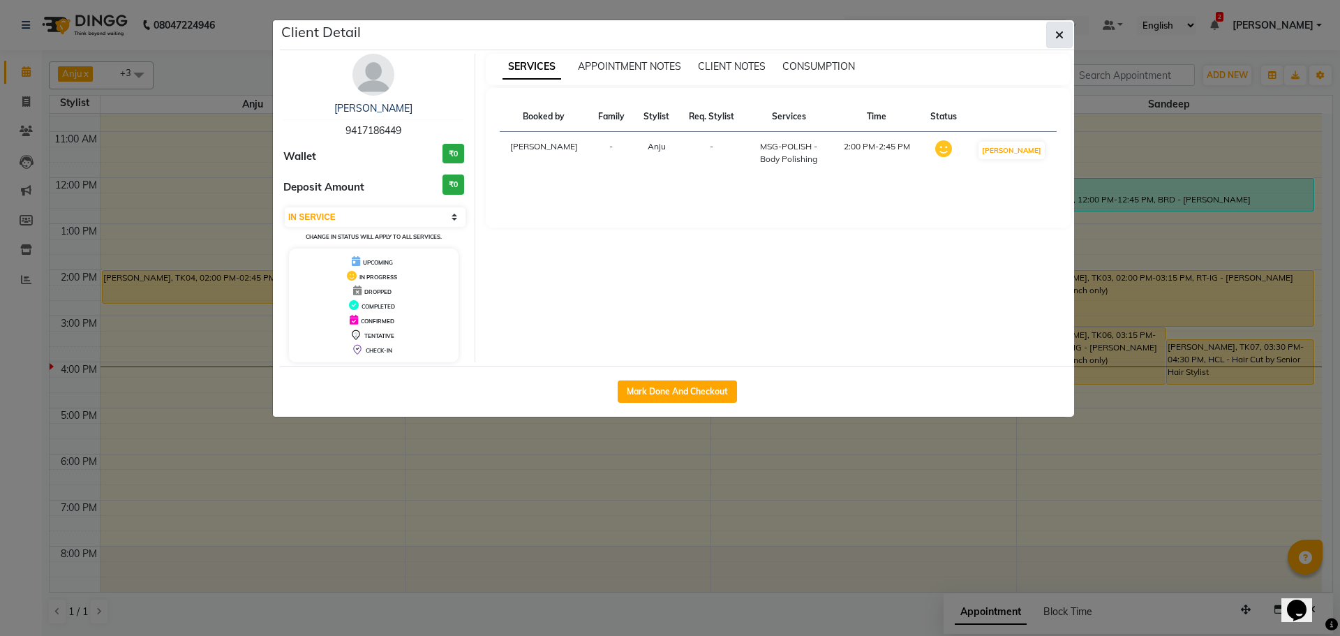
click at [1063, 40] on span "button" at bounding box center [1059, 35] width 8 height 14
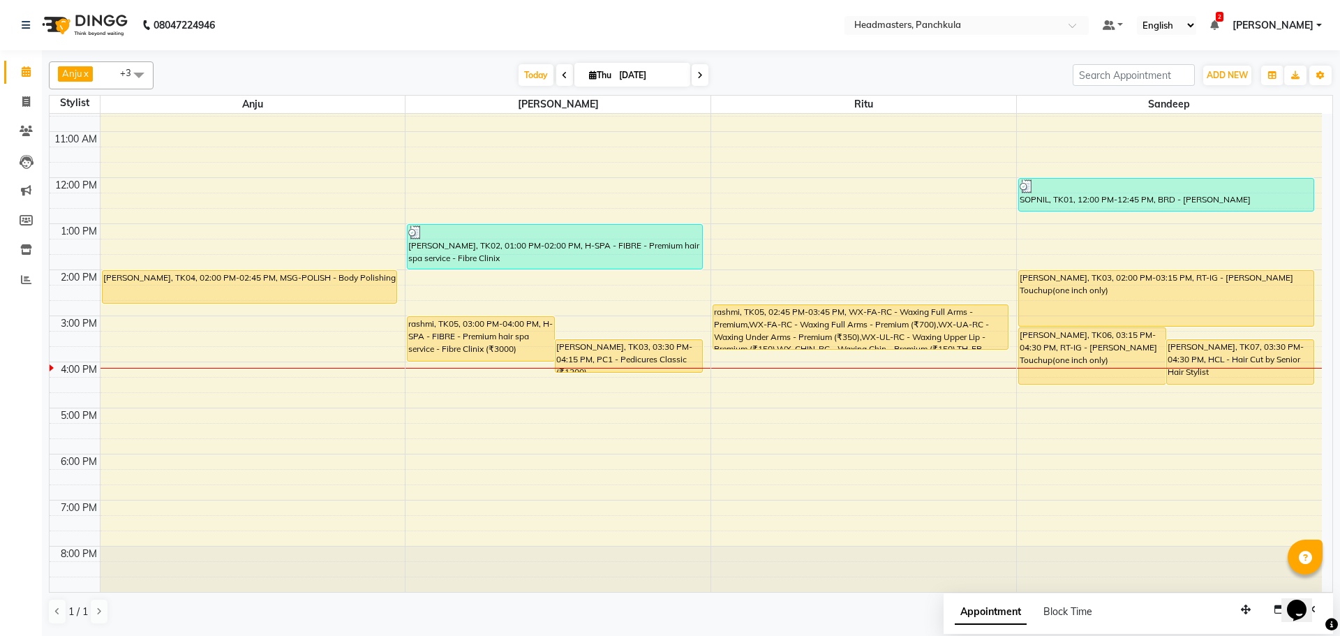
click at [134, 75] on span at bounding box center [139, 74] width 28 height 27
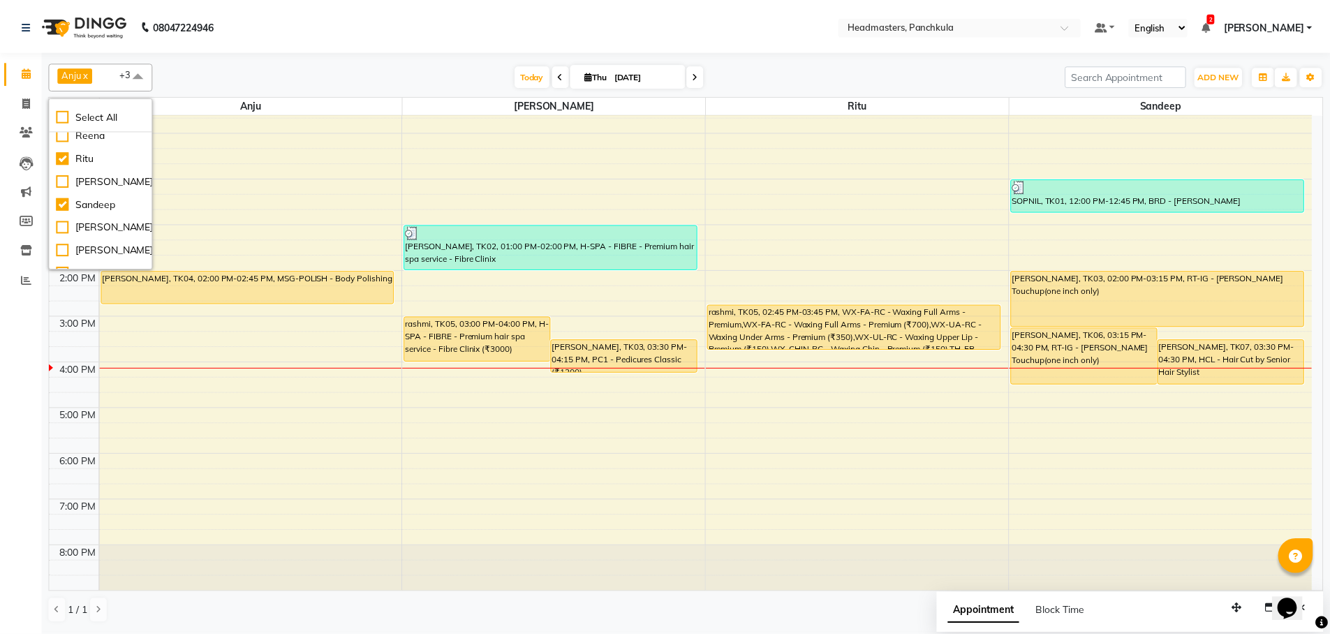
scroll to position [140, 0]
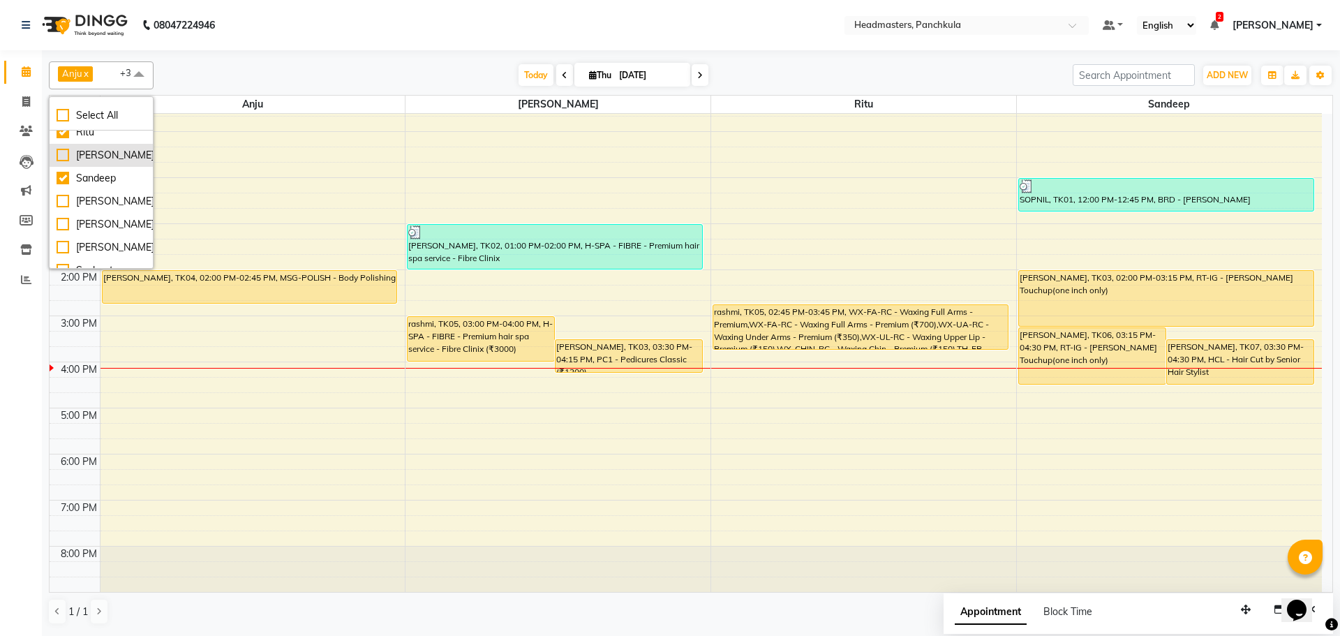
click at [111, 159] on div "[PERSON_NAME]" at bounding box center [101, 155] width 89 height 15
checkbox input "true"
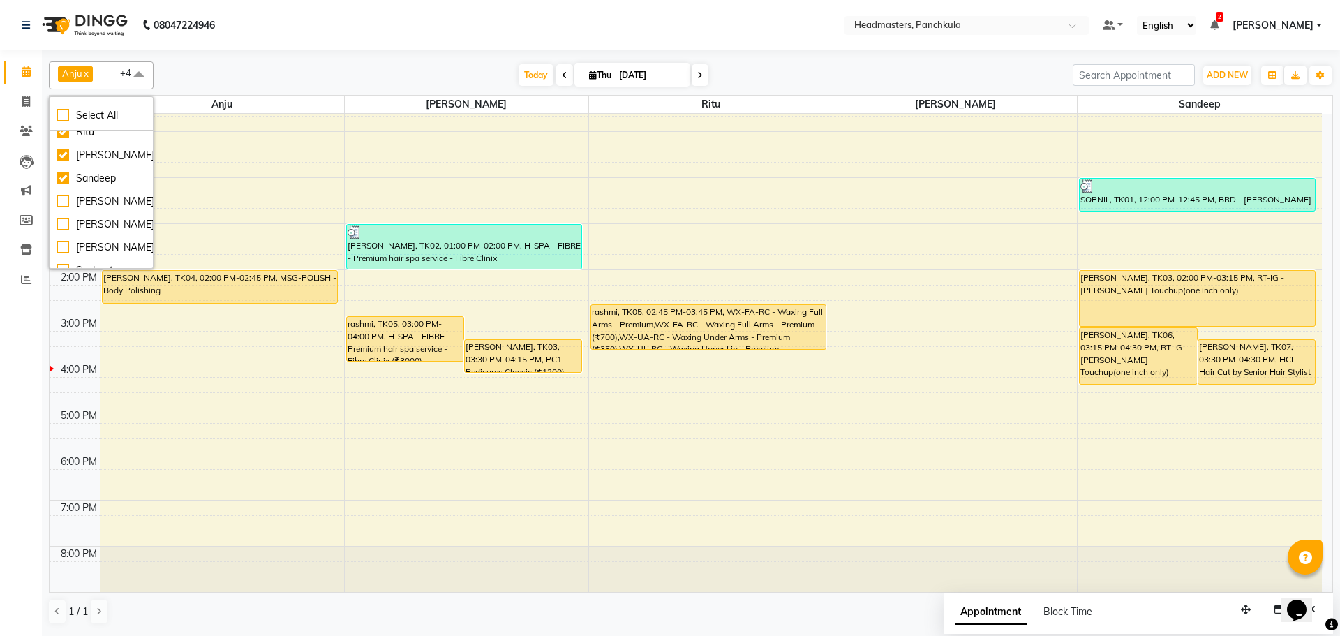
click at [140, 72] on span at bounding box center [139, 74] width 28 height 27
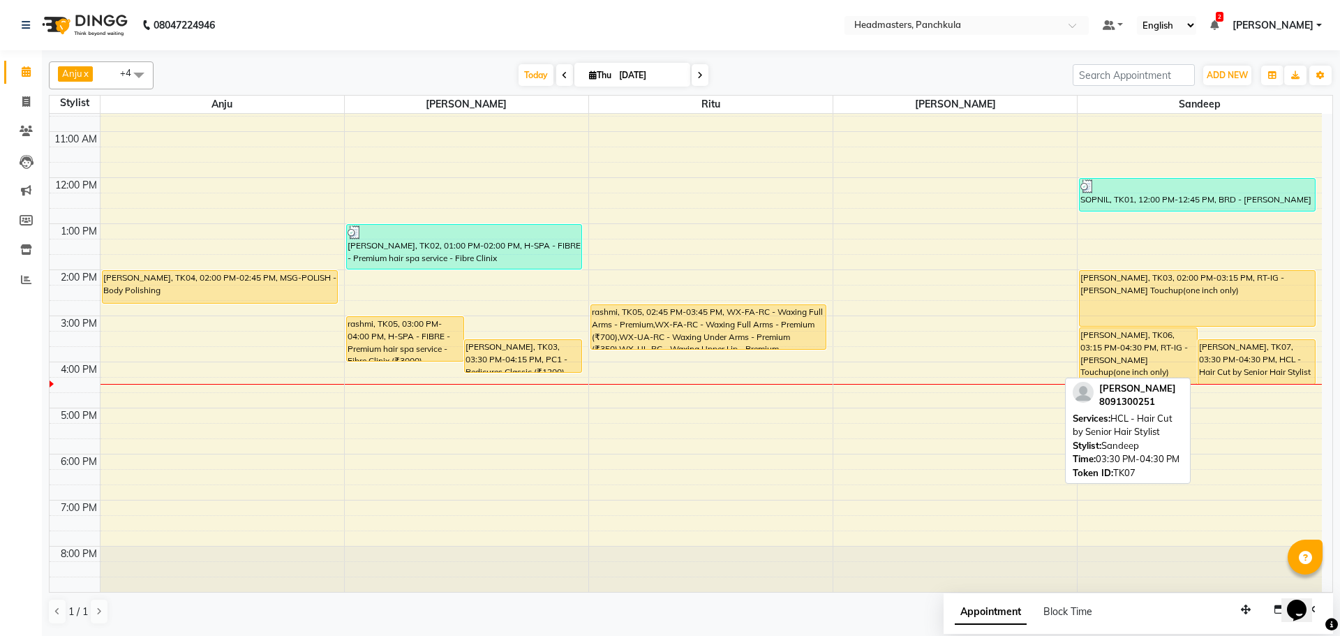
click at [1221, 367] on div "[PERSON_NAME], TK07, 03:30 PM-04:30 PM, HCL - Hair Cut by Senior Hair Stylist" at bounding box center [1257, 362] width 117 height 44
select select "1"
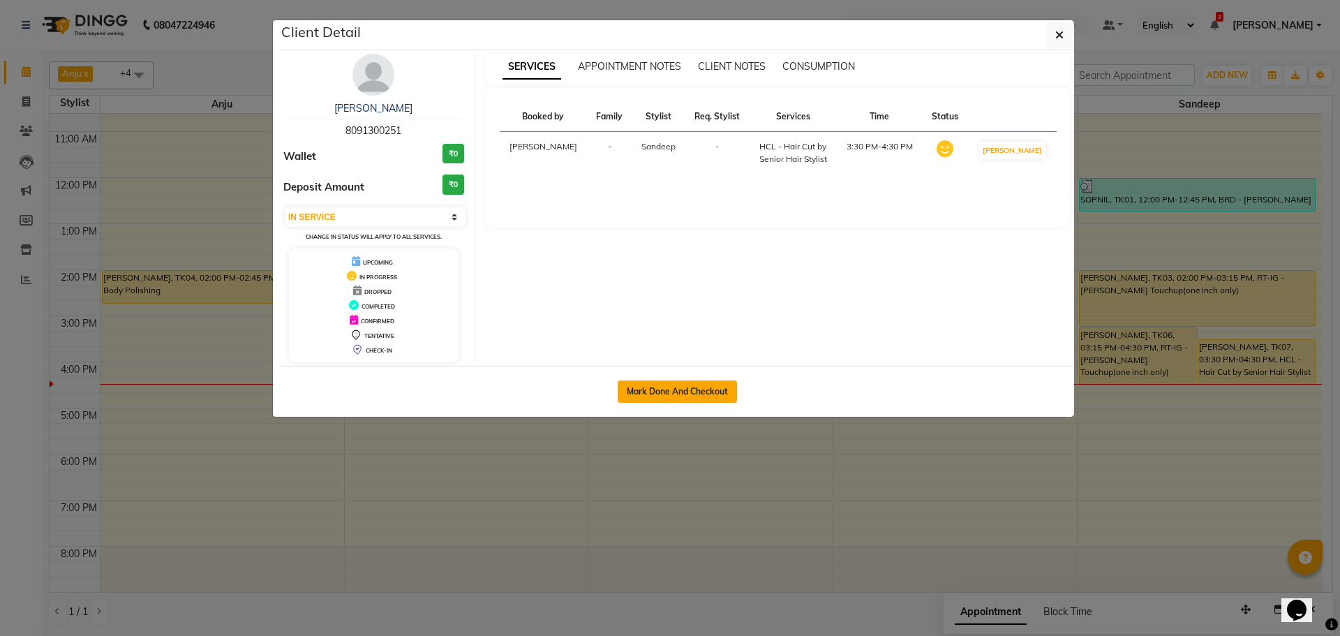
click at [636, 387] on button "Mark Done And Checkout" at bounding box center [677, 391] width 119 height 22
select select "service"
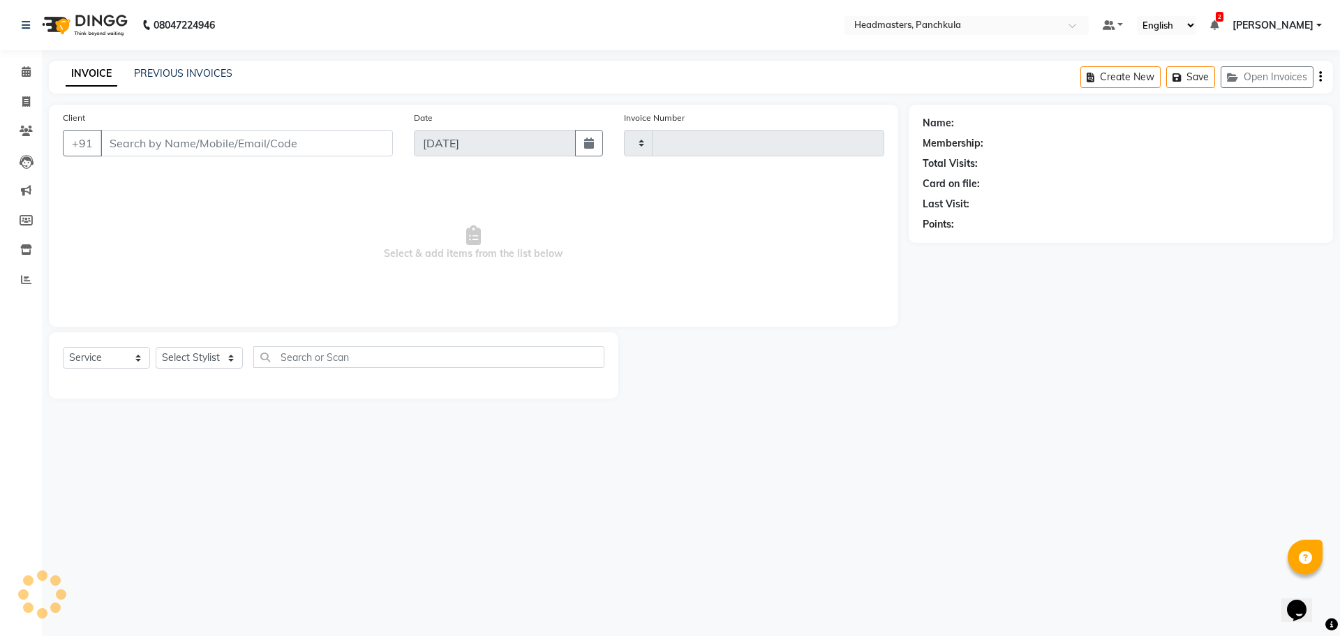
type input "2891"
select select "7376"
type input "8091300251"
select select "64055"
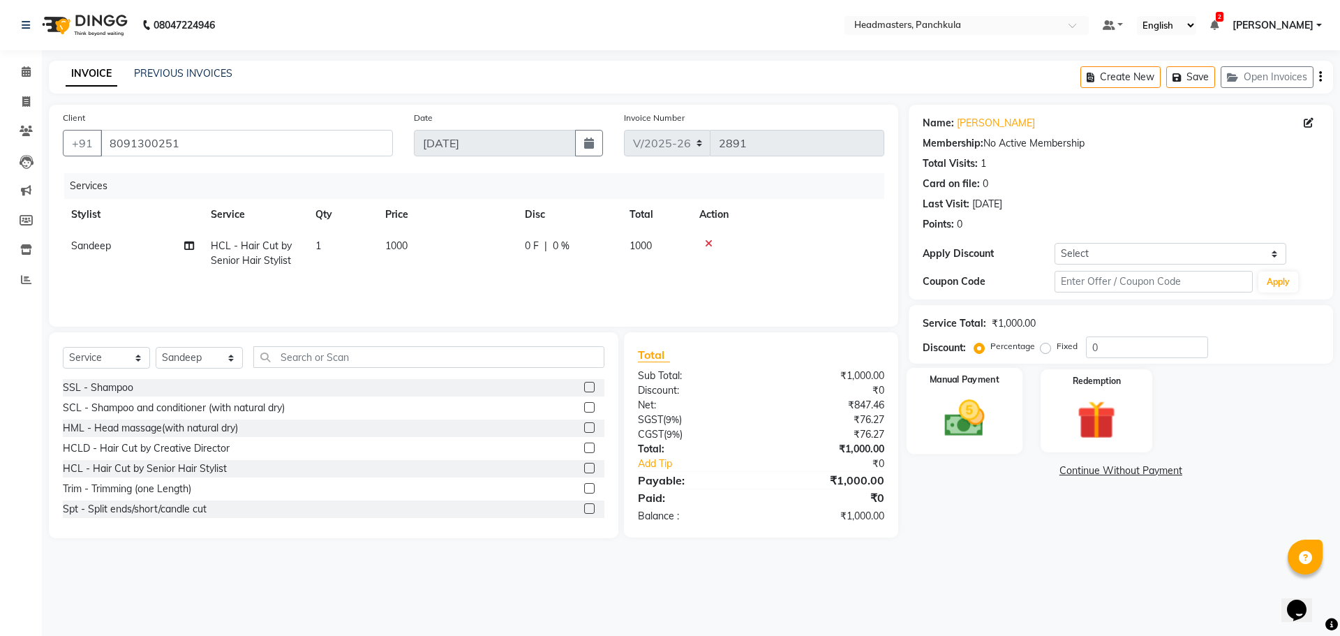
click at [958, 378] on label "Manual Payment" at bounding box center [965, 379] width 70 height 13
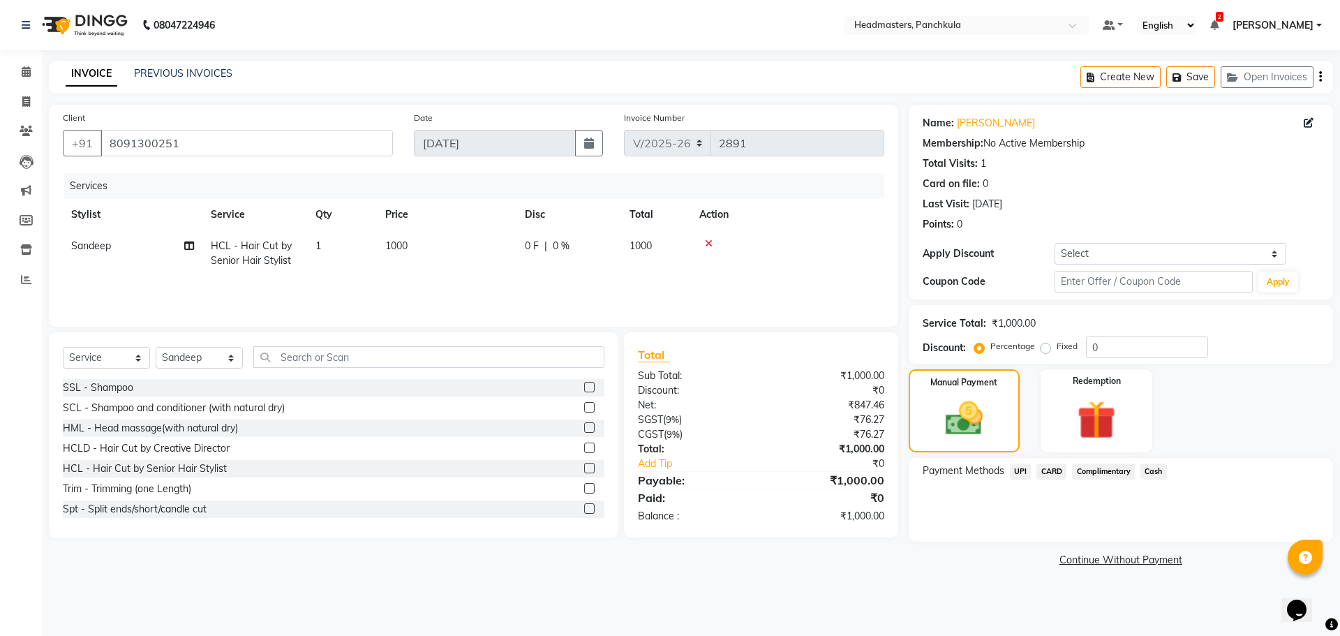
click at [1024, 469] on span "UPI" at bounding box center [1021, 472] width 22 height 16
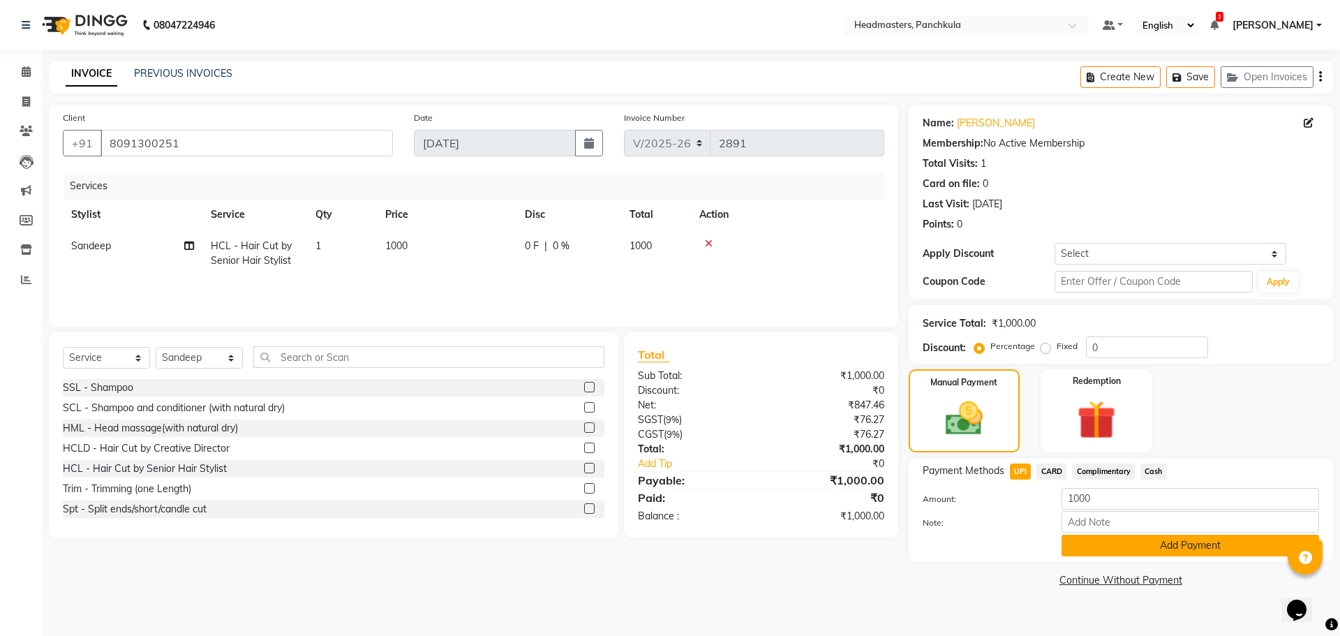
click at [1108, 547] on button "Add Payment" at bounding box center [1191, 546] width 258 height 22
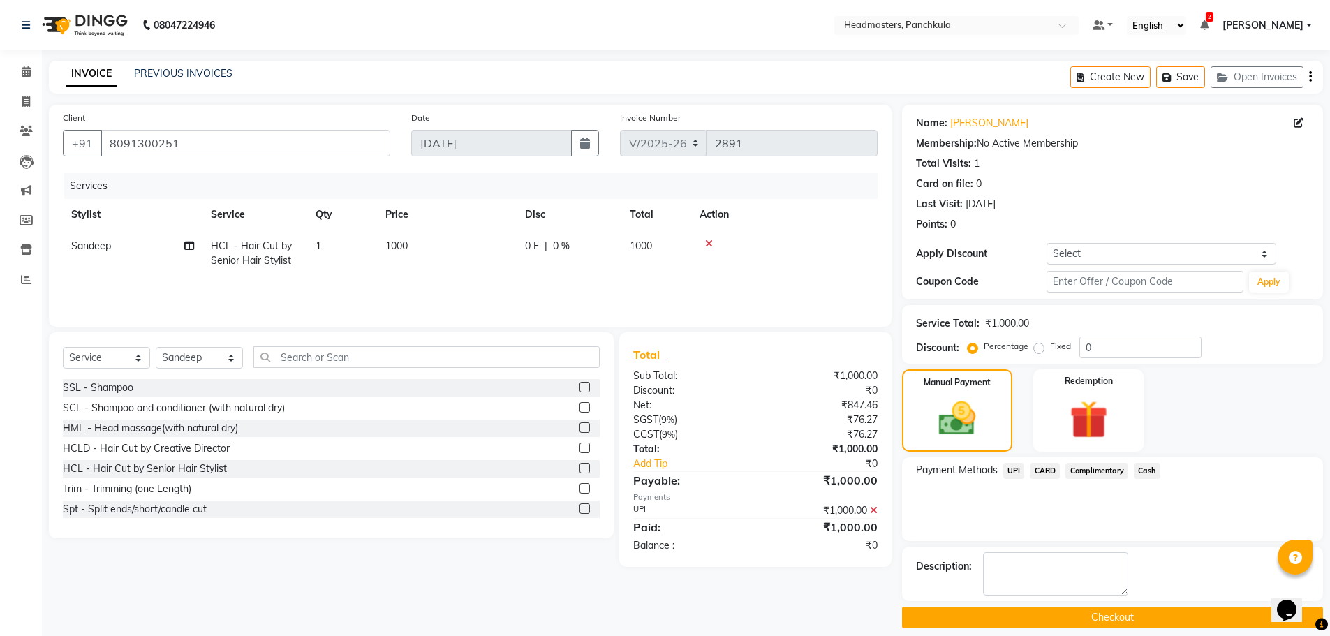
scroll to position [13, 0]
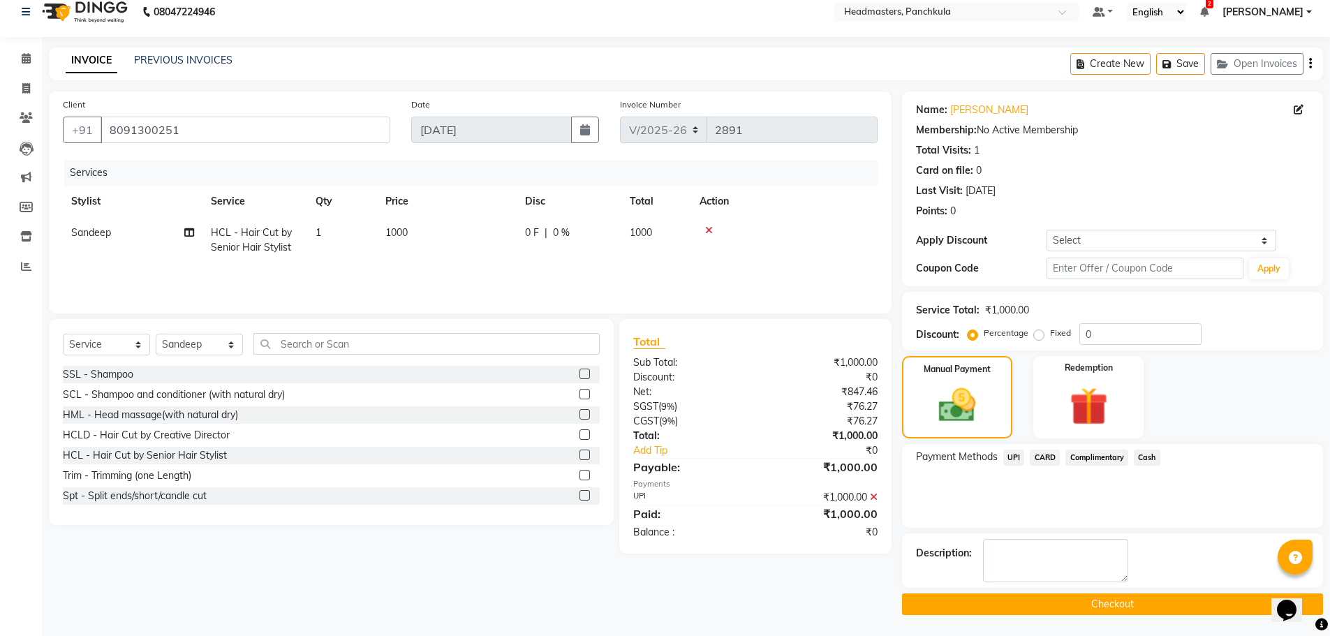
click at [1040, 606] on button "Checkout" at bounding box center [1112, 604] width 421 height 22
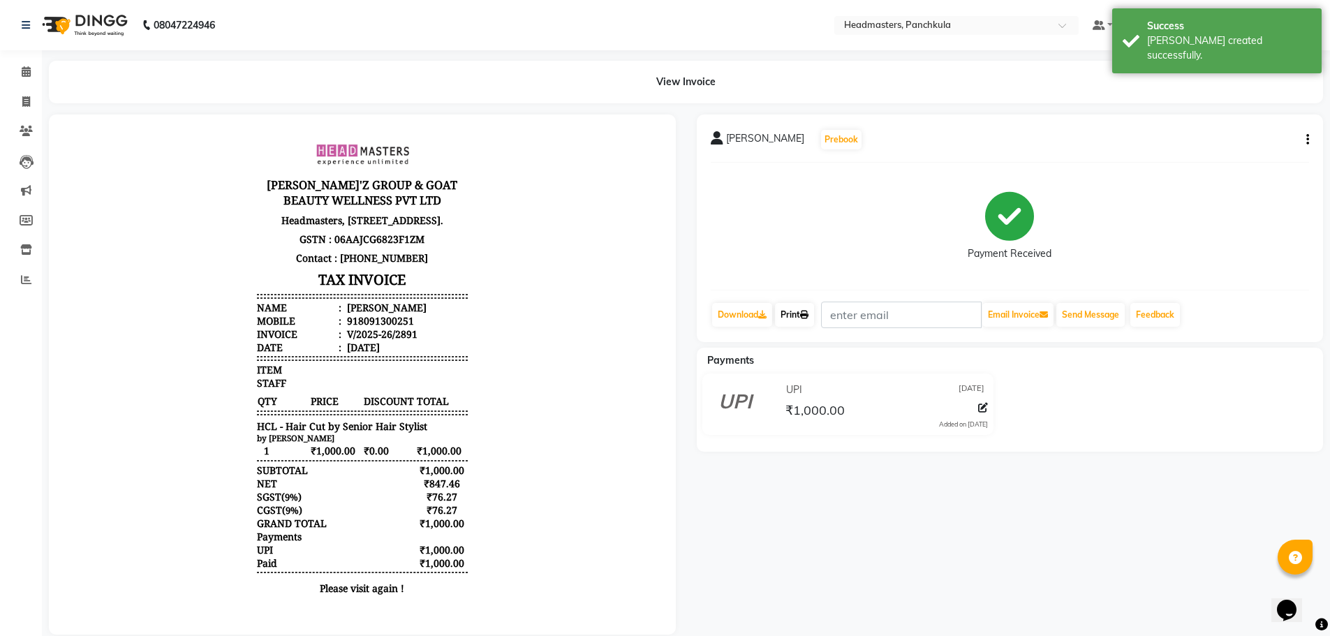
click at [799, 314] on link "Print" at bounding box center [794, 315] width 39 height 24
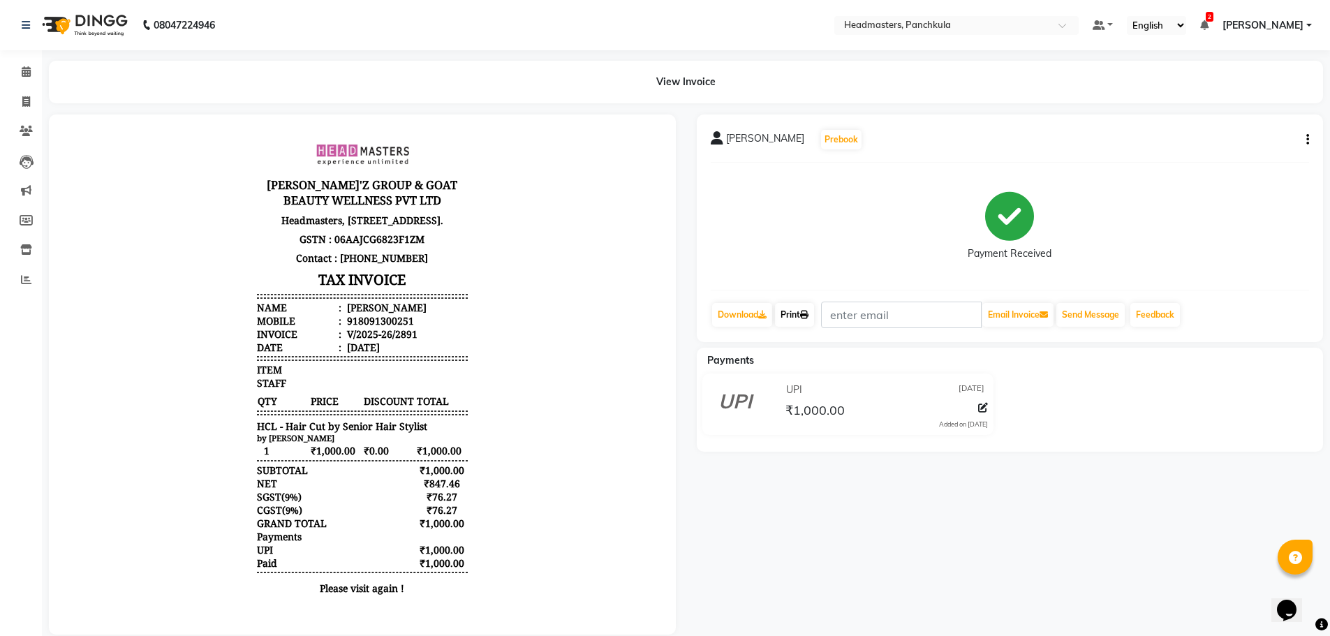
click at [799, 309] on link "Print" at bounding box center [794, 315] width 39 height 24
click at [38, 79] on div "View Invoice" at bounding box center [685, 82] width 1295 height 43
click at [27, 75] on icon at bounding box center [26, 71] width 9 height 10
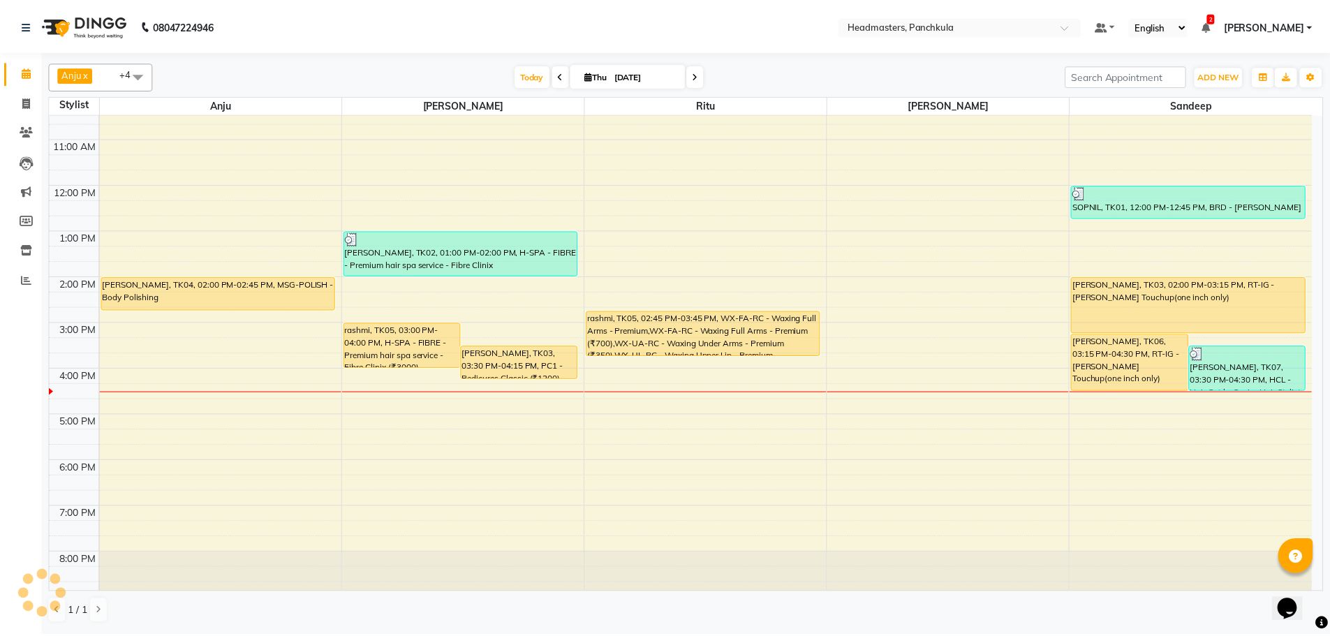
scroll to position [120, 0]
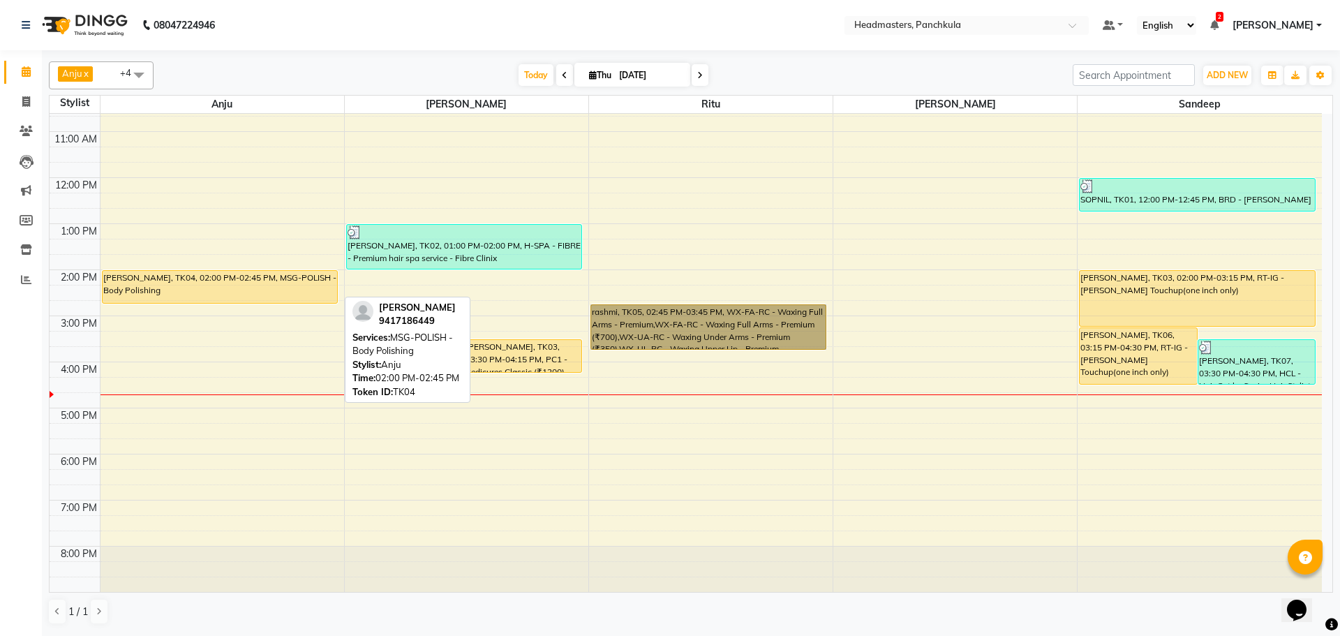
click at [158, 286] on div "[PERSON_NAME], TK04, 02:00 PM-02:45 PM, MSG-POLISH - Body Polishing" at bounding box center [220, 287] width 235 height 32
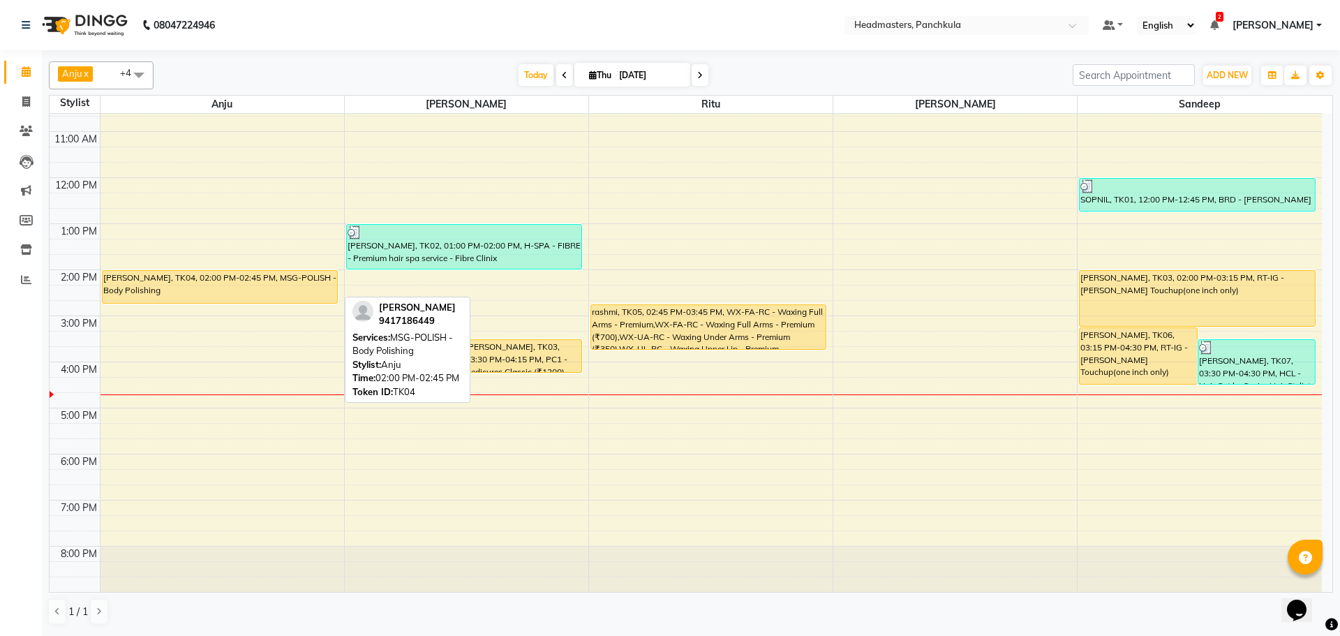
select select "1"
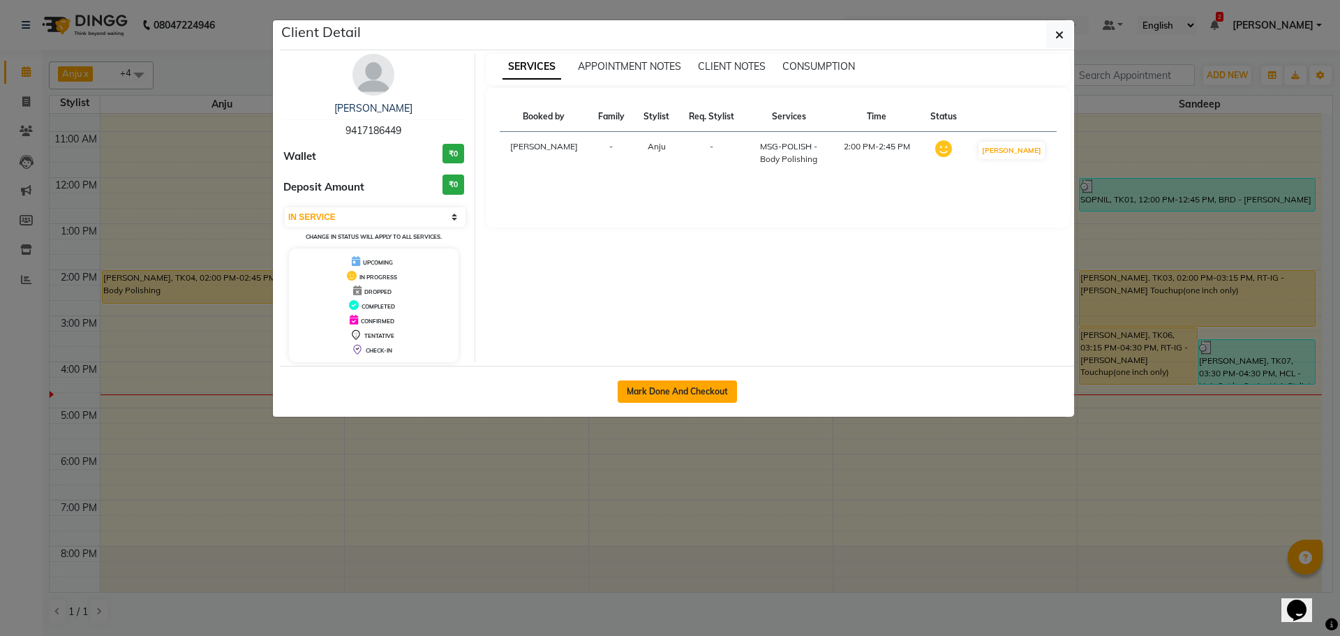
click at [643, 387] on button "Mark Done And Checkout" at bounding box center [677, 391] width 119 height 22
select select "service"
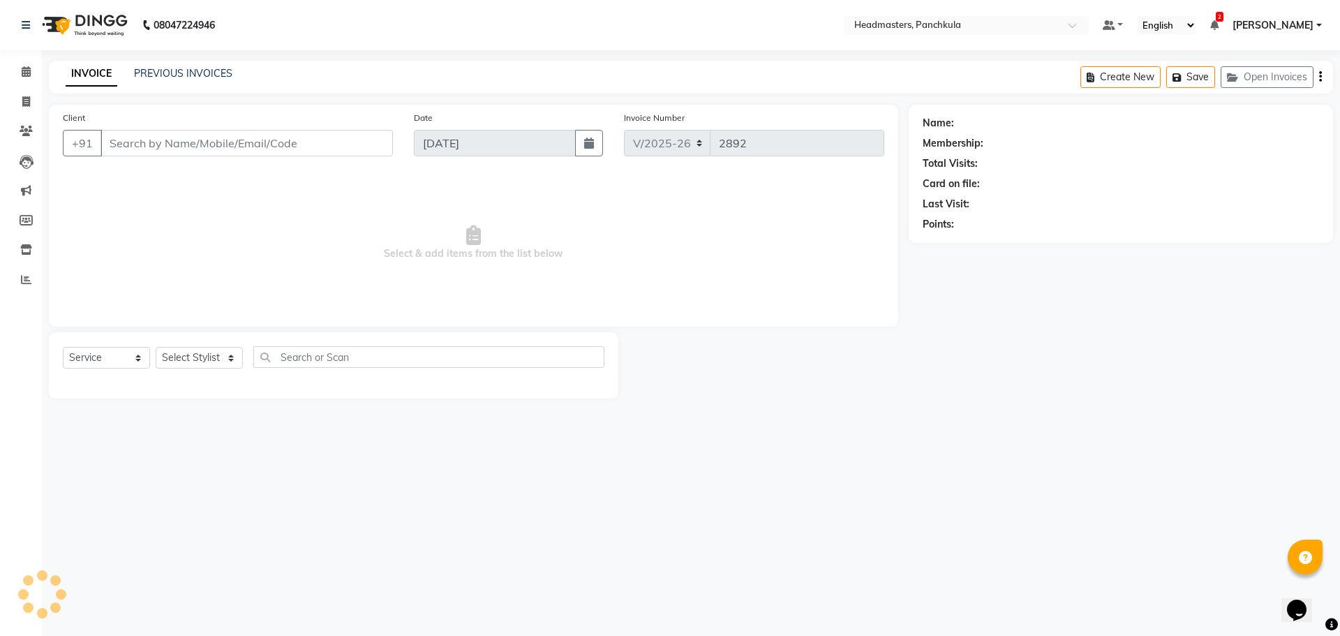
type input "9417186449"
select select "64054"
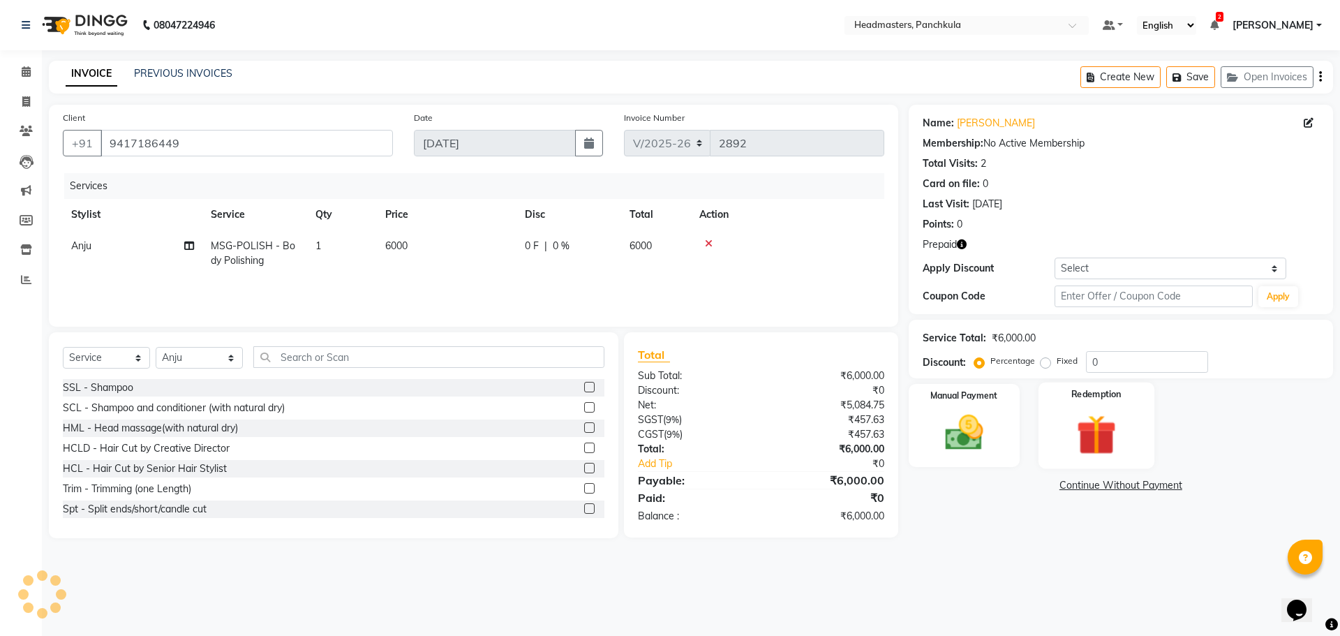
click at [1095, 413] on img at bounding box center [1096, 435] width 65 height 50
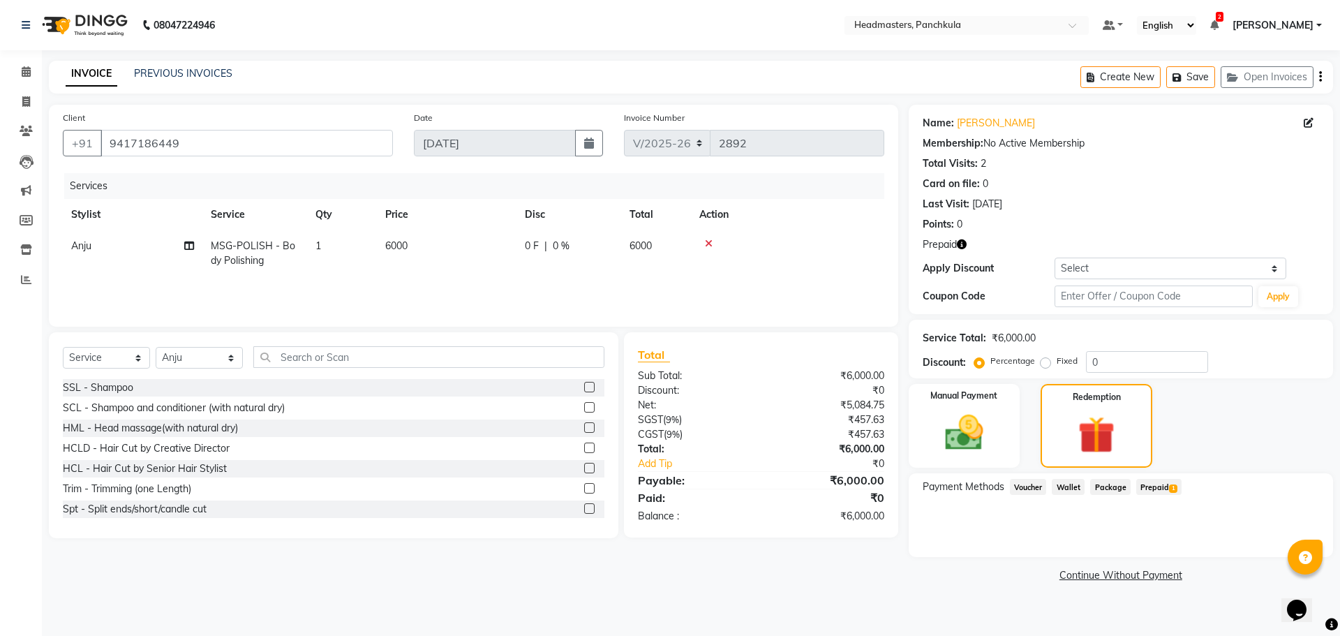
click at [1146, 480] on span "Prepaid 1" at bounding box center [1158, 487] width 45 height 16
click at [1278, 542] on button "Add" at bounding box center [1286, 543] width 51 height 24
click at [981, 529] on button "Send OTP" at bounding box center [960, 531] width 73 height 24
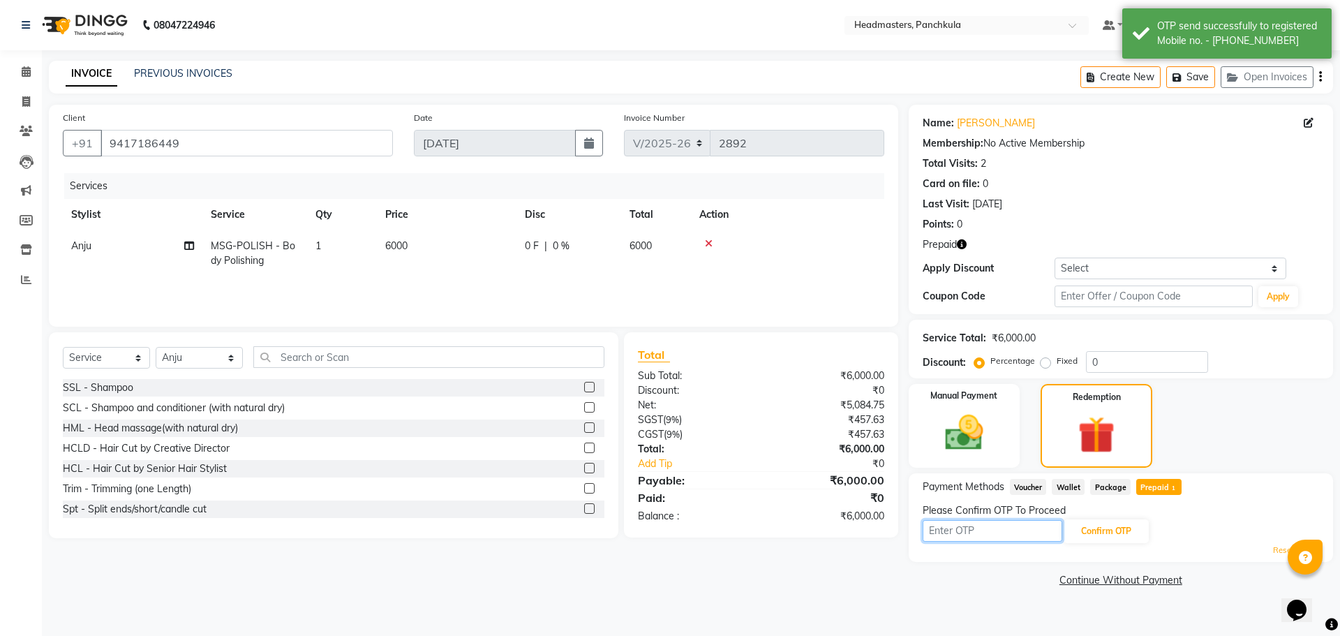
click at [958, 531] on input "text" at bounding box center [993, 531] width 140 height 22
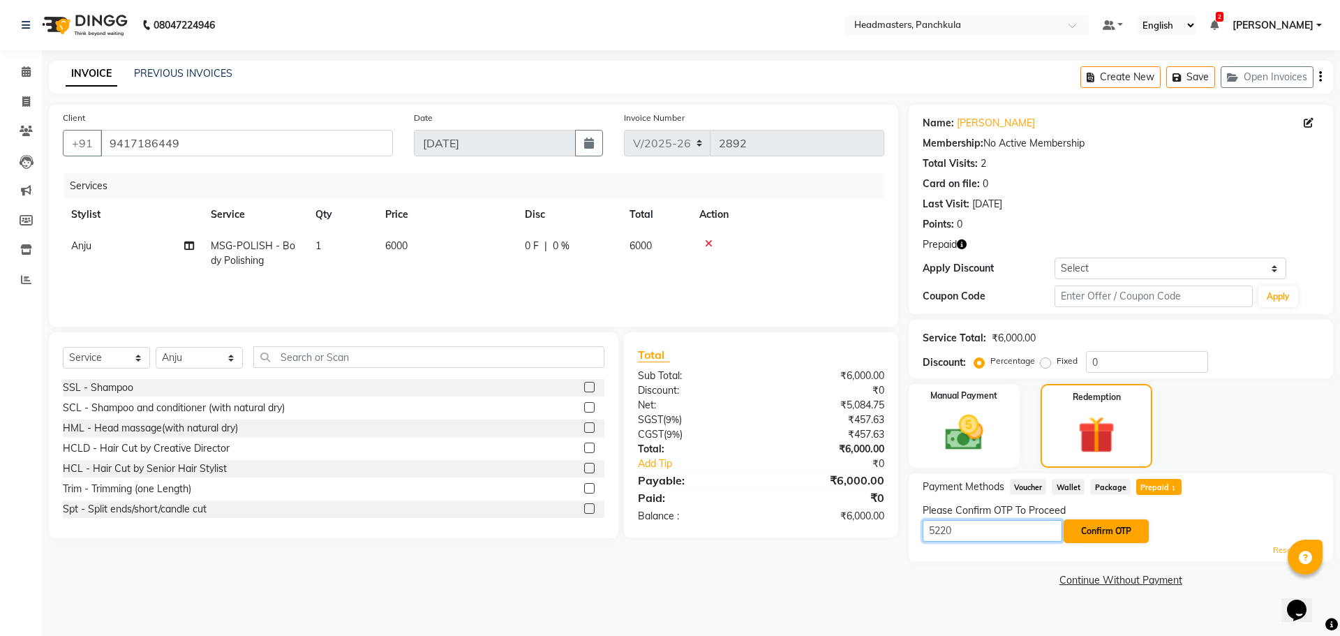
type input "5220"
click at [1092, 526] on button "Confirm OTP" at bounding box center [1106, 531] width 85 height 24
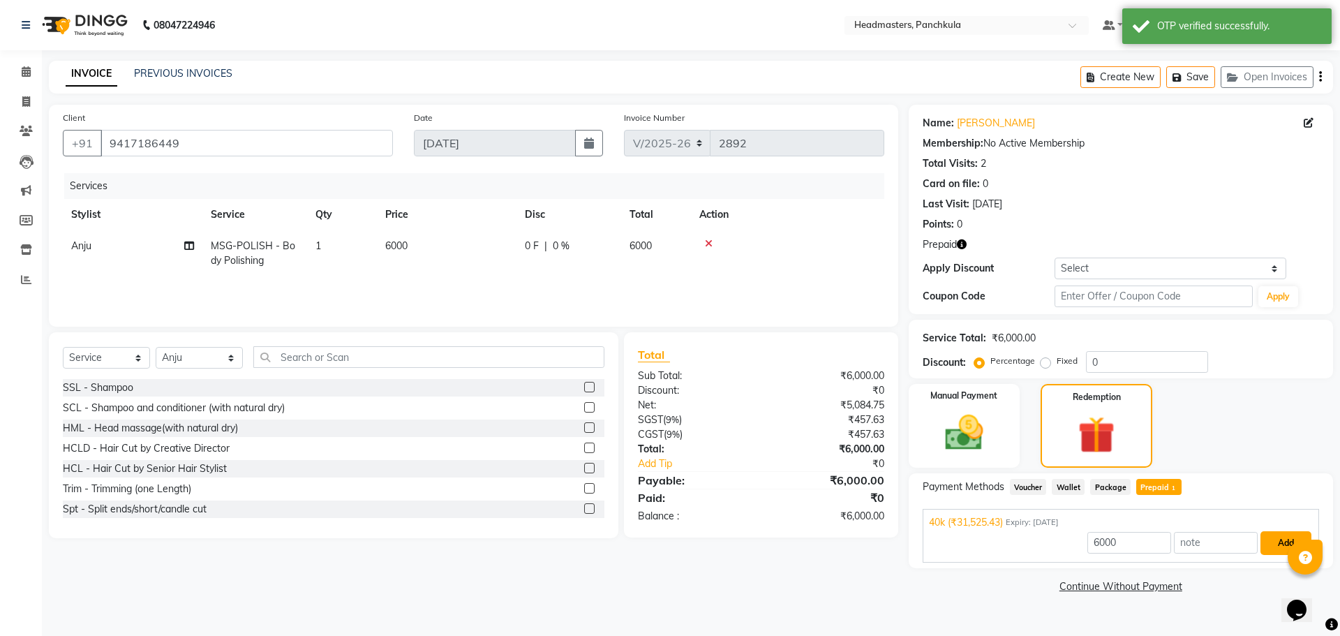
click at [1266, 543] on button "Add" at bounding box center [1286, 543] width 51 height 24
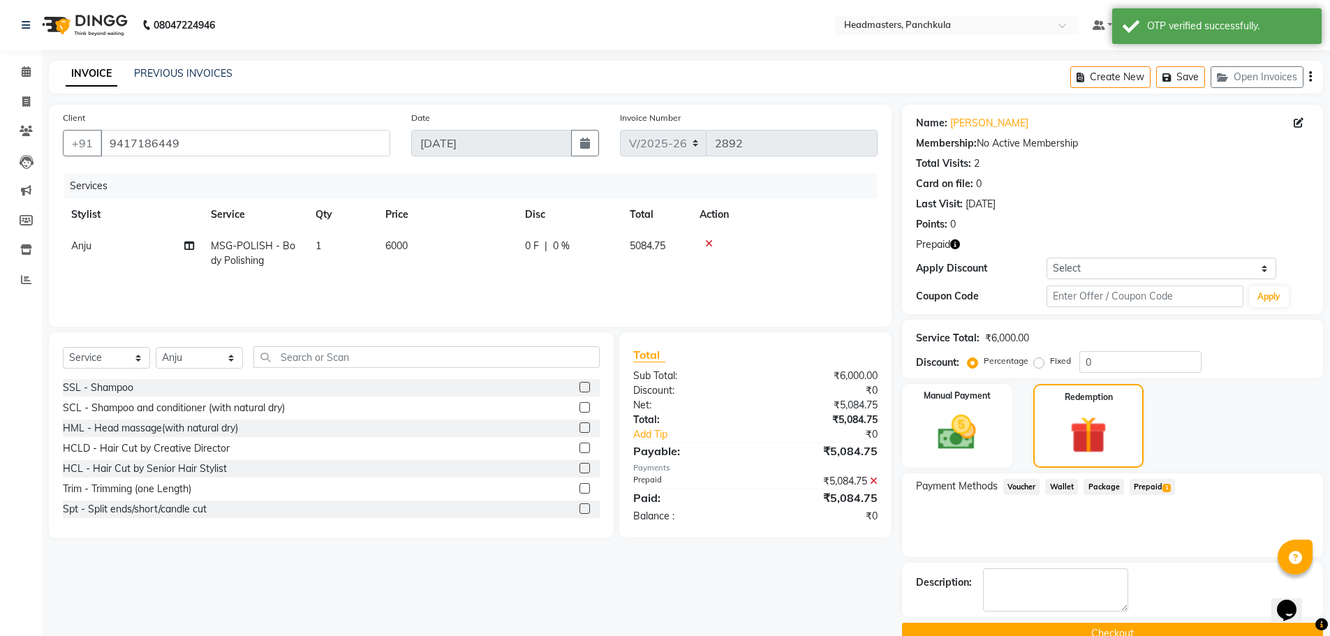
scroll to position [29, 0]
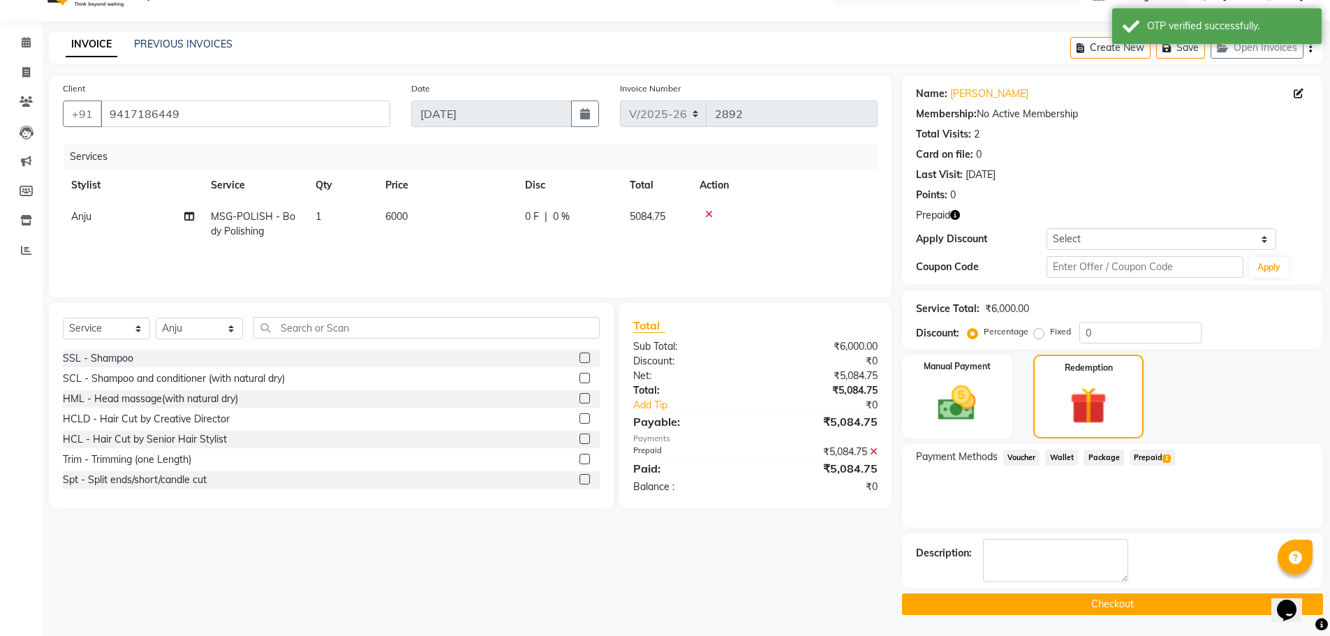
click at [1083, 599] on button "Checkout" at bounding box center [1112, 604] width 421 height 22
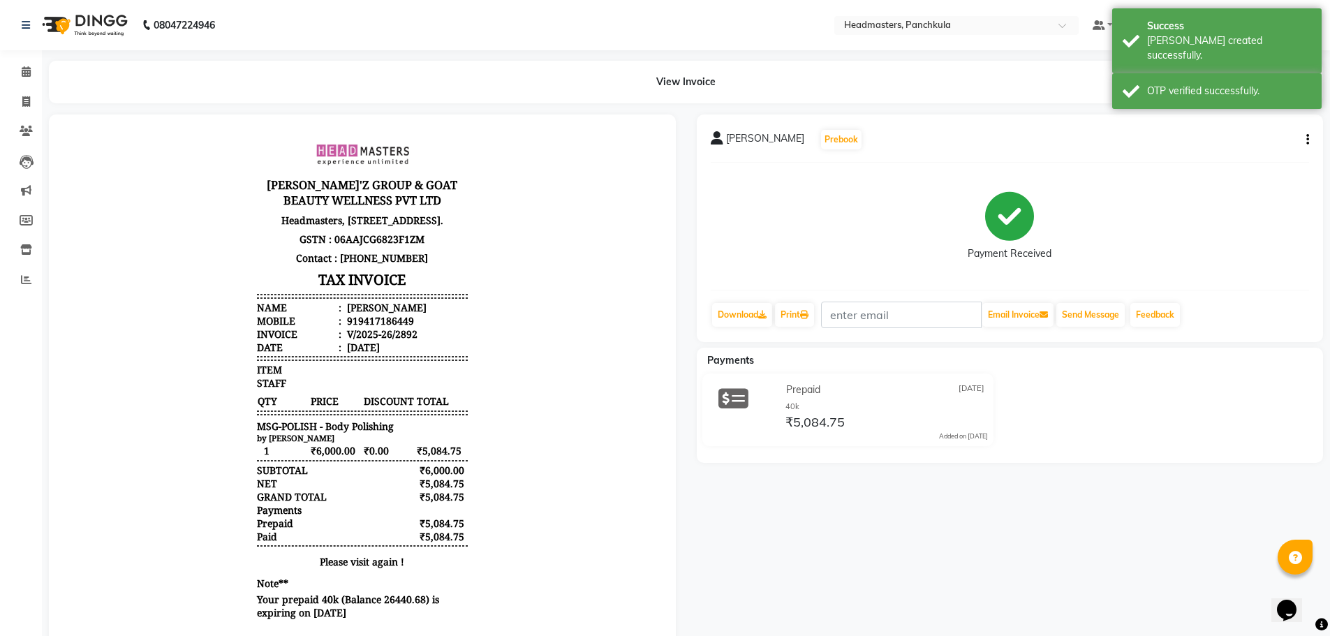
scroll to position [49, 0]
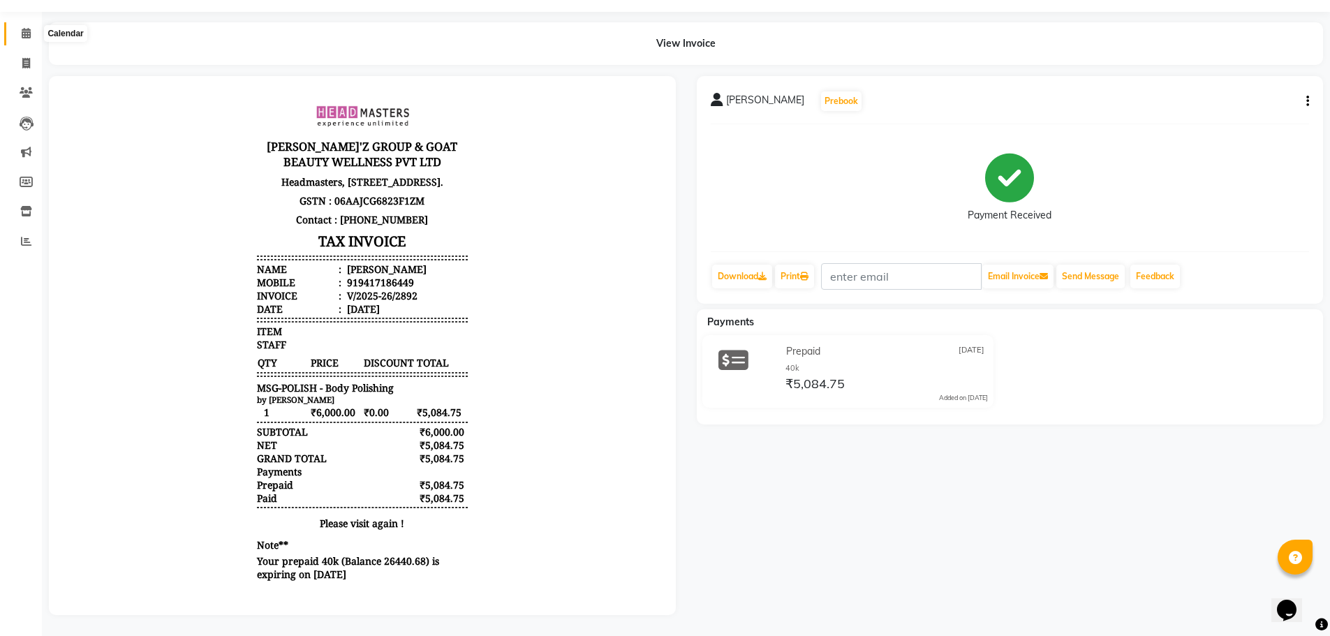
click at [22, 30] on span at bounding box center [26, 34] width 24 height 16
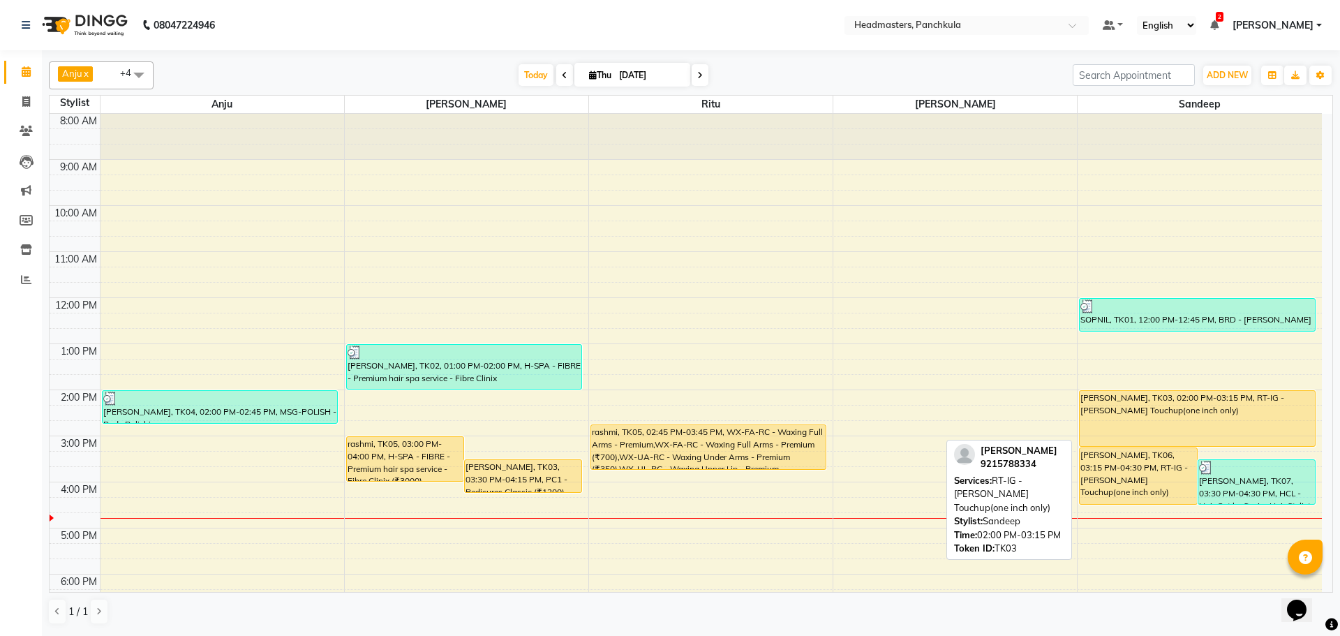
click at [1118, 405] on div "[PERSON_NAME], TK03, 02:00 PM-03:15 PM, RT-IG - [PERSON_NAME] Touchup(one inch …" at bounding box center [1197, 418] width 235 height 55
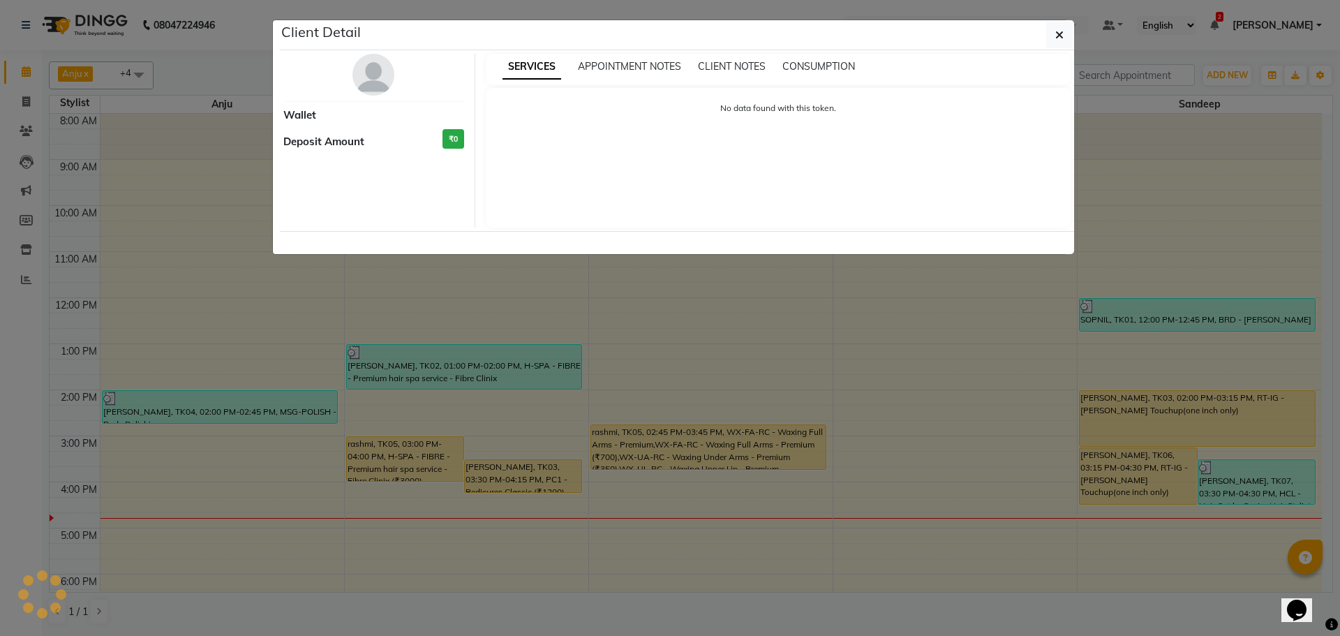
select select "1"
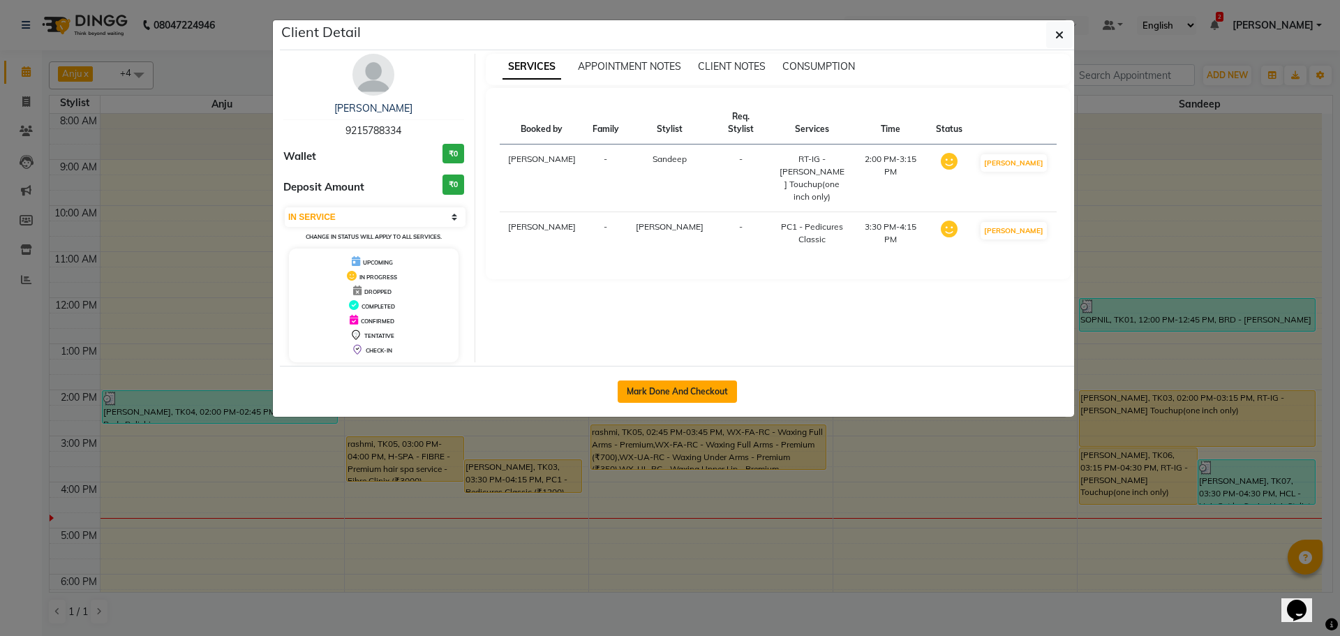
click at [687, 390] on button "Mark Done And Checkout" at bounding box center [677, 391] width 119 height 22
select select "service"
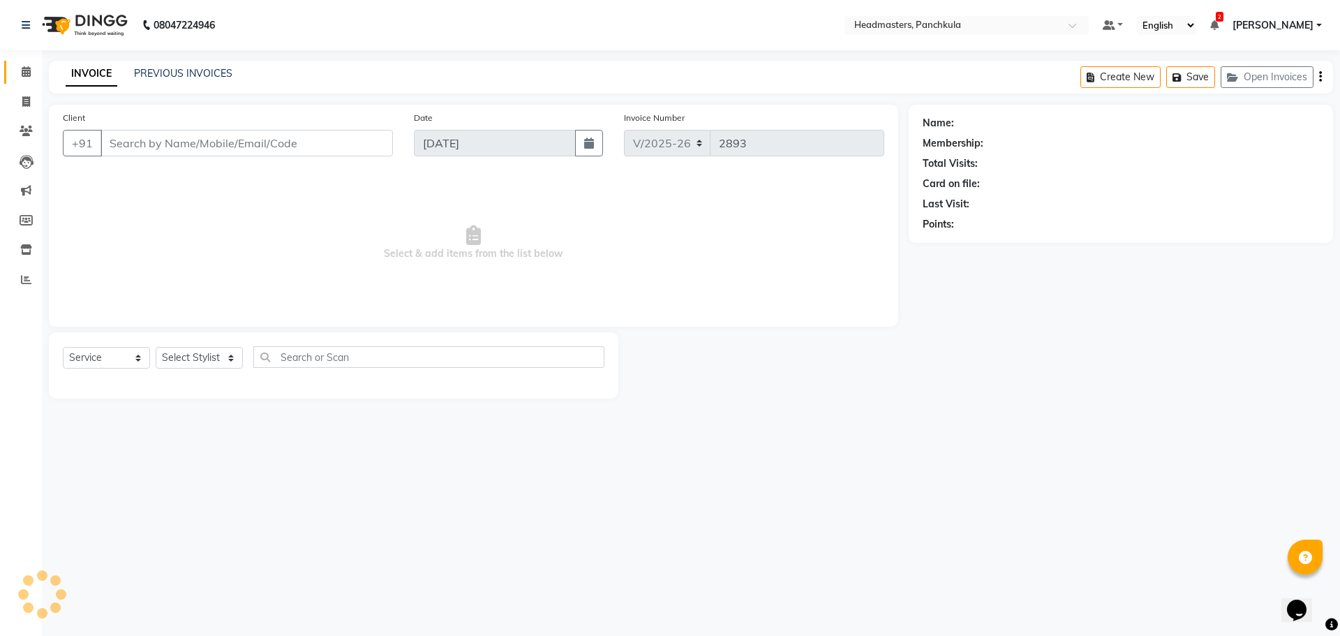
type input "9215788334"
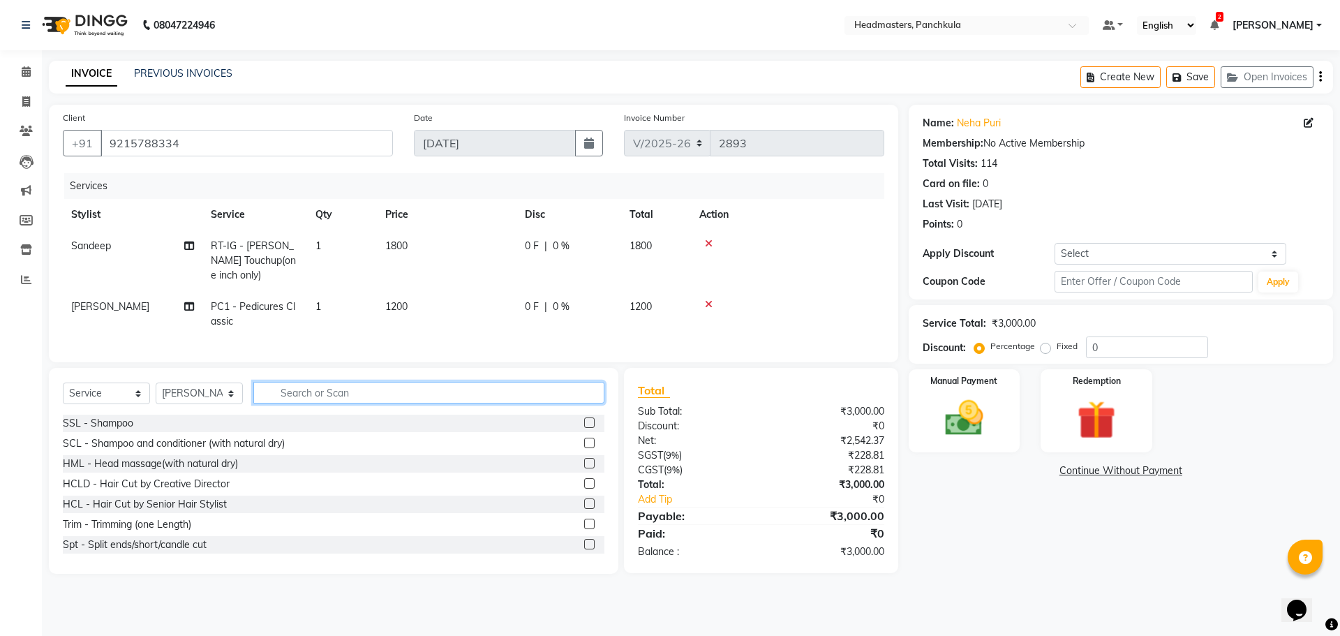
click at [311, 402] on input "text" at bounding box center [428, 393] width 351 height 22
click at [200, 401] on select "Select Stylist [PERSON_NAME] Danish HEAD [PERSON_NAME] [PERSON_NAME] Ritu [PERS…" at bounding box center [199, 394] width 87 height 22
select select "64053"
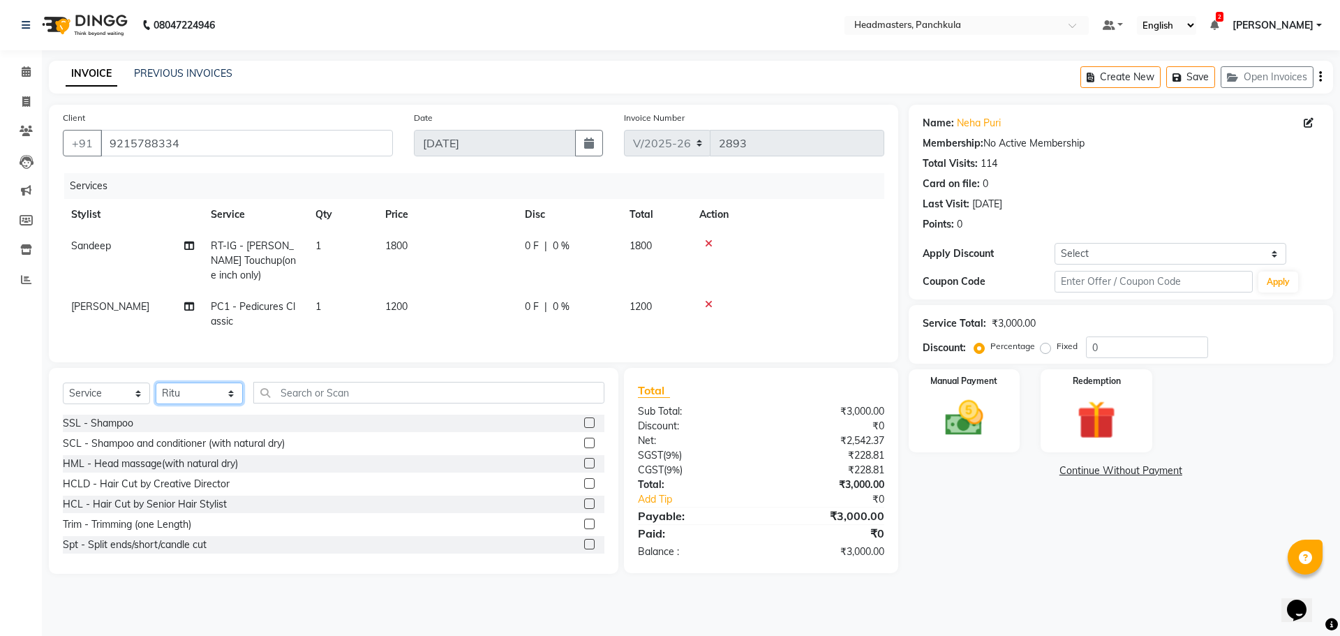
click at [156, 393] on select "Select Stylist [PERSON_NAME] Danish HEAD [PERSON_NAME] [PERSON_NAME] Ritu [PERS…" at bounding box center [199, 394] width 87 height 22
click at [304, 403] on input "text" at bounding box center [428, 393] width 351 height 22
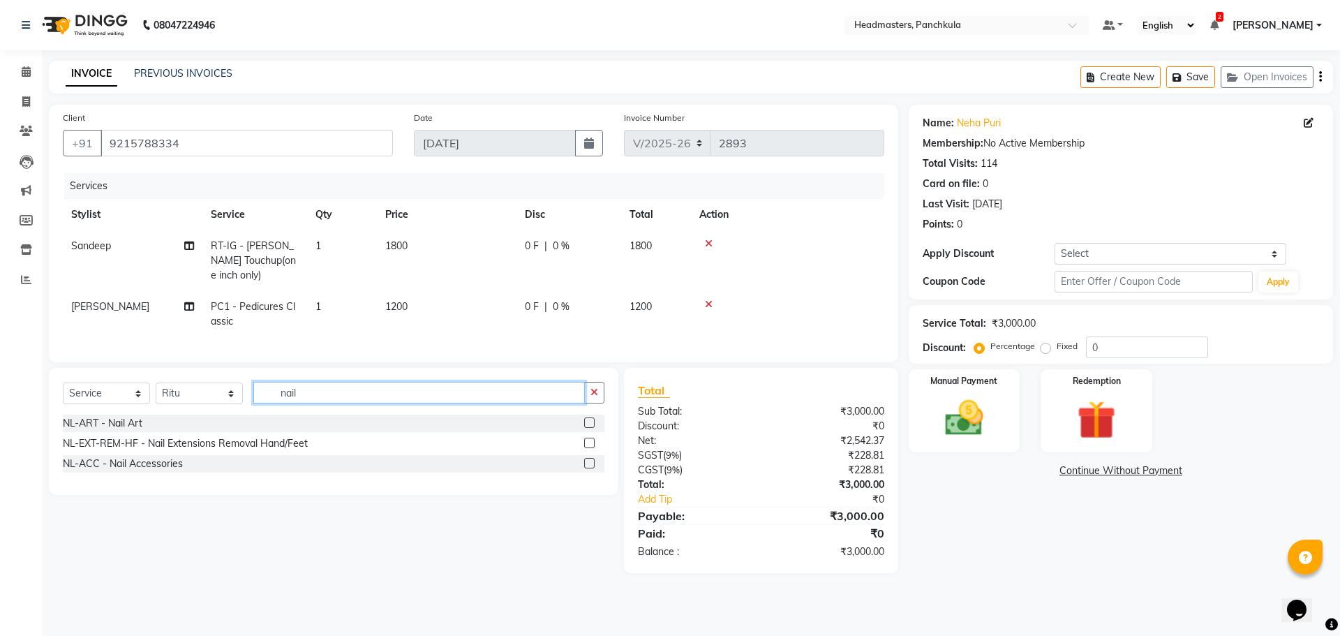
type input "nail"
click at [588, 428] on label at bounding box center [589, 422] width 10 height 10
click at [588, 428] on input "checkbox" at bounding box center [588, 423] width 9 height 9
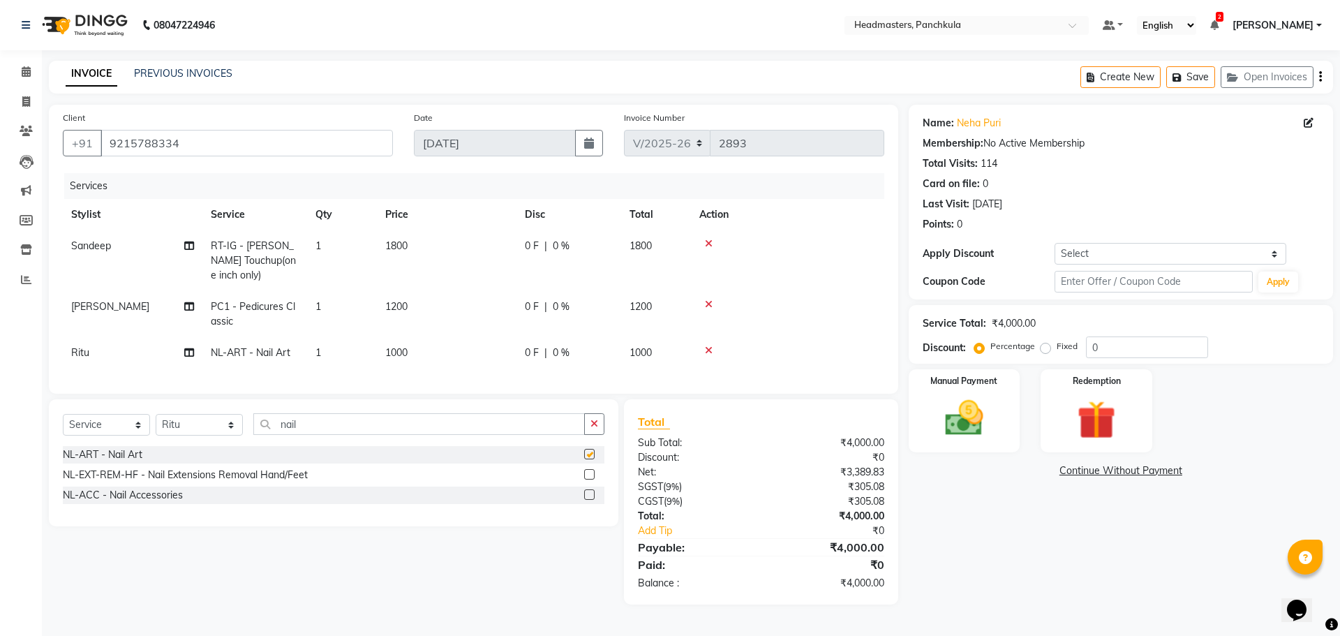
checkbox input "false"
click at [706, 349] on icon at bounding box center [709, 351] width 8 height 10
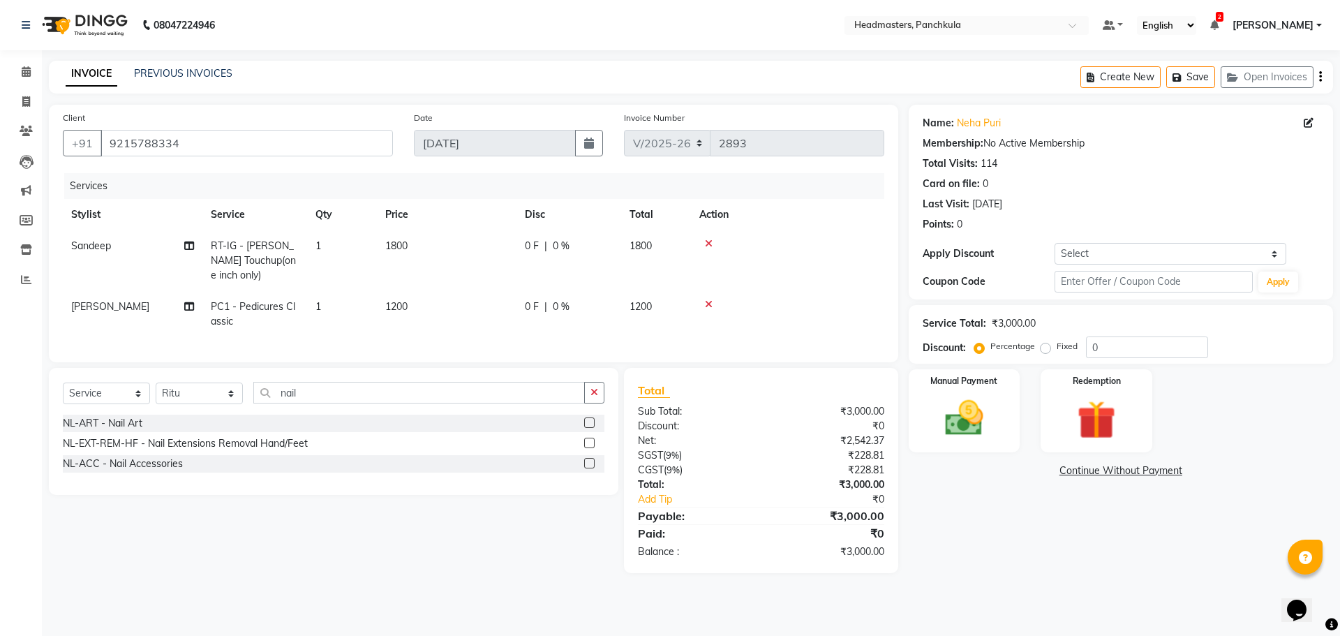
click at [587, 468] on label at bounding box center [589, 463] width 10 height 10
click at [587, 468] on input "checkbox" at bounding box center [588, 463] width 9 height 9
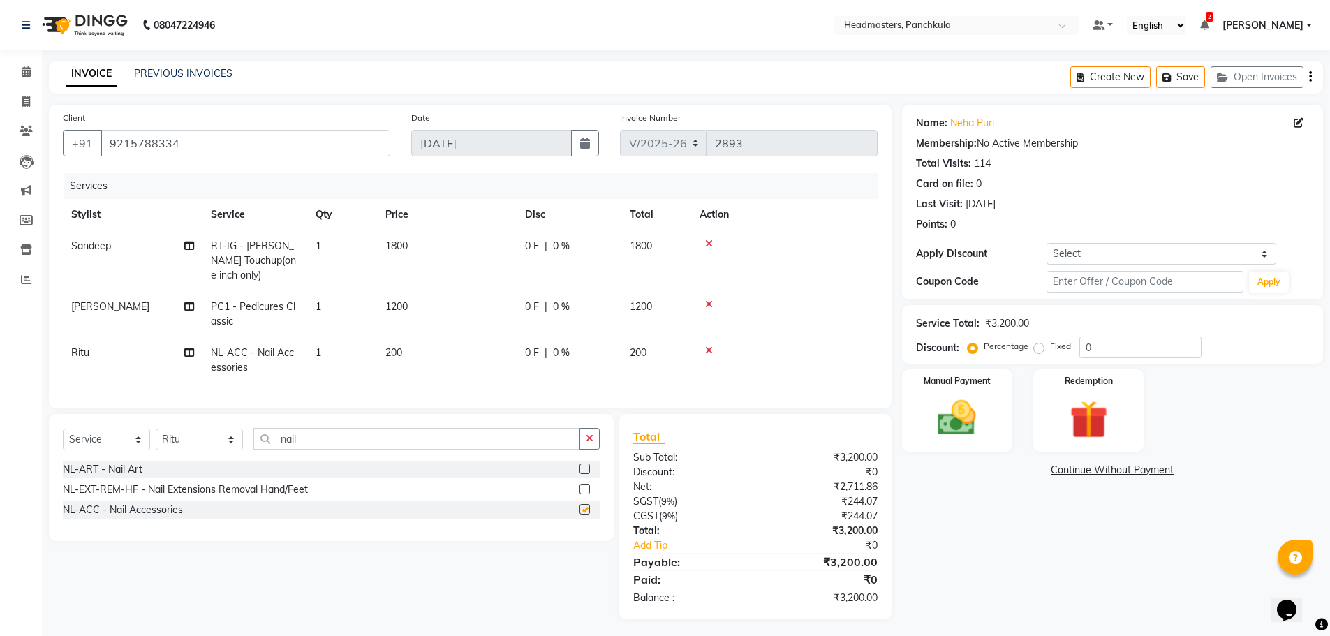
checkbox input "false"
click at [546, 245] on span "|" at bounding box center [545, 246] width 3 height 15
select select "64055"
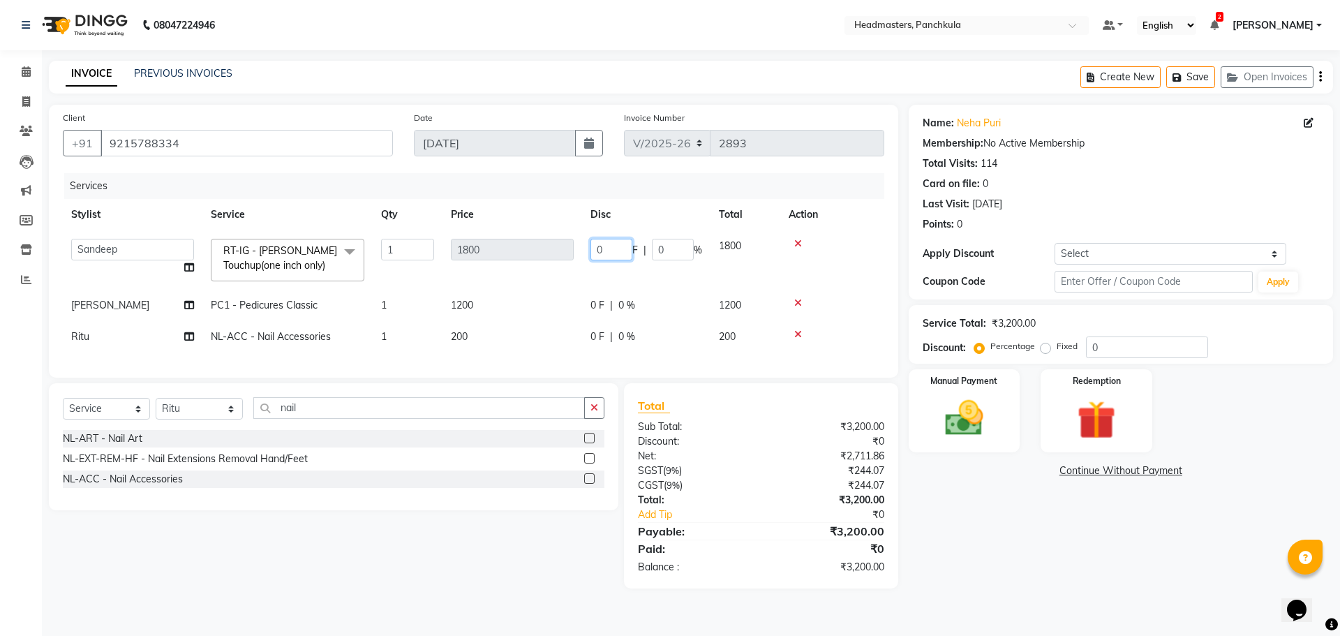
click at [543, 250] on tr "Amjad Anju Danish HEAD [PERSON_NAME] [PERSON_NAME] Ritu [PERSON_NAME] [PERSON_N…" at bounding box center [474, 259] width 822 height 59
type input "600"
click at [570, 285] on tr "Amjad Anju Danish HEAD [PERSON_NAME] [PERSON_NAME] Ritu [PERSON_NAME] [PERSON_N…" at bounding box center [474, 259] width 822 height 59
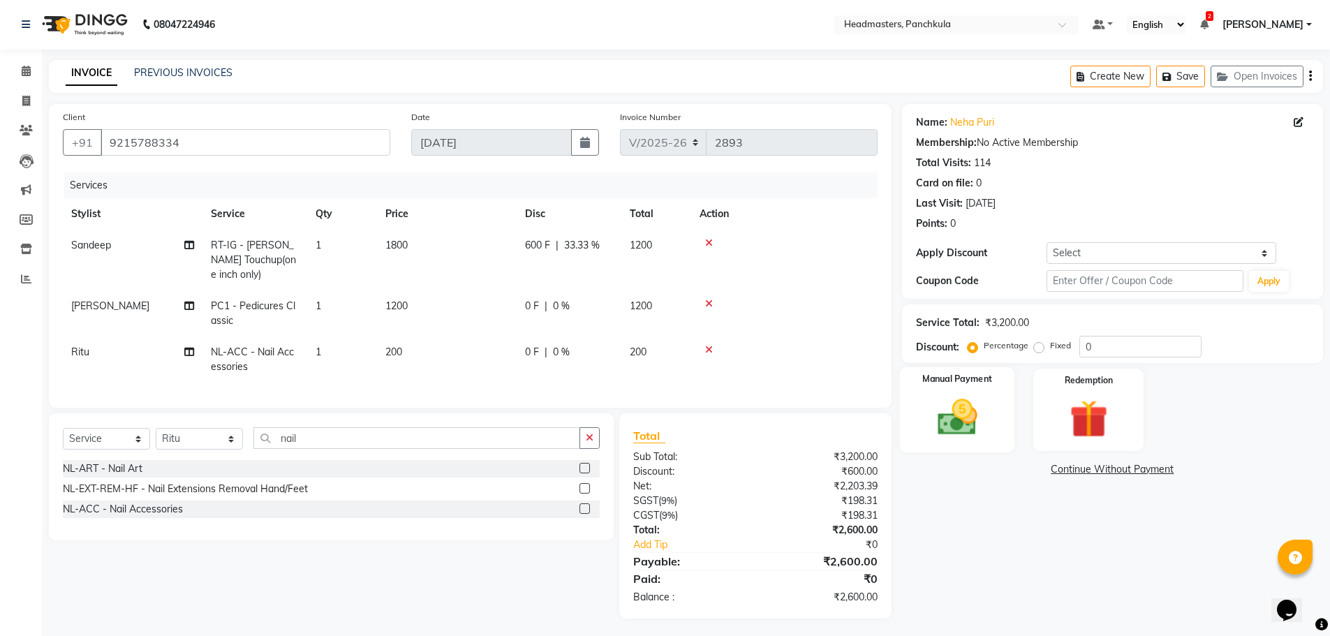
scroll to position [15, 0]
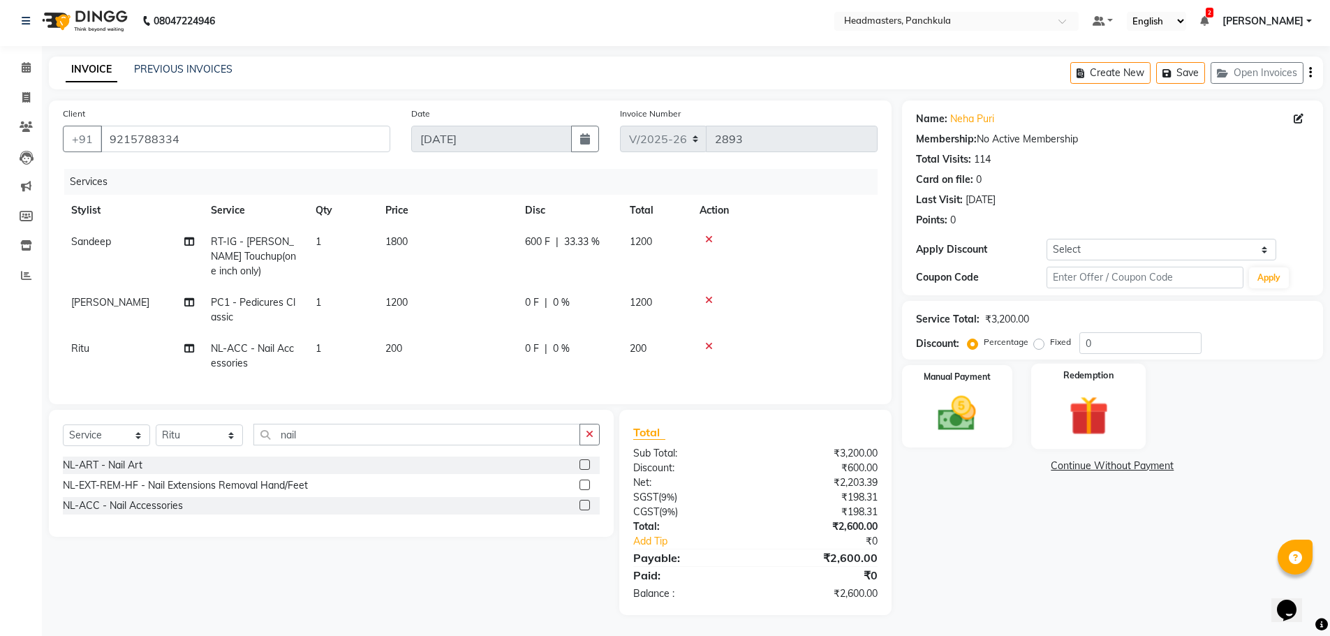
click at [1065, 424] on img at bounding box center [1088, 416] width 64 height 50
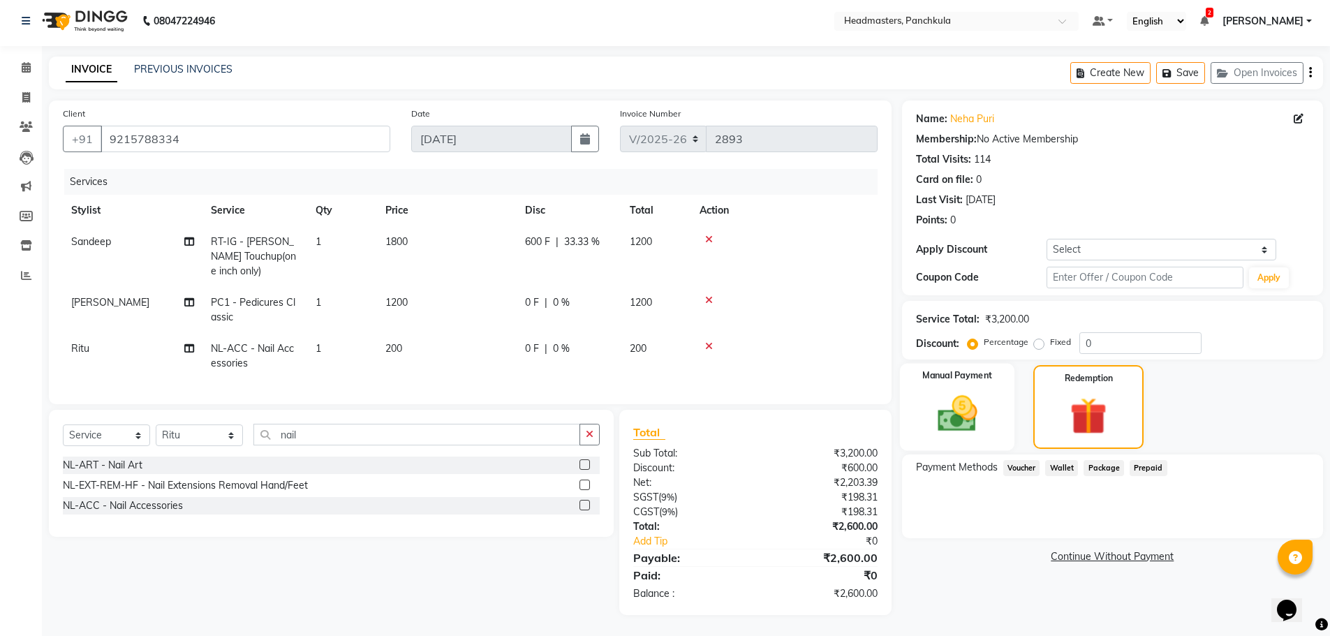
click at [954, 418] on img at bounding box center [957, 413] width 64 height 45
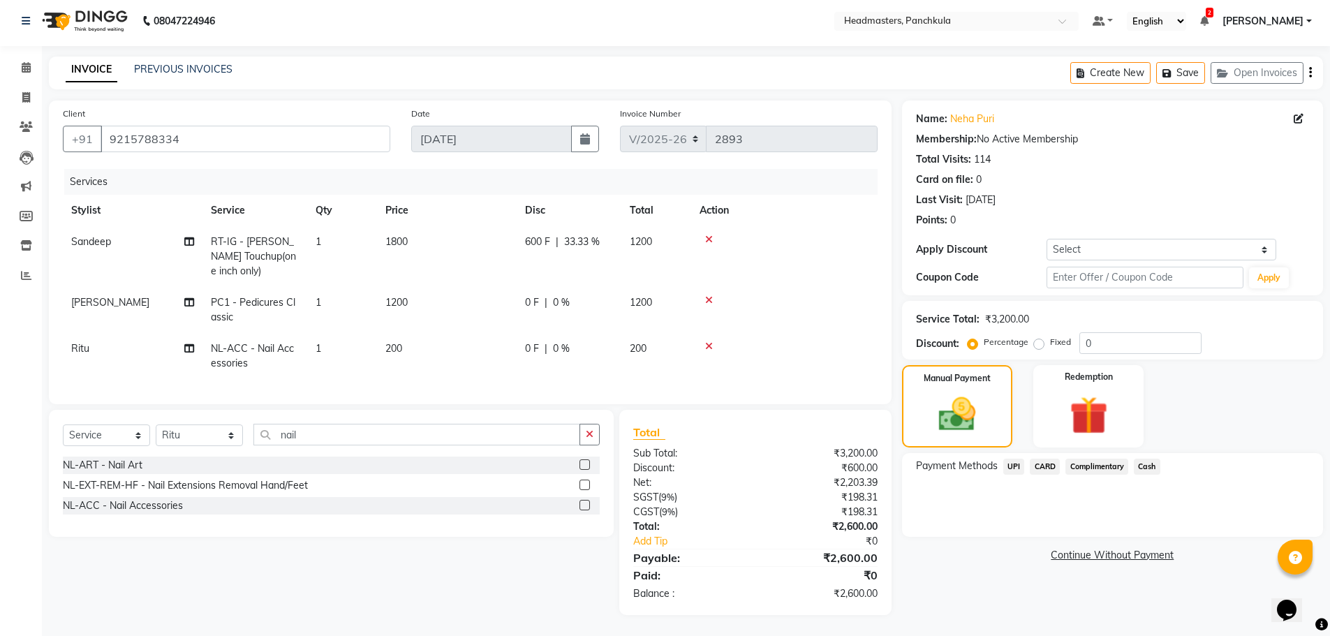
click at [1151, 459] on span "Cash" at bounding box center [1147, 467] width 27 height 16
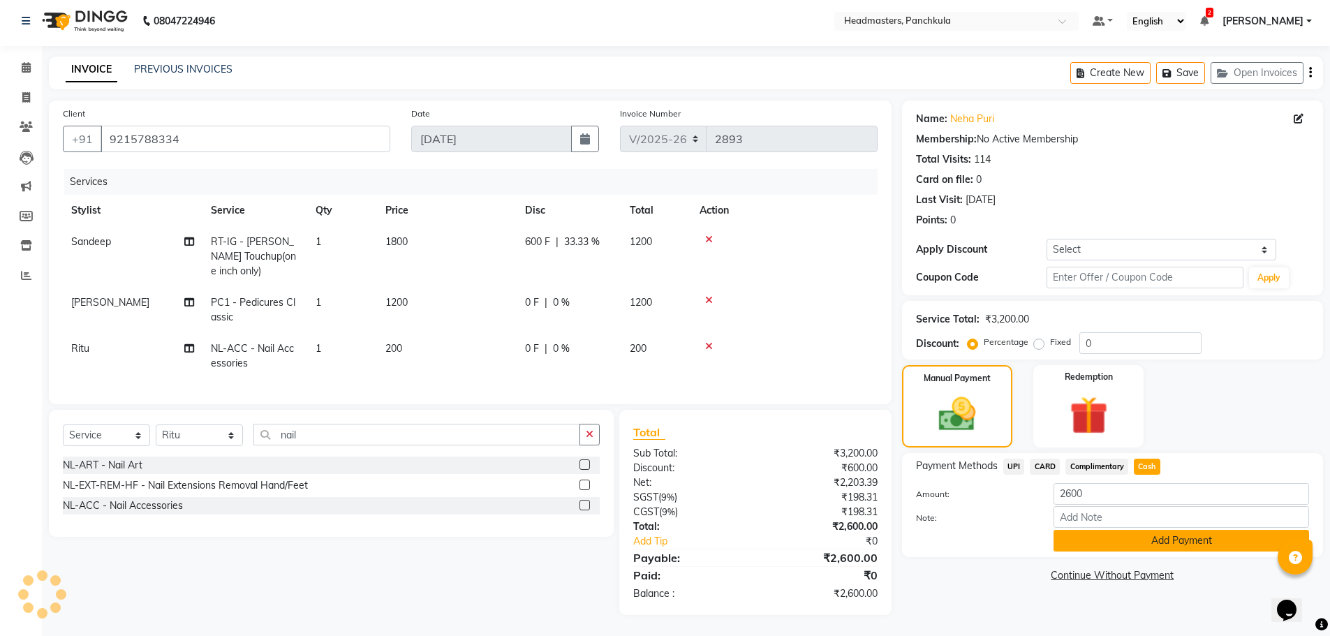
click at [1151, 532] on button "Add Payment" at bounding box center [1180, 541] width 255 height 22
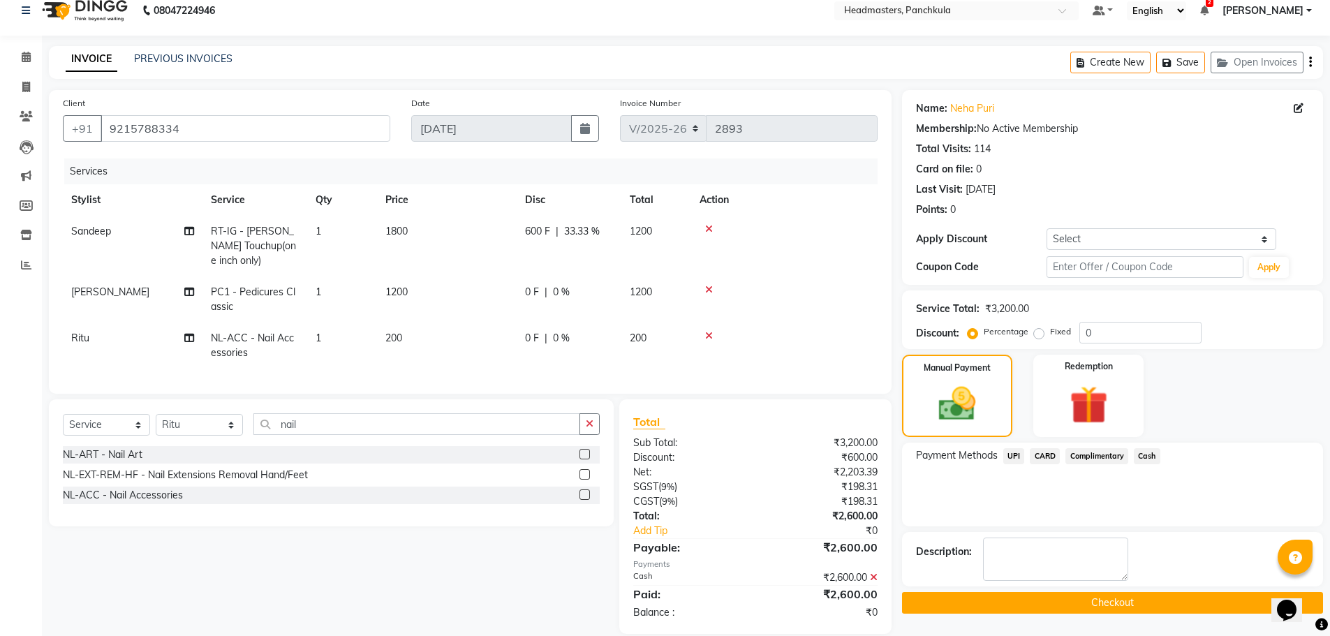
scroll to position [44, 0]
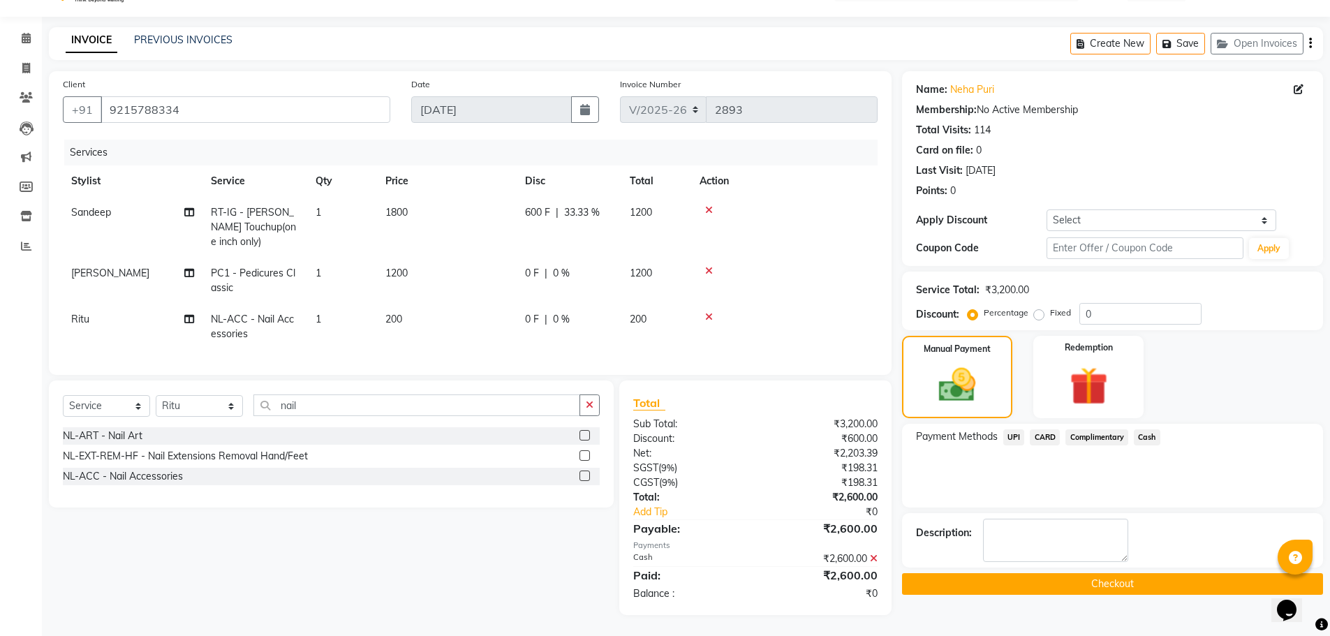
click at [1116, 573] on button "Checkout" at bounding box center [1112, 584] width 421 height 22
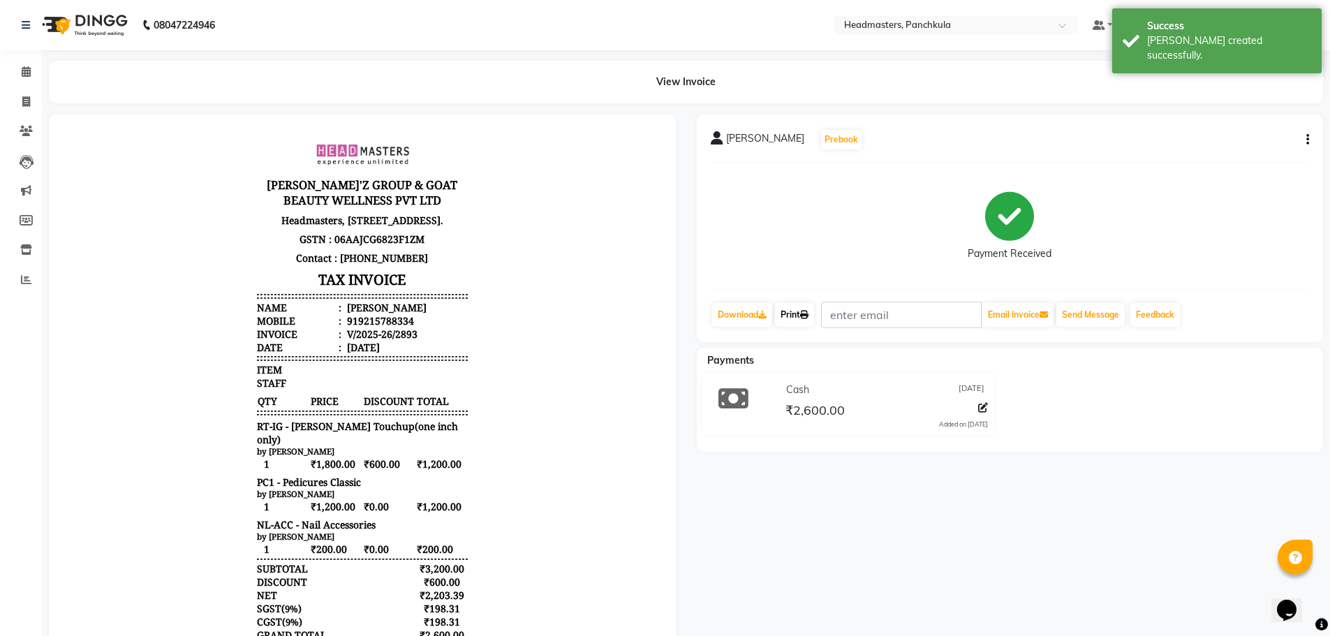
click at [800, 319] on link "Print" at bounding box center [794, 315] width 39 height 24
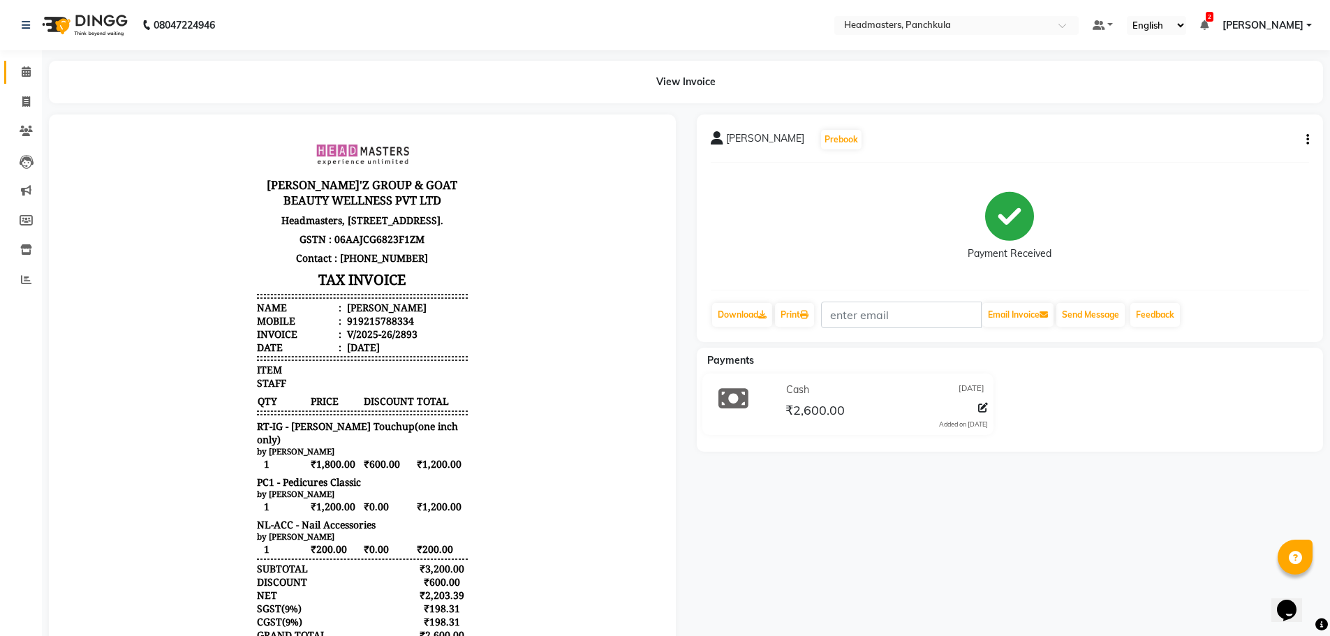
click at [27, 73] on icon at bounding box center [26, 71] width 9 height 10
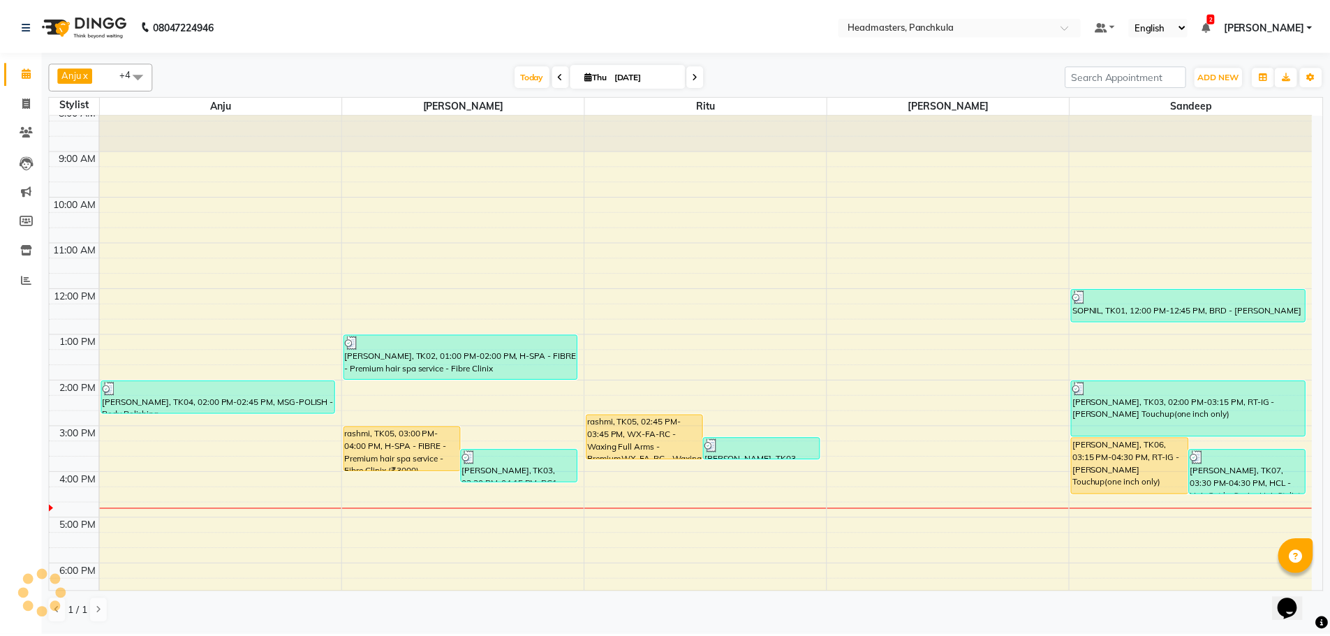
scroll to position [120, 0]
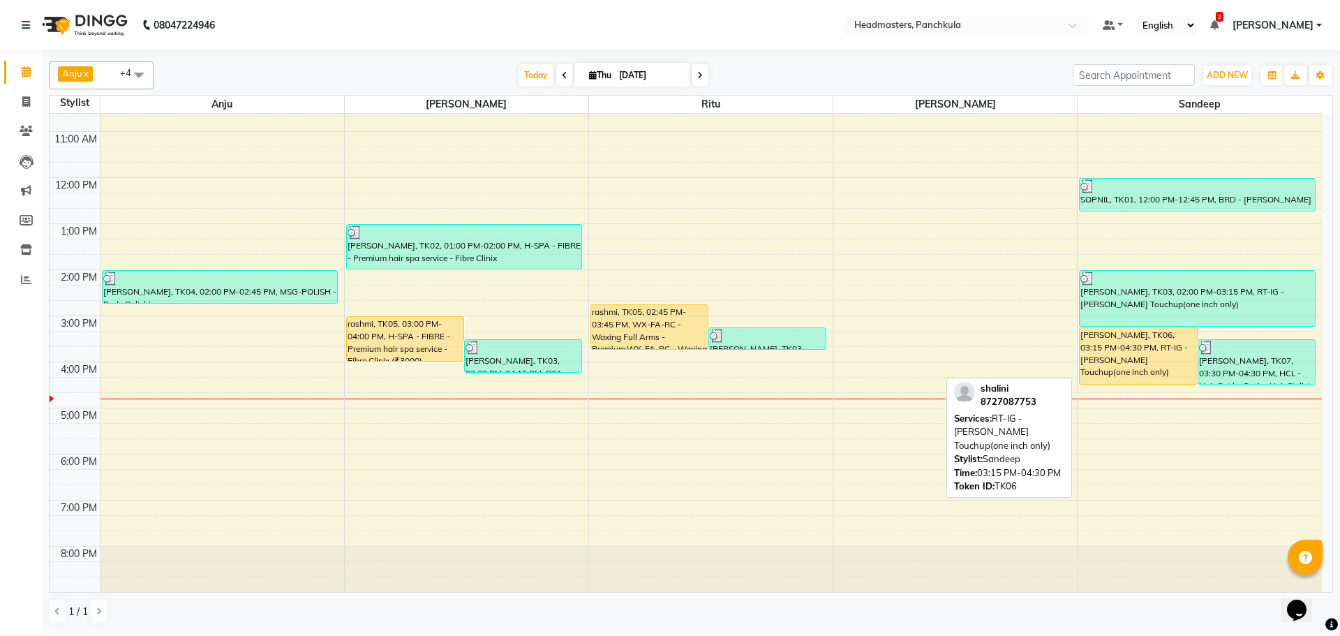
click at [1106, 357] on div "[PERSON_NAME], TK06, 03:15 PM-04:30 PM, RT-IG - [PERSON_NAME] Touchup(one inch …" at bounding box center [1138, 356] width 117 height 56
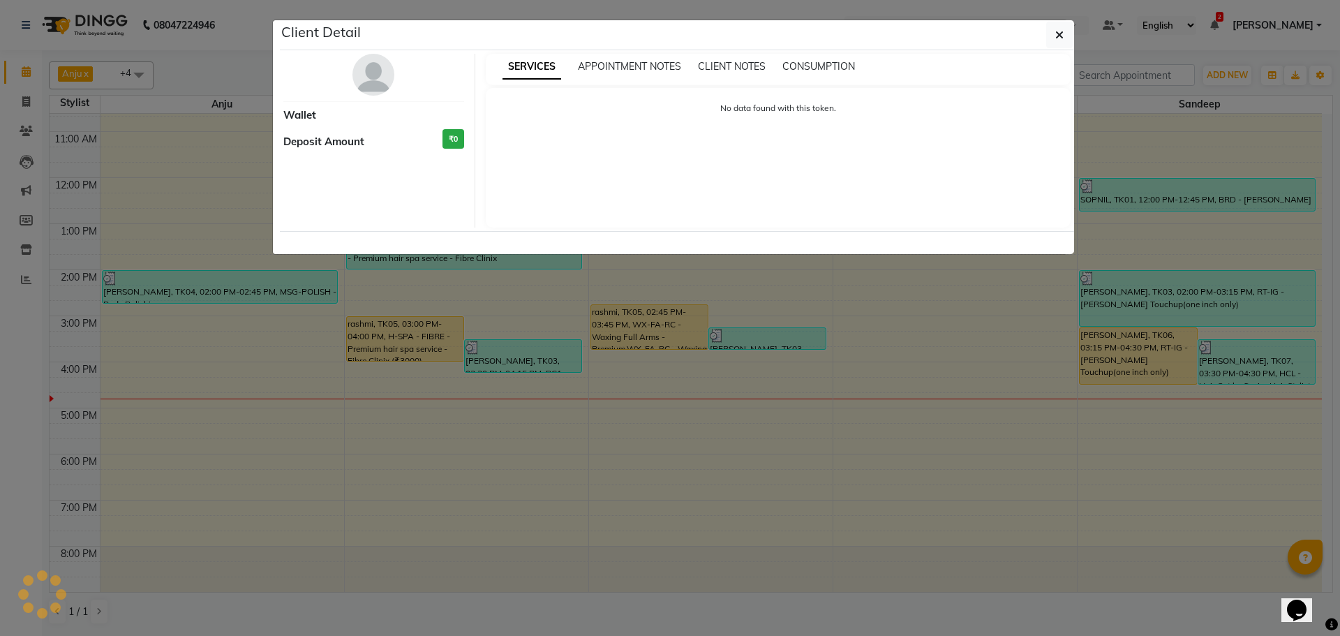
select select "1"
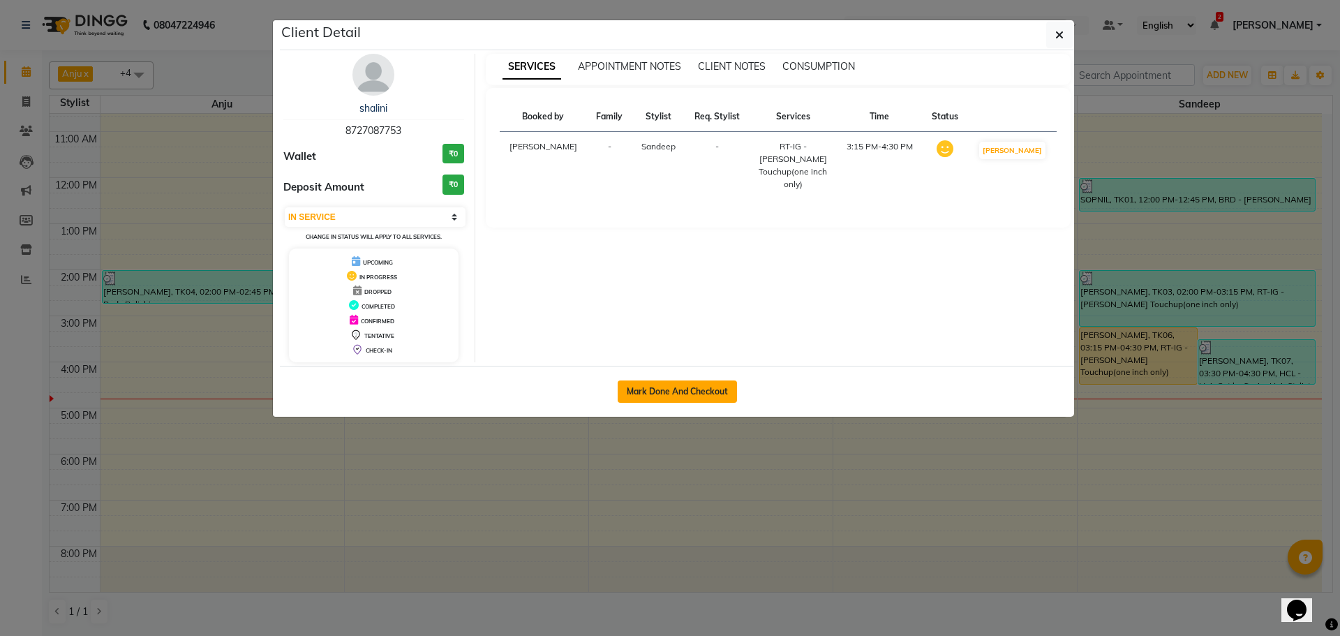
click at [708, 390] on button "Mark Done And Checkout" at bounding box center [677, 391] width 119 height 22
select select "service"
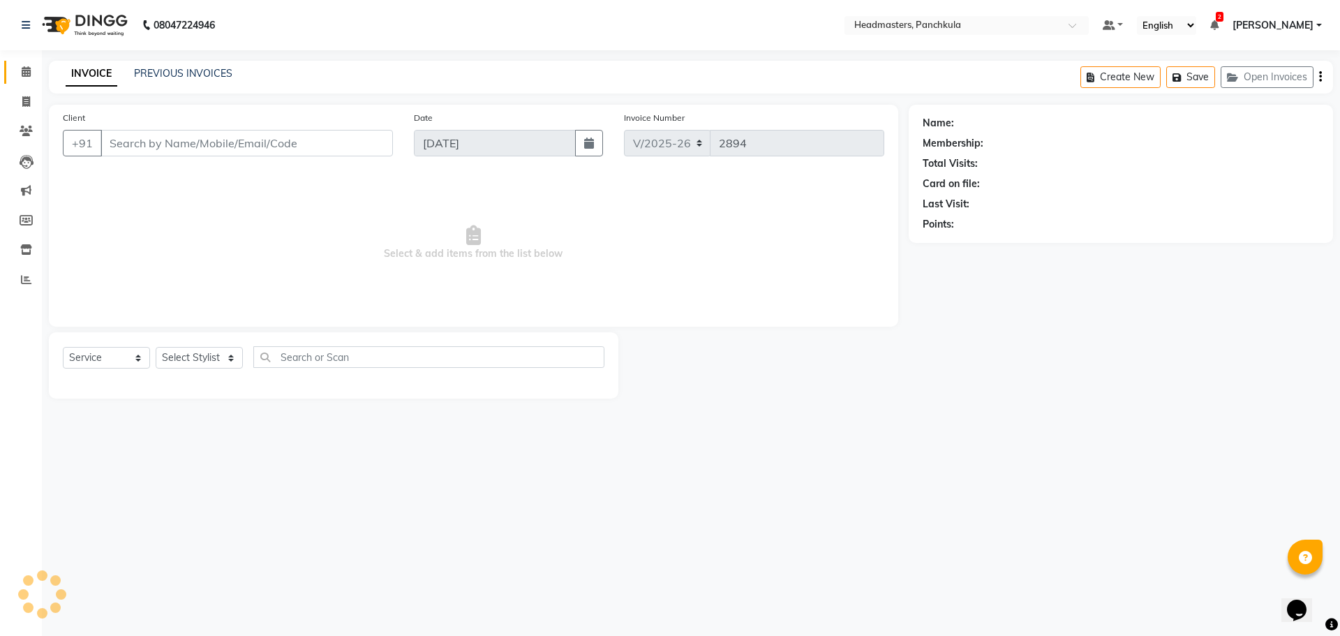
type input "8727087753"
select select "64055"
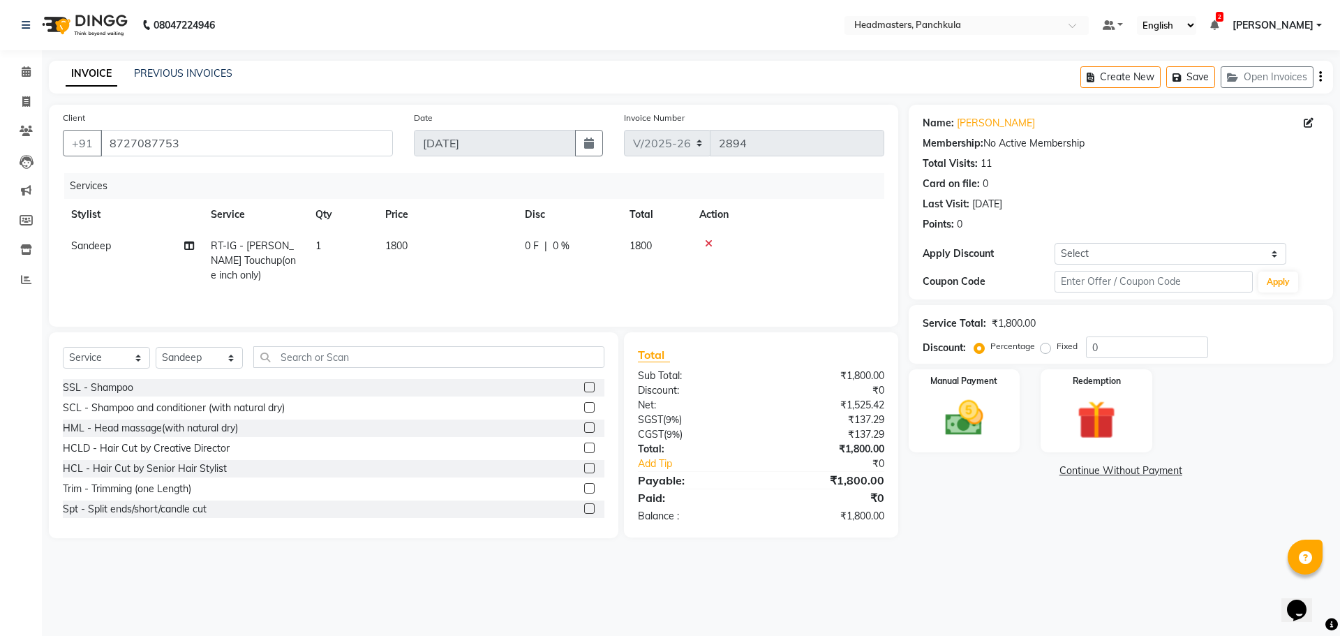
click at [533, 244] on span "0 F" at bounding box center [532, 246] width 14 height 15
select select "64055"
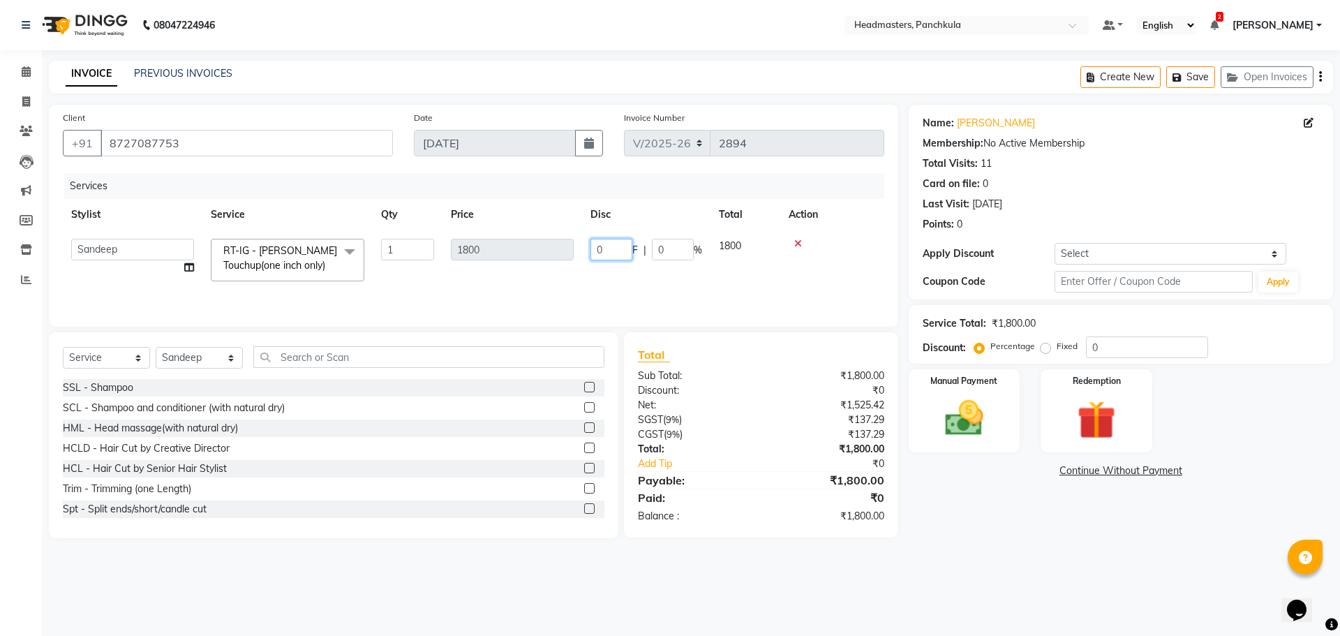
click at [568, 246] on tr "Amjad Anju Danish HEAD [PERSON_NAME] [PERSON_NAME] Ritu [PERSON_NAME] [PERSON_N…" at bounding box center [474, 259] width 822 height 59
type input "600"
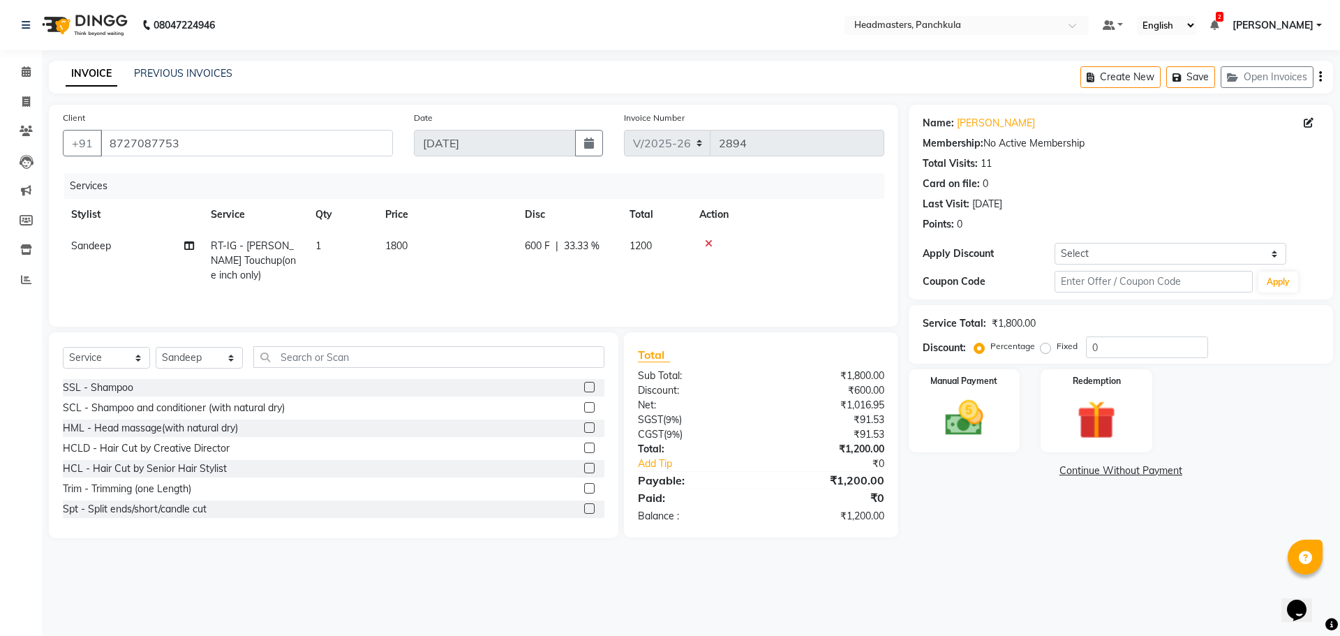
click at [580, 283] on tr "Sandeep RT-IG - [PERSON_NAME] Touchup(one inch only) 1 1800 600 F | 33.33 % 1200" at bounding box center [474, 260] width 822 height 61
click at [938, 422] on img at bounding box center [964, 418] width 65 height 46
click at [1150, 467] on span "Cash" at bounding box center [1154, 472] width 27 height 16
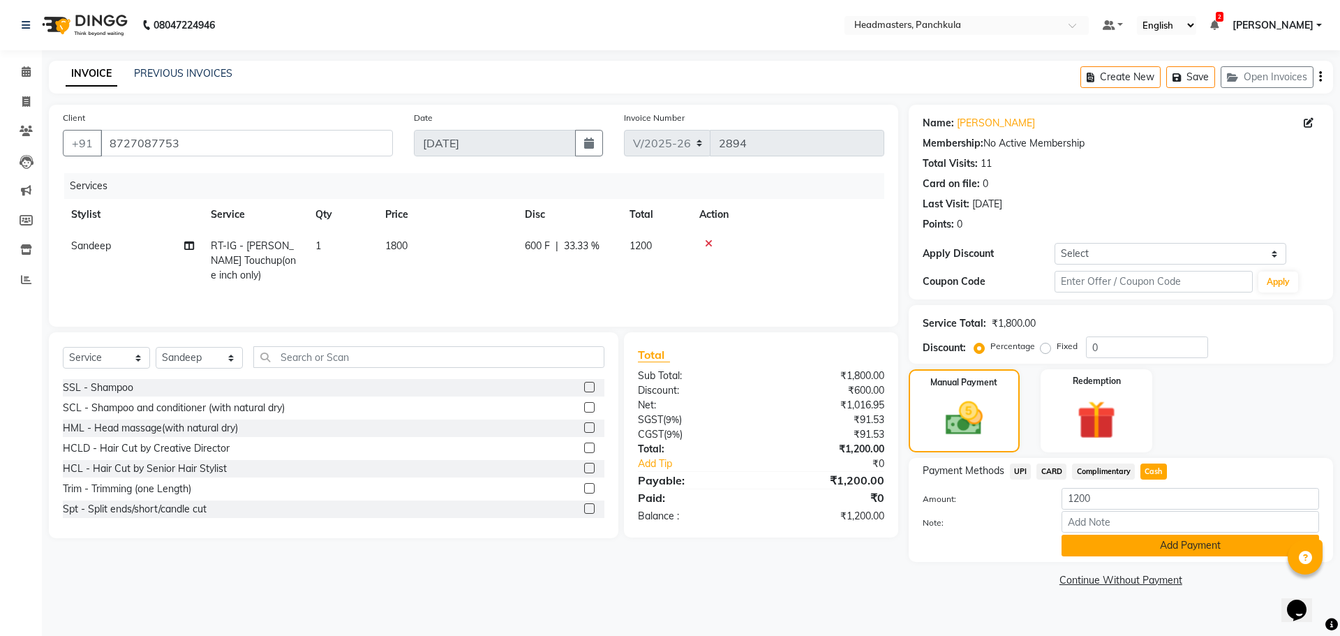
click at [1115, 547] on button "Add Payment" at bounding box center [1191, 546] width 258 height 22
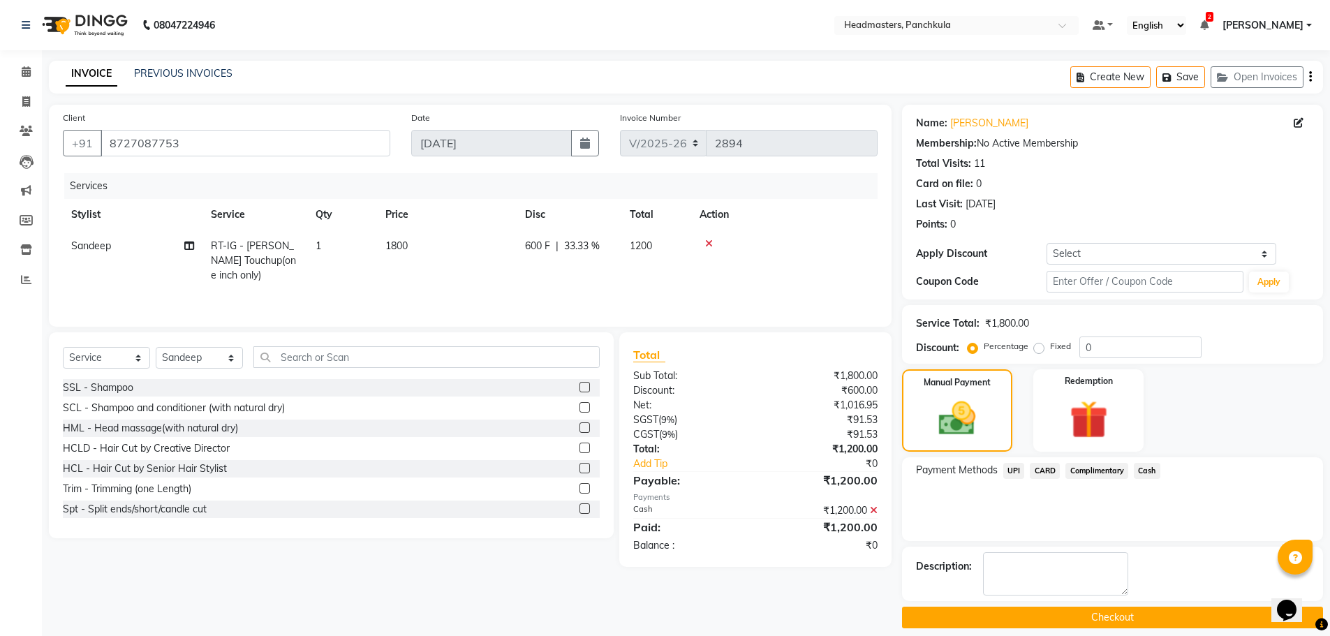
scroll to position [13, 0]
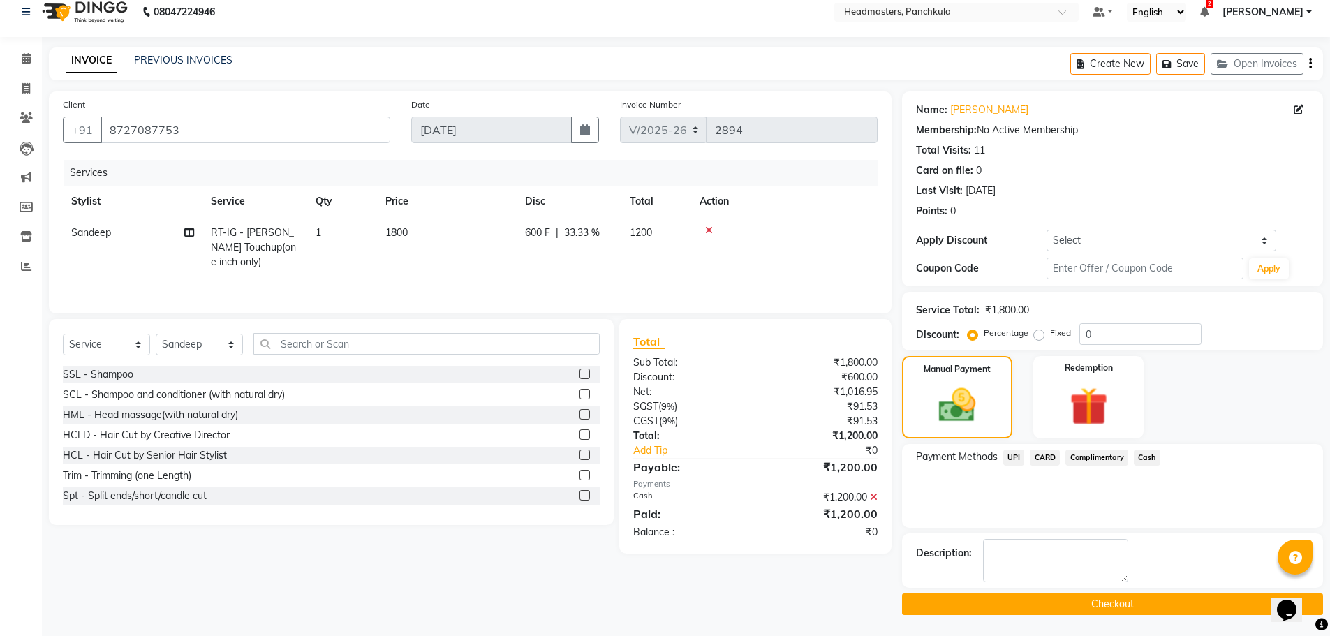
click at [1065, 605] on button "Checkout" at bounding box center [1112, 604] width 421 height 22
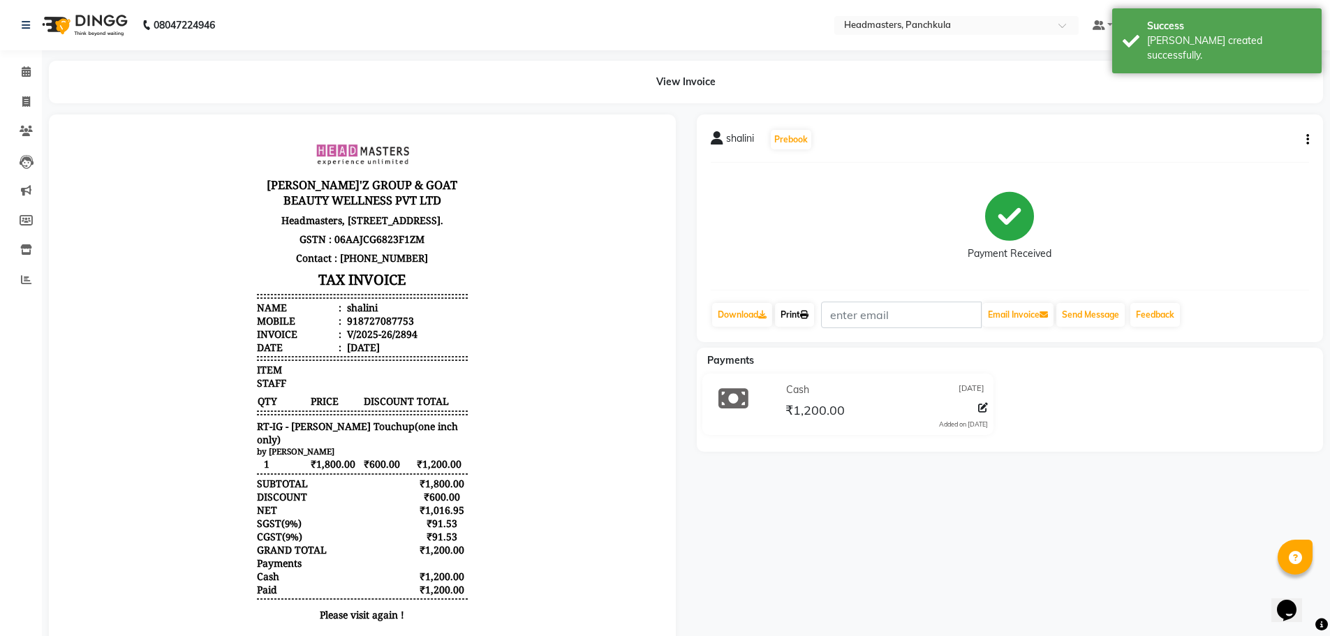
click at [803, 309] on link "Print" at bounding box center [794, 315] width 39 height 24
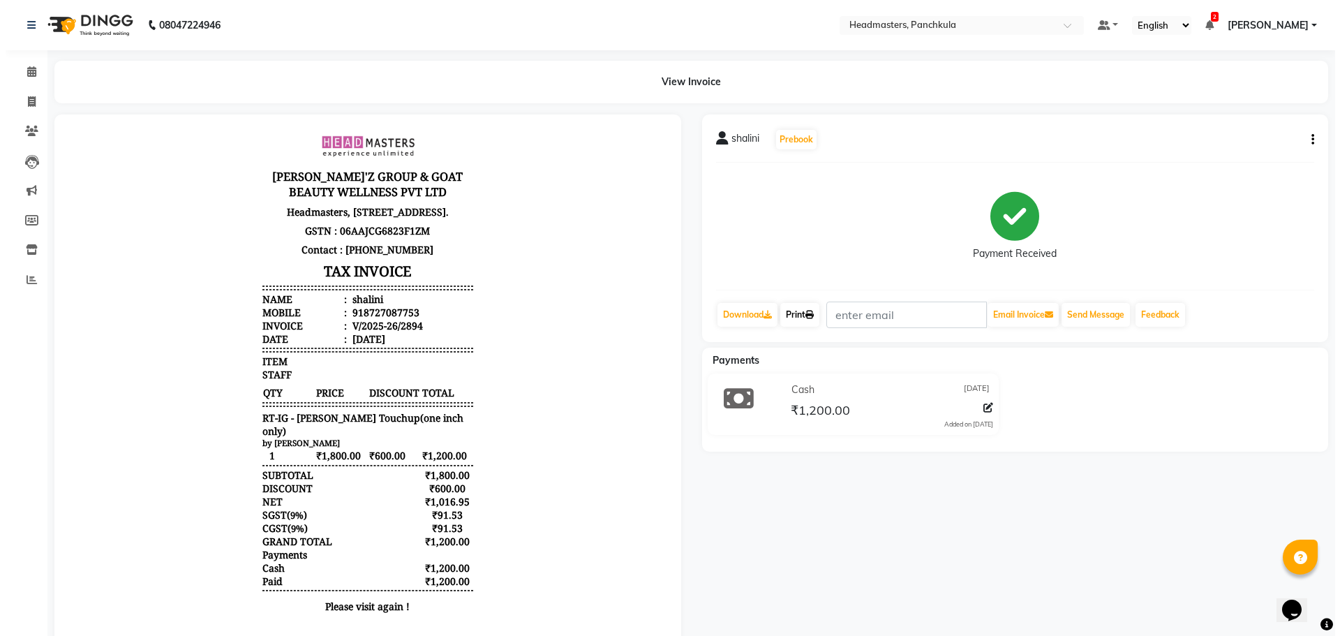
scroll to position [11, 0]
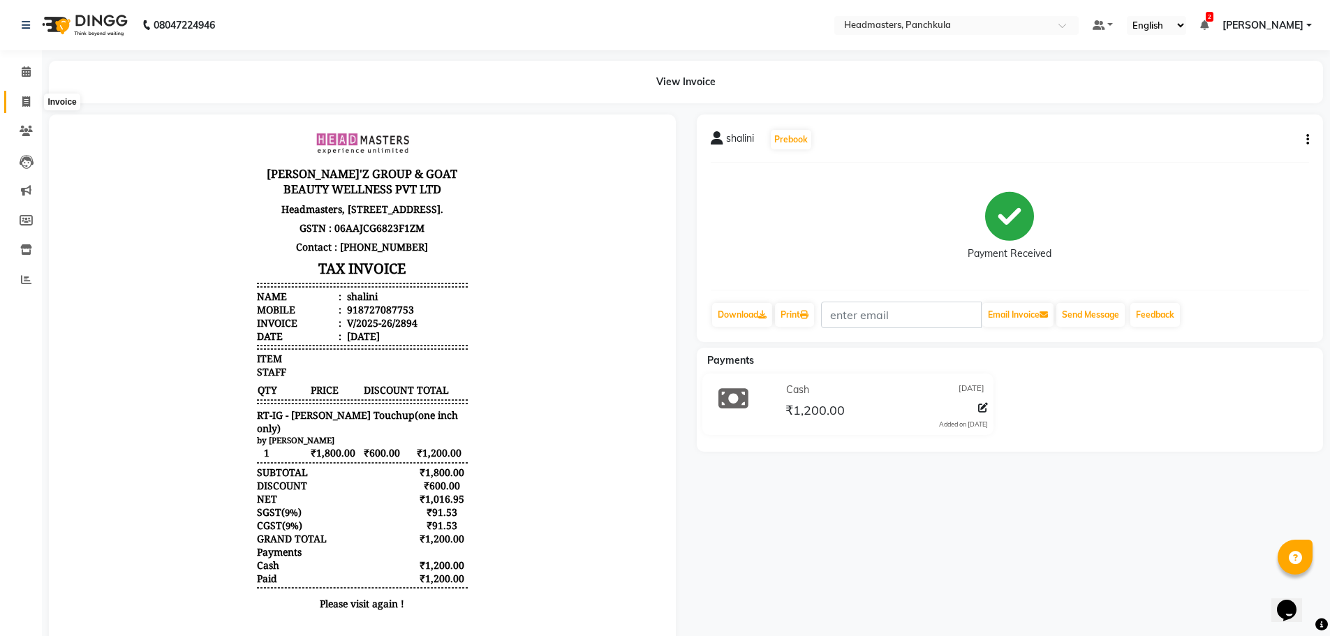
click at [29, 104] on icon at bounding box center [26, 101] width 8 height 10
select select "service"
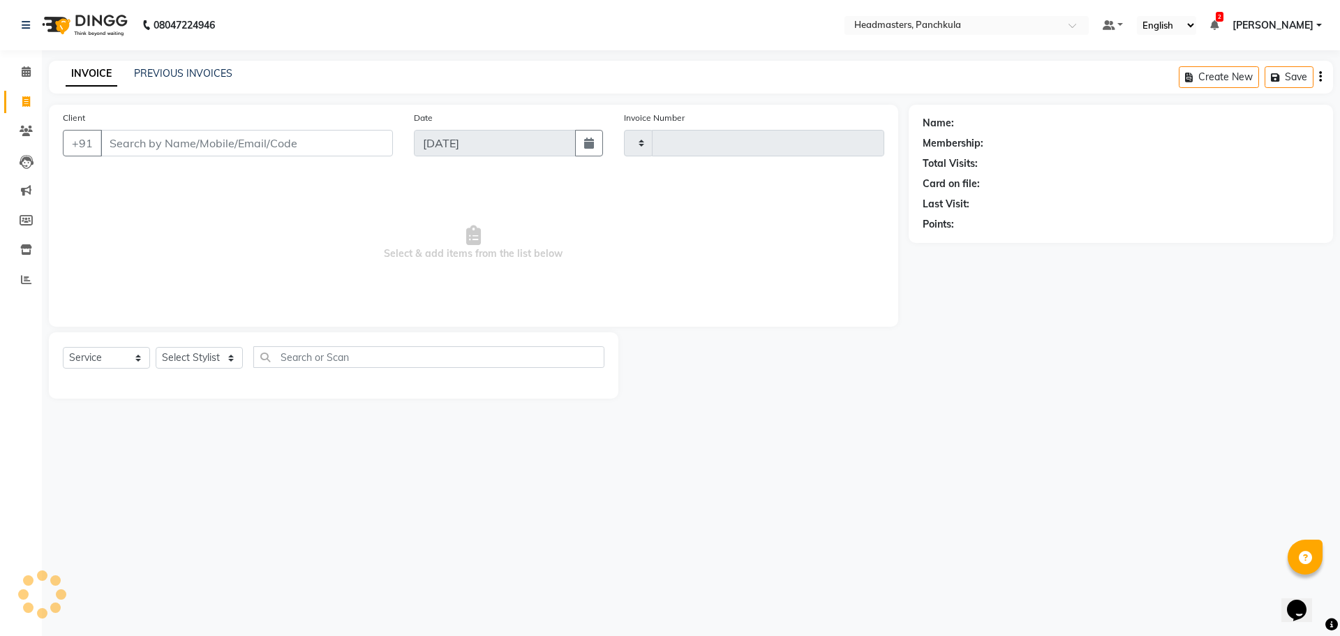
type input "2895"
select select "7376"
click at [24, 75] on icon at bounding box center [26, 71] width 9 height 10
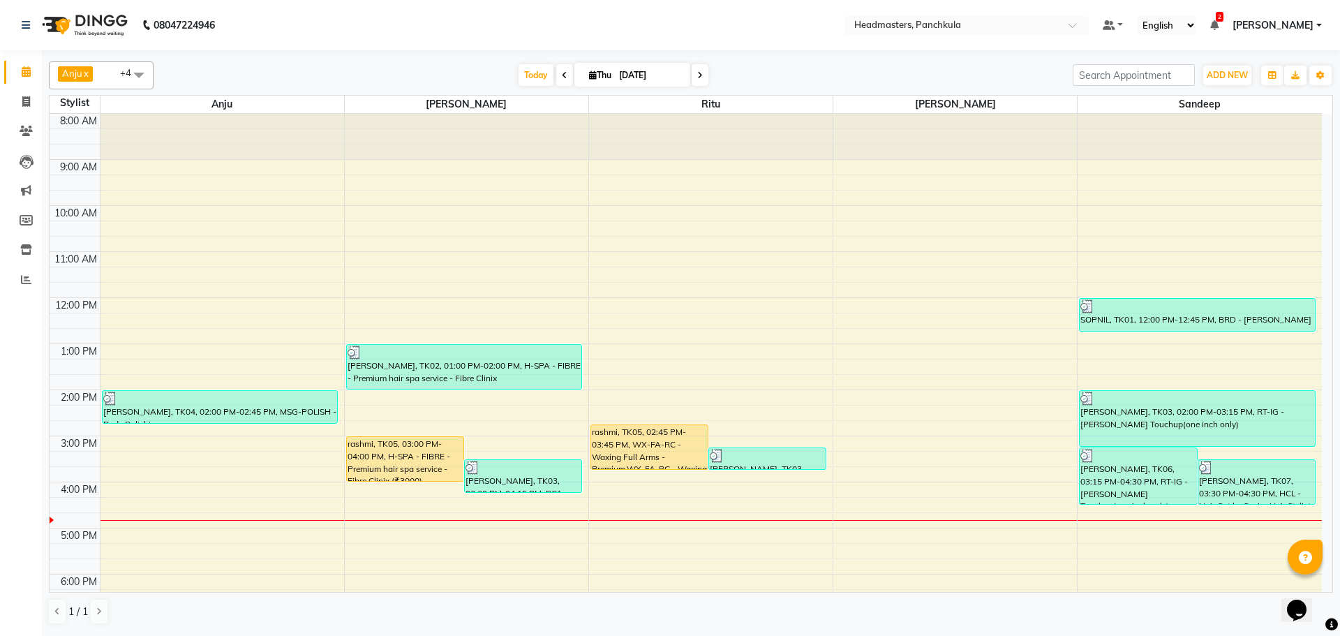
scroll to position [120, 0]
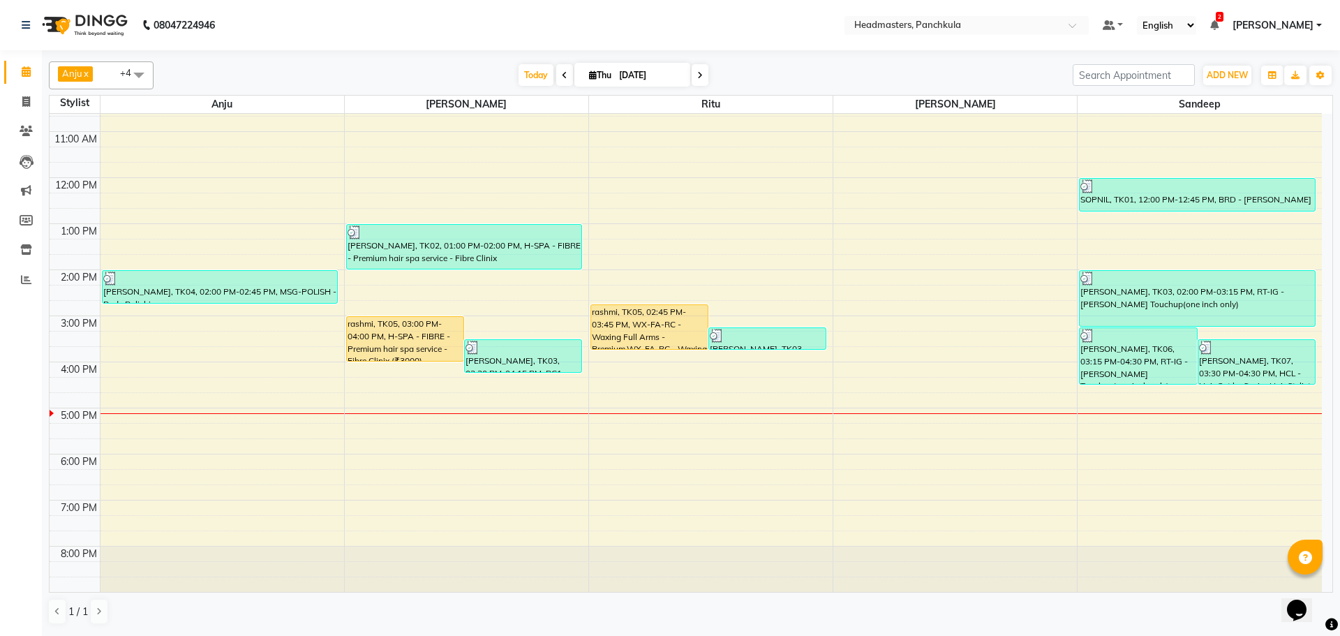
click at [562, 76] on icon at bounding box center [565, 75] width 6 height 8
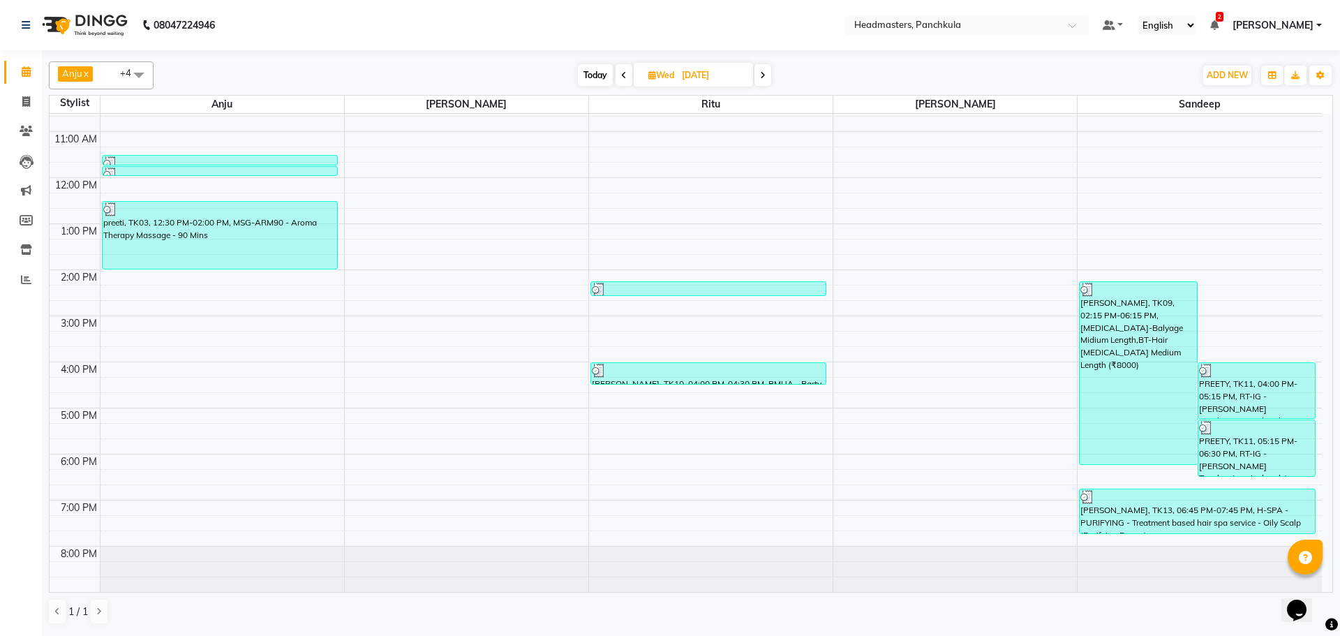
click at [618, 71] on span at bounding box center [624, 75] width 17 height 22
type input "[DATE]"
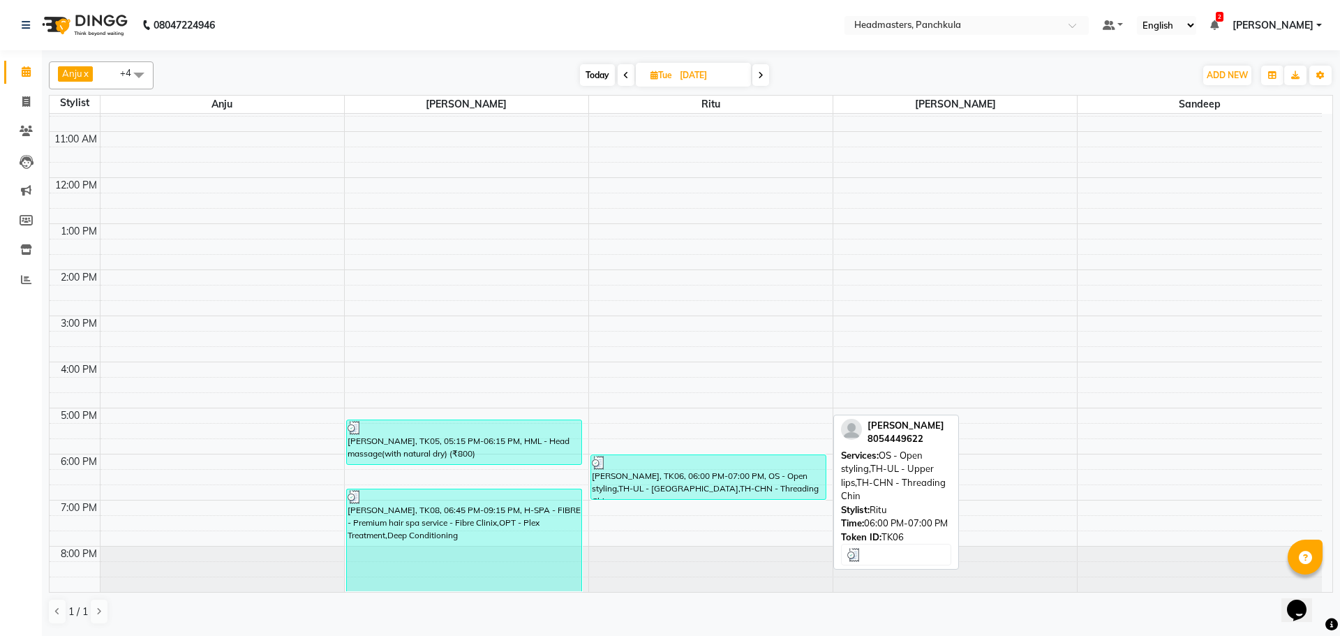
click at [653, 482] on div "[PERSON_NAME], TK06, 06:00 PM-07:00 PM, OS - Open styling,TH-UL - [GEOGRAPHIC_D…" at bounding box center [708, 477] width 235 height 44
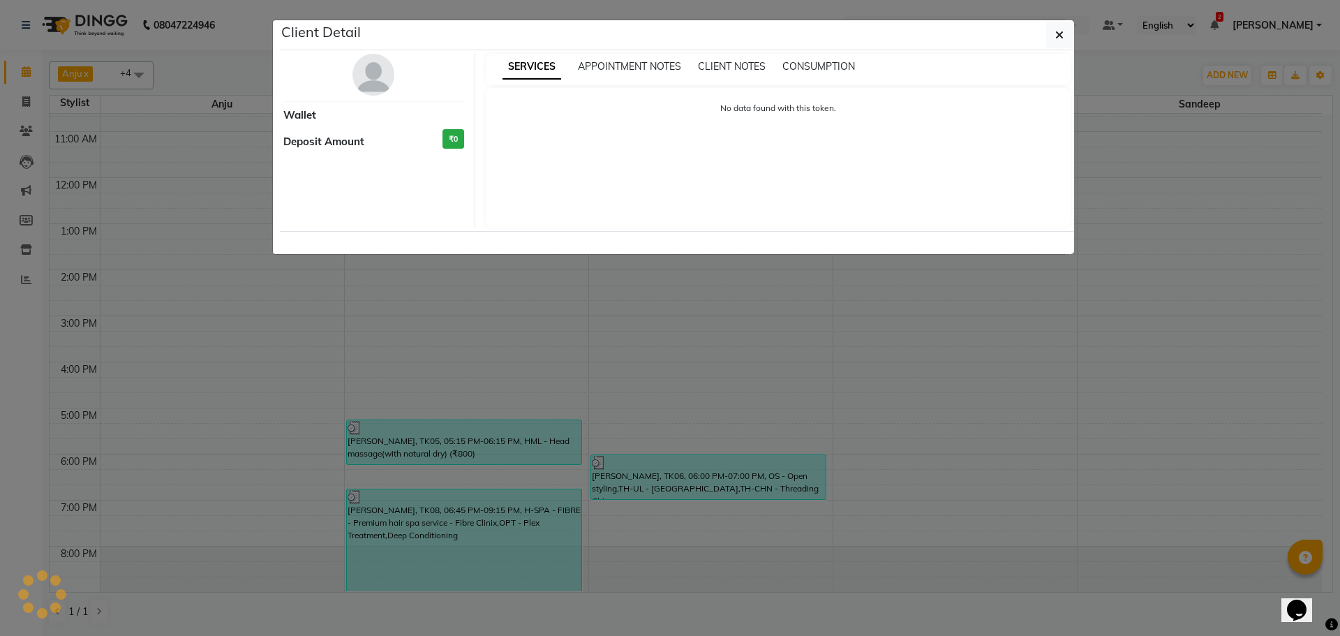
select select "3"
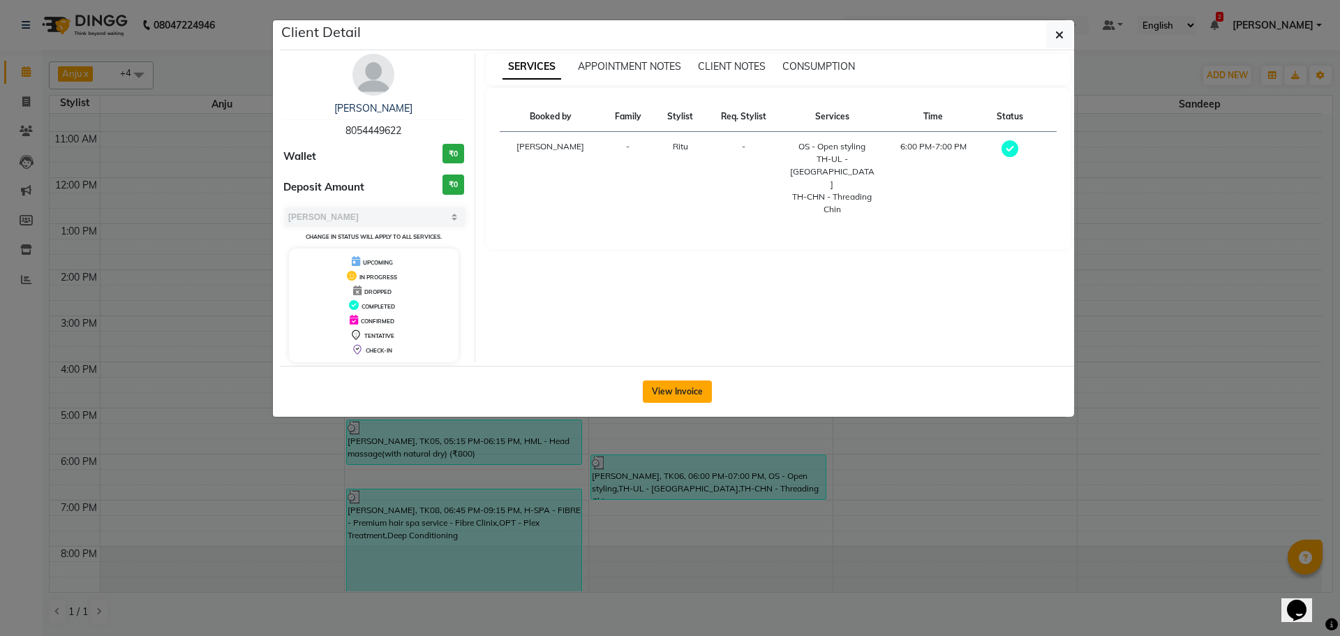
click at [674, 396] on button "View Invoice" at bounding box center [677, 391] width 69 height 22
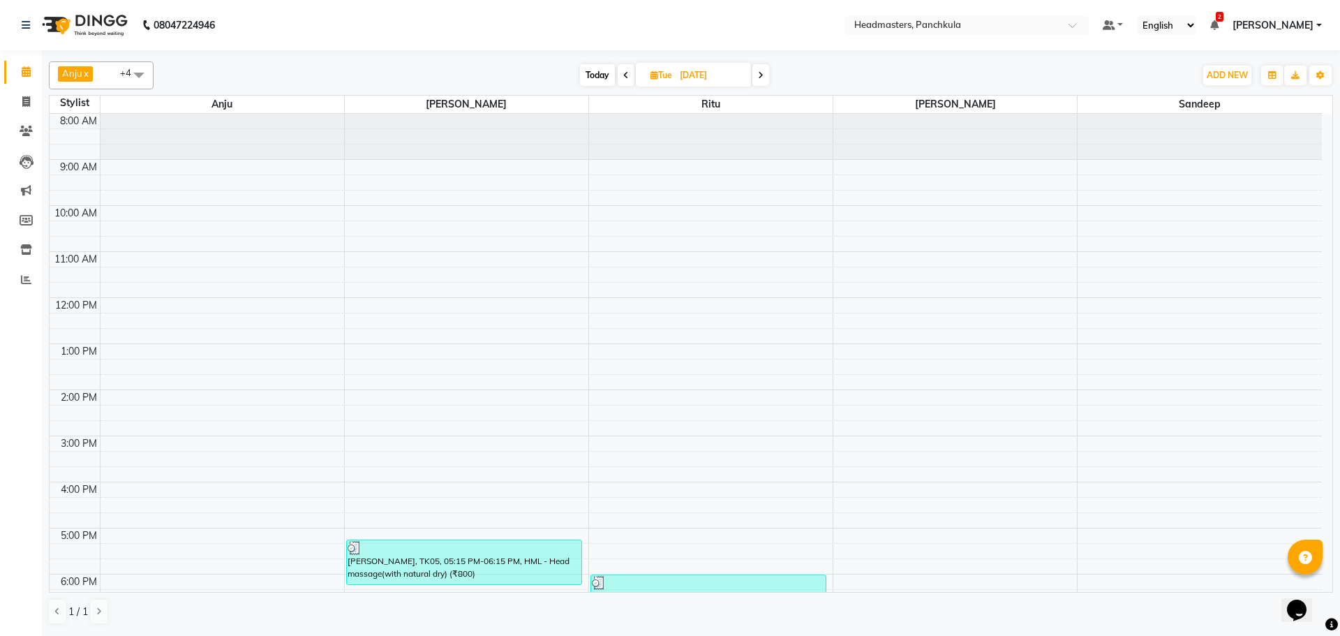
scroll to position [120, 0]
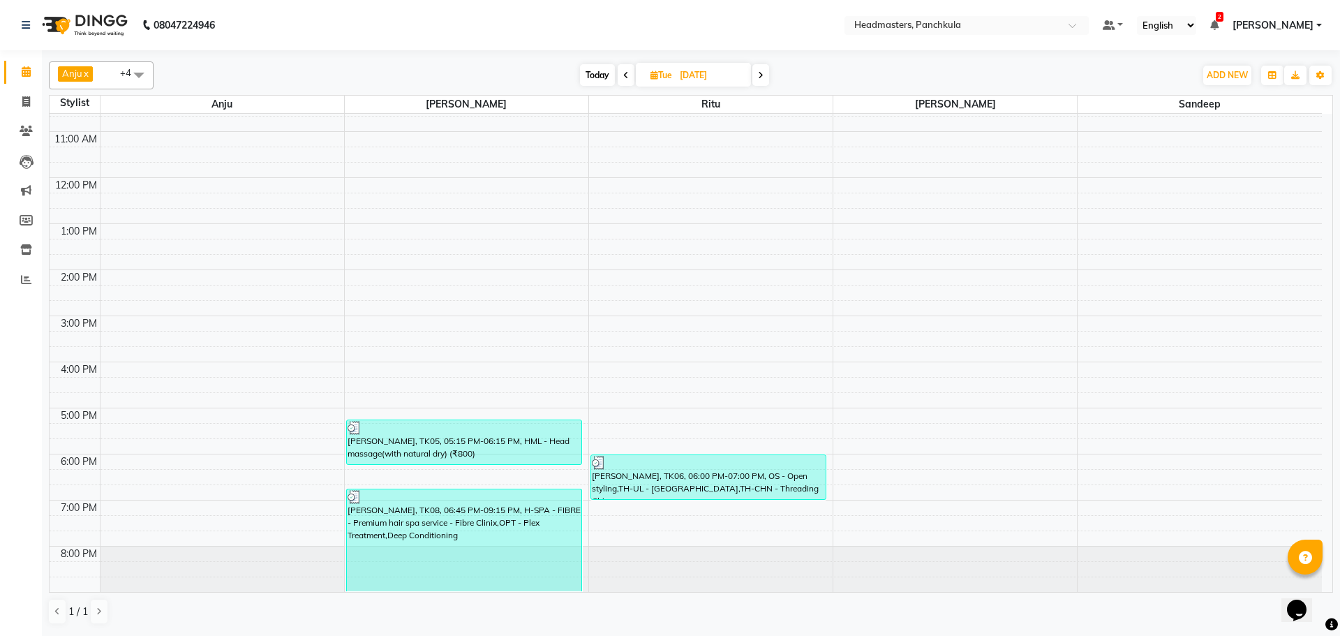
click at [766, 77] on span at bounding box center [761, 75] width 17 height 22
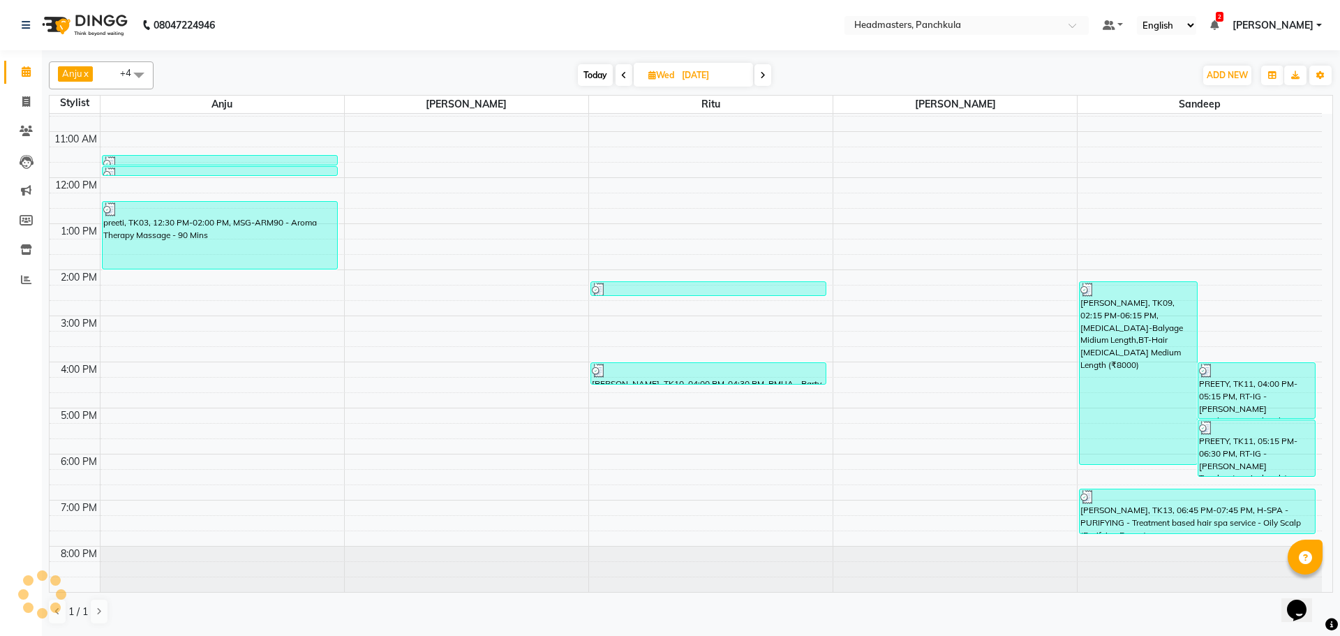
click at [766, 77] on span at bounding box center [763, 75] width 17 height 22
type input "[DATE]"
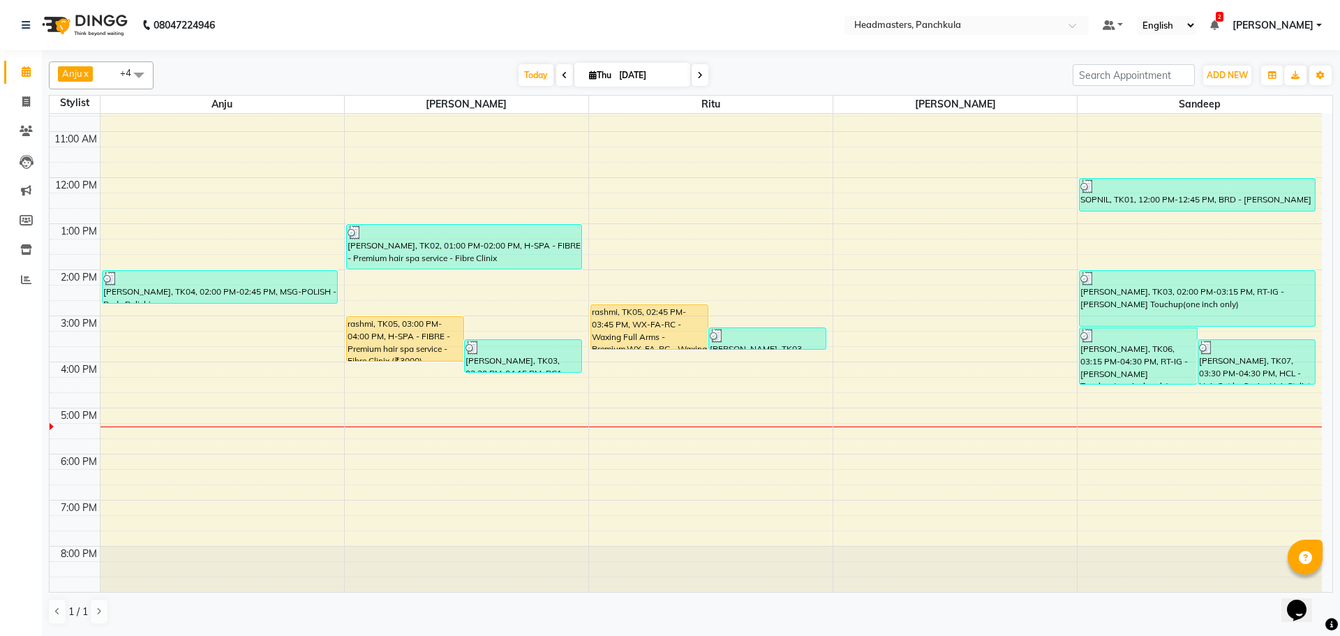
click at [688, 21] on nav "08047224946 Select Location × Headmasters, Panchkula Default Panel My Panel Eng…" at bounding box center [670, 25] width 1340 height 50
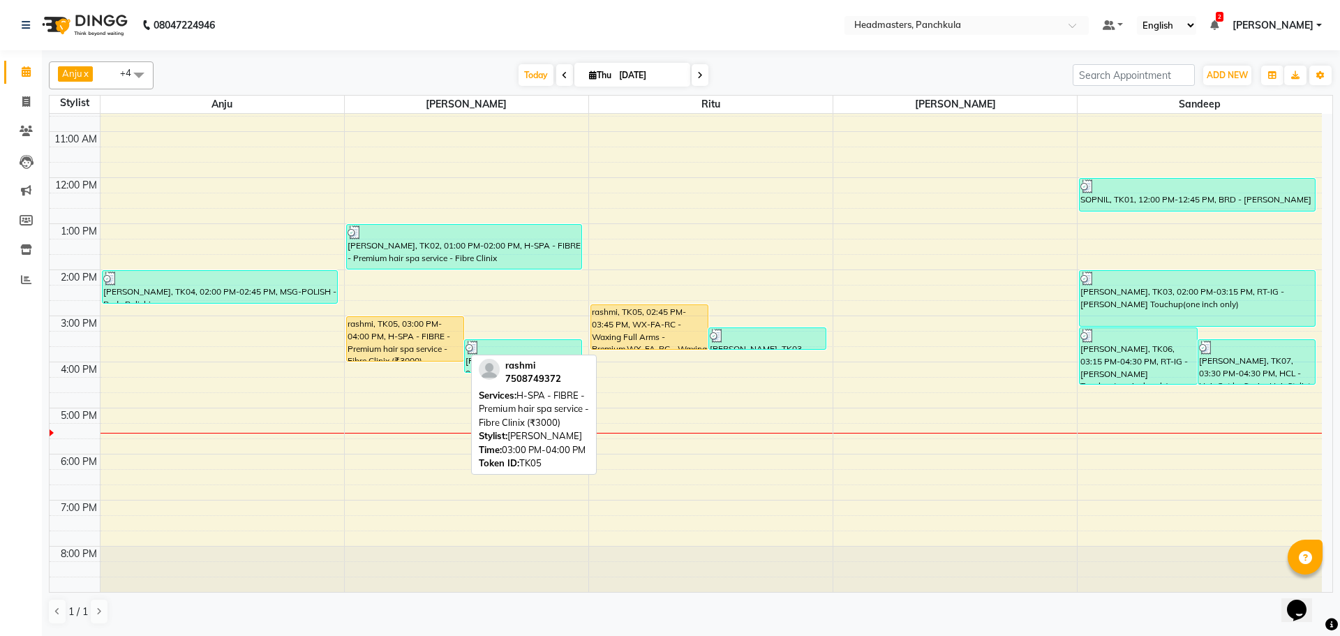
click at [376, 336] on div "rashmi, TK05, 03:00 PM-04:00 PM, H-SPA - FIBRE - Premium hair spa service - Fib…" at bounding box center [405, 339] width 117 height 44
select select "1"
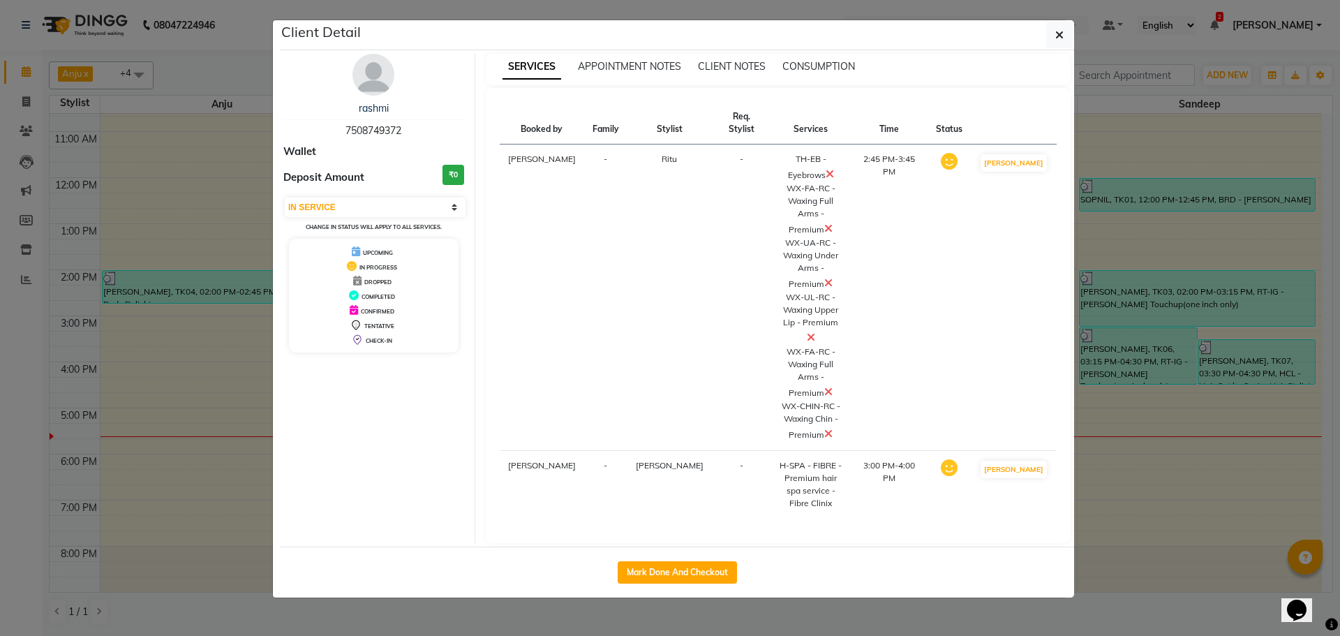
click at [1046, 22] on button "button" at bounding box center [1059, 35] width 27 height 27
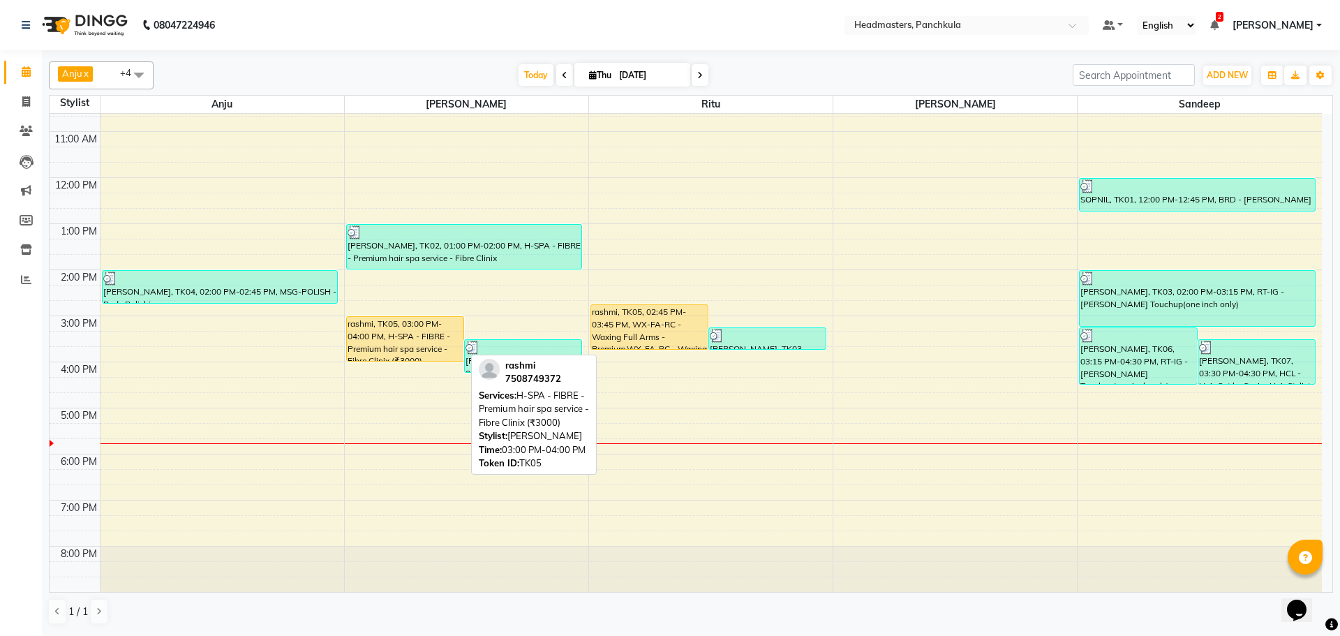
click at [388, 346] on div "rashmi, TK05, 03:00 PM-04:00 PM, H-SPA - FIBRE - Premium hair spa service - Fib…" at bounding box center [405, 339] width 117 height 44
select select "1"
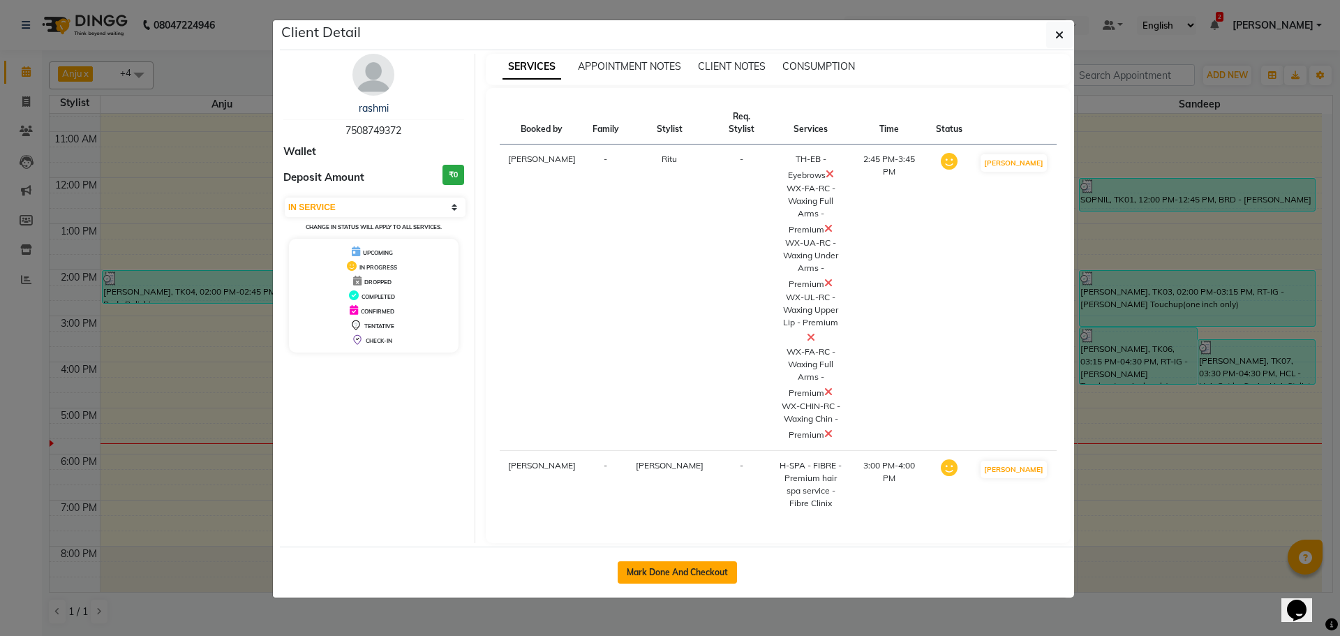
click at [711, 561] on button "Mark Done And Checkout" at bounding box center [677, 572] width 119 height 22
select select "service"
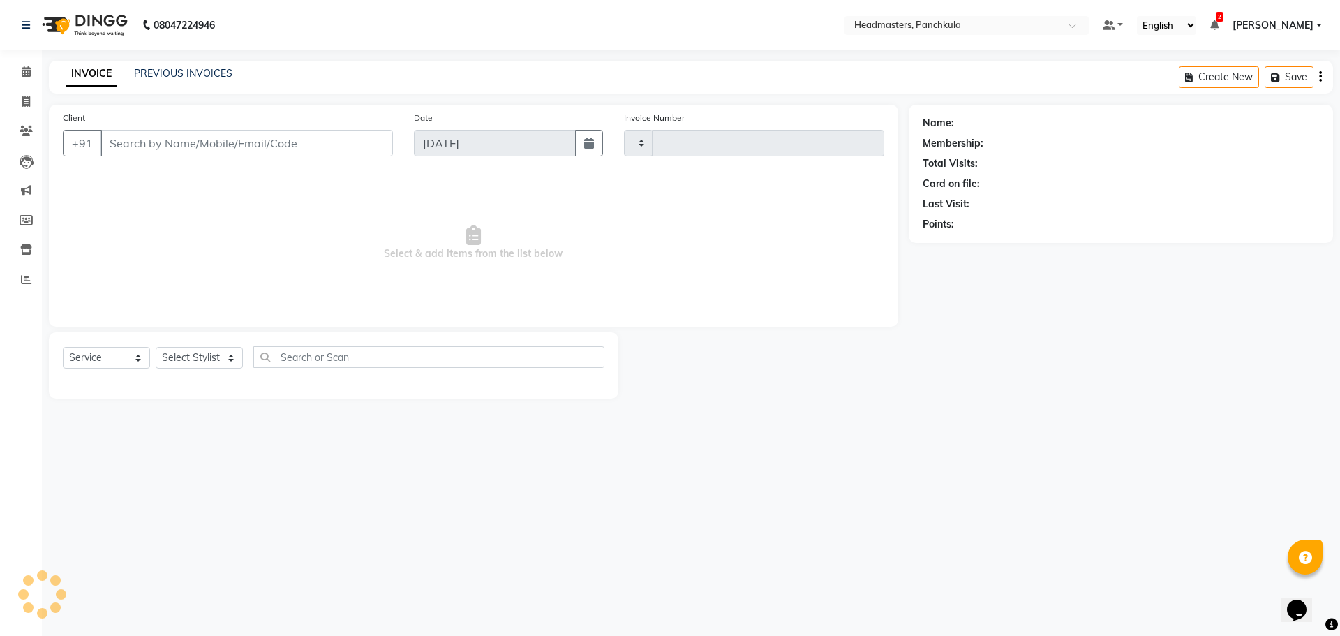
type input "2895"
select select "7376"
type input "7508749372"
select select "64061"
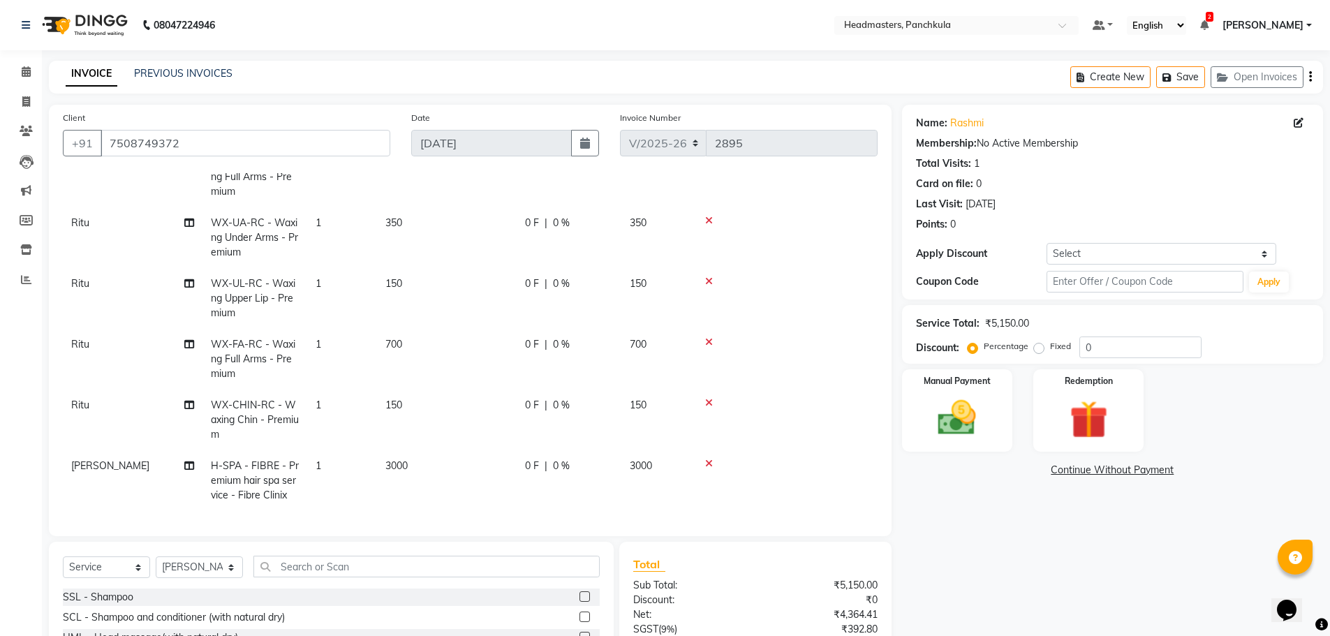
scroll to position [126, 0]
click at [253, 466] on span "H-SPA - FIBRE - Premium hair spa service - Fibre Clinix" at bounding box center [255, 480] width 88 height 42
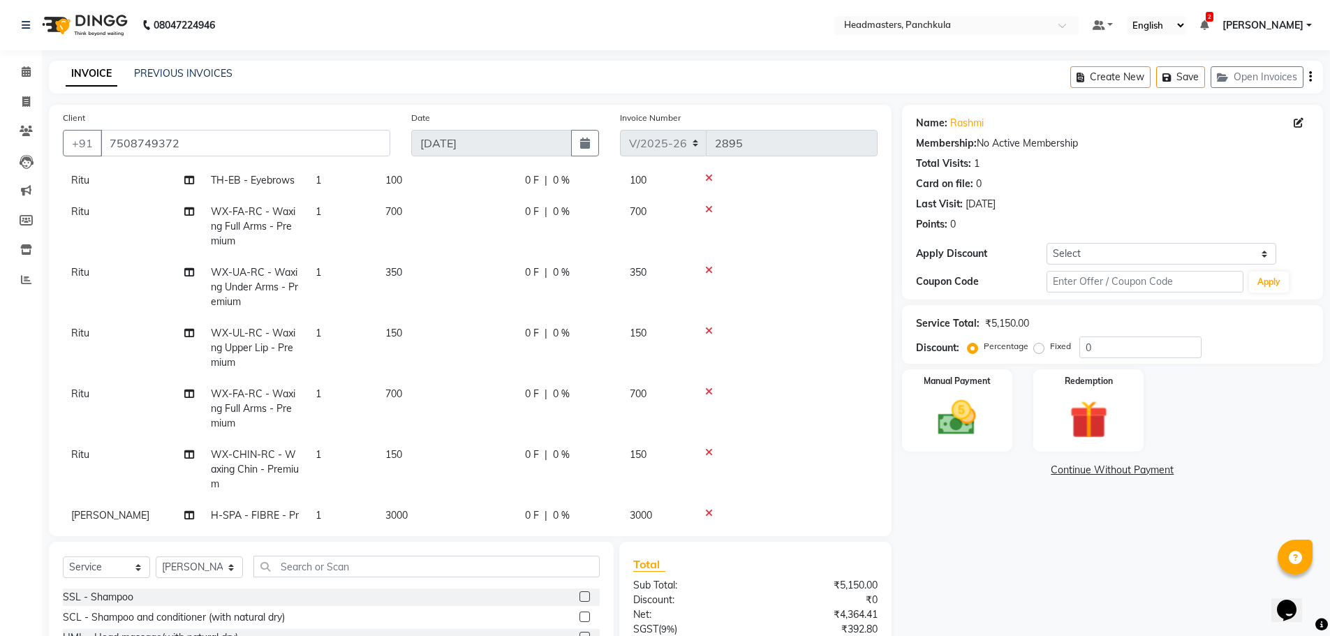
select select "64061"
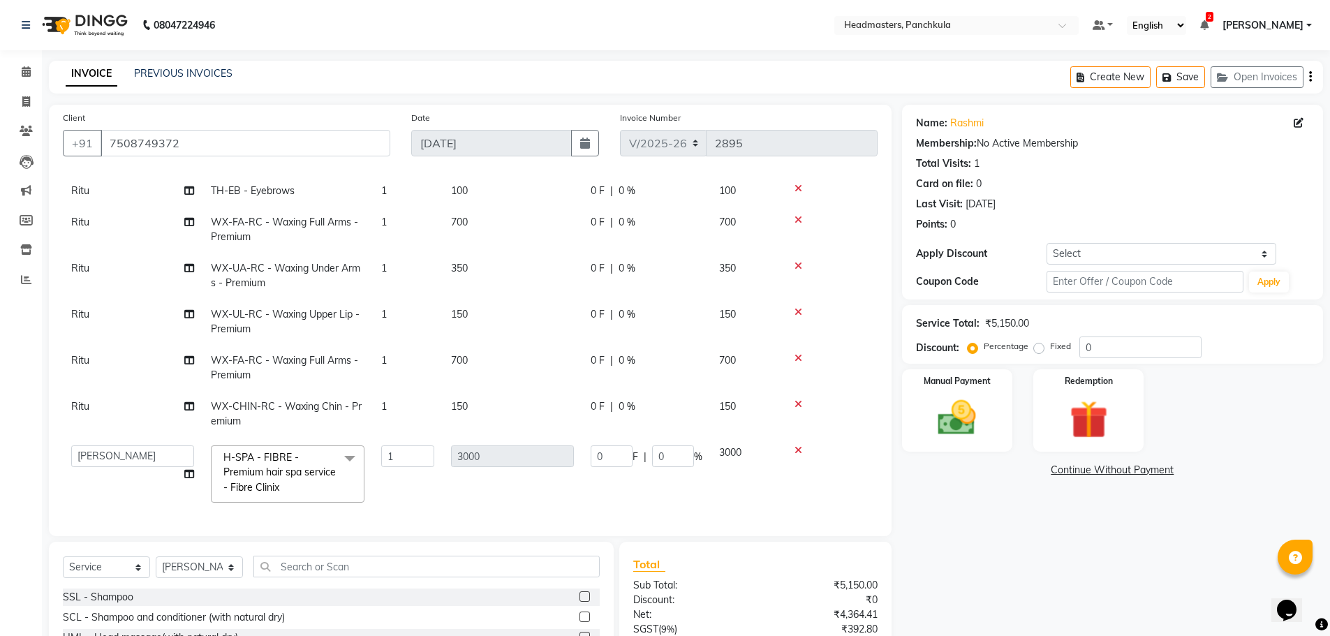
click at [272, 454] on span "H-SPA - FIBRE - Premium hair spa service - Fibre Clinix x" at bounding box center [281, 472] width 123 height 45
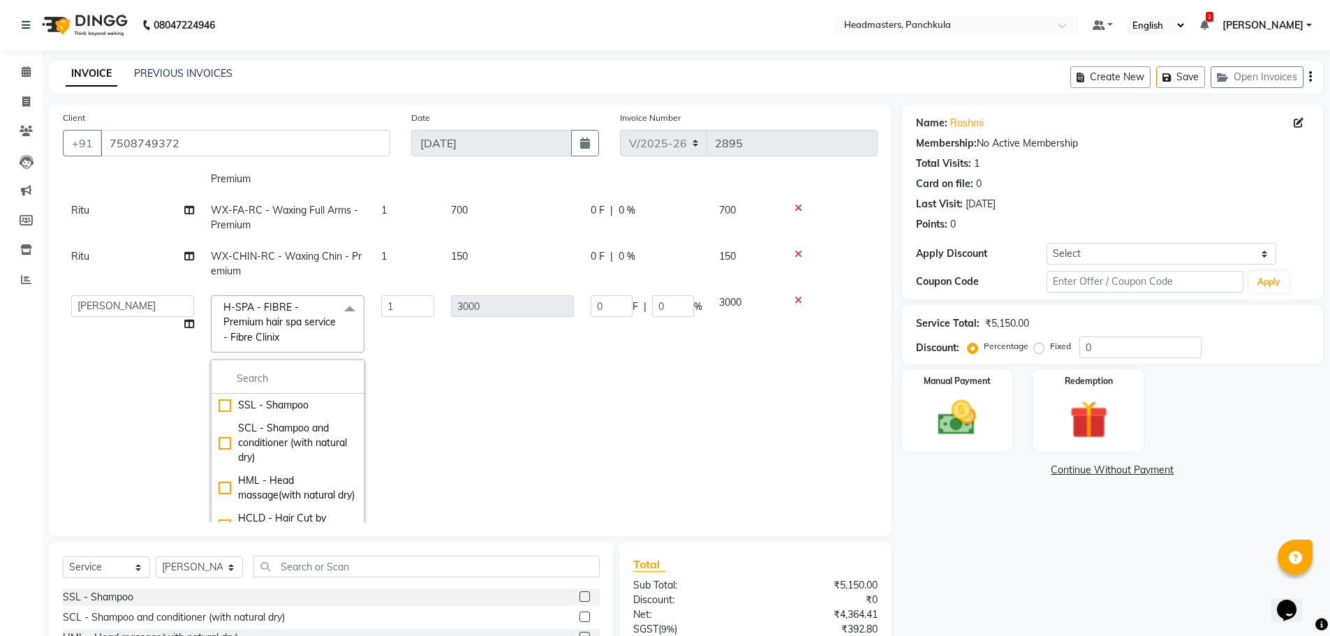
click at [470, 413] on td "3000" at bounding box center [513, 413] width 140 height 253
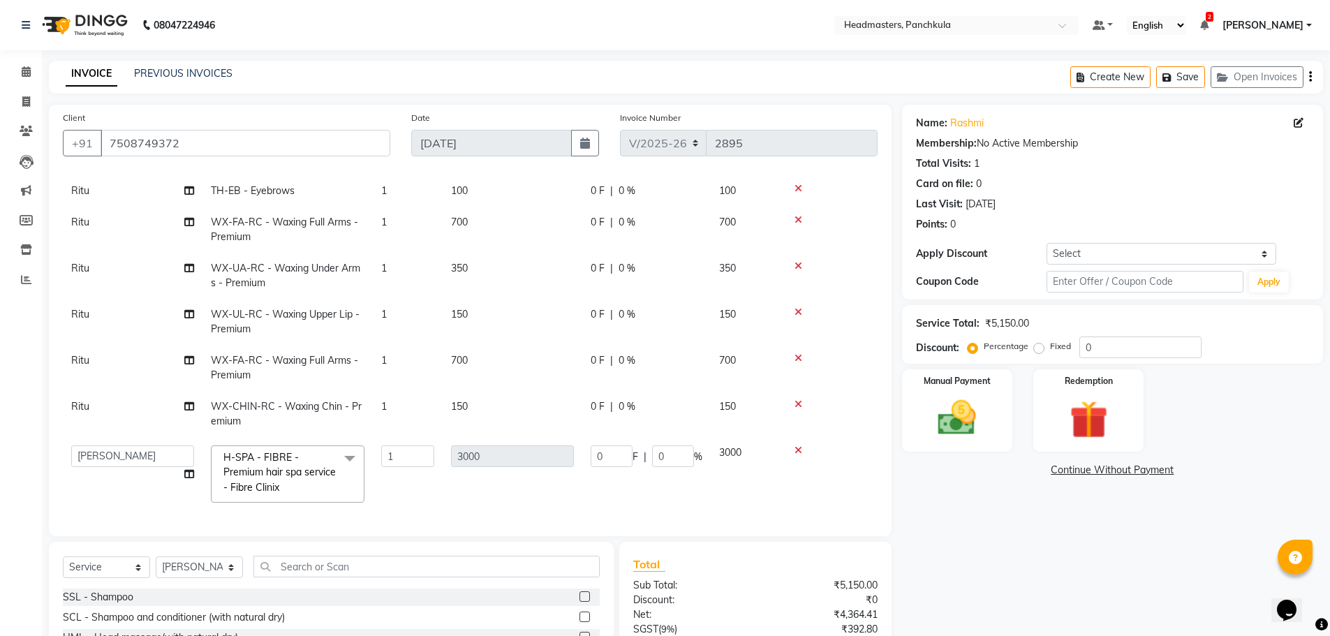
scroll to position [133, 0]
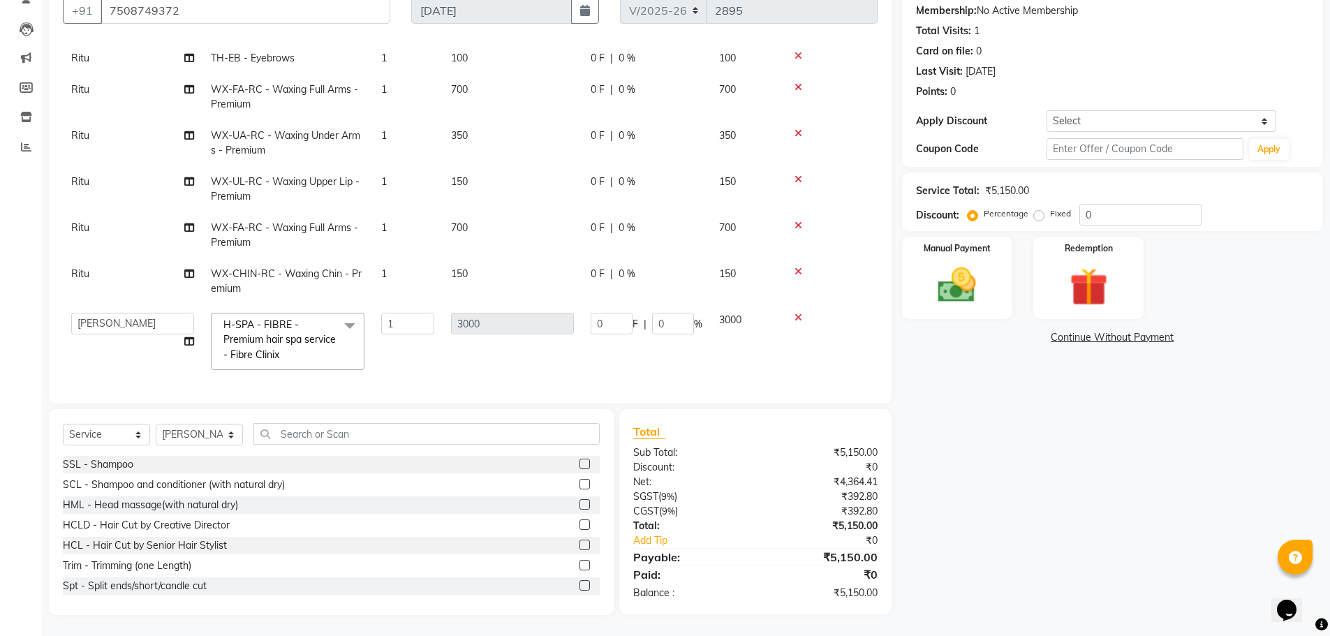
click at [284, 336] on span "H-SPA - FIBRE - Premium hair spa service - Fibre Clinix x" at bounding box center [281, 340] width 123 height 45
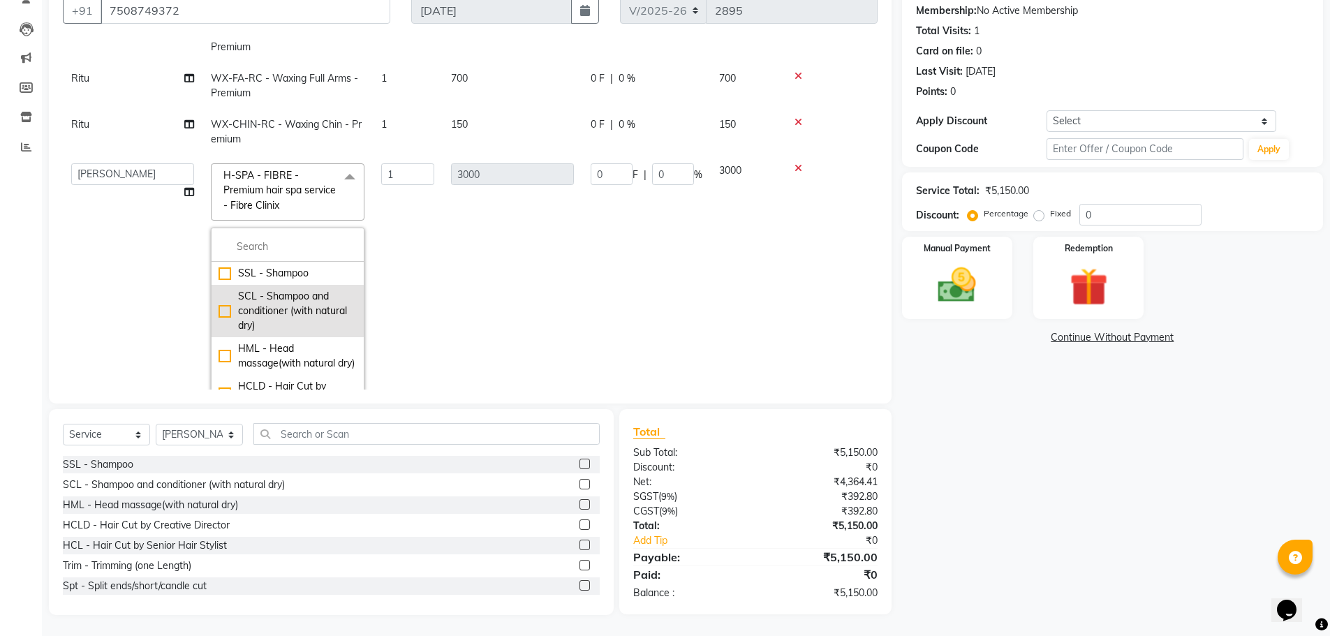
scroll to position [205, 0]
click at [255, 247] on input "multiselect-search" at bounding box center [287, 246] width 138 height 15
click at [533, 288] on td "3000" at bounding box center [513, 280] width 140 height 253
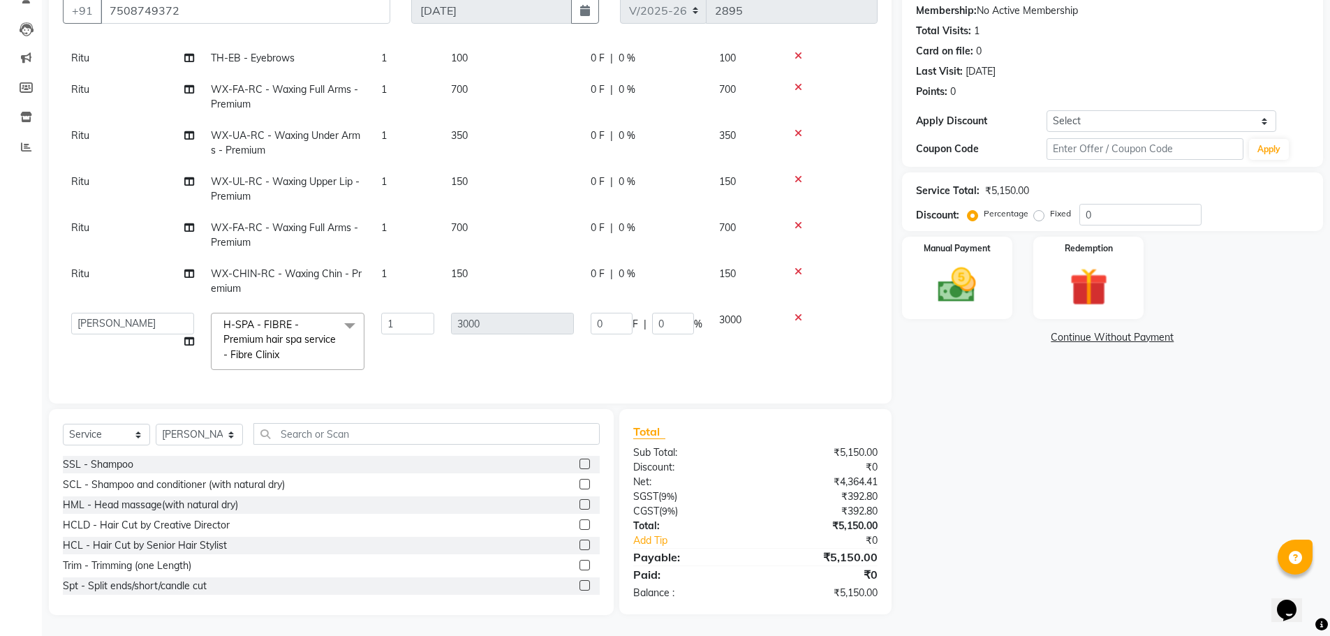
scroll to position [66, 0]
click at [295, 436] on input "text" at bounding box center [426, 434] width 346 height 22
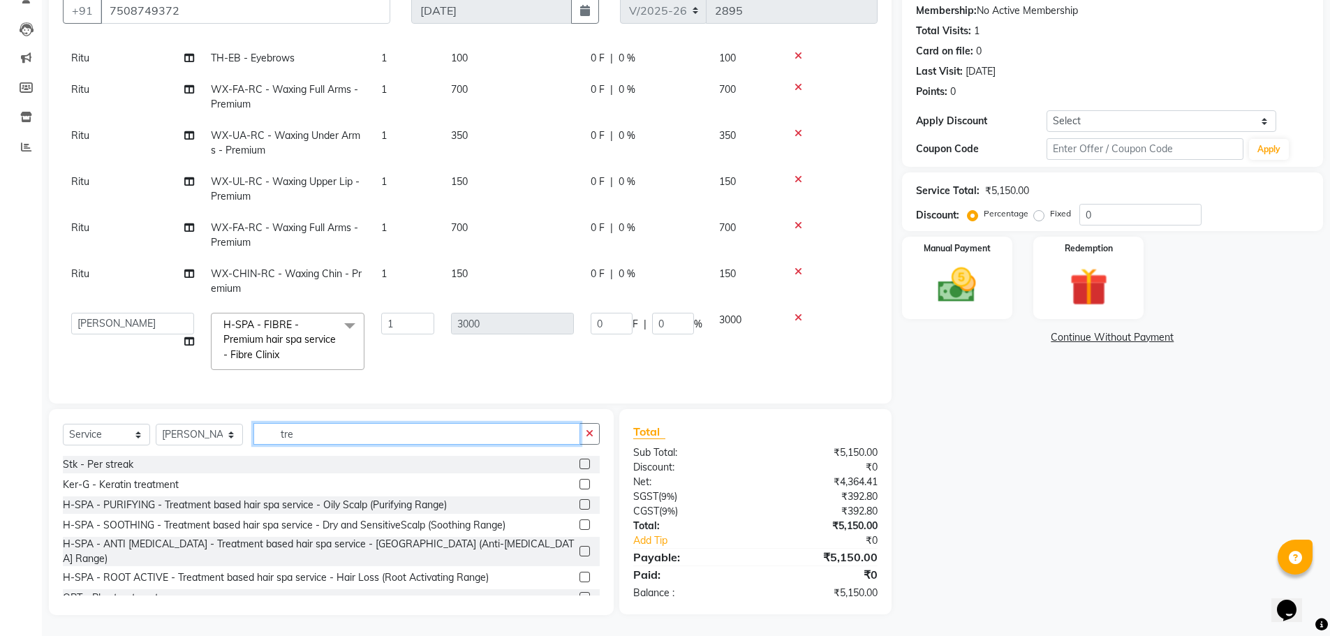
type input "tre"
click at [579, 505] on label at bounding box center [584, 504] width 10 height 10
click at [579, 505] on input "checkbox" at bounding box center [583, 505] width 9 height 9
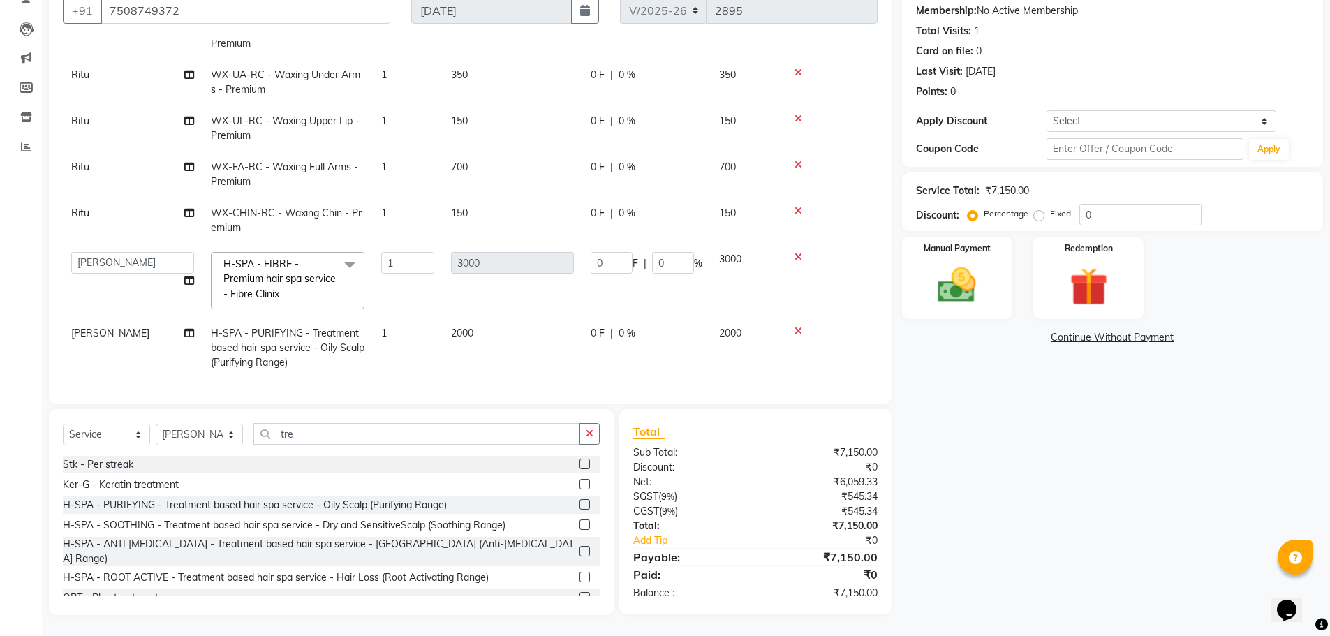
checkbox input "false"
drag, startPoint x: 604, startPoint y: 248, endPoint x: 575, endPoint y: 251, distance: 28.8
click at [575, 251] on tr "Amjad Anju Danish HEAD MASTERS Parveen Reena Ritu Saddam Sandeep Sushant Sushan…" at bounding box center [470, 281] width 815 height 74
type input "1000"
click at [581, 304] on tbody "Ritu TH-EB - Eyebrows 1 100 0 F | 0 % 100 Ritu WX-FA-RC - Waxing Full Arms - Pr…" at bounding box center [470, 180] width 815 height 396
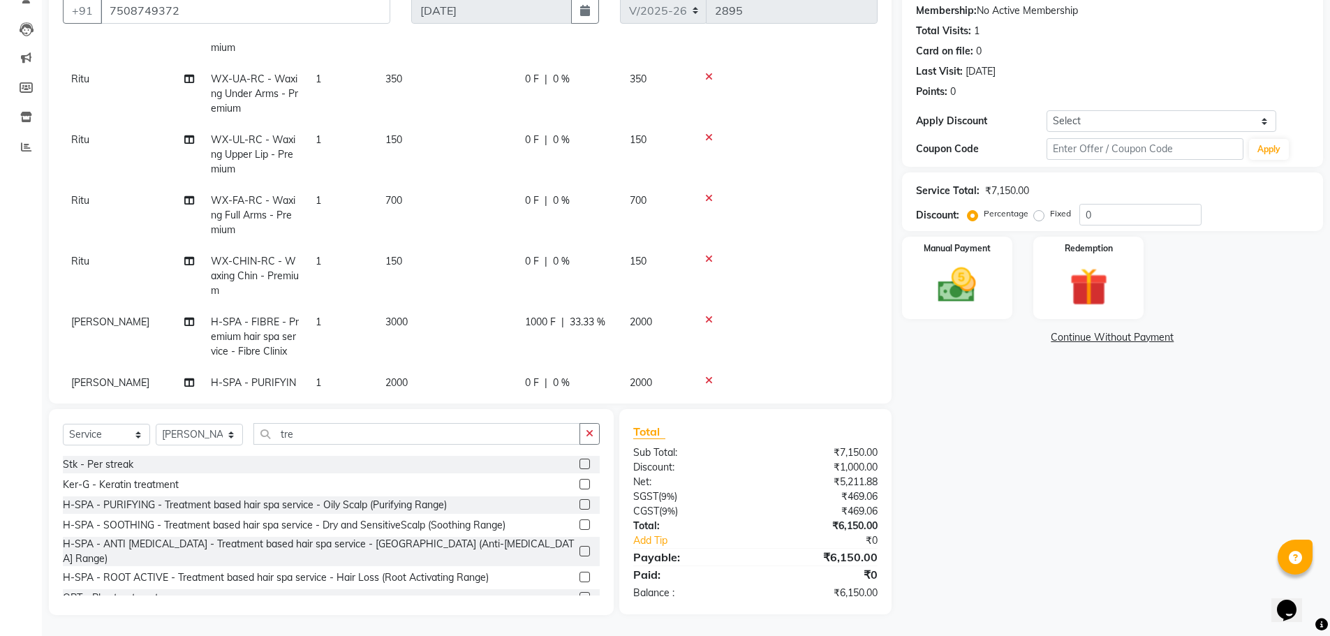
click at [564, 338] on td "1000 F | 33.33 %" at bounding box center [569, 336] width 105 height 61
select select "64061"
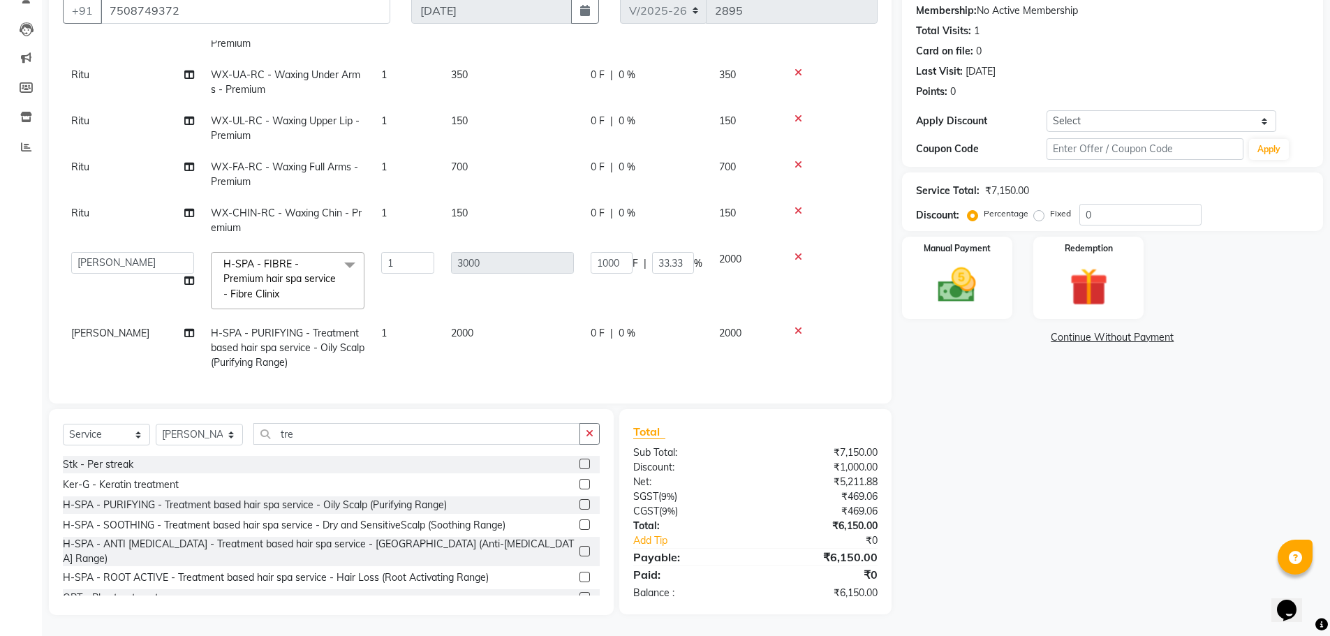
click at [596, 326] on span "0 F" at bounding box center [598, 333] width 14 height 15
select select "64061"
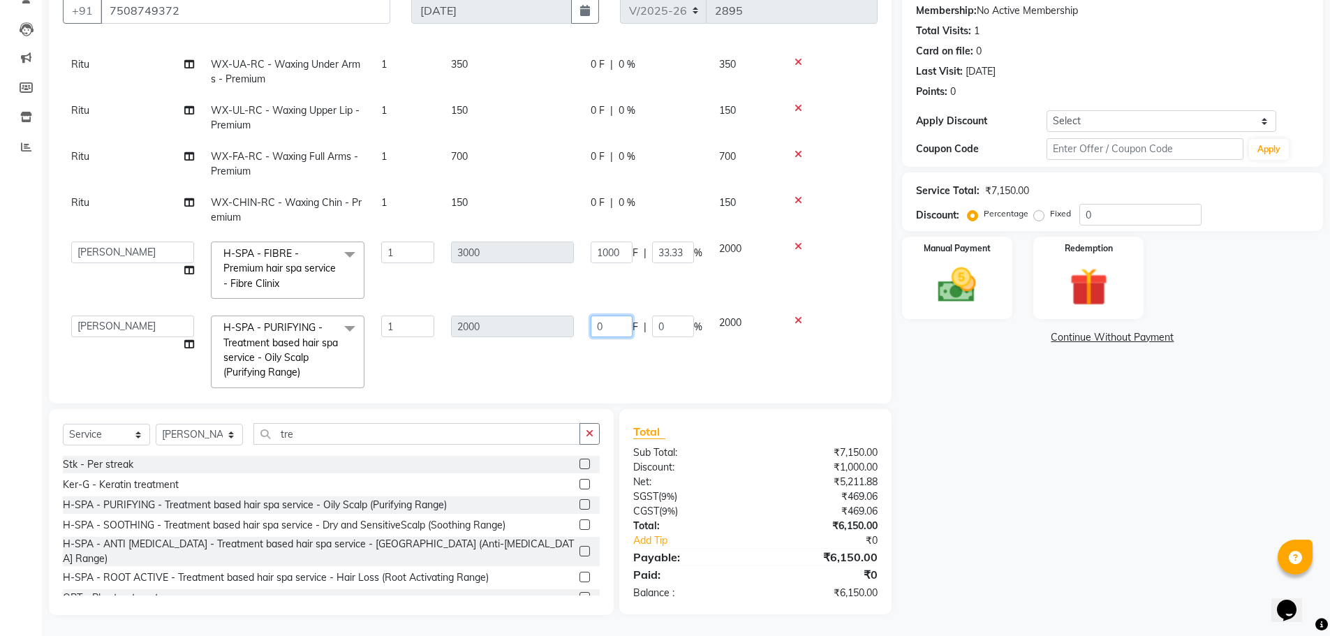
drag, startPoint x: 608, startPoint y: 323, endPoint x: 591, endPoint y: 323, distance: 17.5
click at [591, 323] on input "0" at bounding box center [612, 327] width 42 height 22
type input "1"
type input "500"
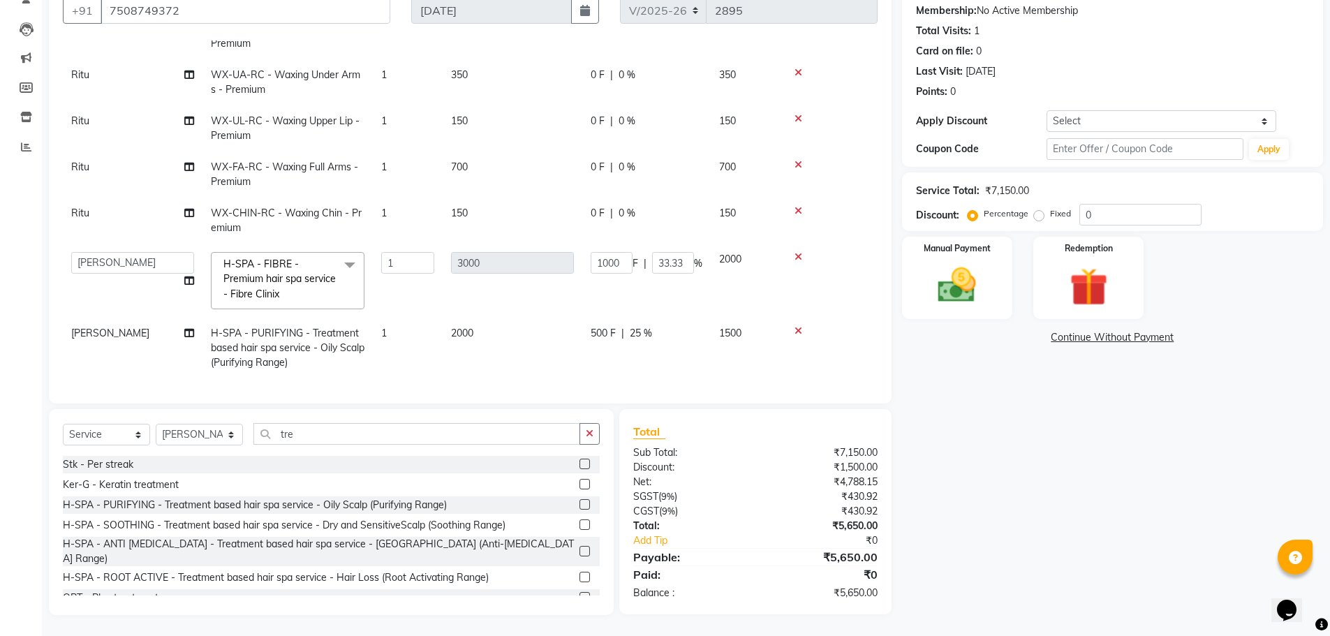
click at [681, 362] on td "500 F | 25 %" at bounding box center [646, 348] width 128 height 61
select select "64061"
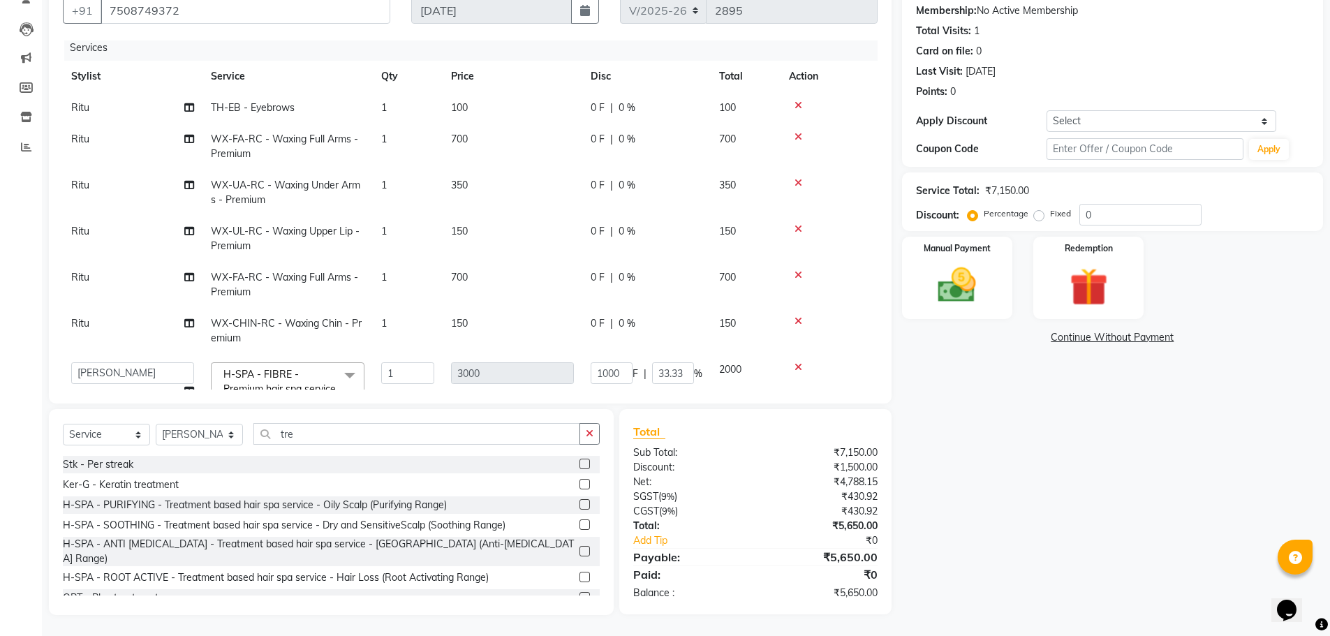
scroll to position [0, 0]
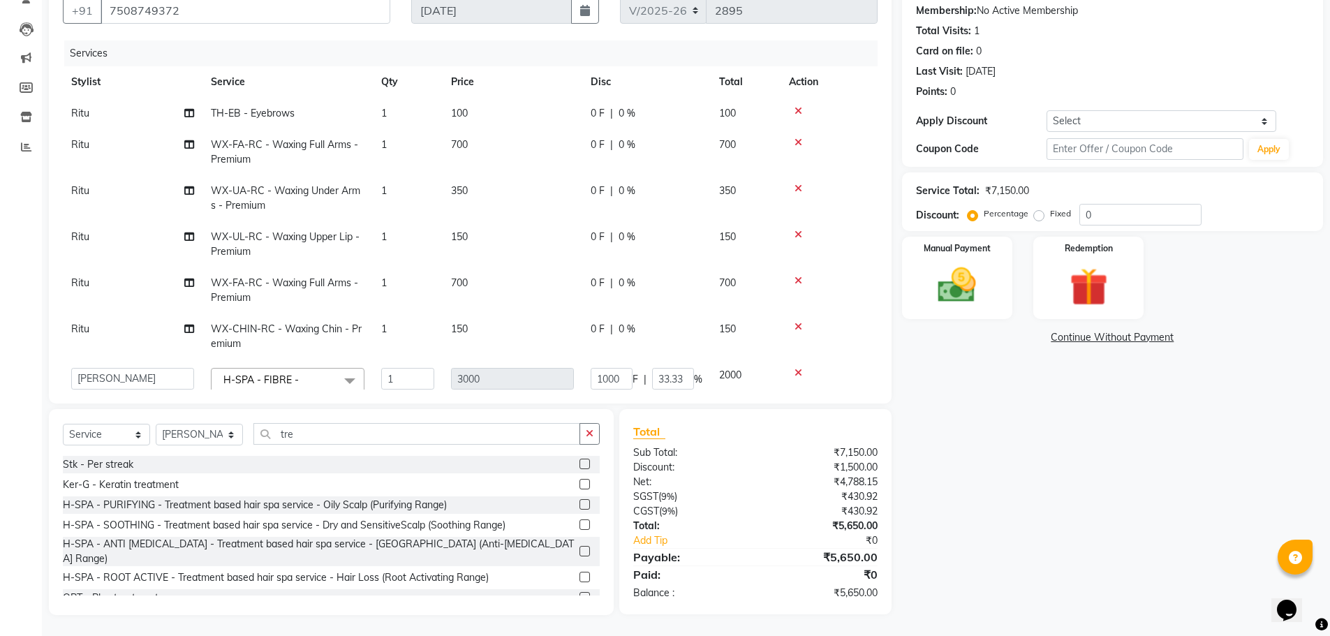
click at [305, 295] on td "WX-FA-RC - Waxing Full Arms - Premium" at bounding box center [287, 290] width 170 height 46
select select "64053"
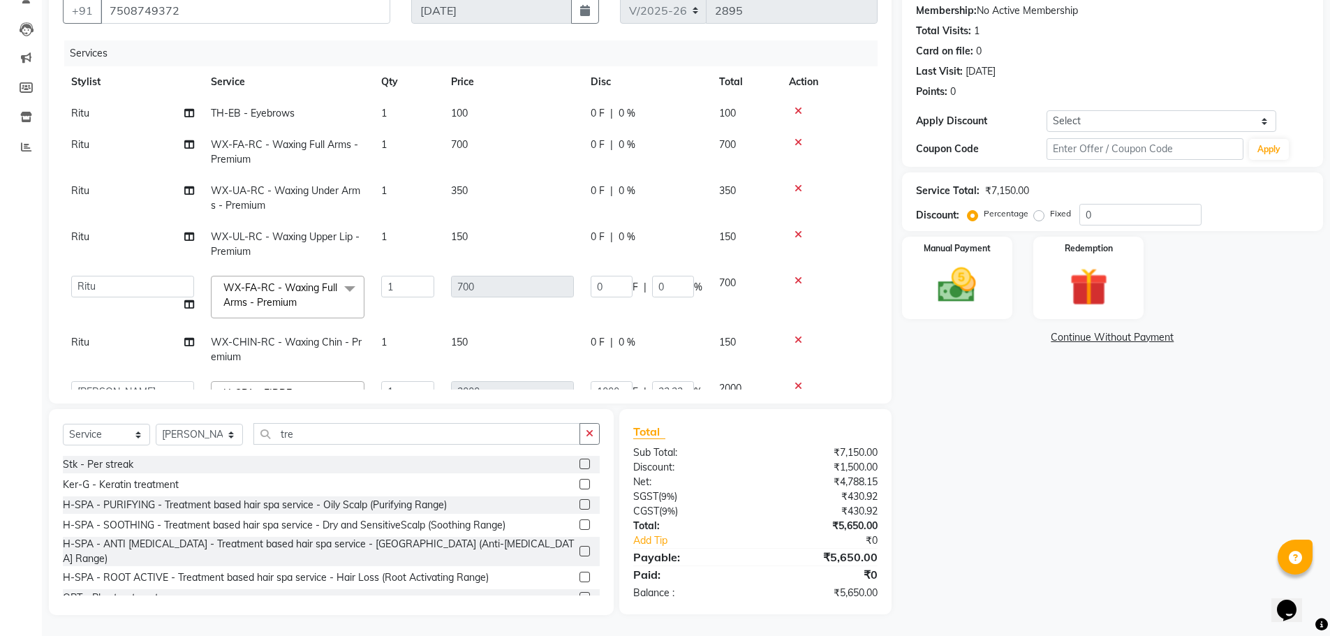
click at [288, 290] on span "WX-FA-RC - Waxing Full Arms - Premium" at bounding box center [280, 294] width 114 height 27
click at [259, 339] on input "multiselect-search" at bounding box center [287, 344] width 138 height 15
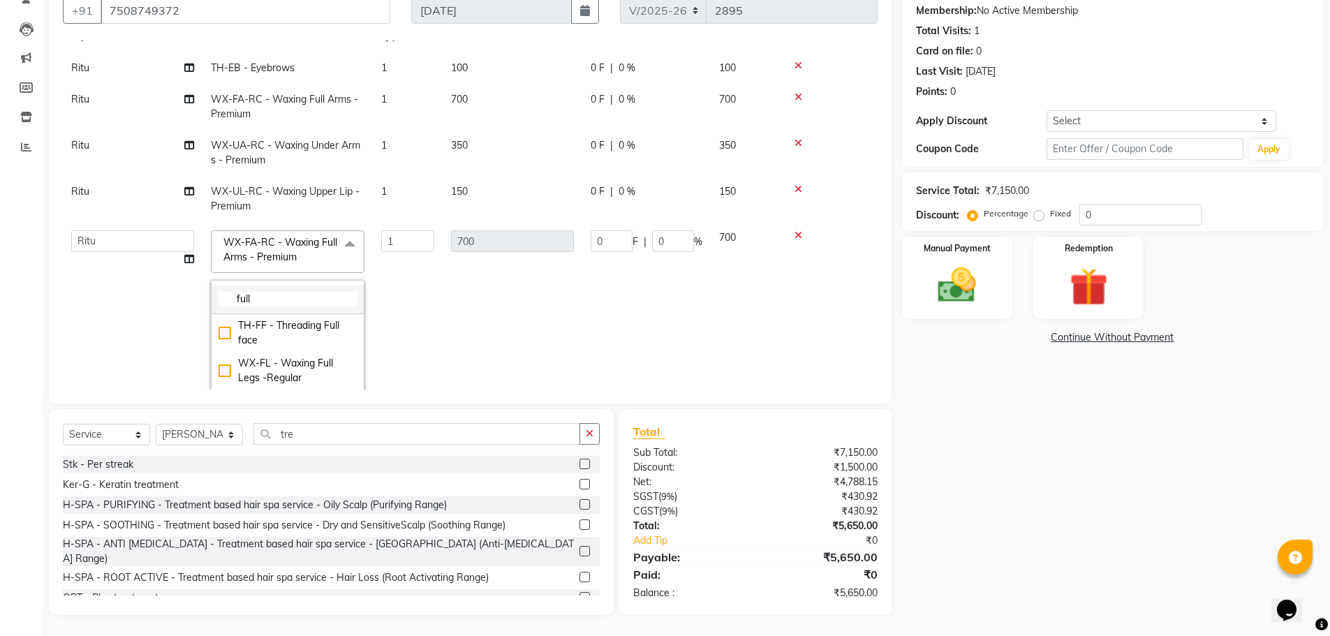
scroll to position [70, 0]
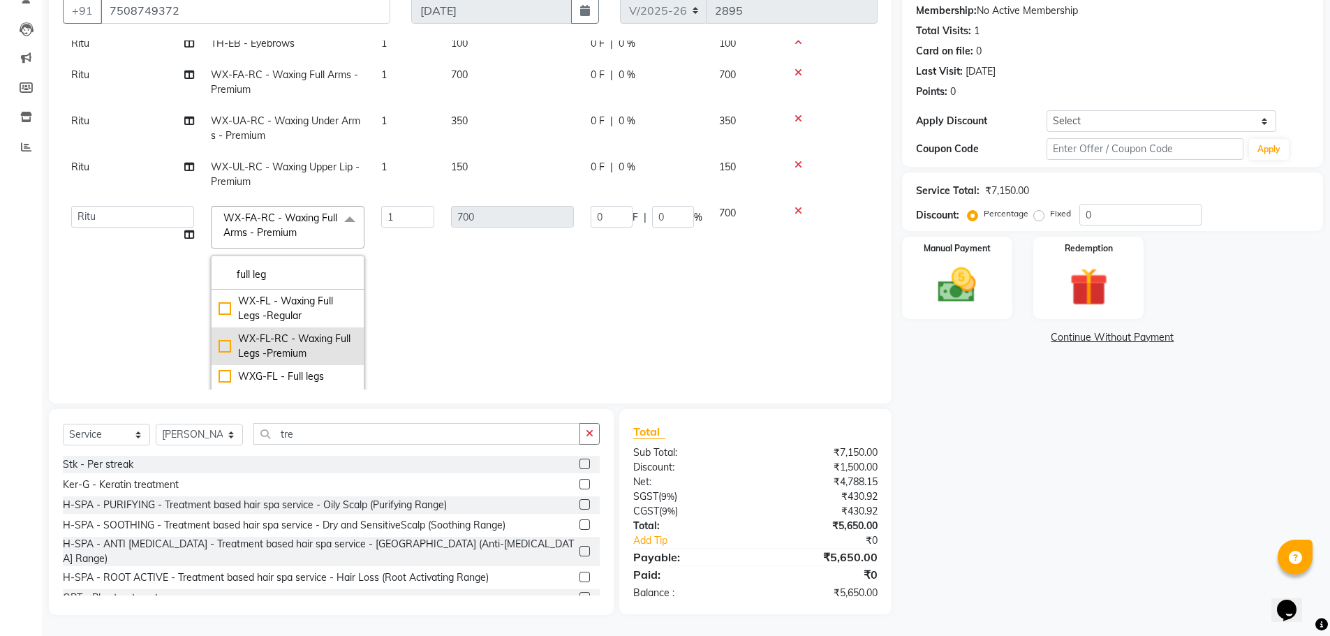
type input "full leg"
click at [223, 346] on div "WX-FL-RC - Waxing Full Legs -Premium" at bounding box center [287, 346] width 138 height 29
checkbox input "true"
type input "850"
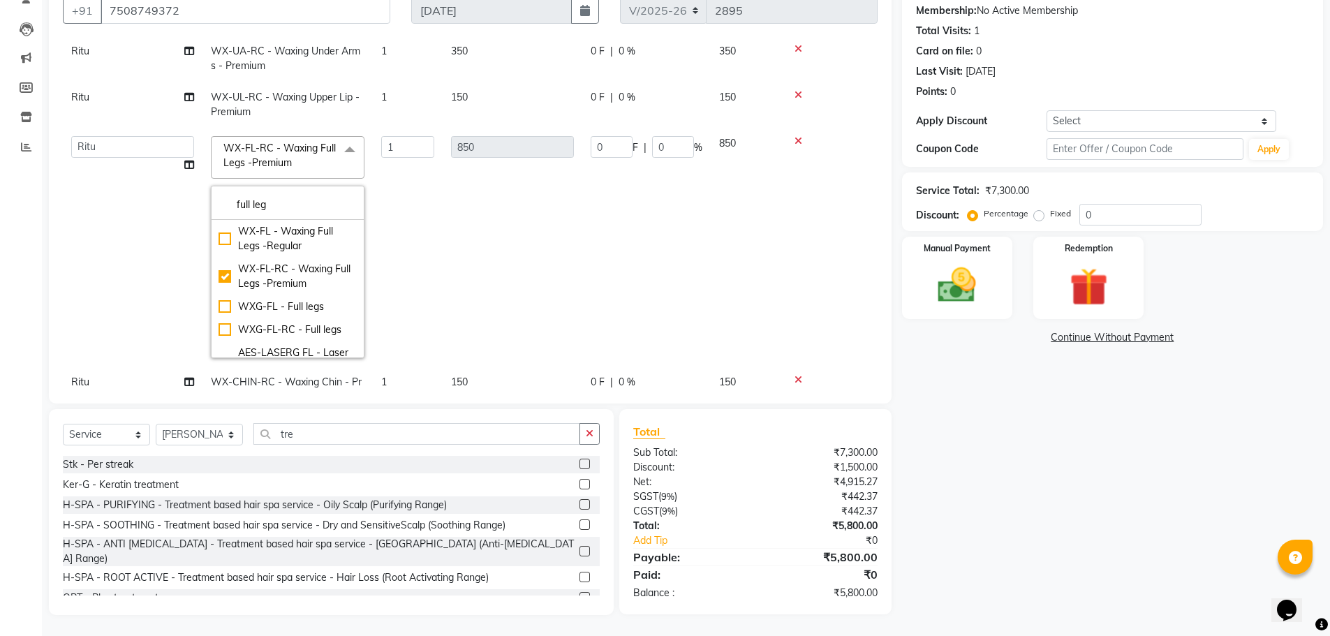
click at [608, 309] on td "0 F | 0 %" at bounding box center [646, 247] width 128 height 239
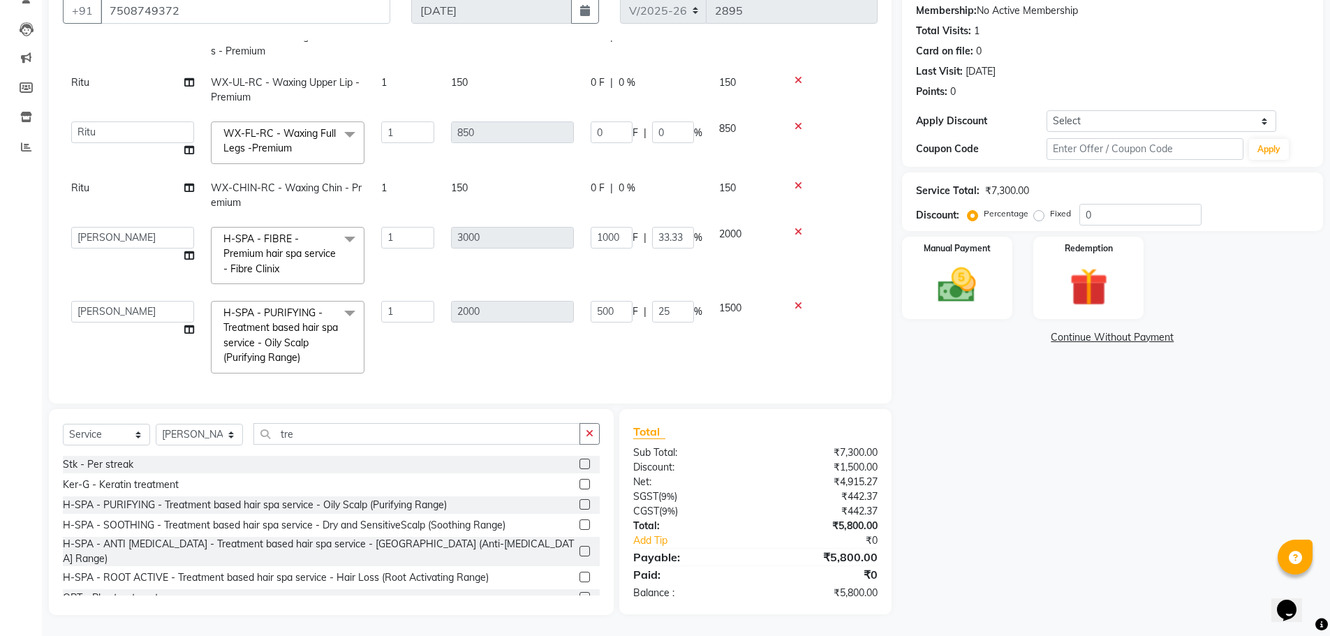
scroll to position [168, 0]
click at [716, 347] on td "1500" at bounding box center [746, 333] width 70 height 89
click at [935, 286] on img at bounding box center [957, 284] width 64 height 45
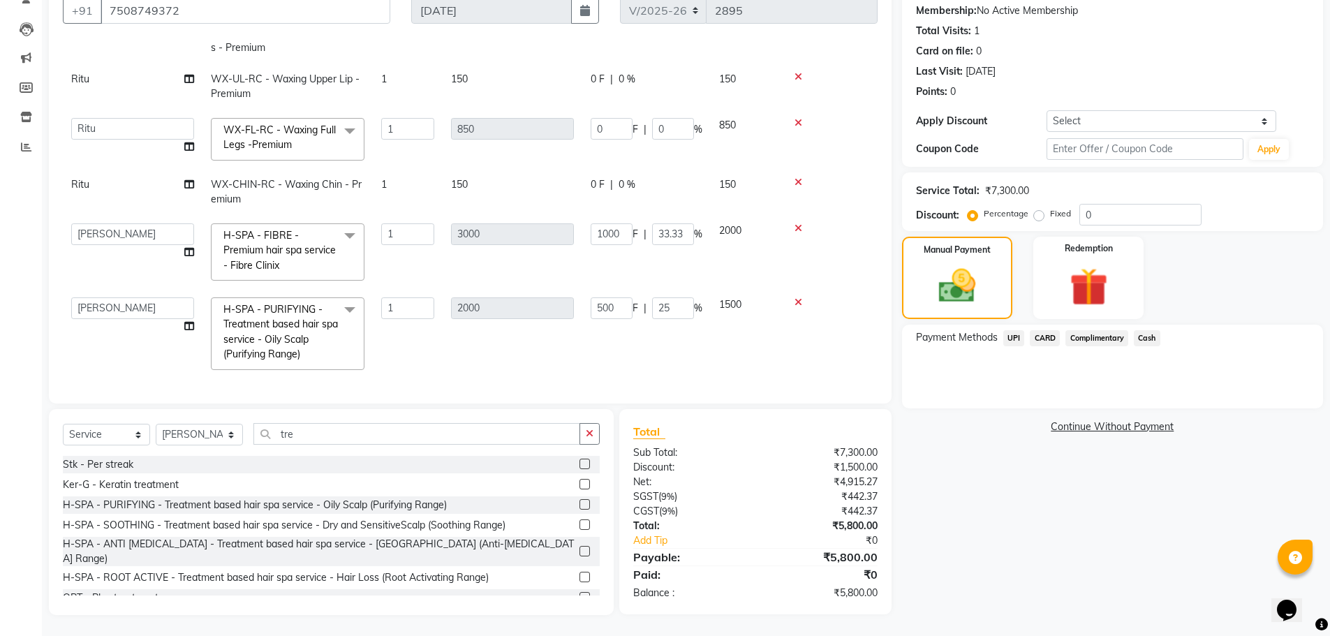
click at [1148, 341] on span "Cash" at bounding box center [1147, 338] width 27 height 16
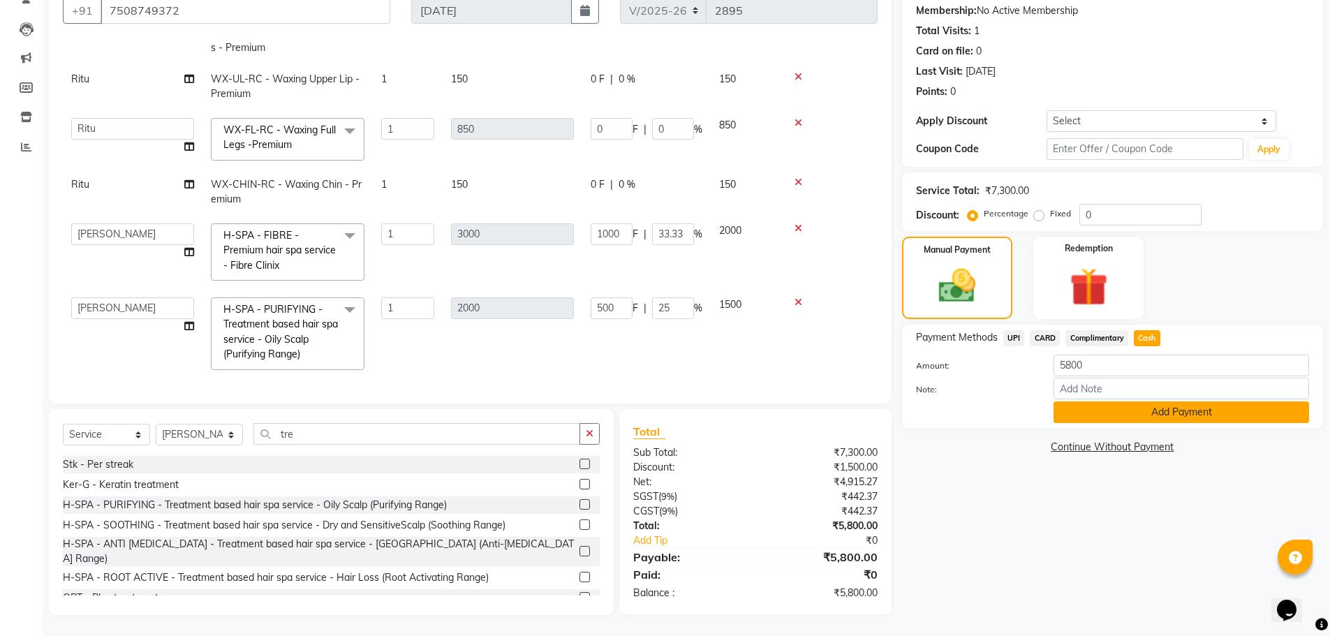
click at [1177, 418] on button "Add Payment" at bounding box center [1180, 412] width 255 height 22
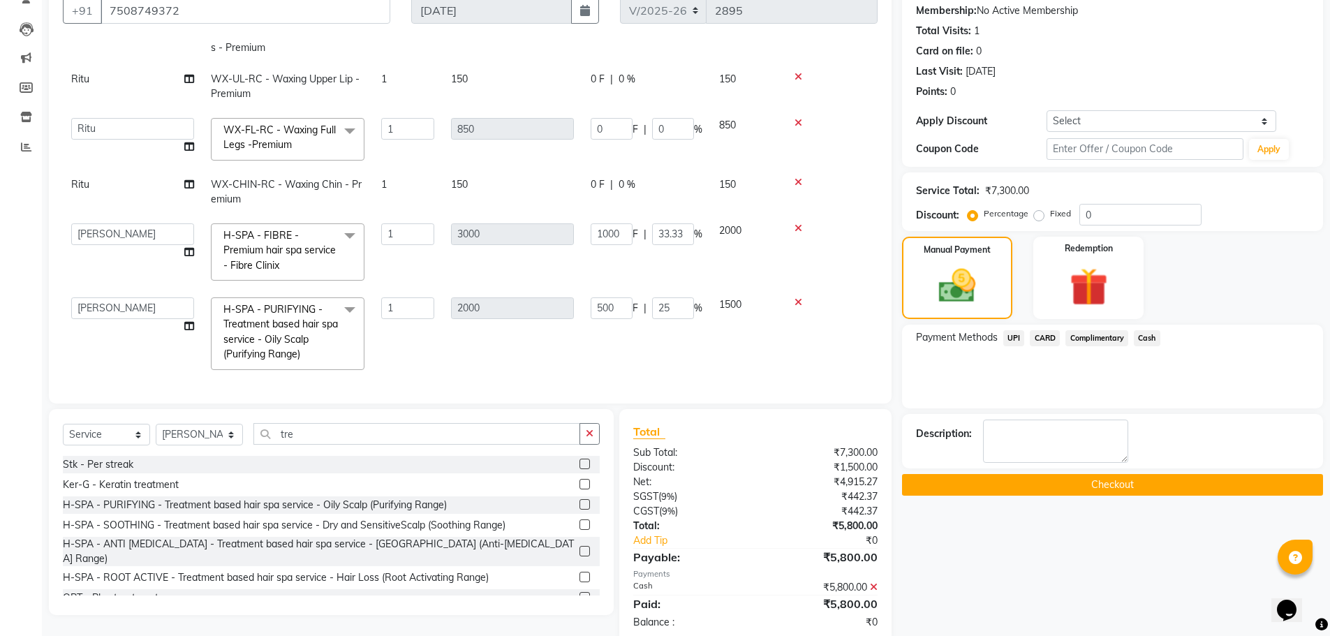
click at [1104, 478] on button "Checkout" at bounding box center [1112, 485] width 421 height 22
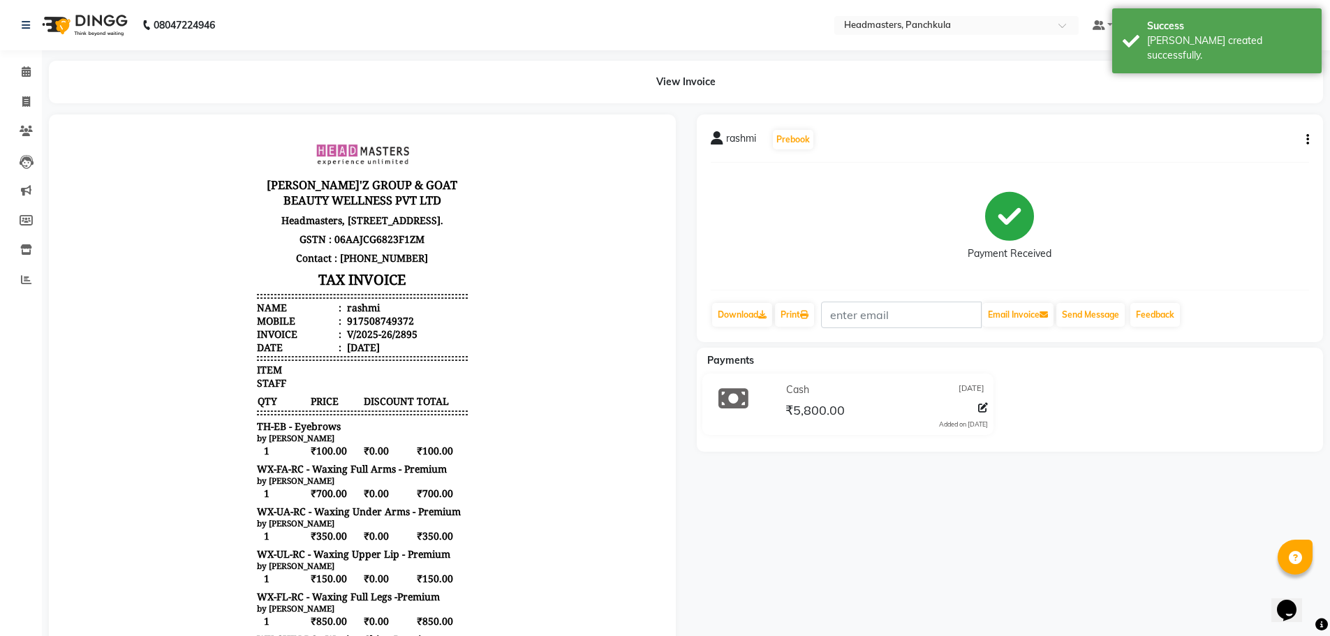
click at [796, 299] on div "rashmi Prebook Payment Received Download Print Email Invoice Send Message Feedb…" at bounding box center [1010, 228] width 627 height 228
click at [796, 309] on link "Print" at bounding box center [794, 315] width 39 height 24
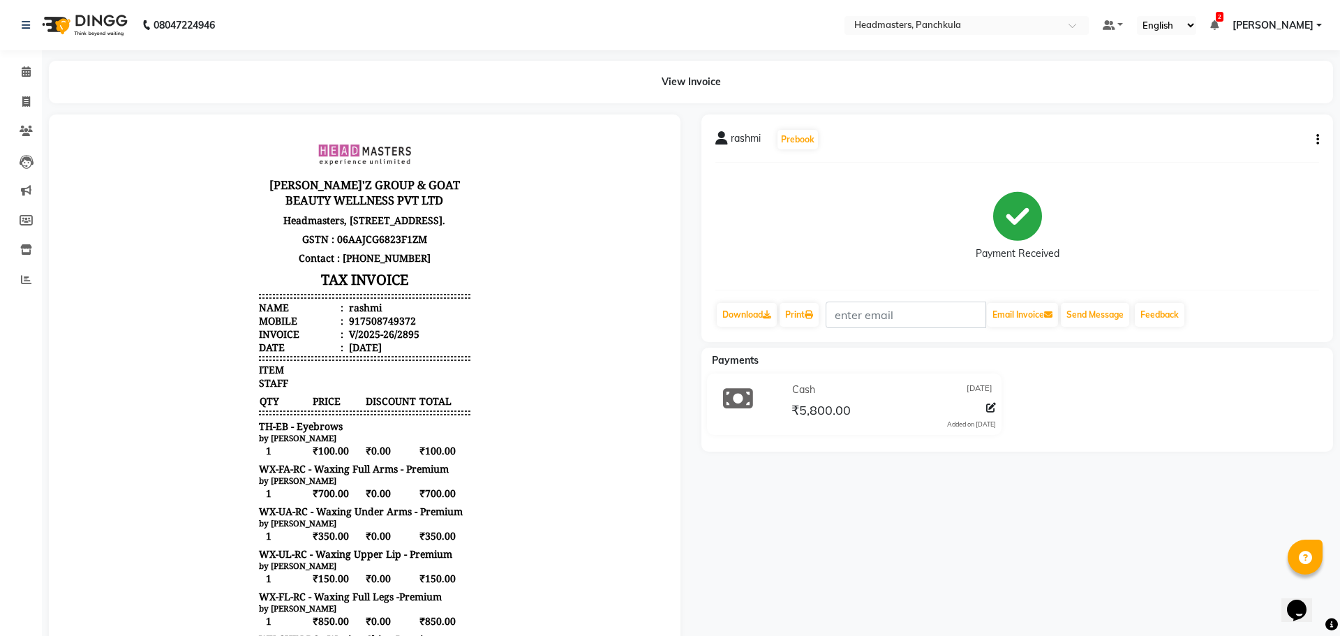
select select "service"
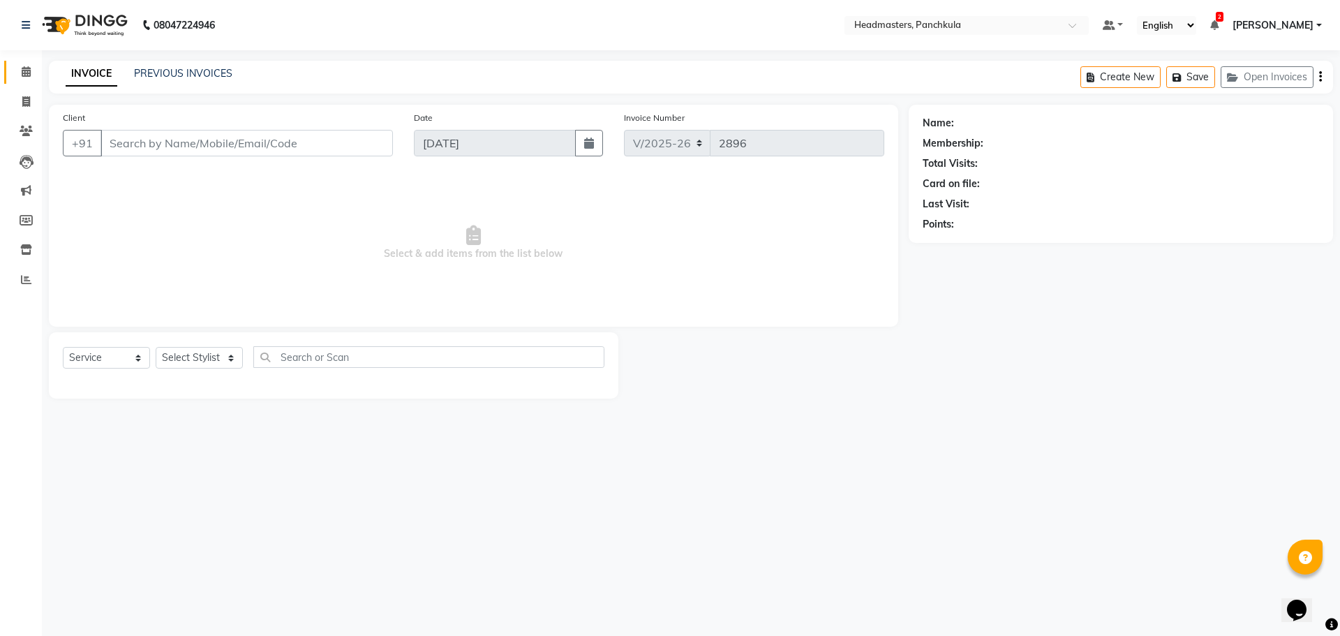
type input "7508749372"
select select "64061"
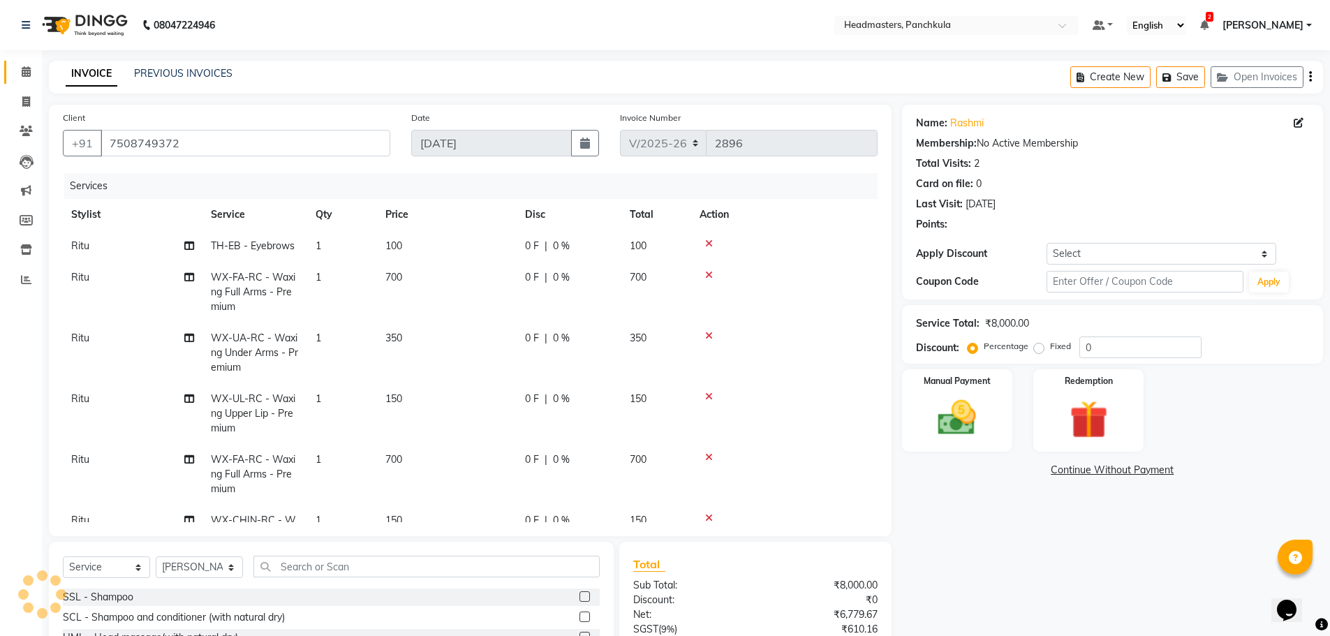
click at [15, 82] on link "Calendar" at bounding box center [21, 72] width 34 height 23
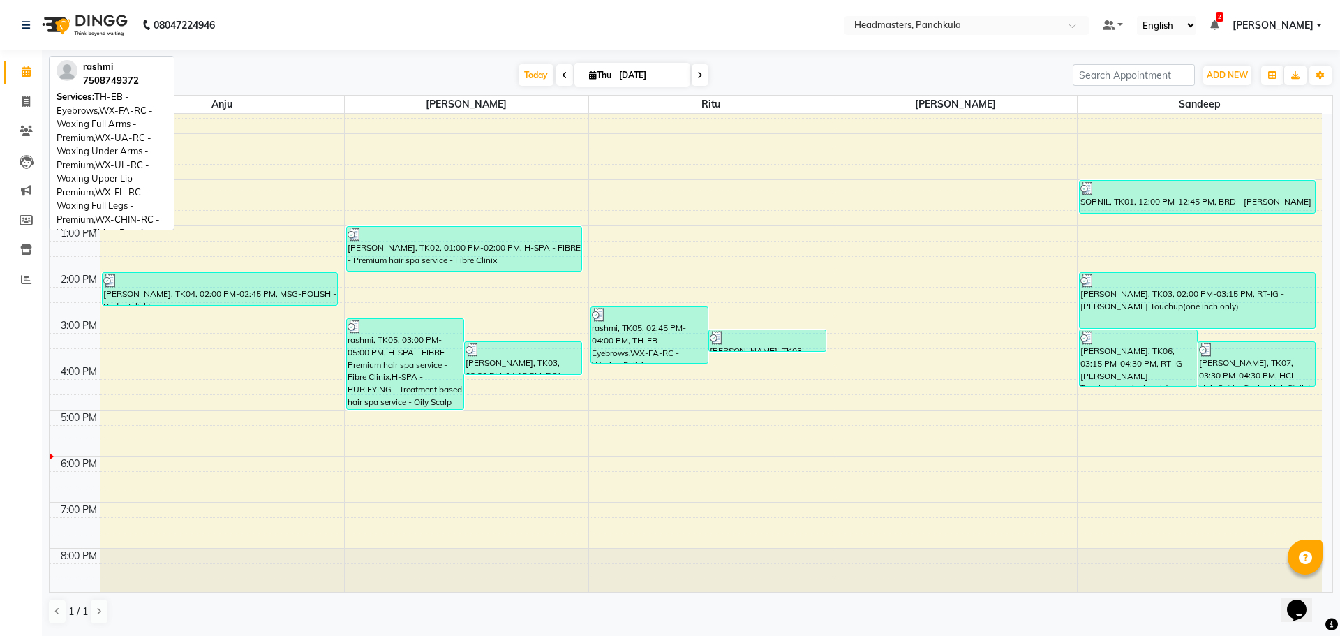
scroll to position [120, 0]
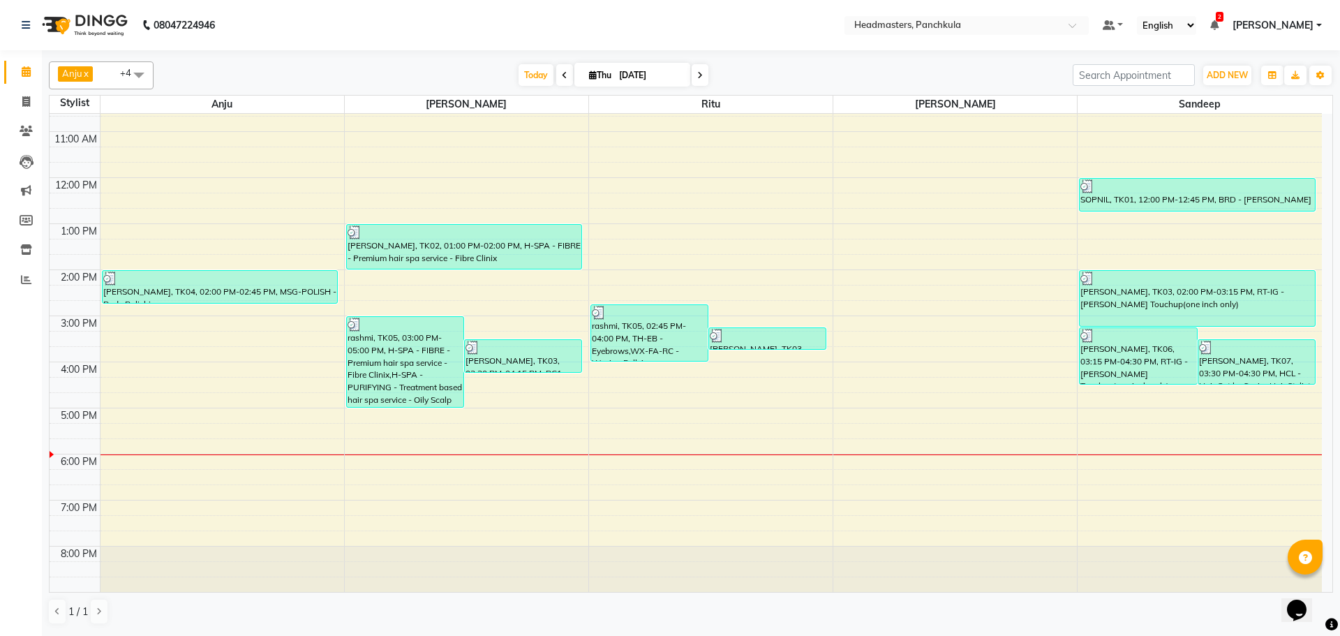
click at [919, 334] on div "8:00 AM 9:00 AM 10:00 AM 11:00 AM 12:00 PM 1:00 PM 2:00 PM 3:00 PM 4:00 PM 5:00…" at bounding box center [686, 293] width 1273 height 598
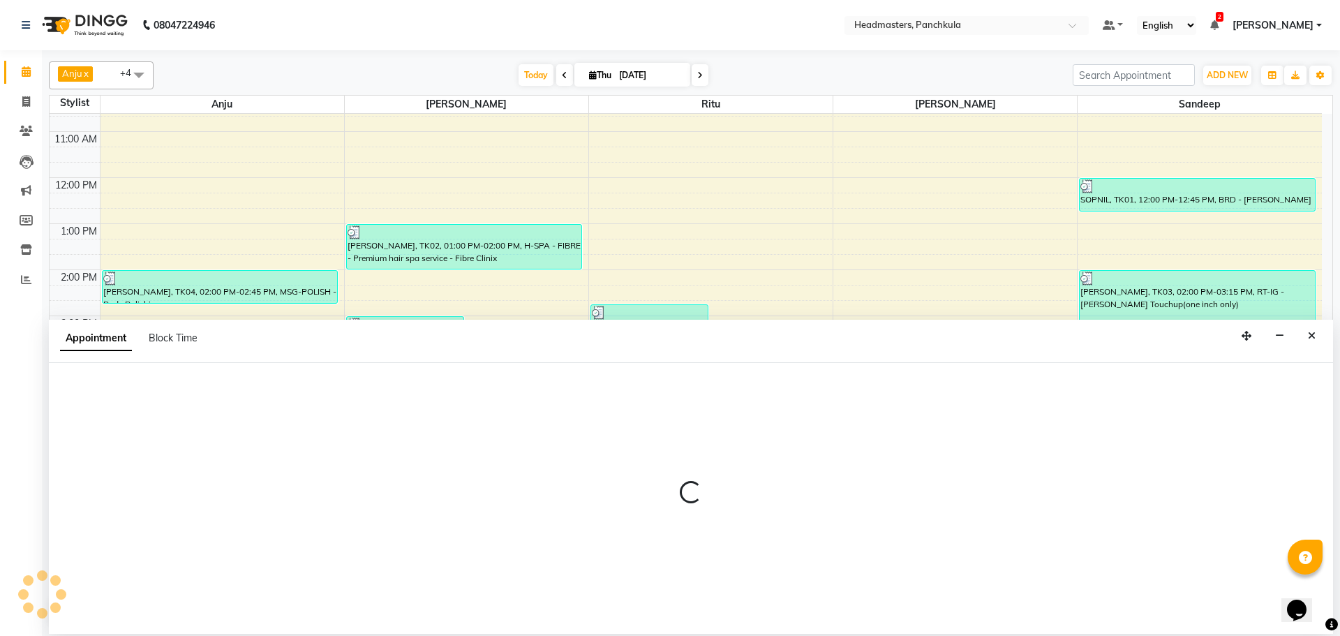
select select "64060"
select select "915"
select select "tentative"
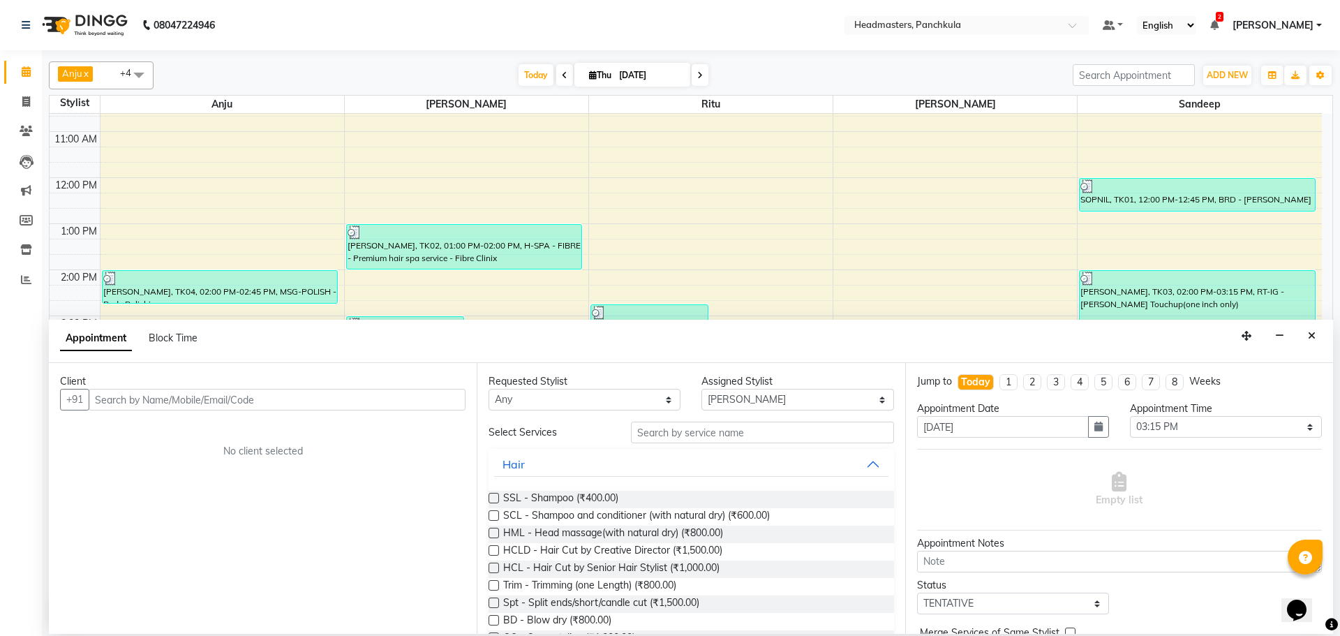
click at [185, 397] on input "text" at bounding box center [277, 400] width 377 height 22
type input "7769920736"
click at [411, 397] on button "Add Client" at bounding box center [437, 400] width 58 height 22
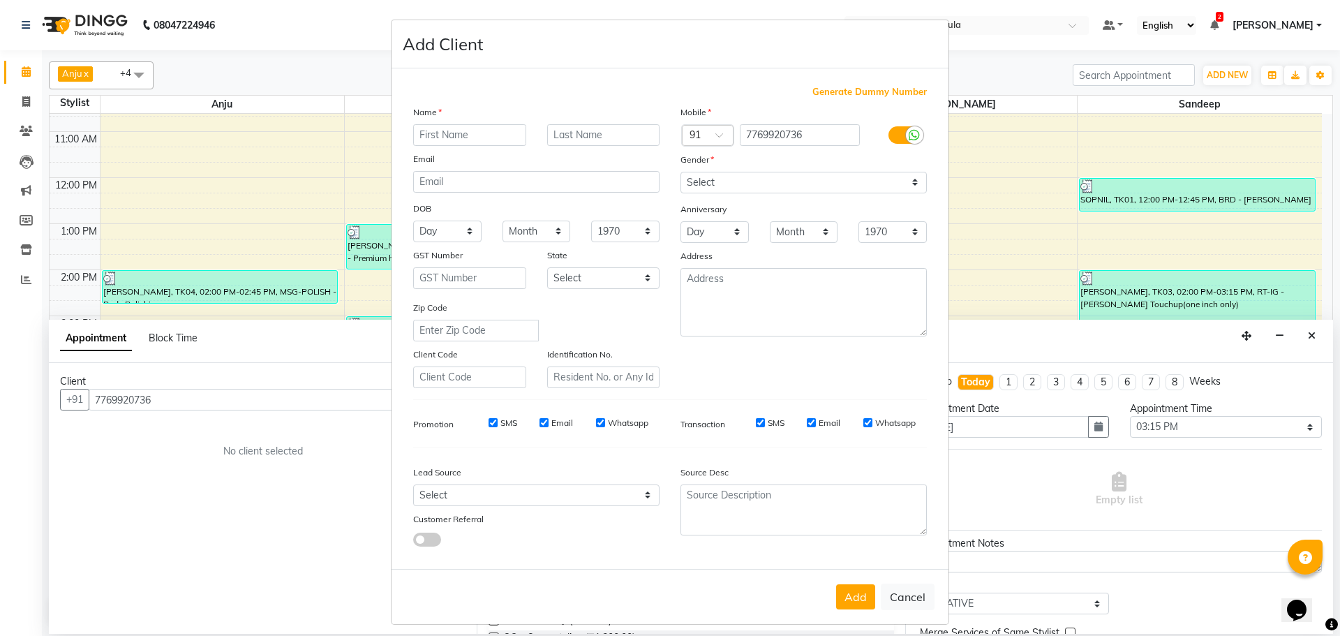
click at [429, 137] on input "text" at bounding box center [469, 135] width 113 height 22
type input "preety"
click at [736, 188] on select "Select Male Female Other Prefer Not To Say" at bounding box center [804, 183] width 246 height 22
select select "female"
click at [681, 172] on select "Select Male Female Other Prefer Not To Say" at bounding box center [804, 183] width 246 height 22
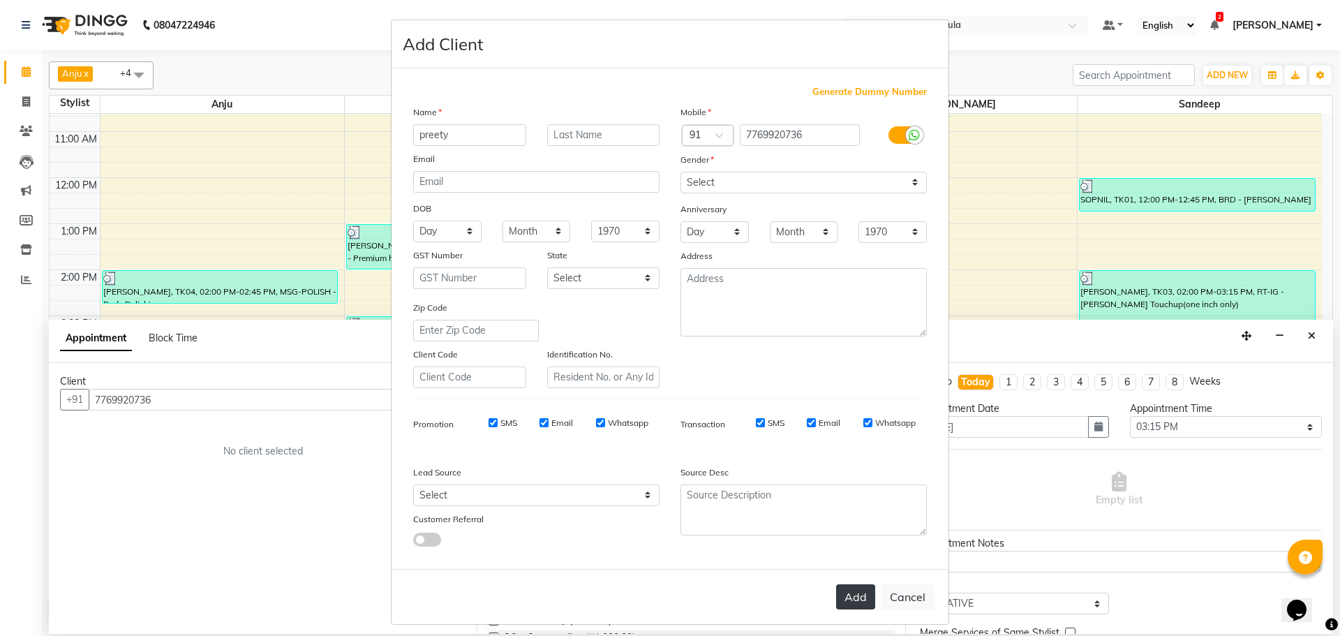
click at [845, 595] on button "Add" at bounding box center [855, 596] width 39 height 25
select select
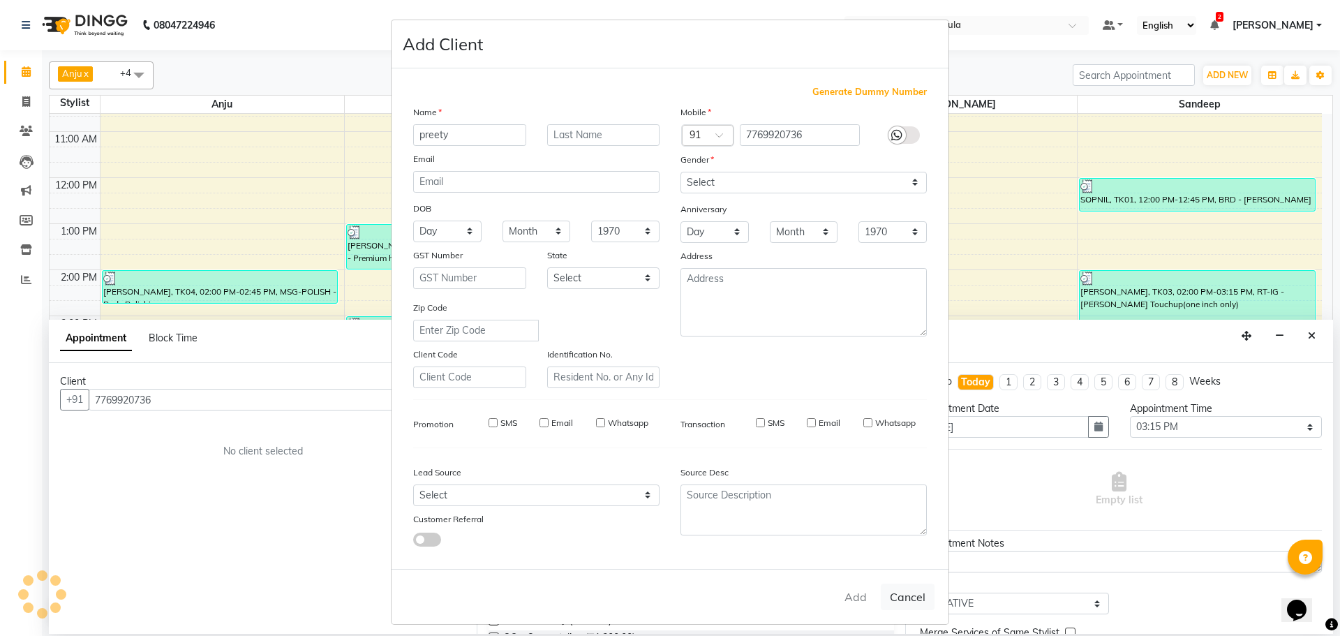
select select
checkbox input "false"
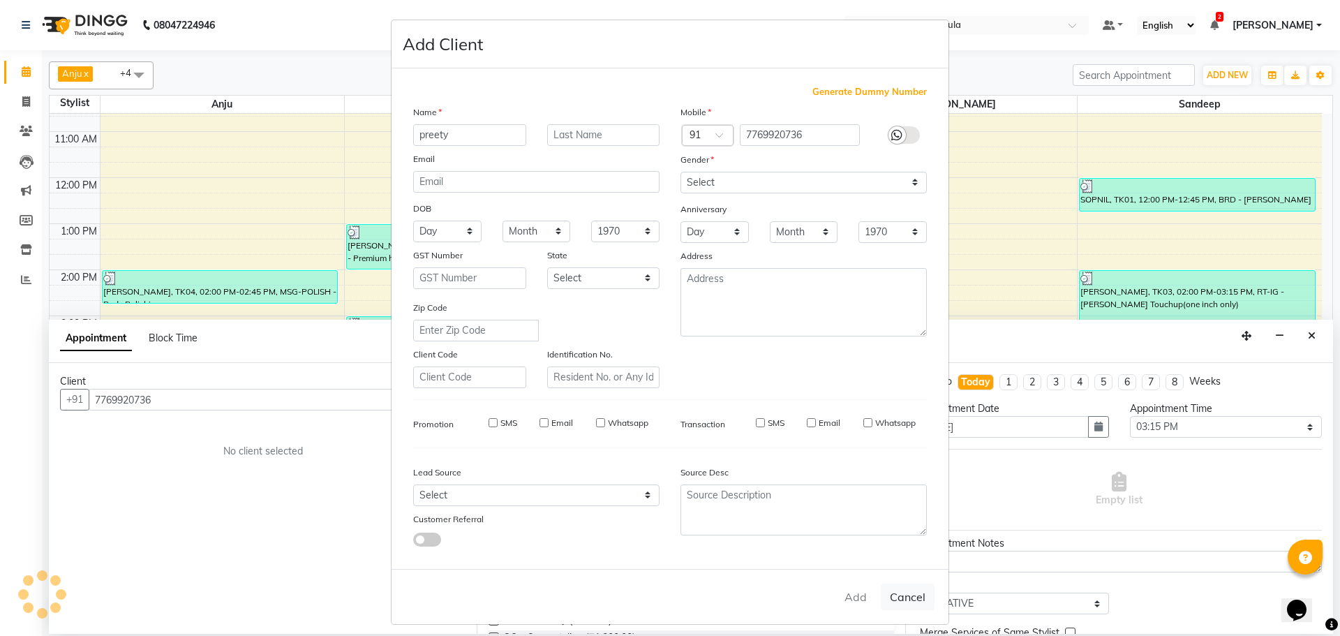
checkbox input "false"
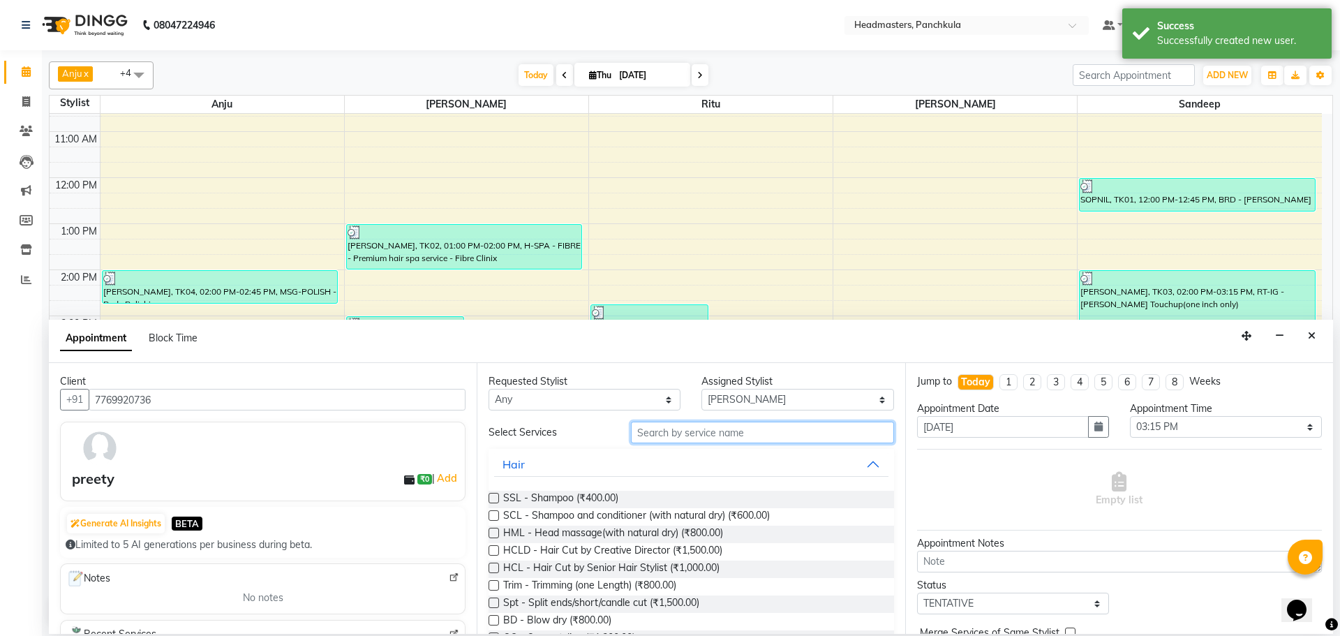
click at [653, 424] on input "text" at bounding box center [762, 433] width 263 height 22
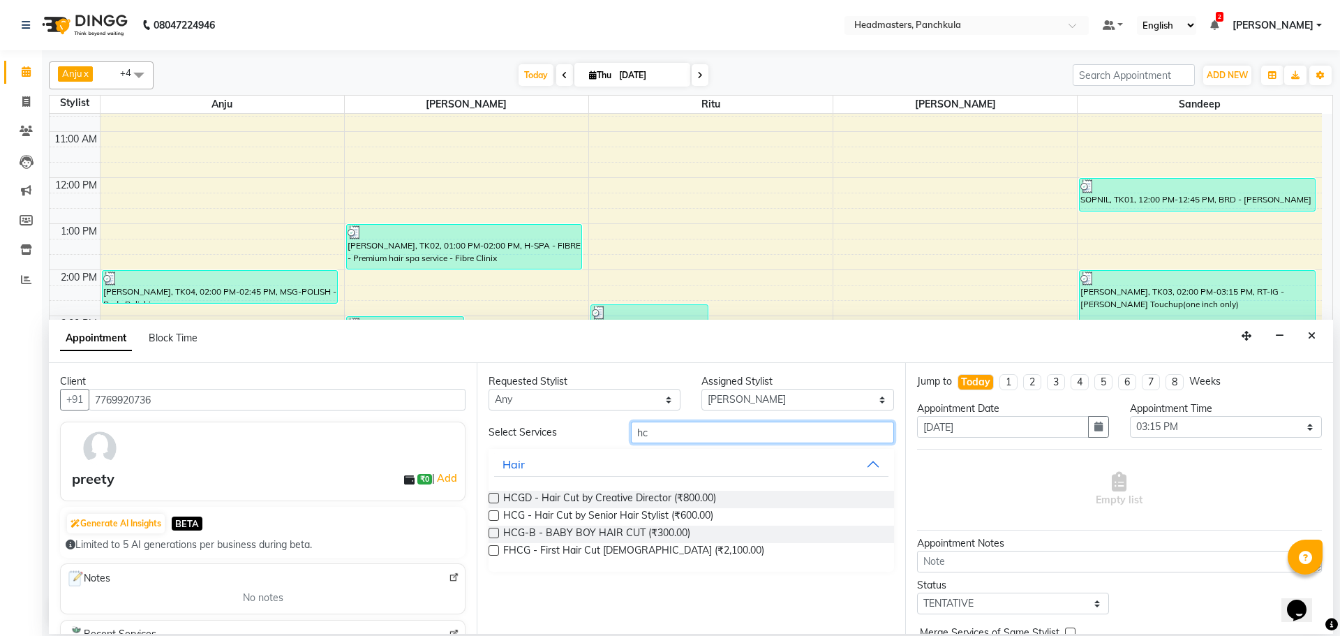
type input "h"
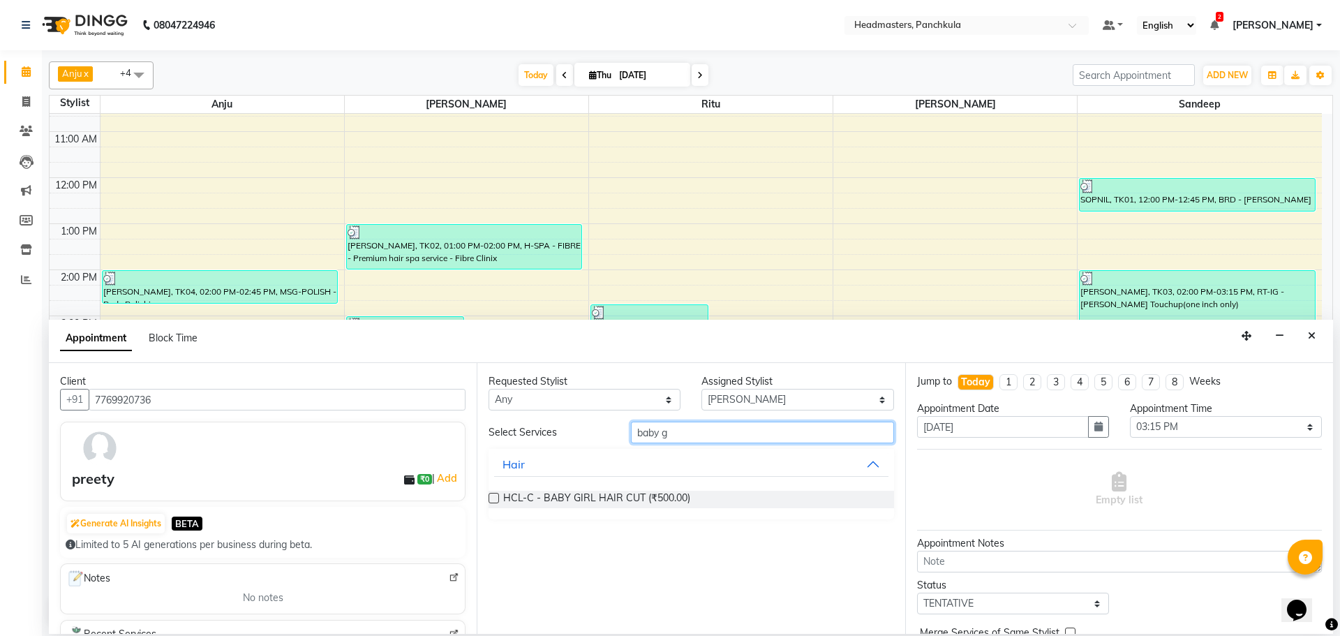
type input "baby g"
click at [495, 499] on label at bounding box center [494, 498] width 10 height 10
click at [495, 499] on input "checkbox" at bounding box center [493, 499] width 9 height 9
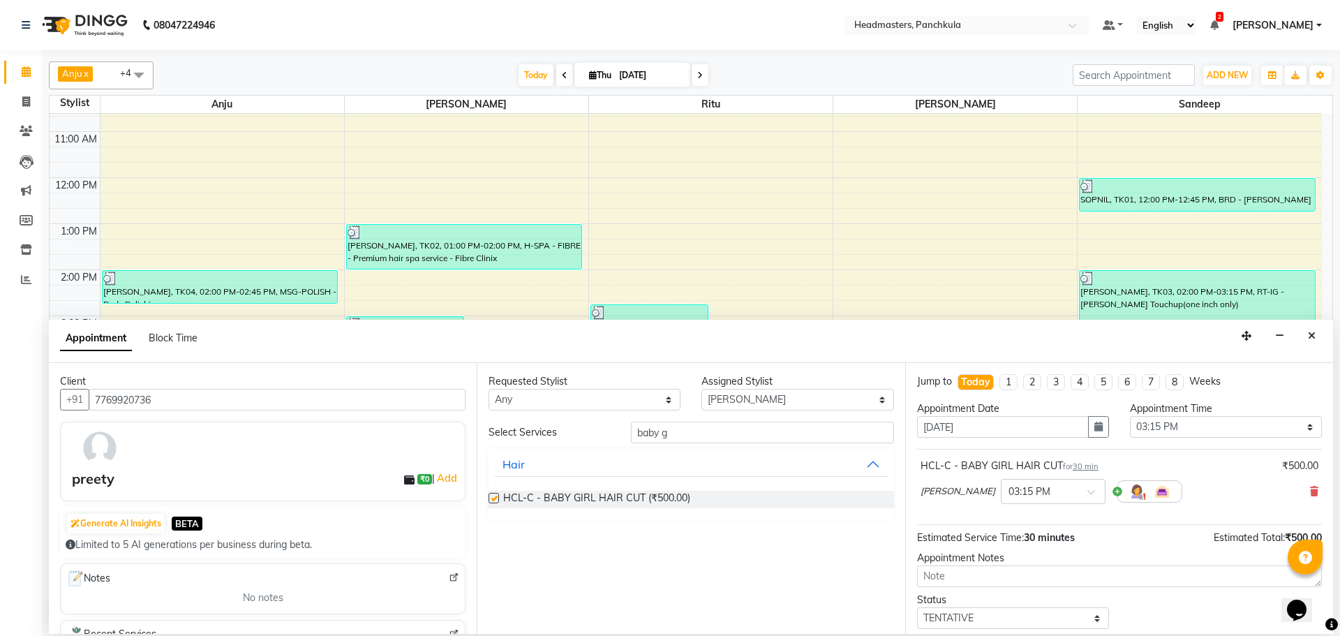
checkbox input "false"
click at [1169, 430] on select "Select 09:00 AM 09:15 AM 09:30 AM 09:45 AM 10:00 AM 10:15 AM 10:30 AM 10:45 AM …" at bounding box center [1226, 427] width 192 height 22
click at [1130, 416] on select "Select 09:00 AM 09:15 AM 09:30 AM 09:45 AM 10:00 AM 10:15 AM 10:30 AM 10:45 AM …" at bounding box center [1226, 427] width 192 height 22
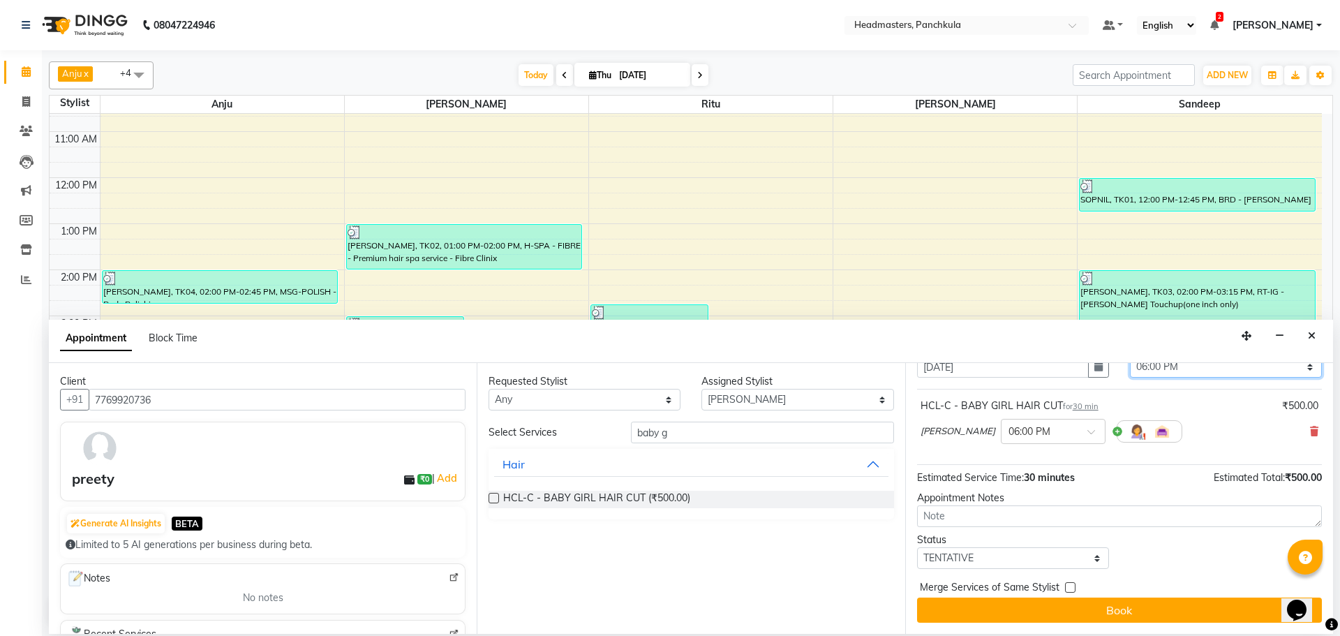
scroll to position [0, 0]
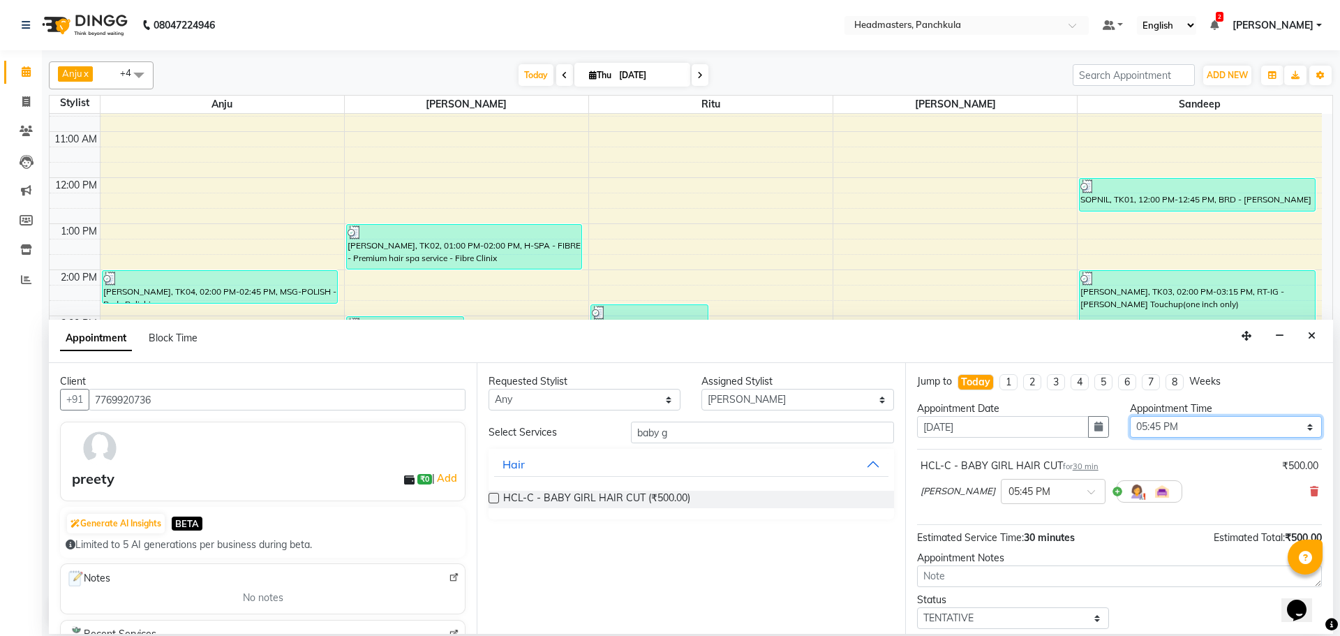
click at [1195, 433] on select "Select 09:00 AM 09:15 AM 09:30 AM 09:45 AM 10:00 AM 10:15 AM 10:30 AM 10:45 AM …" at bounding box center [1226, 427] width 192 height 22
select select "1080"
click at [1130, 416] on select "Select 09:00 AM 09:15 AM 09:30 AM 09:45 AM 10:00 AM 10:15 AM 10:30 AM 10:45 AM …" at bounding box center [1226, 427] width 192 height 22
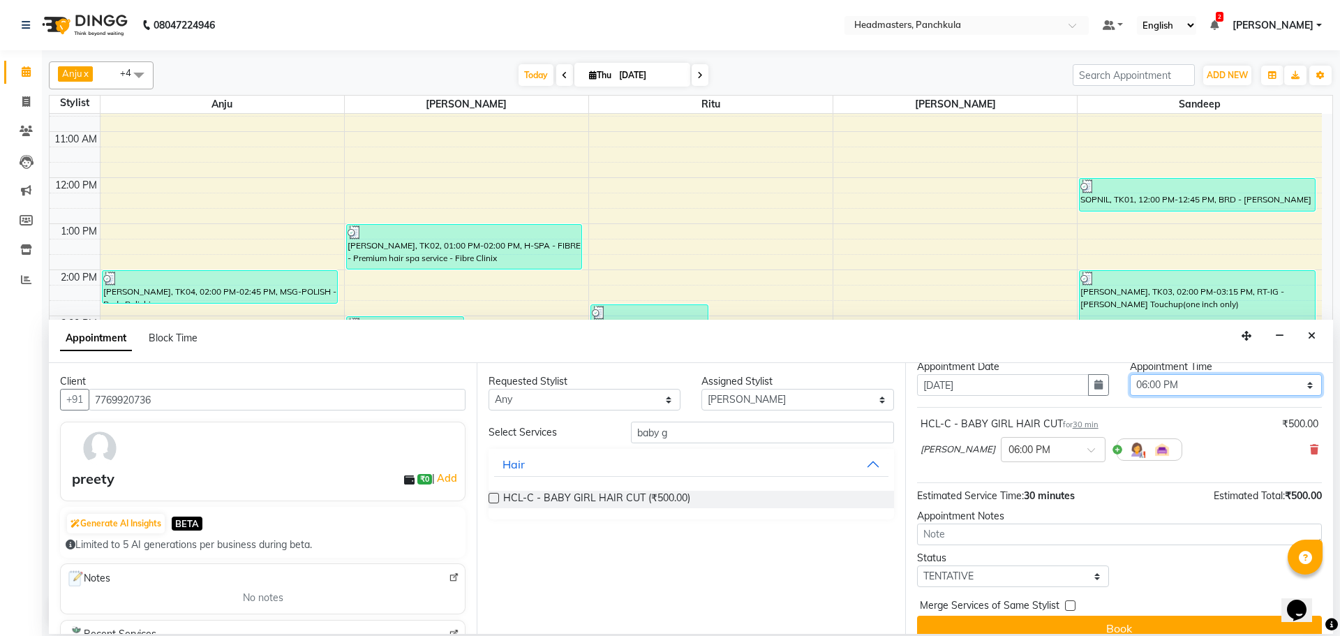
scroll to position [60, 0]
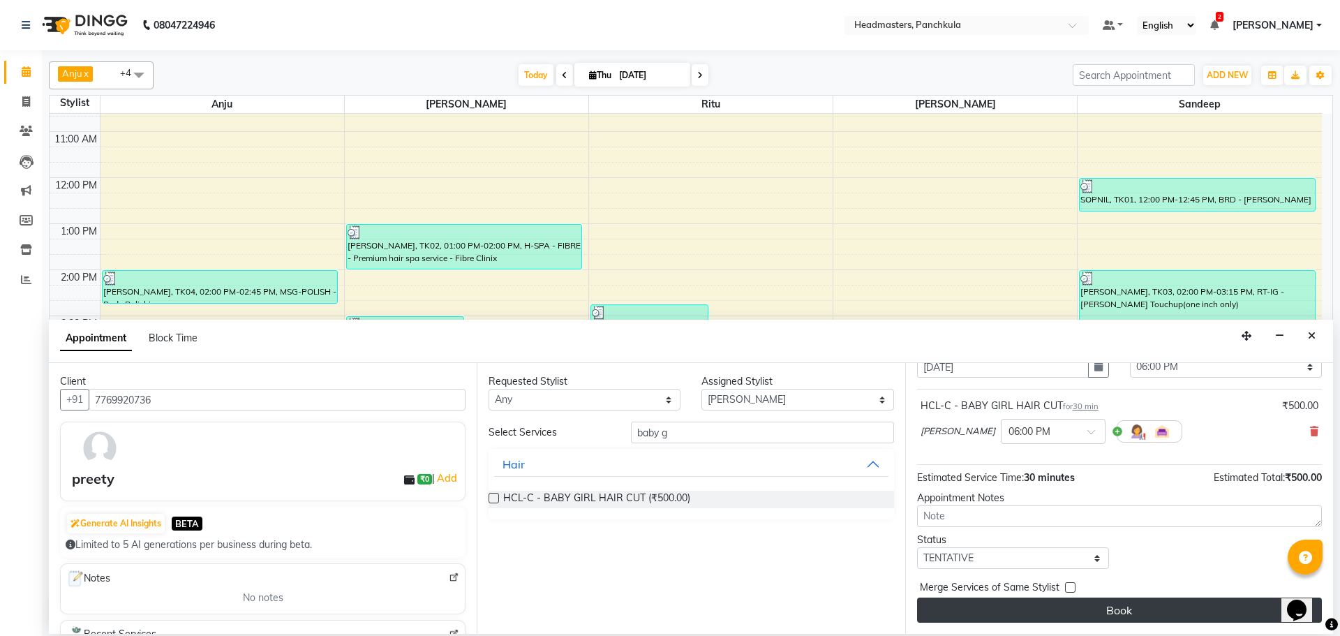
click at [968, 607] on button "Book" at bounding box center [1119, 610] width 405 height 25
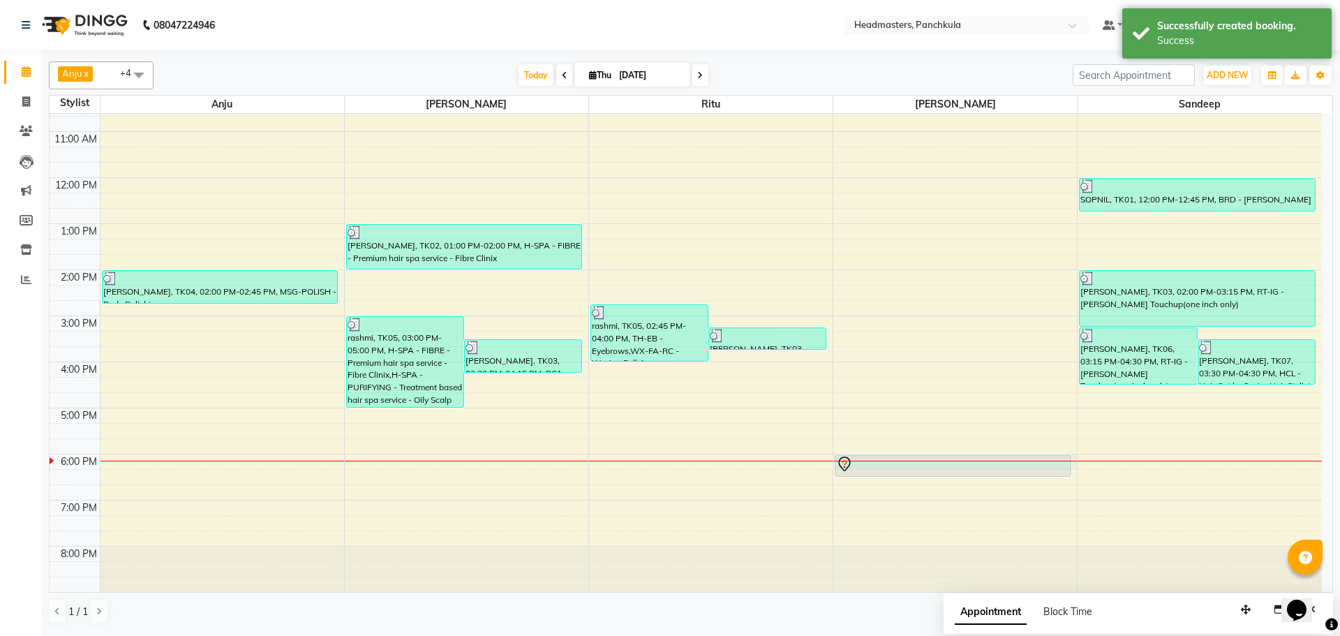
click at [1002, 461] on div at bounding box center [955, 461] width 244 height 1
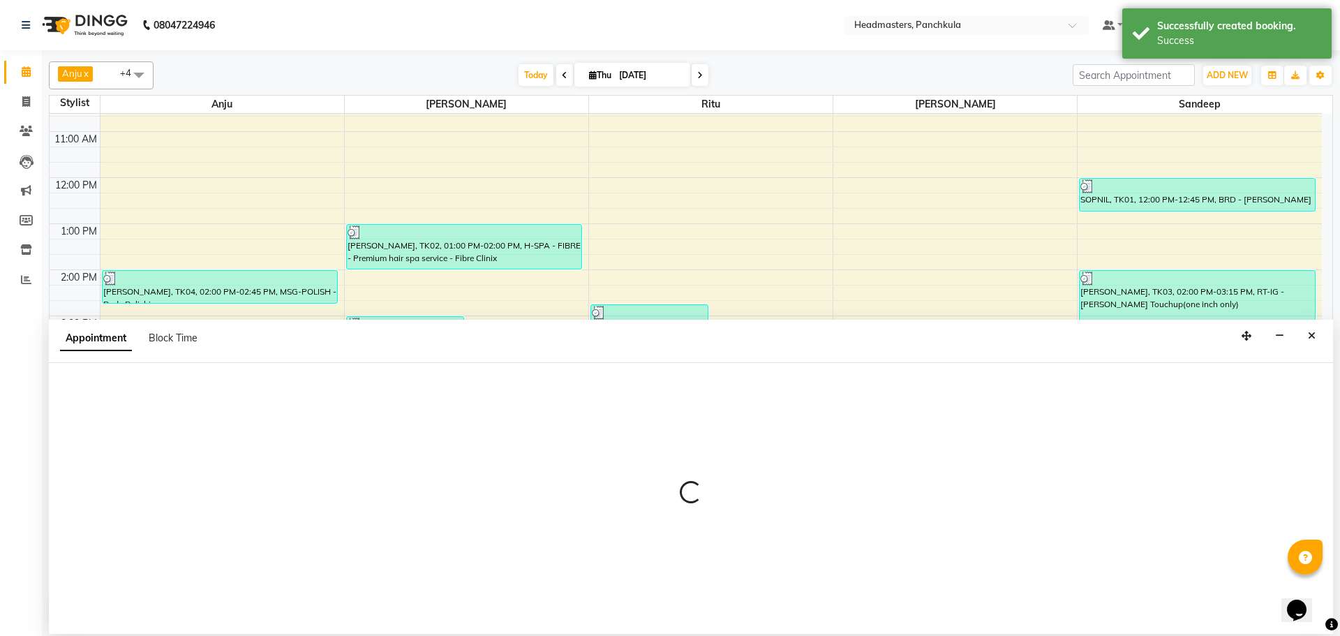
select select "64060"
select select "tentative"
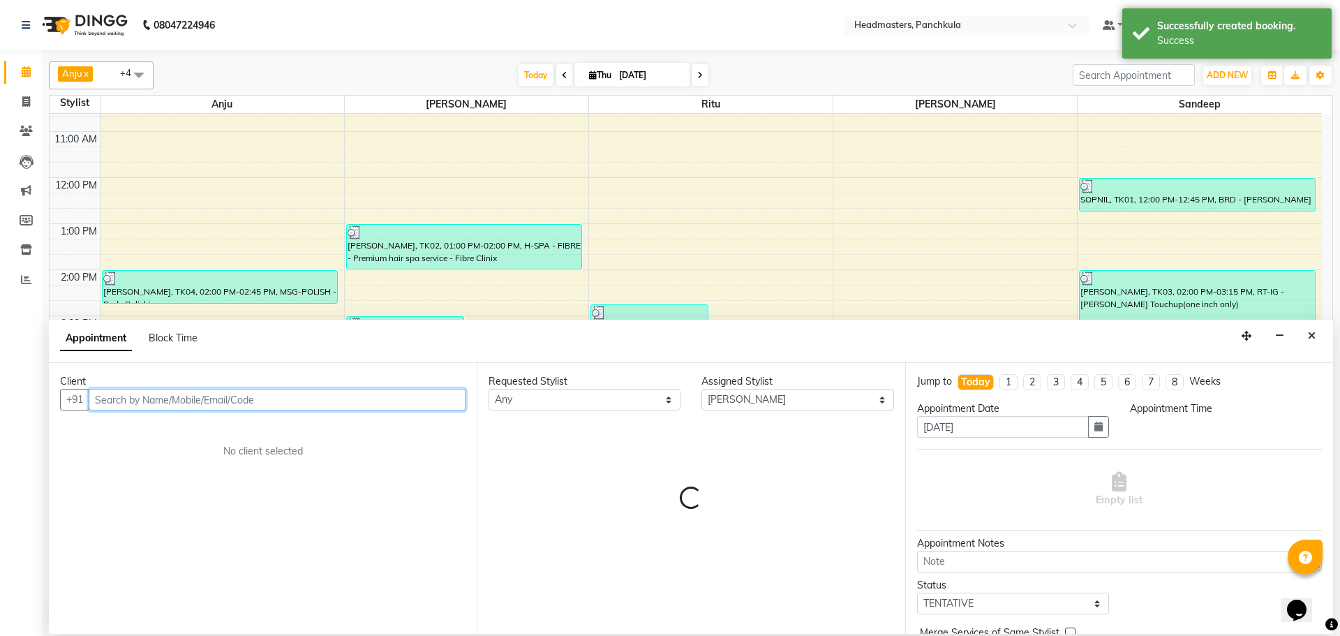
select select "1080"
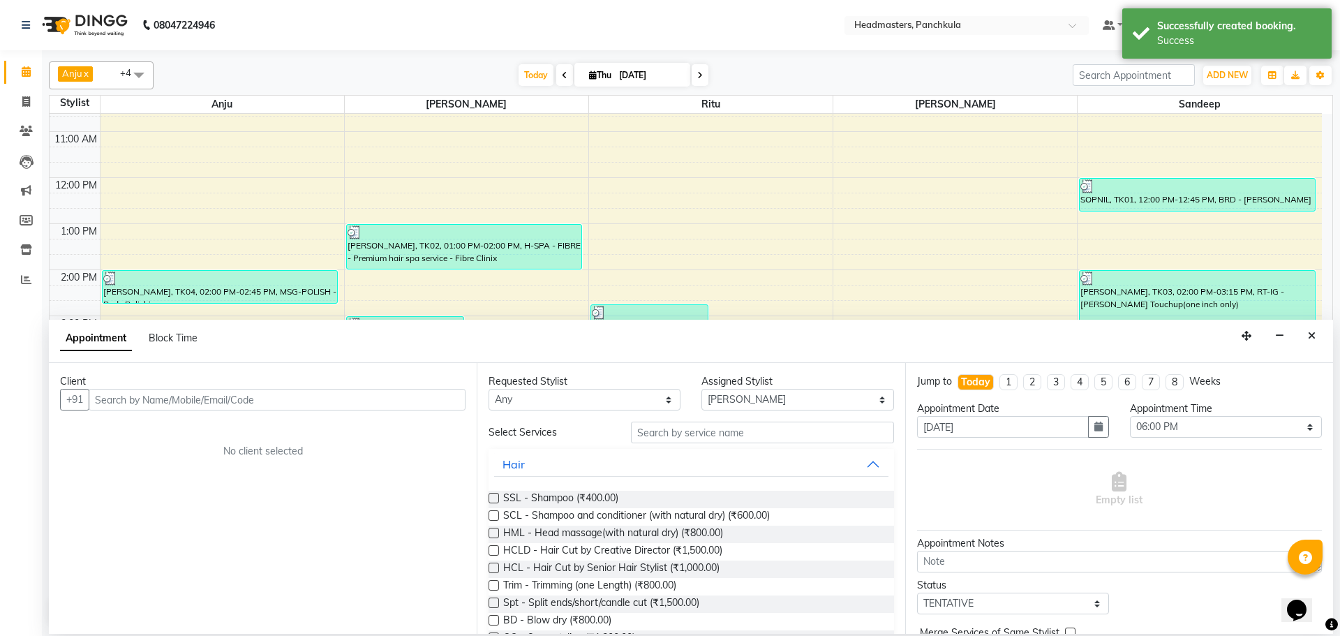
click at [1312, 348] on div "Appointment Block Time" at bounding box center [691, 341] width 1284 height 43
click at [1312, 332] on icon "Close" at bounding box center [1312, 336] width 8 height 10
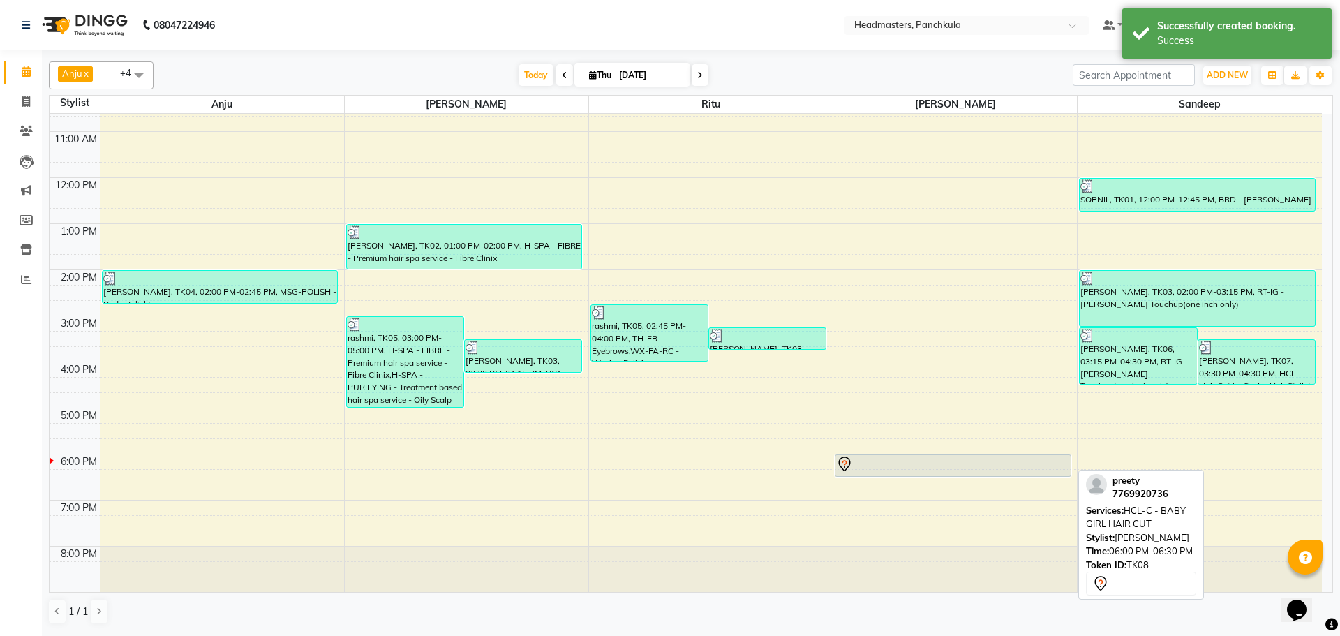
click at [870, 466] on div at bounding box center [952, 464] width 233 height 17
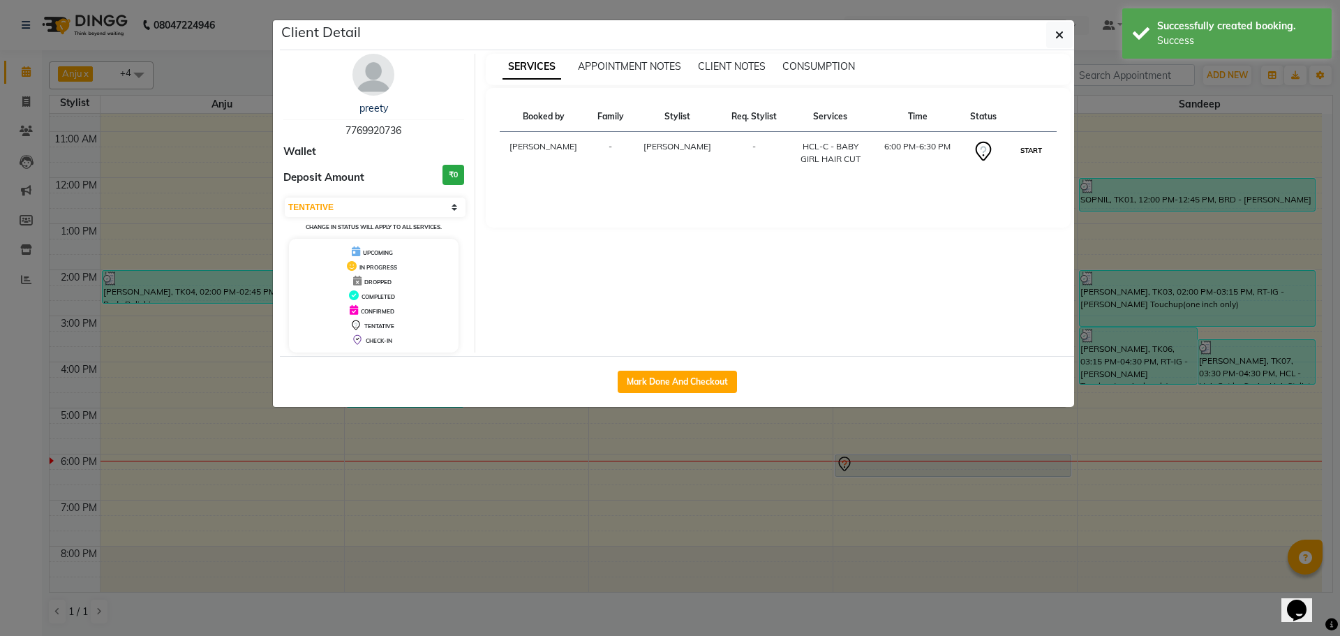
click at [1030, 147] on button "START" at bounding box center [1031, 150] width 29 height 17
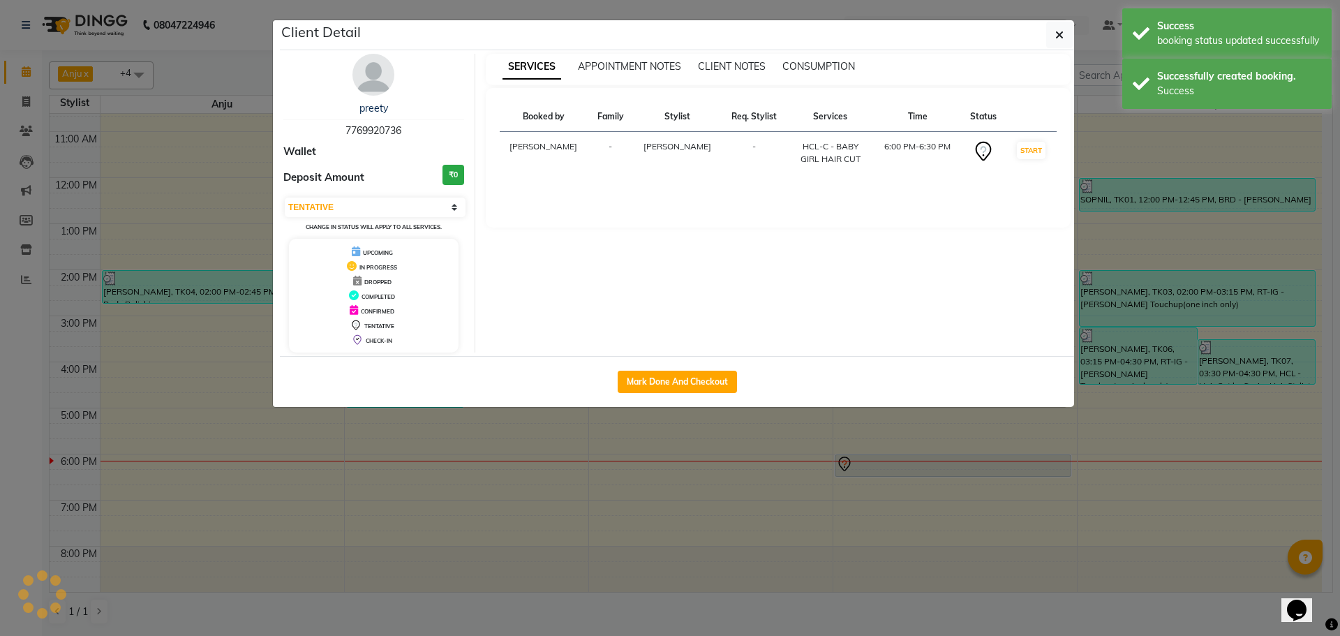
select select "1"
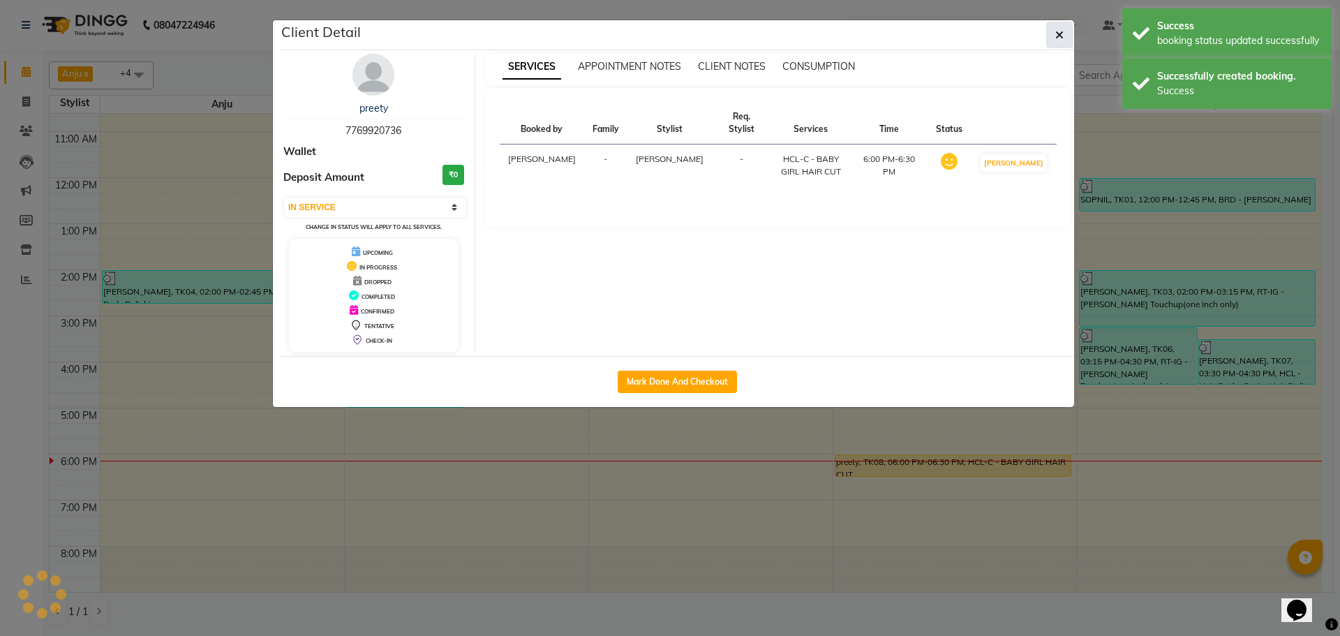
click at [1053, 37] on button "button" at bounding box center [1059, 35] width 27 height 27
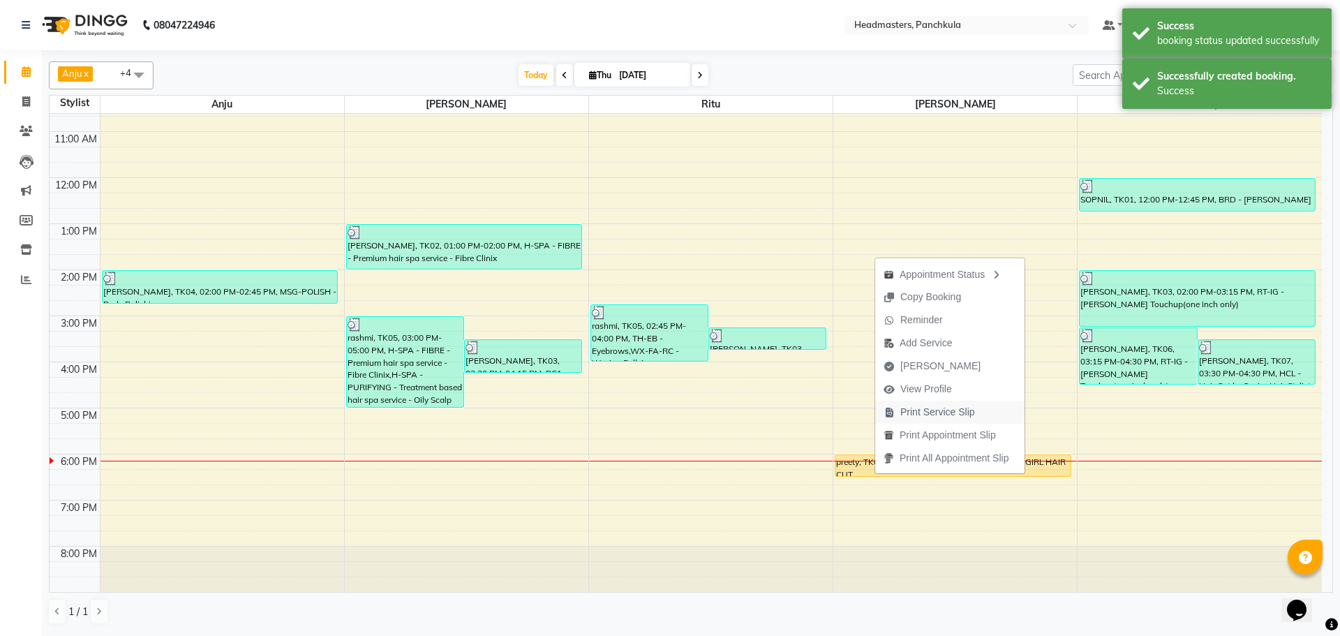
click at [912, 416] on span "Print Service Slip" at bounding box center [937, 412] width 75 height 15
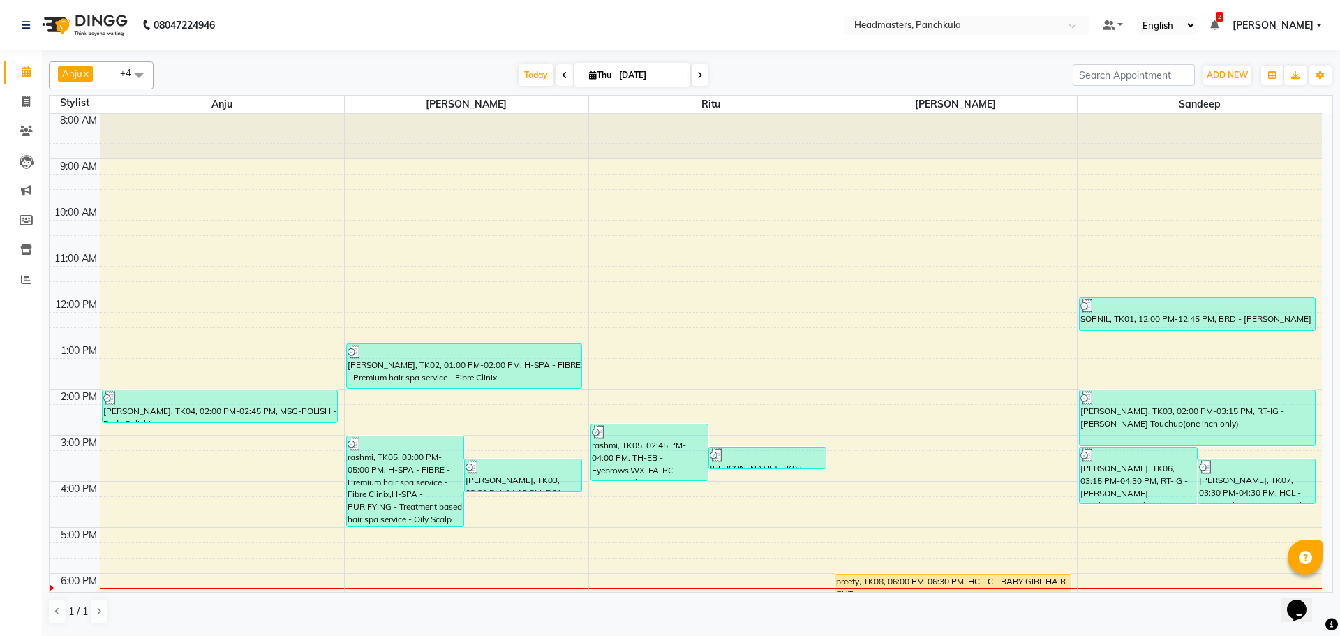
scroll to position [0, 0]
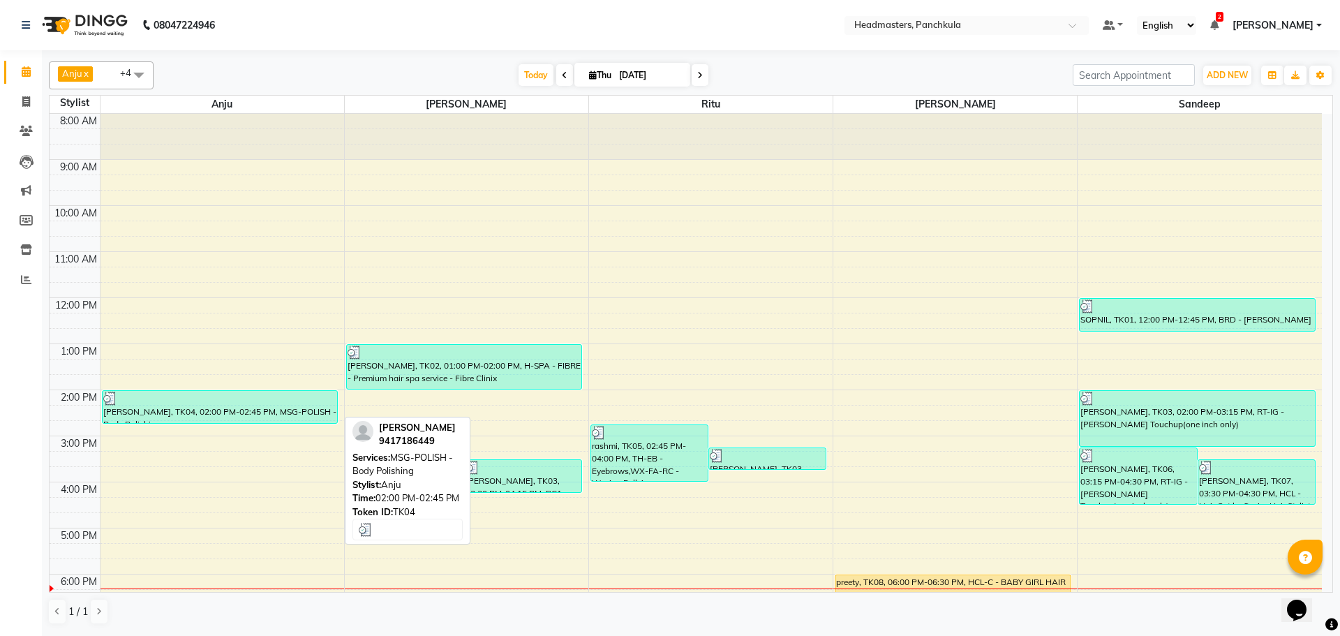
click at [219, 418] on div "[PERSON_NAME], TK04, 02:00 PM-02:45 PM, MSG-POLISH - Body Polishing" at bounding box center [220, 407] width 235 height 32
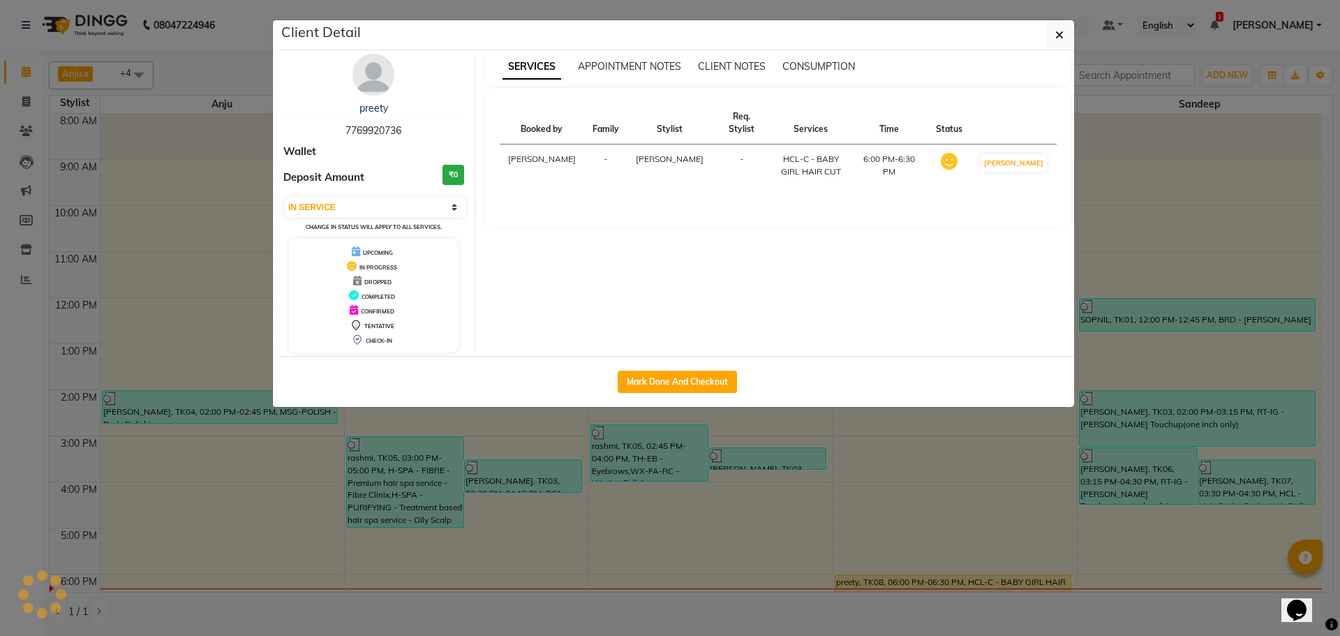
select select "3"
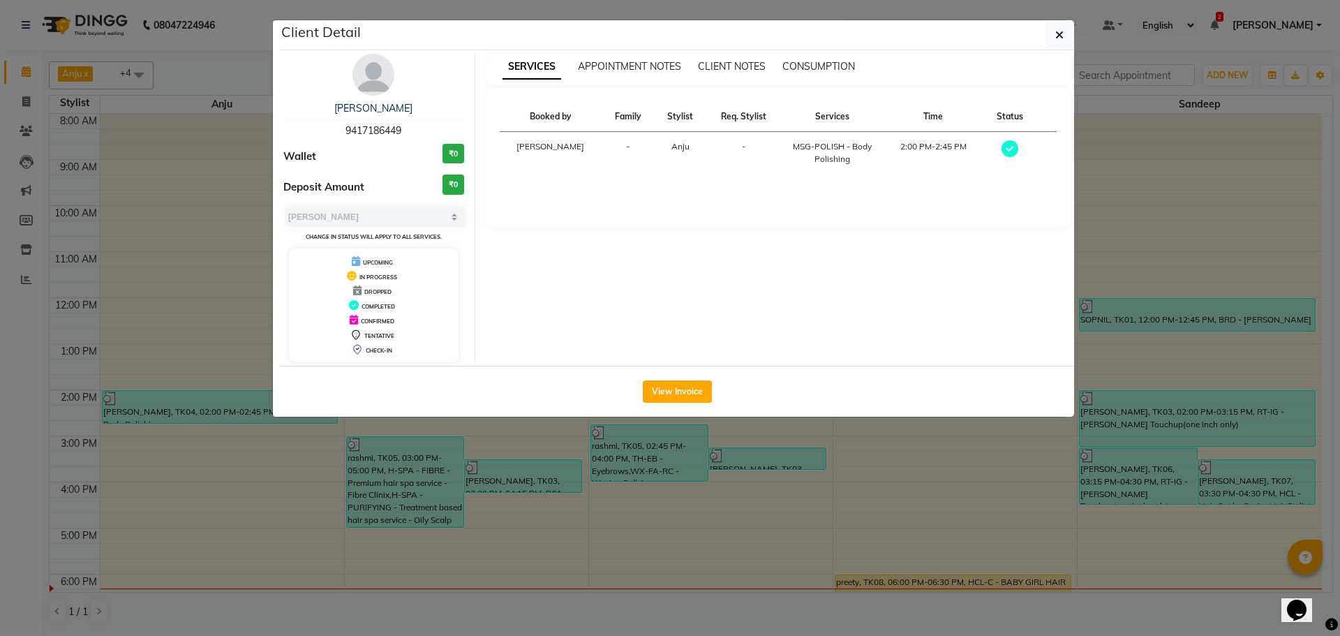
click at [405, 124] on div "Sneh 9417186449" at bounding box center [373, 119] width 181 height 37
drag, startPoint x: 405, startPoint y: 124, endPoint x: 306, endPoint y: 123, distance: 99.1
click at [306, 123] on div "Sneh 9417186449" at bounding box center [373, 119] width 181 height 37
copy span "9417186449"
click at [1062, 34] on icon "button" at bounding box center [1059, 34] width 8 height 11
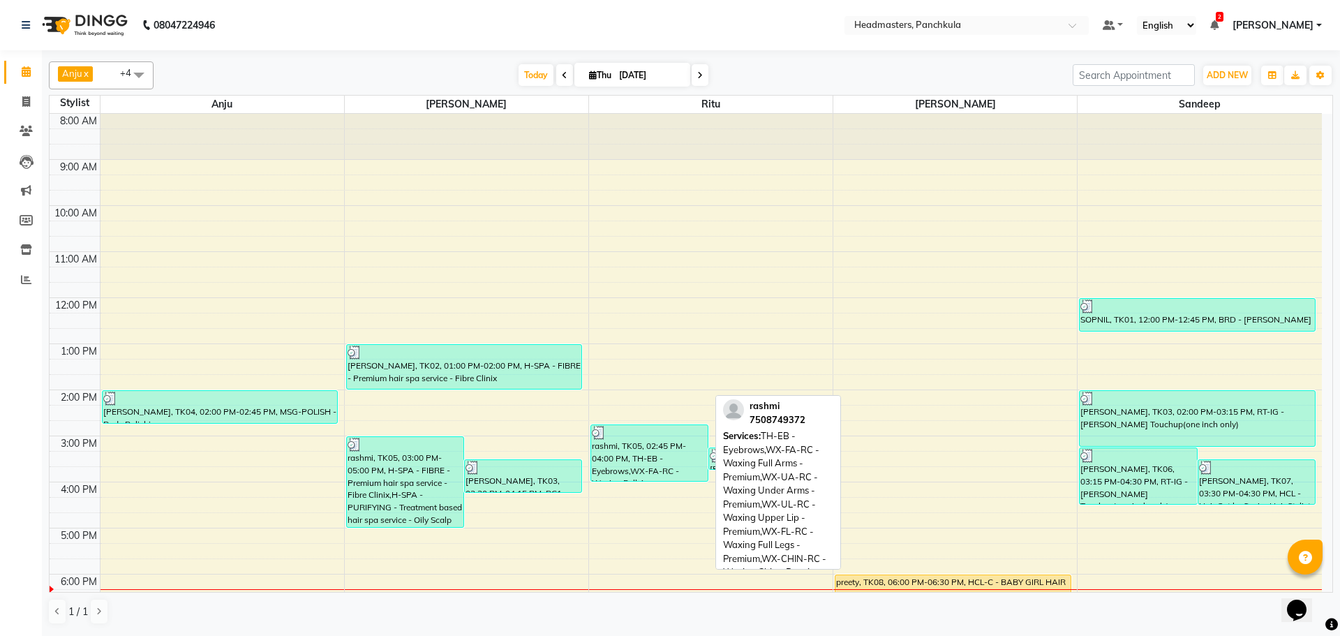
click at [623, 463] on div "rashmi, TK05, 02:45 PM-04:00 PM, TH-EB - Eyebrows,WX-FA-RC - Waxing Full Arms -…" at bounding box center [649, 453] width 117 height 56
select select "3"
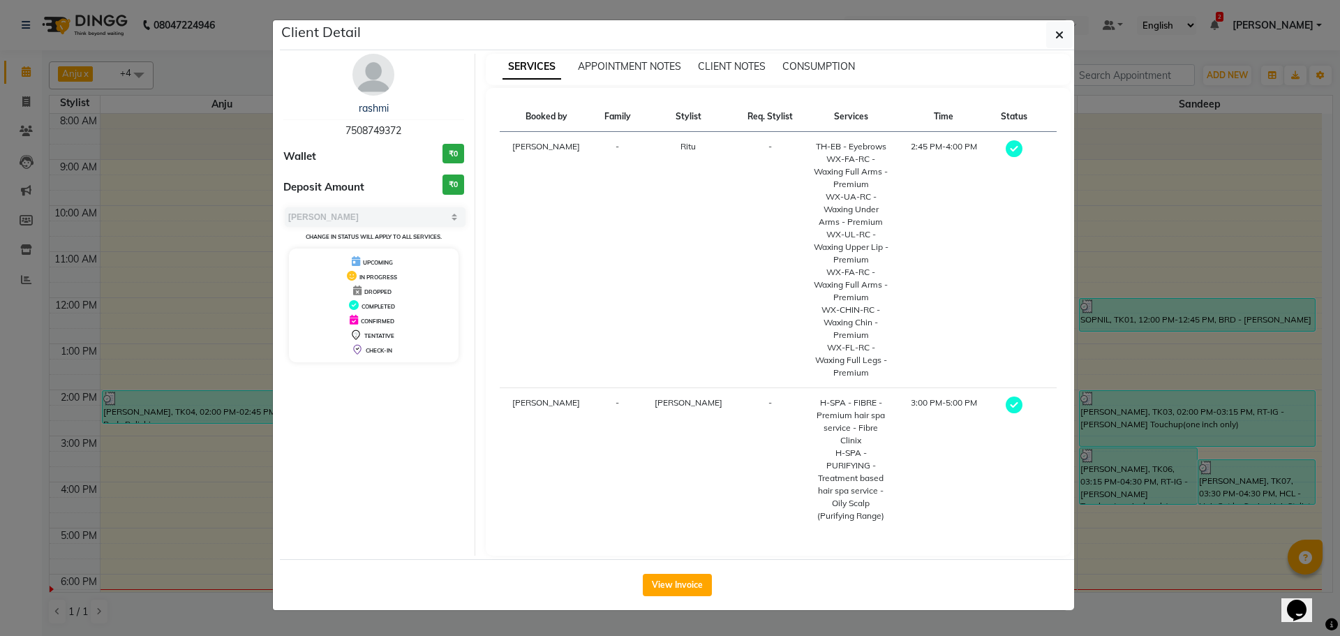
drag, startPoint x: 414, startPoint y: 131, endPoint x: 291, endPoint y: 127, distance: 122.9
click at [317, 130] on div "rashmi 7508749372" at bounding box center [373, 119] width 181 height 37
copy span "7508749372"
click at [1058, 30] on icon "button" at bounding box center [1059, 34] width 8 height 11
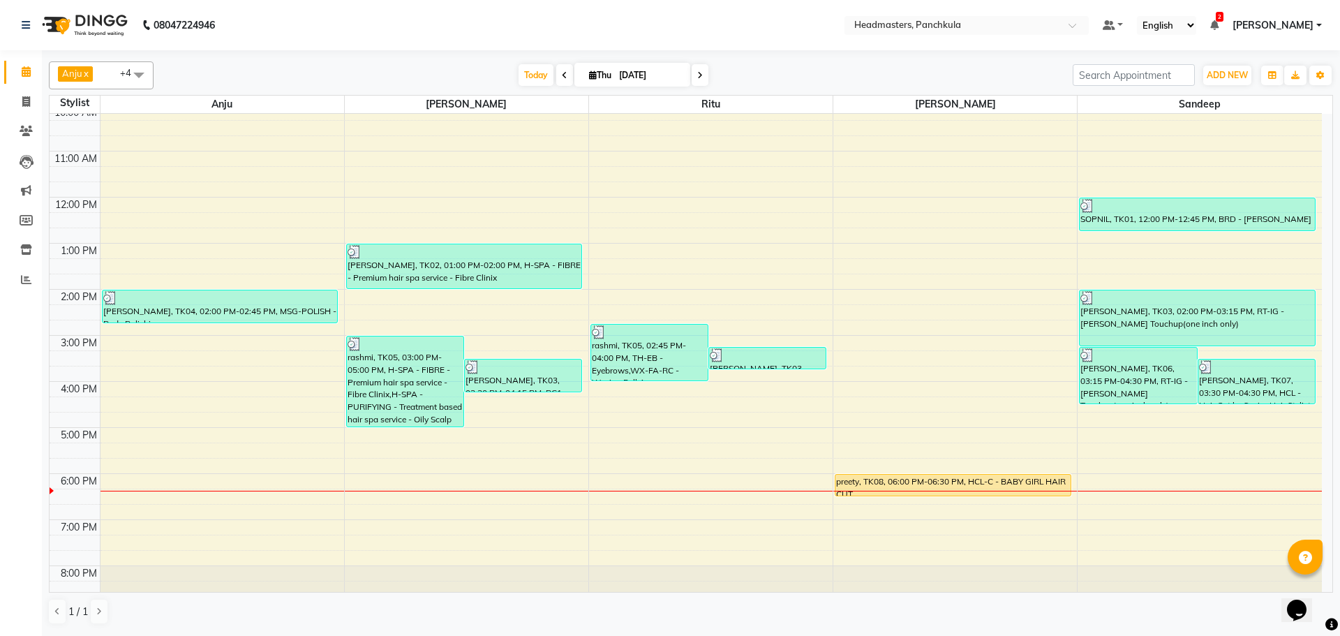
scroll to position [120, 0]
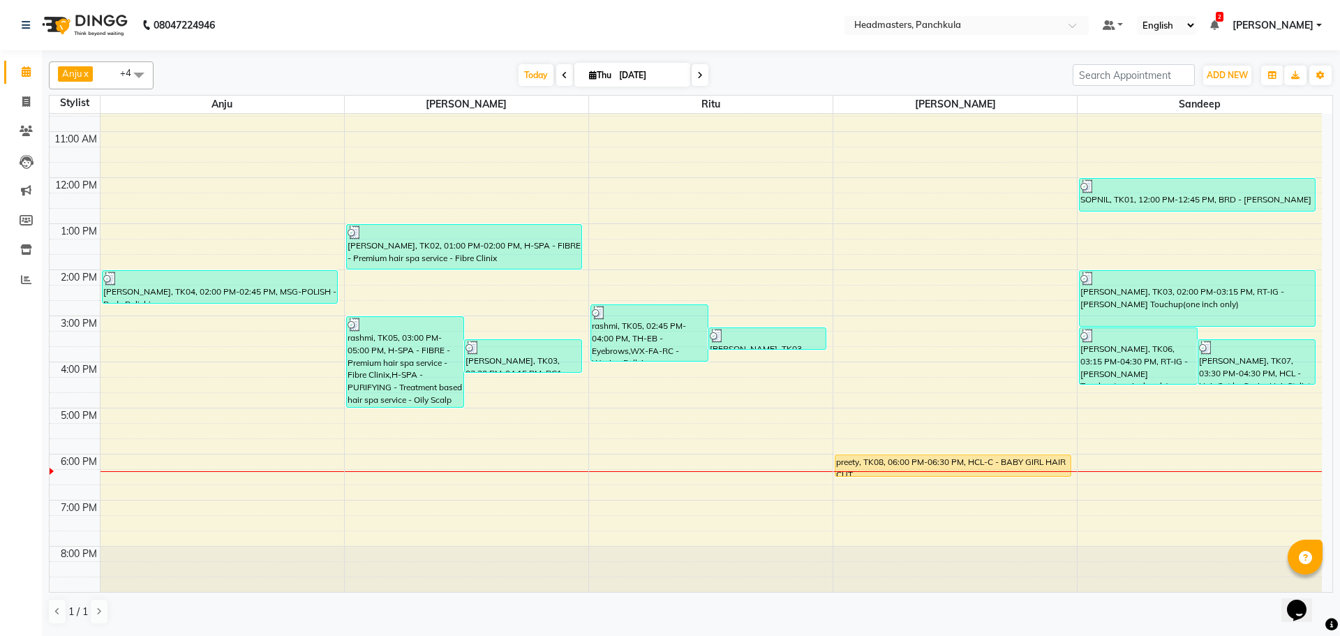
click at [119, 82] on span "[PERSON_NAME] x [PERSON_NAME] x Ritu x [PERSON_NAME] x +4" at bounding box center [101, 75] width 105 height 28
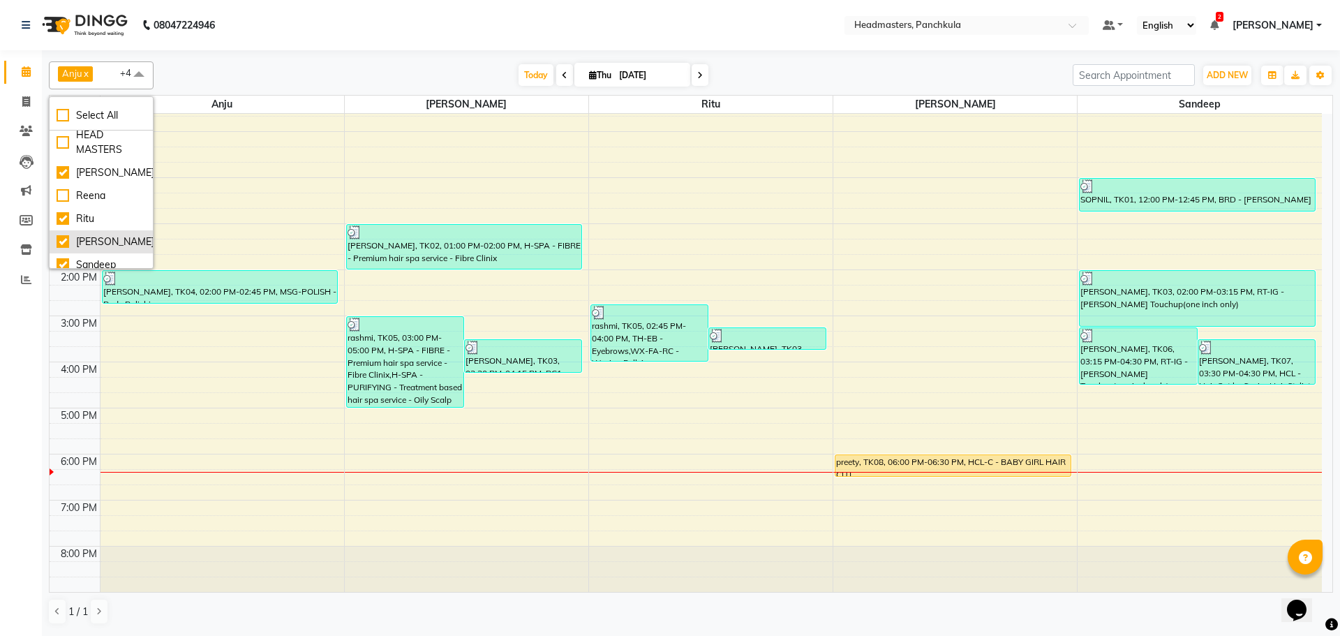
scroll to position [29, 0]
click at [558, 19] on nav "08047224946 Select Location × Headmasters, Panchkula Default Panel My Panel Eng…" at bounding box center [670, 25] width 1340 height 50
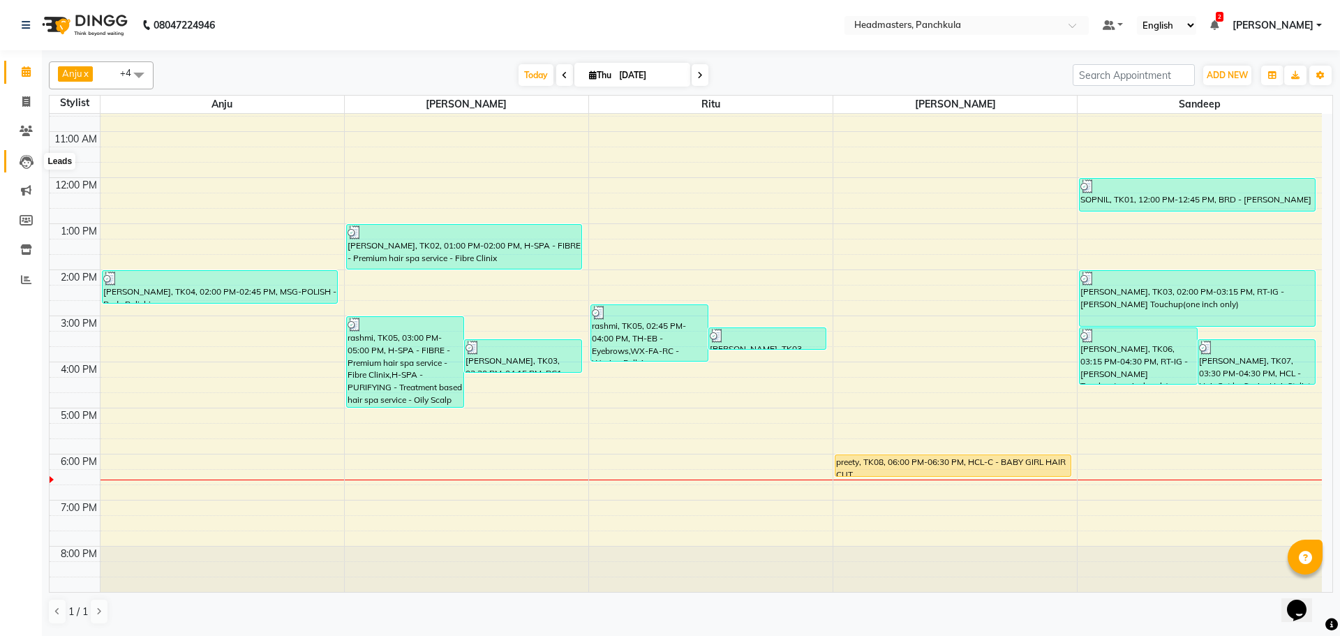
click at [29, 164] on icon at bounding box center [27, 162] width 14 height 14
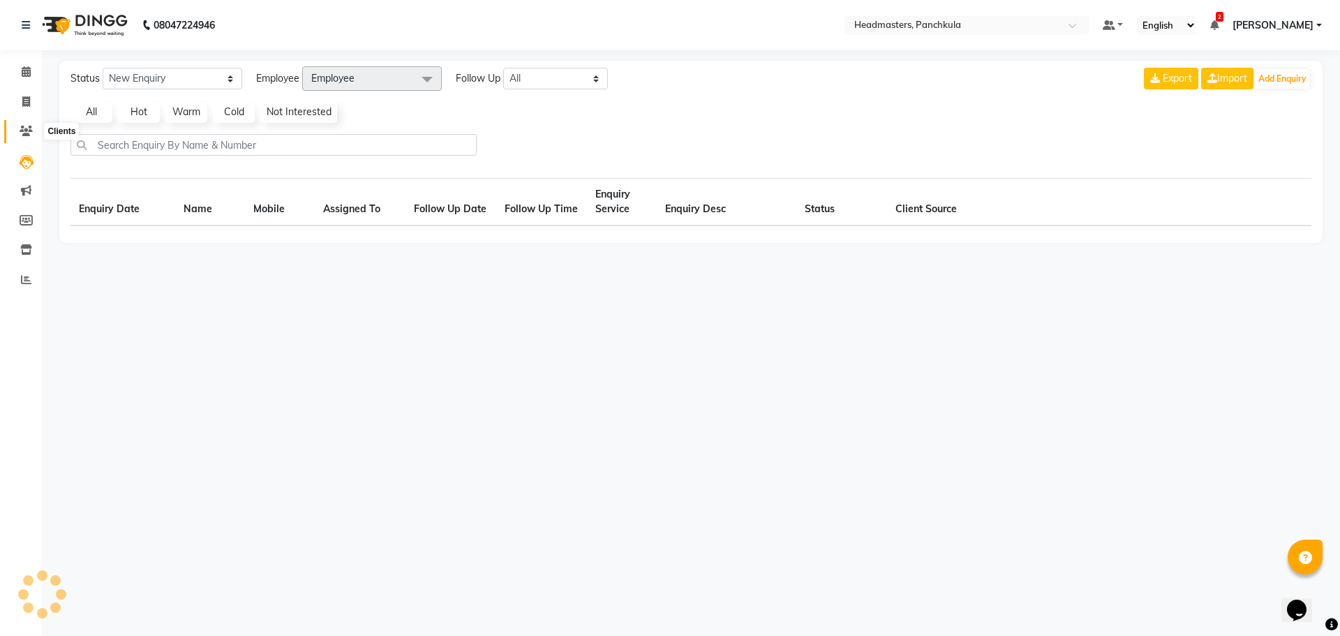
click at [27, 131] on icon at bounding box center [26, 131] width 13 height 10
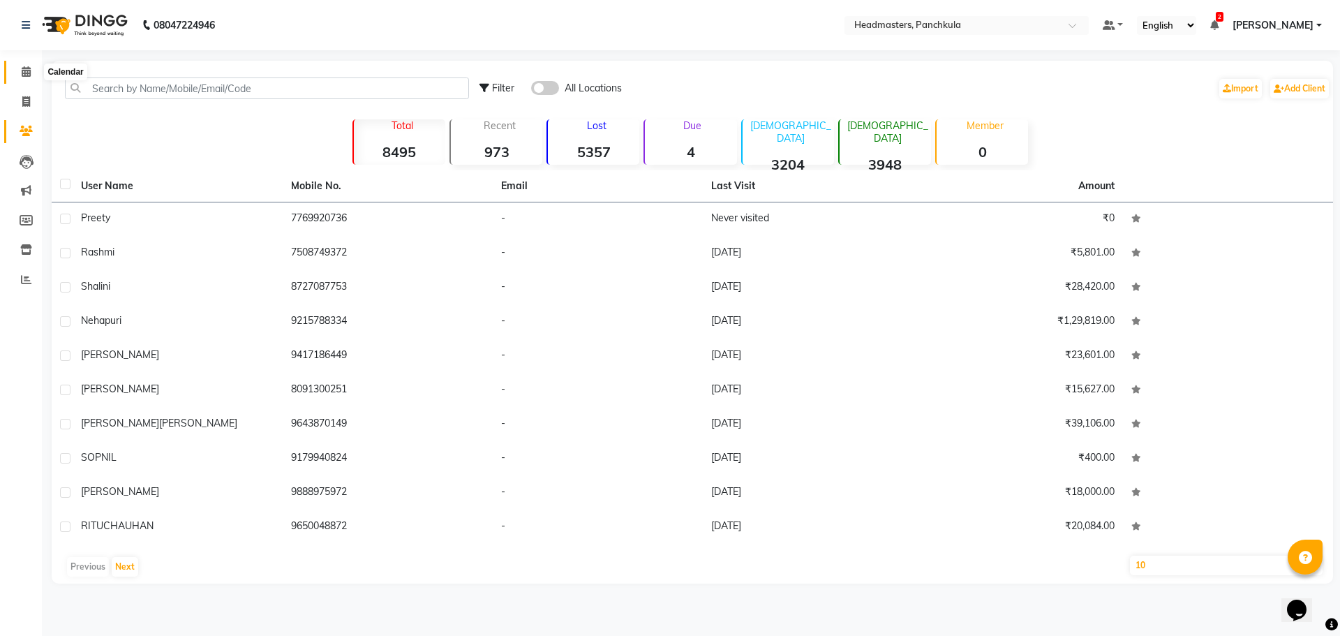
click at [23, 70] on icon at bounding box center [26, 71] width 9 height 10
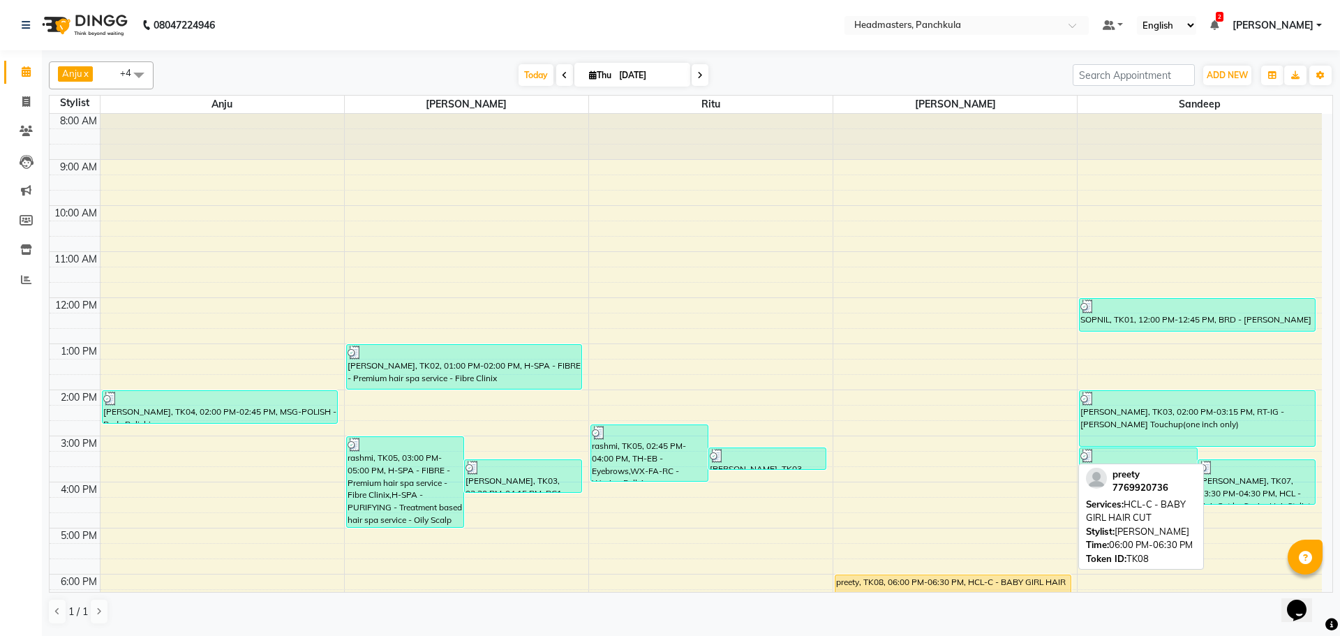
click at [905, 577] on div "preety, TK08, 06:00 PM-06:30 PM, HCL-C - BABY GIRL HAIR CUT" at bounding box center [953, 585] width 235 height 21
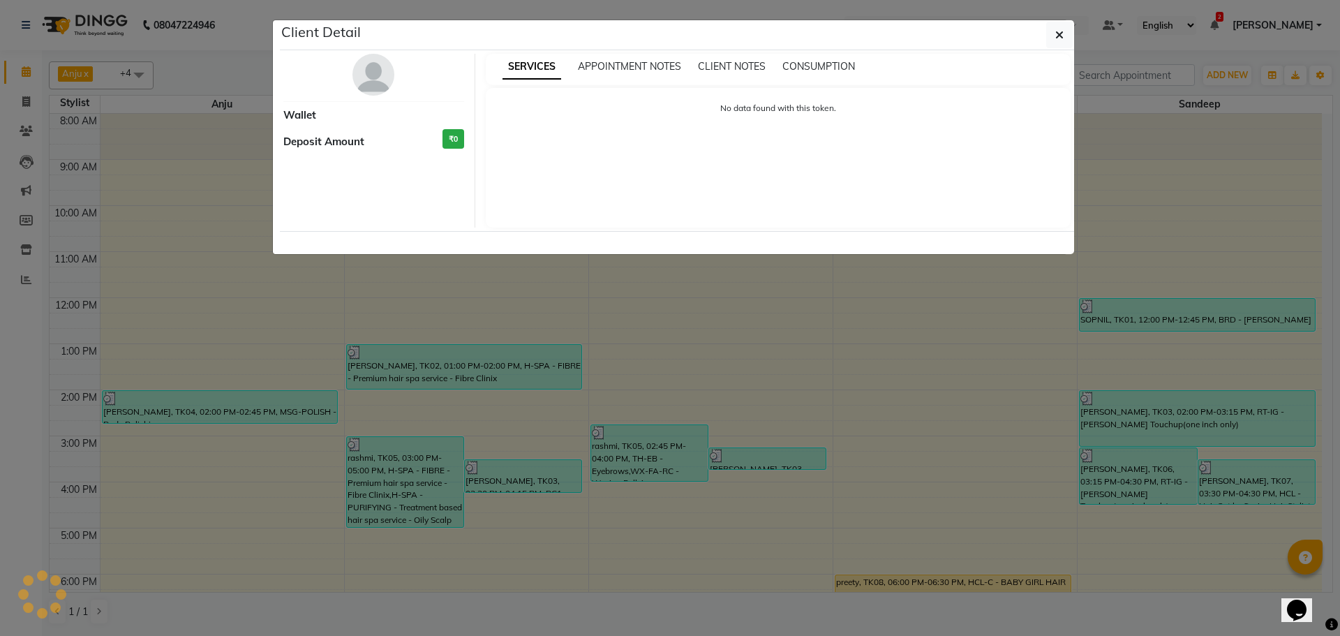
select select "1"
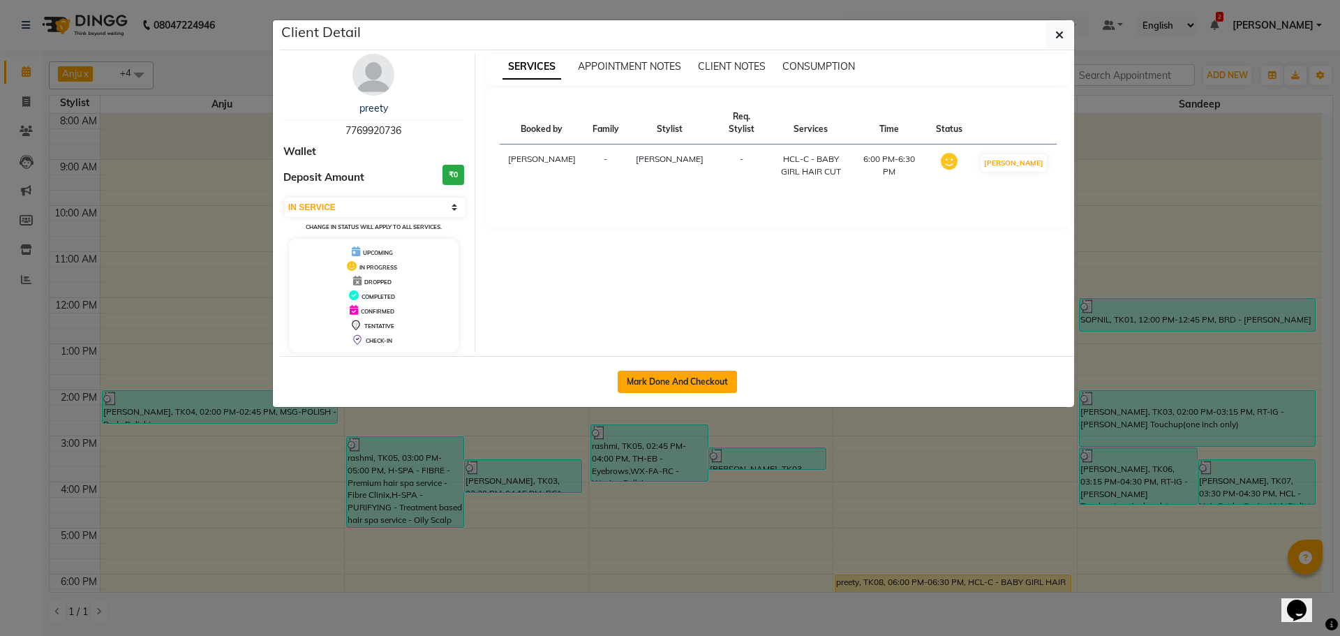
click at [680, 385] on button "Mark Done And Checkout" at bounding box center [677, 382] width 119 height 22
select select "service"
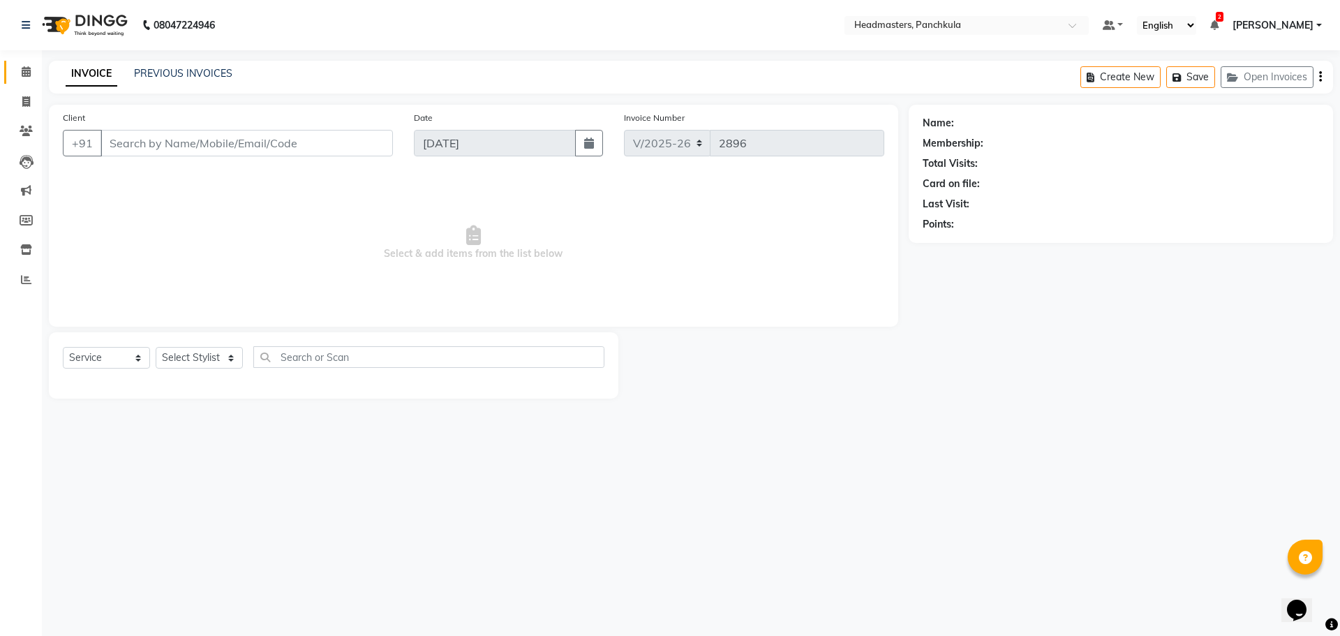
type input "7769920736"
select select "64060"
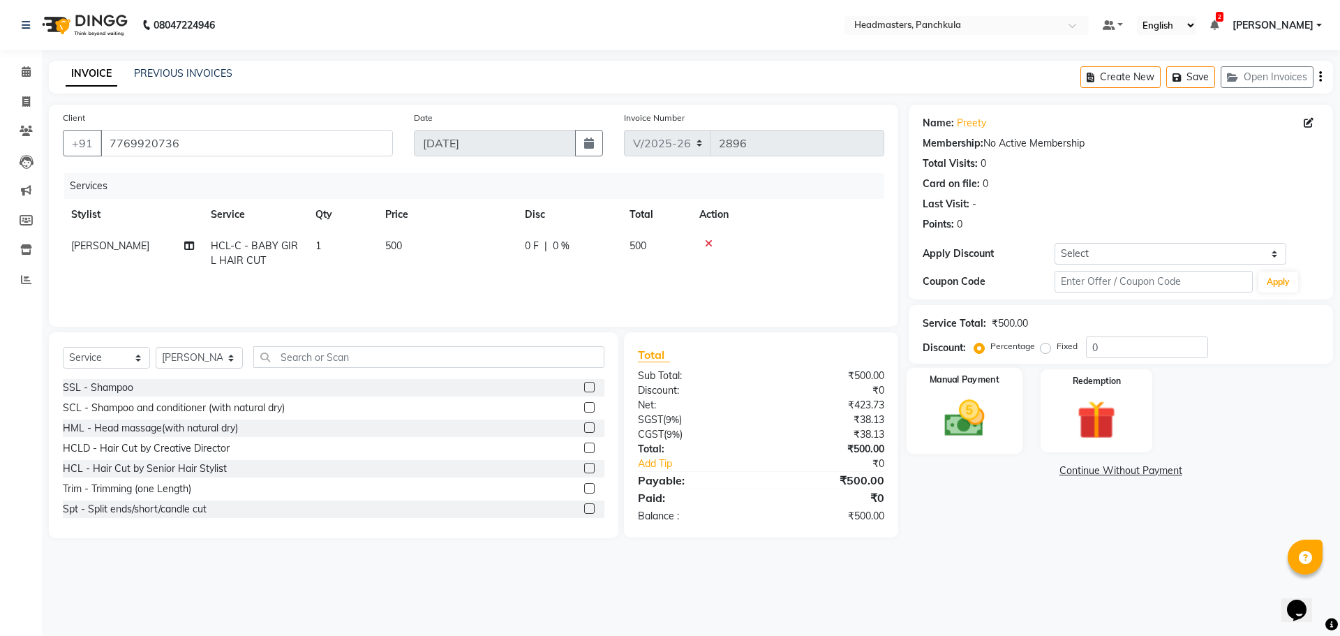
click at [984, 418] on img at bounding box center [964, 418] width 65 height 46
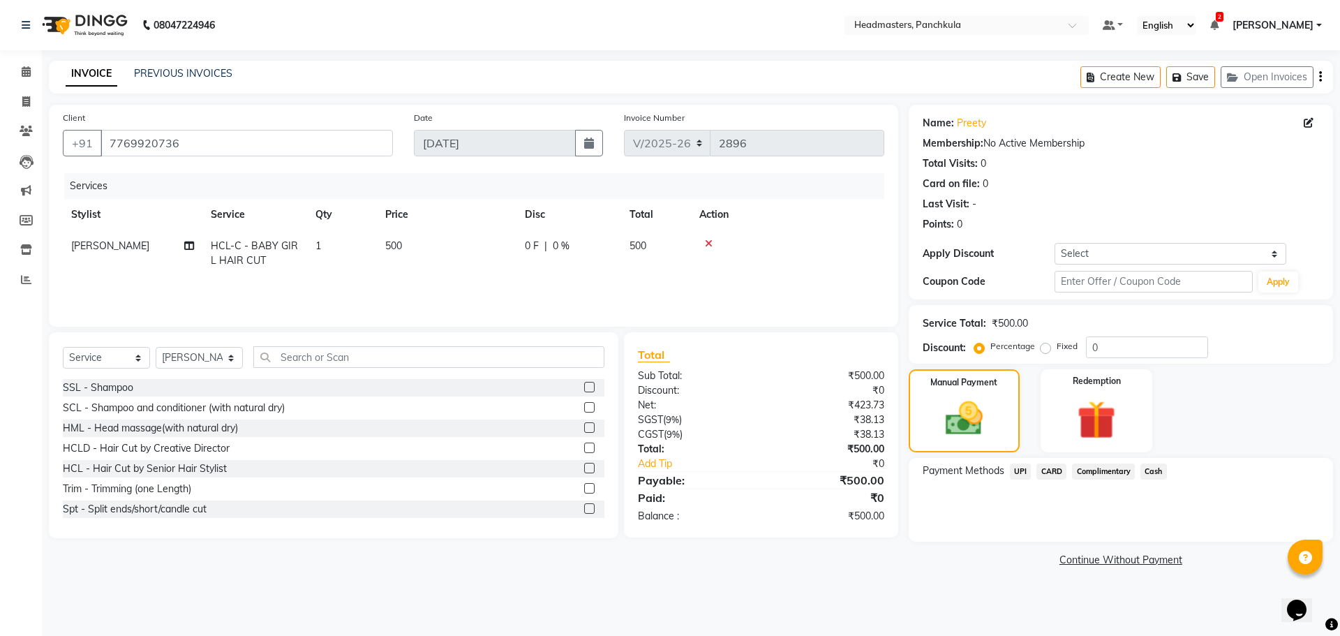
click at [1030, 472] on span "UPI" at bounding box center [1021, 472] width 22 height 16
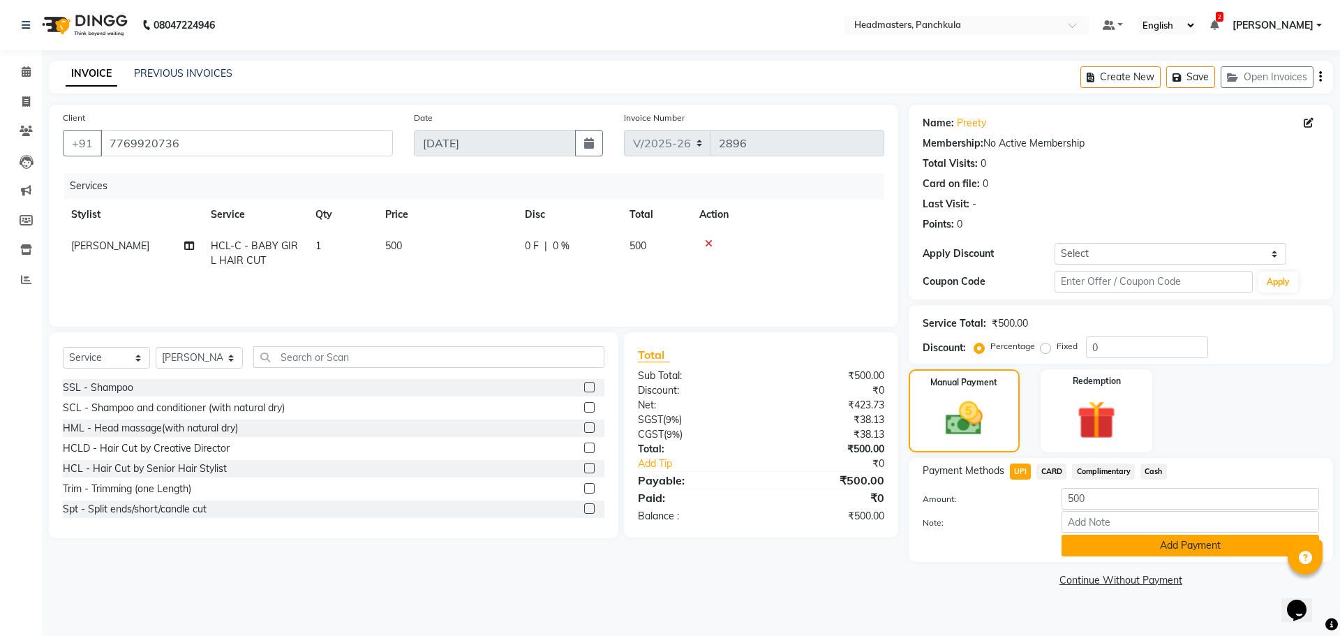
click at [1122, 542] on button "Add Payment" at bounding box center [1191, 546] width 258 height 22
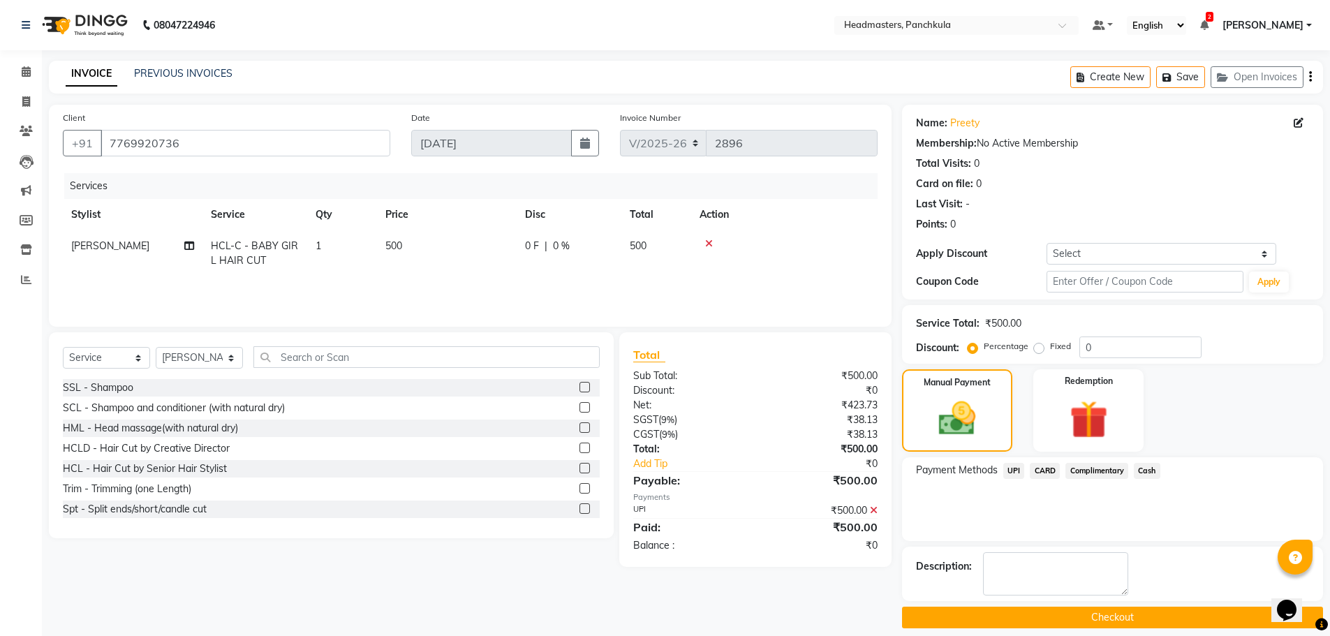
scroll to position [13, 0]
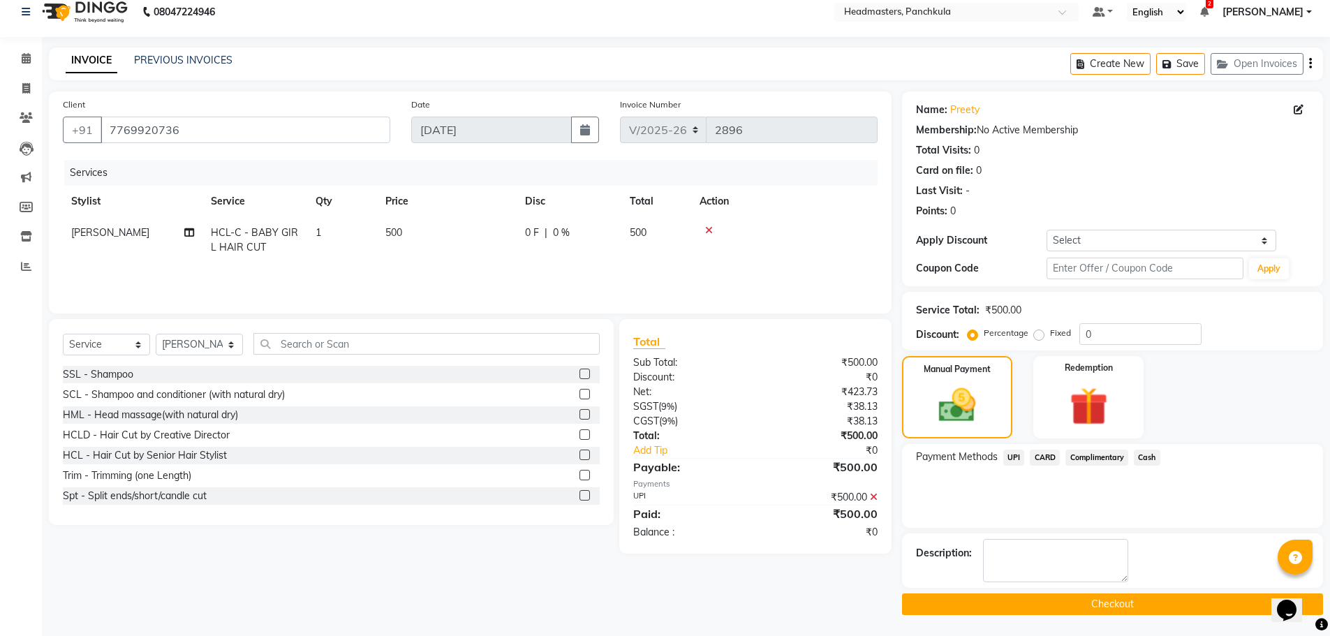
click at [990, 605] on button "Checkout" at bounding box center [1112, 604] width 421 height 22
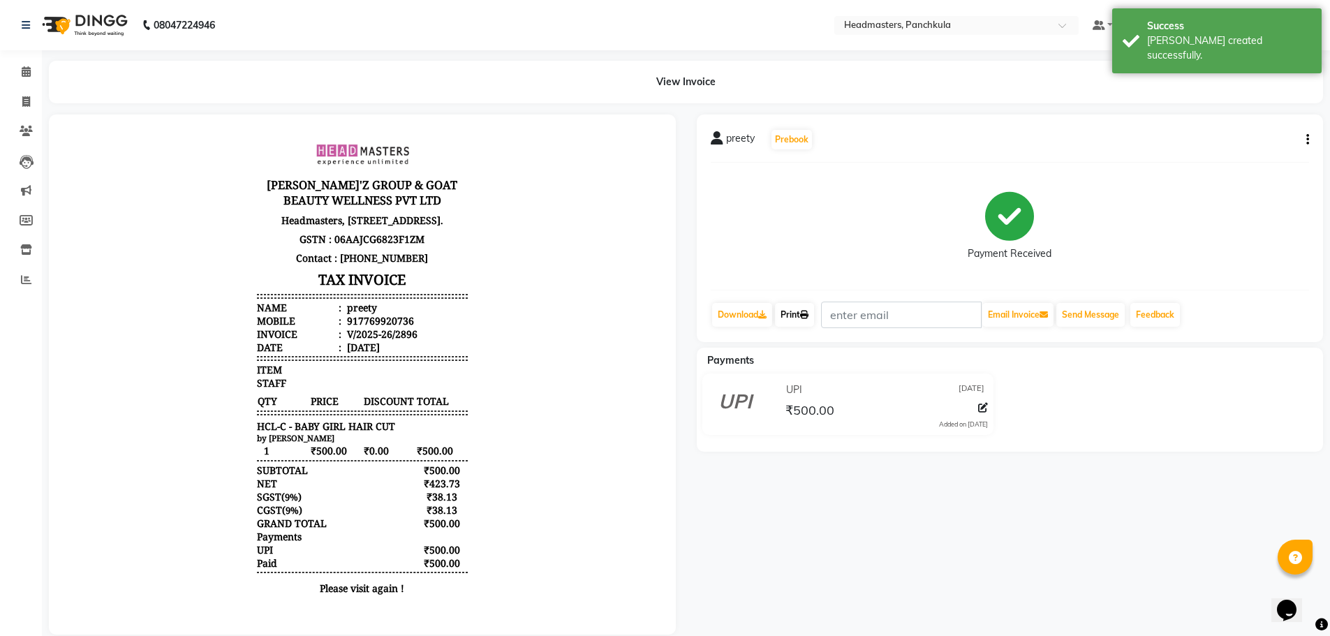
click at [792, 310] on link "Print" at bounding box center [794, 315] width 39 height 24
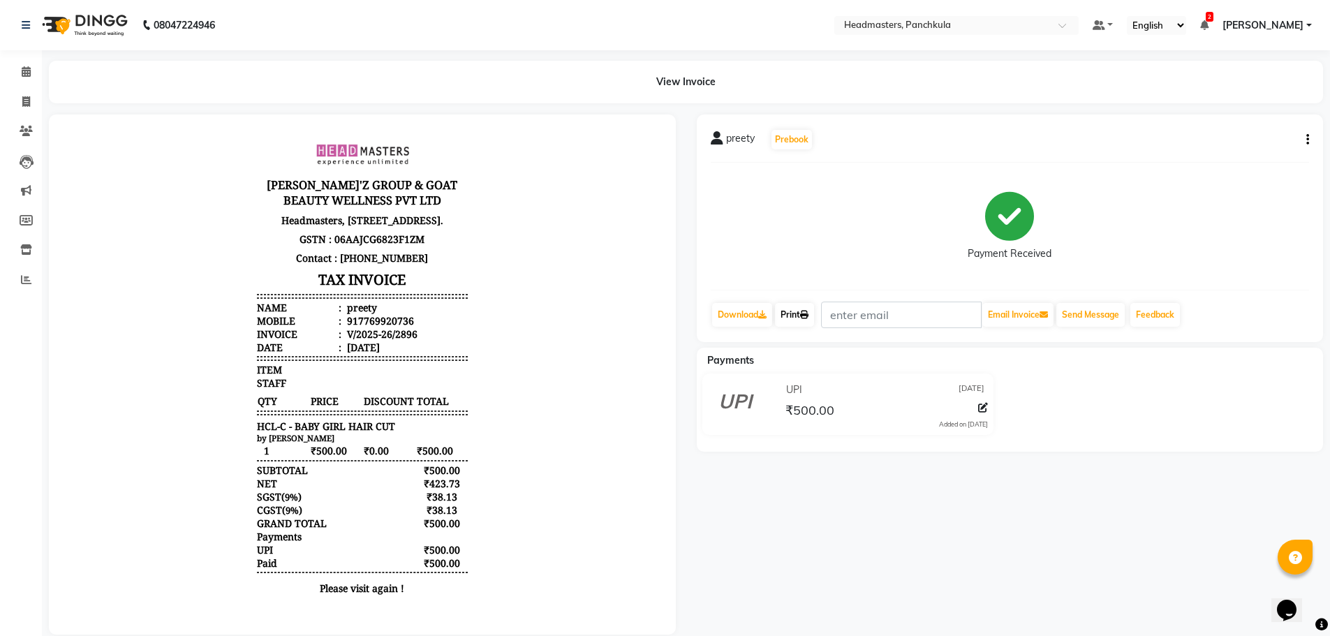
click at [792, 318] on link "Print" at bounding box center [794, 315] width 39 height 24
click at [20, 64] on span at bounding box center [26, 72] width 24 height 16
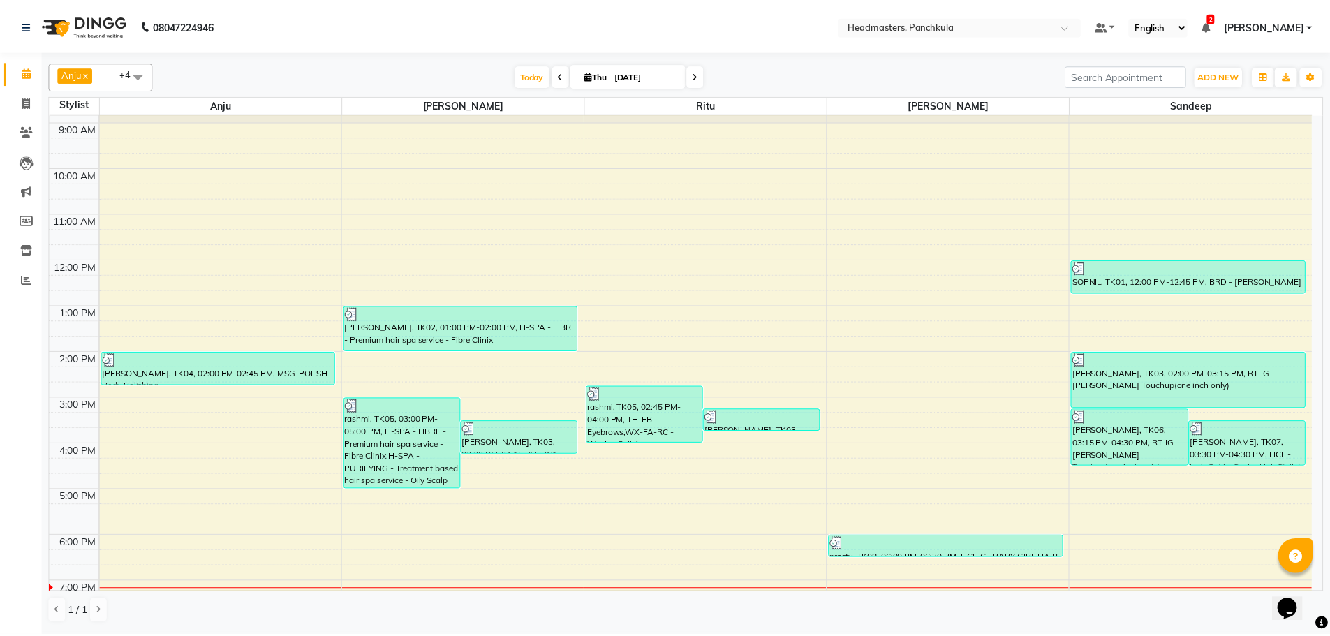
scroll to position [120, 0]
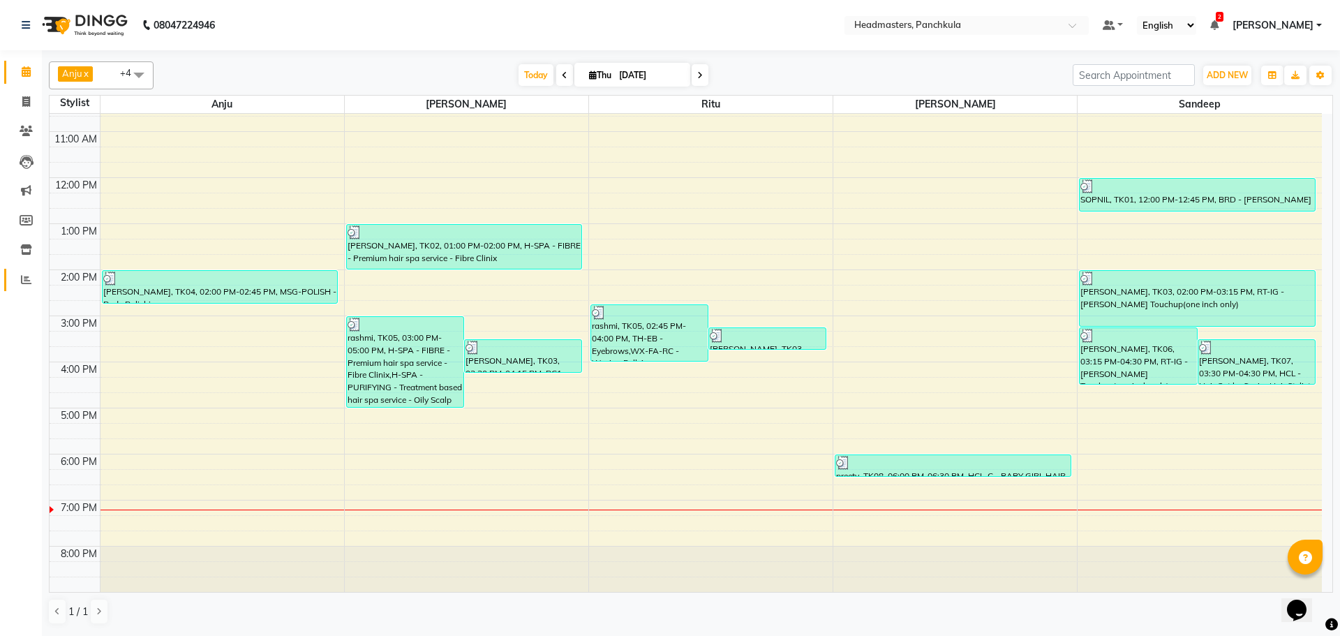
click at [22, 269] on link "Reports" at bounding box center [21, 280] width 34 height 23
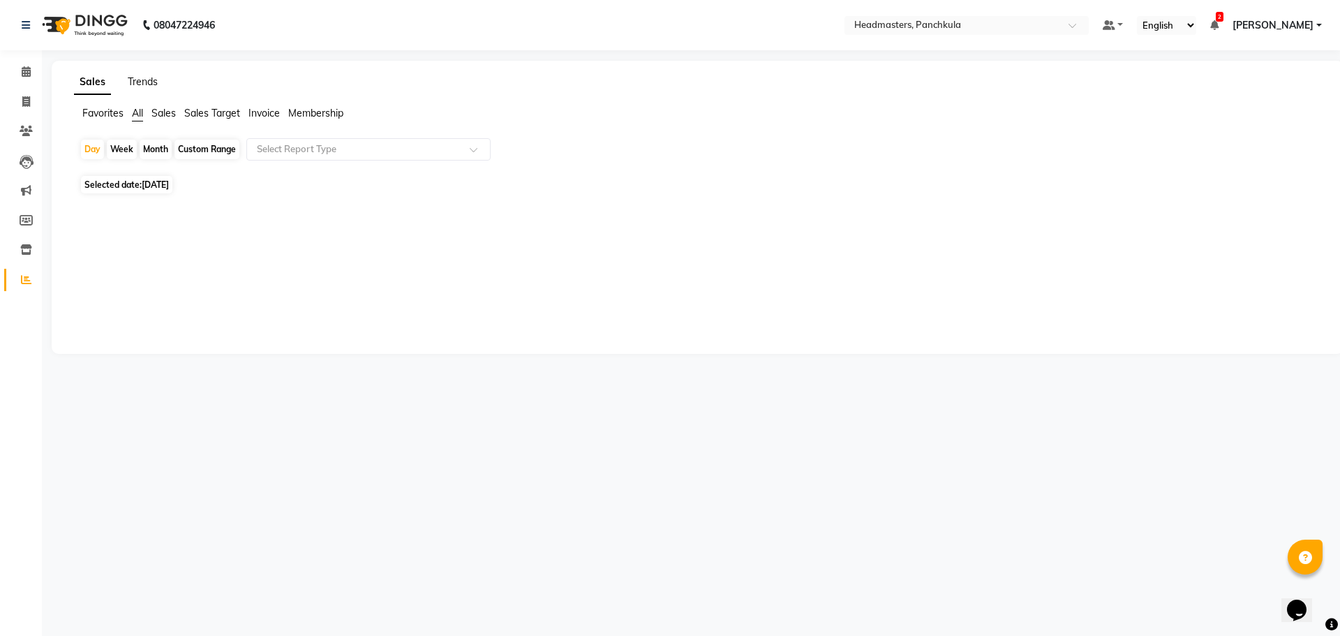
click at [133, 83] on link "Trends" at bounding box center [143, 81] width 30 height 13
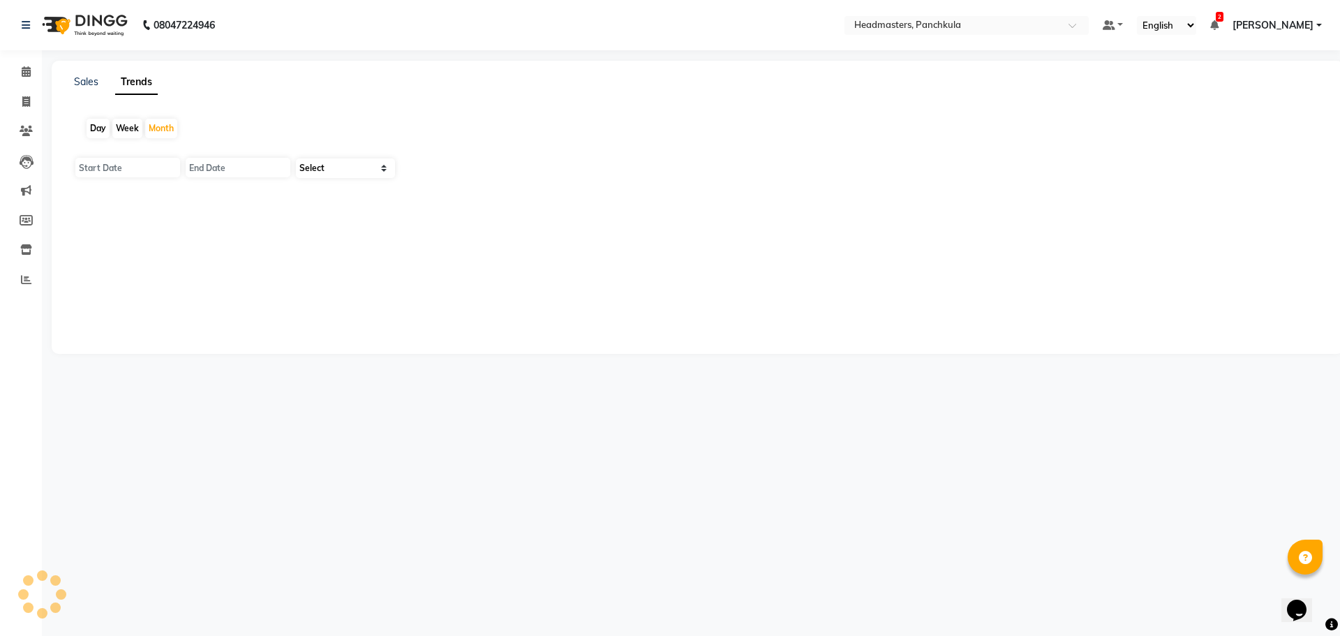
type input "[DATE]"
type input "30-09-2025"
drag, startPoint x: 98, startPoint y: 124, endPoint x: 117, endPoint y: 128, distance: 19.3
click at [100, 126] on div "Day" at bounding box center [98, 129] width 23 height 20
type input "[DATE]"
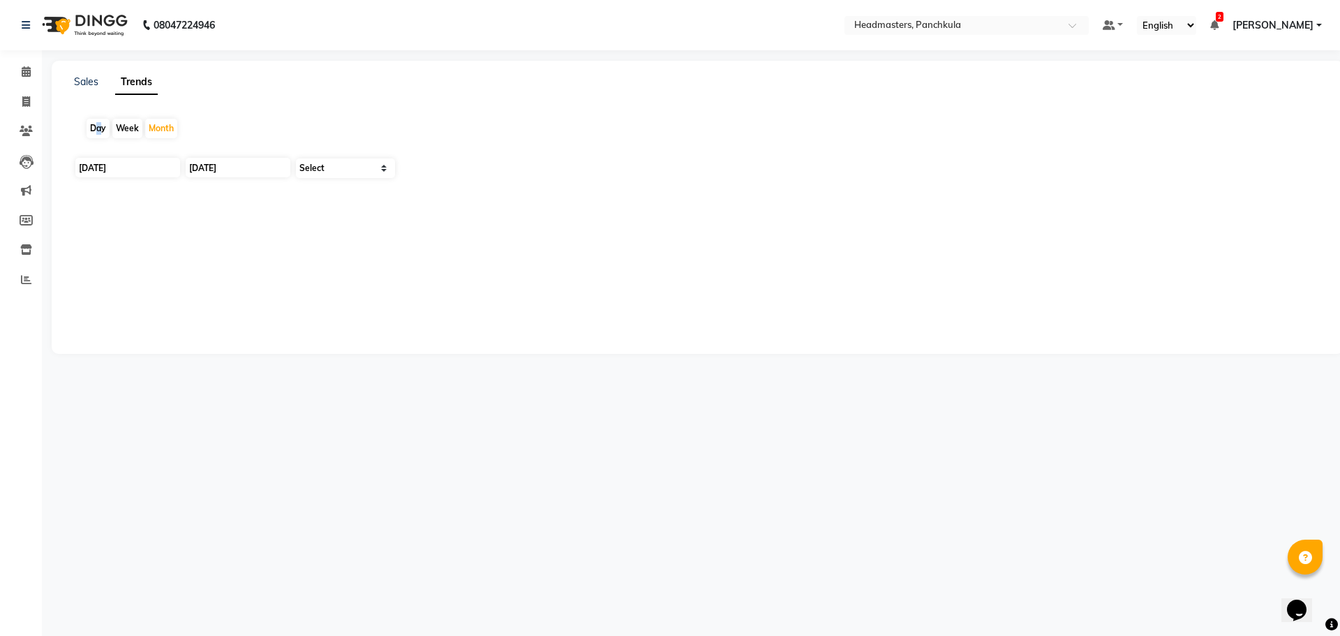
type input "[DATE]"
click at [360, 175] on select "Select Clients" at bounding box center [345, 168] width 99 height 20
select select "by_client"
click at [296, 158] on select "Select Clients" at bounding box center [345, 168] width 99 height 20
click at [96, 126] on div "Day" at bounding box center [98, 129] width 23 height 20
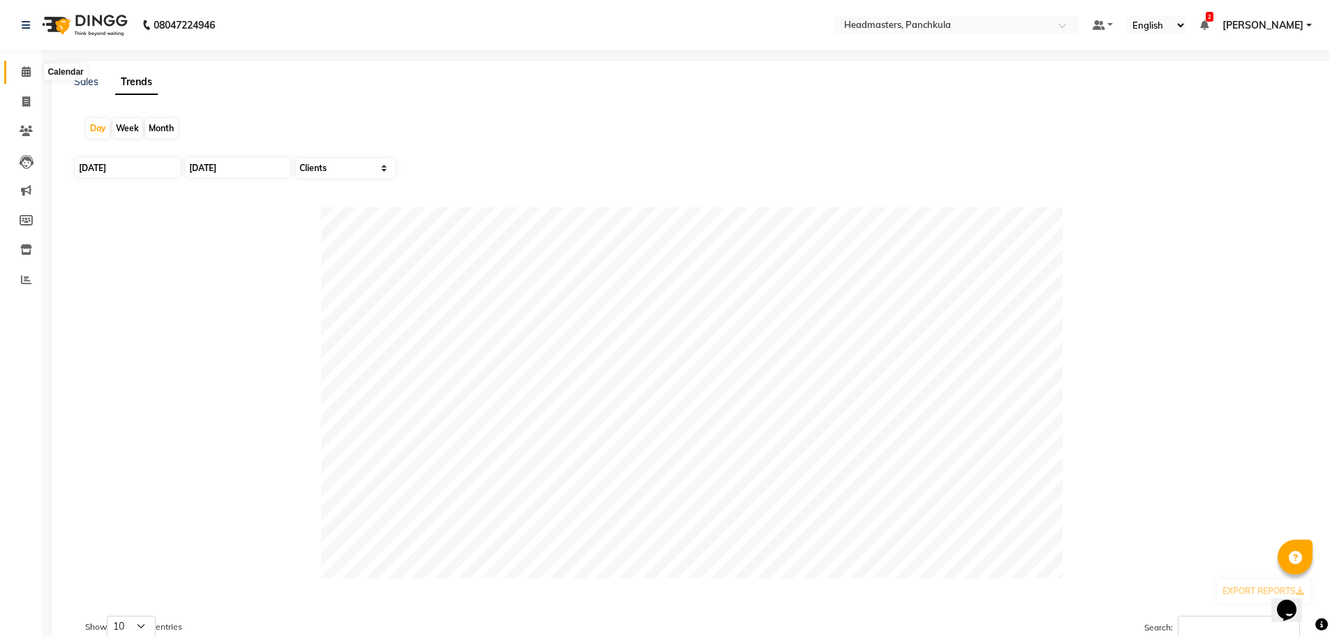
click at [33, 69] on span at bounding box center [26, 72] width 24 height 16
